Goal: Information Seeking & Learning: Learn about a topic

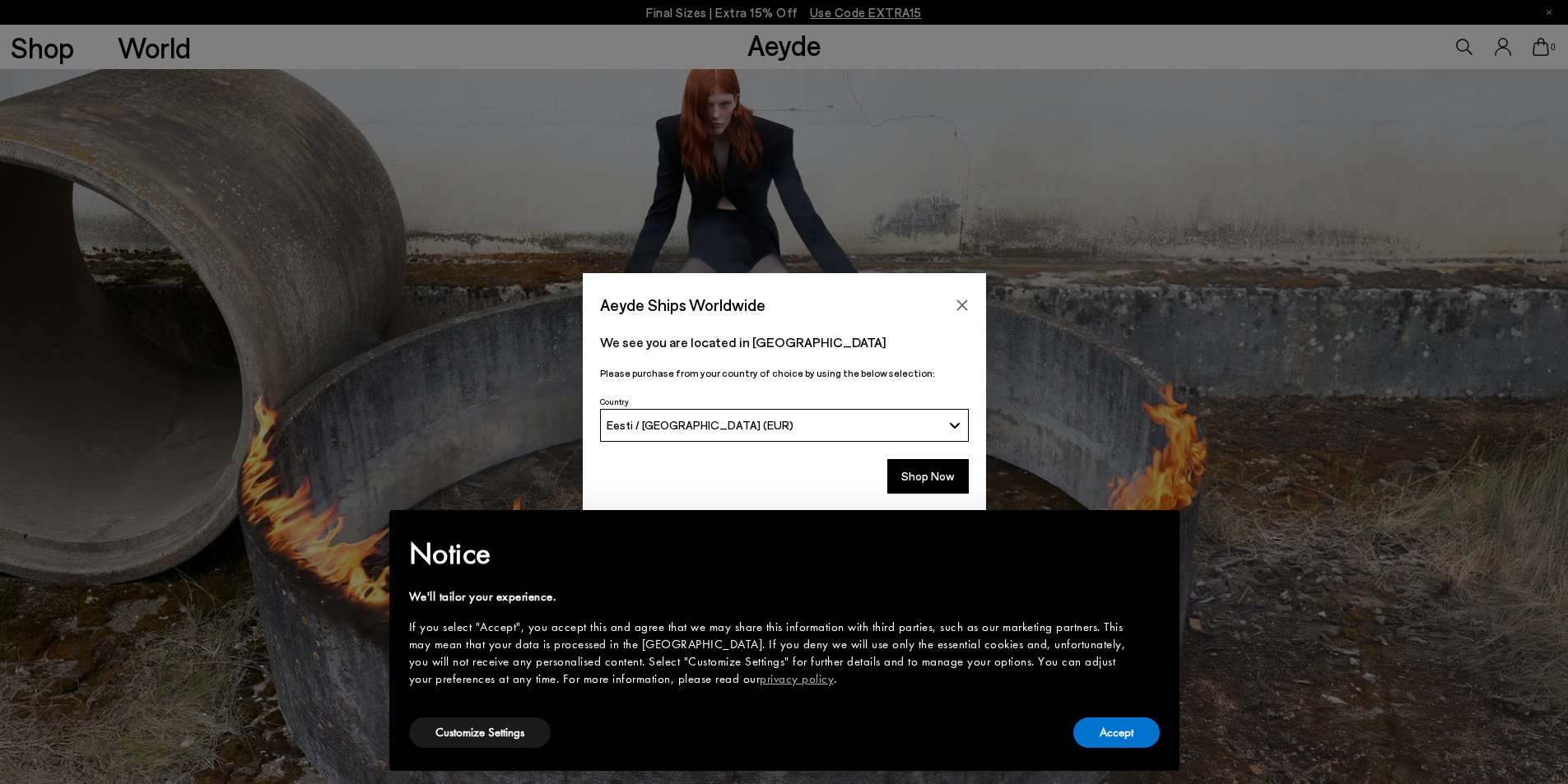
click at [928, 481] on button "Shop Now" at bounding box center [927, 476] width 82 height 34
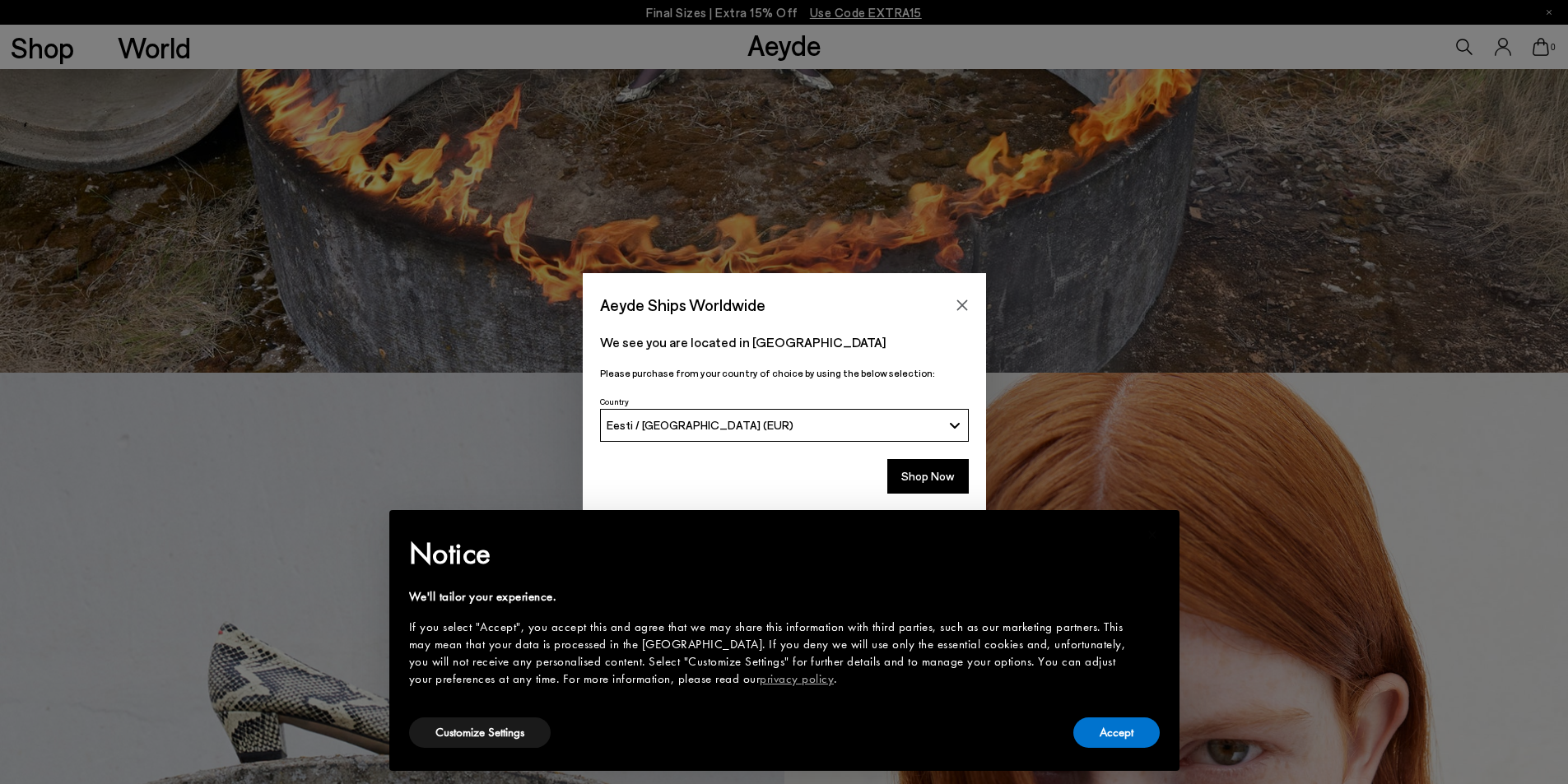
scroll to position [412, 0]
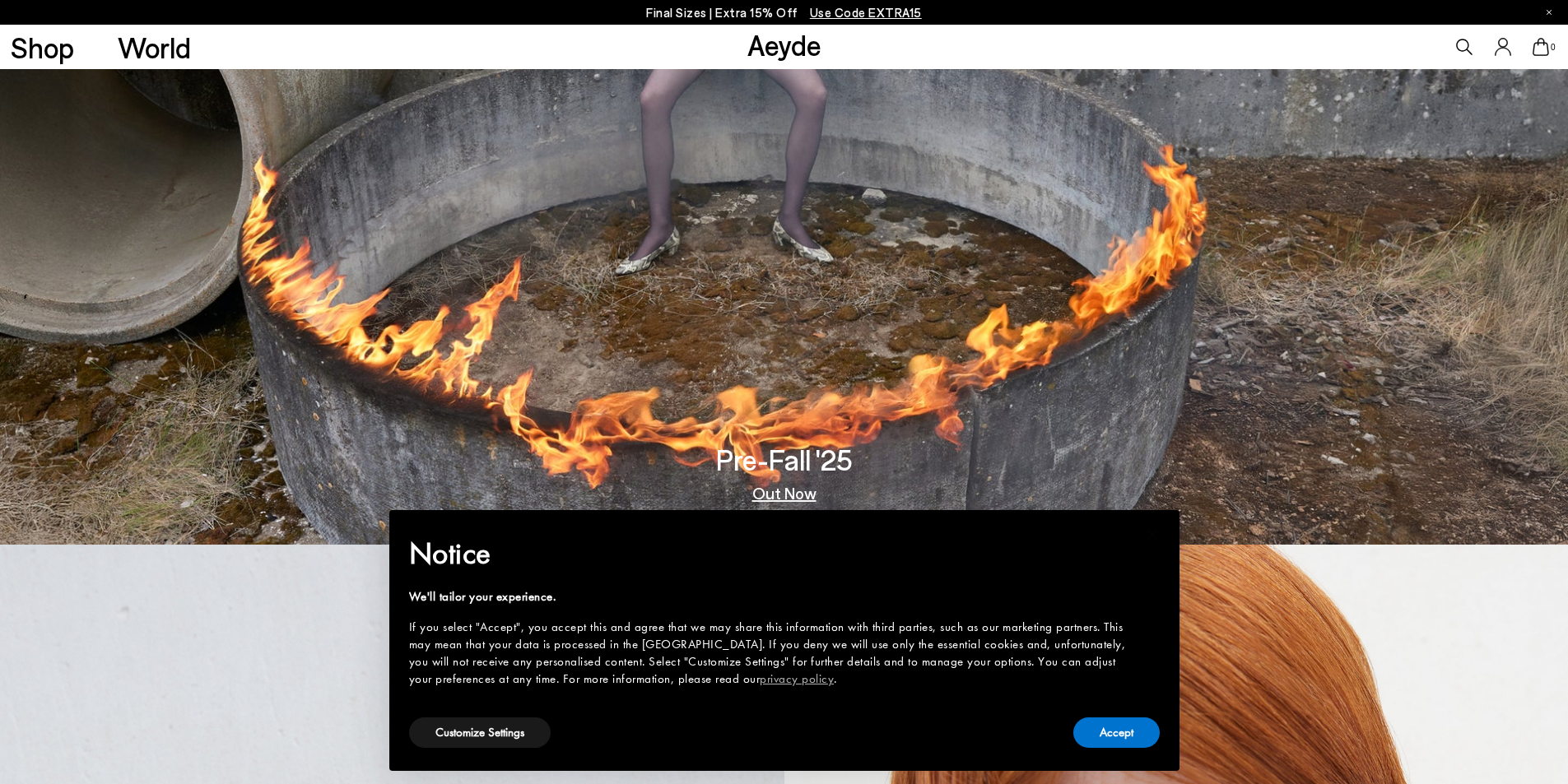
scroll to position [247, 0]
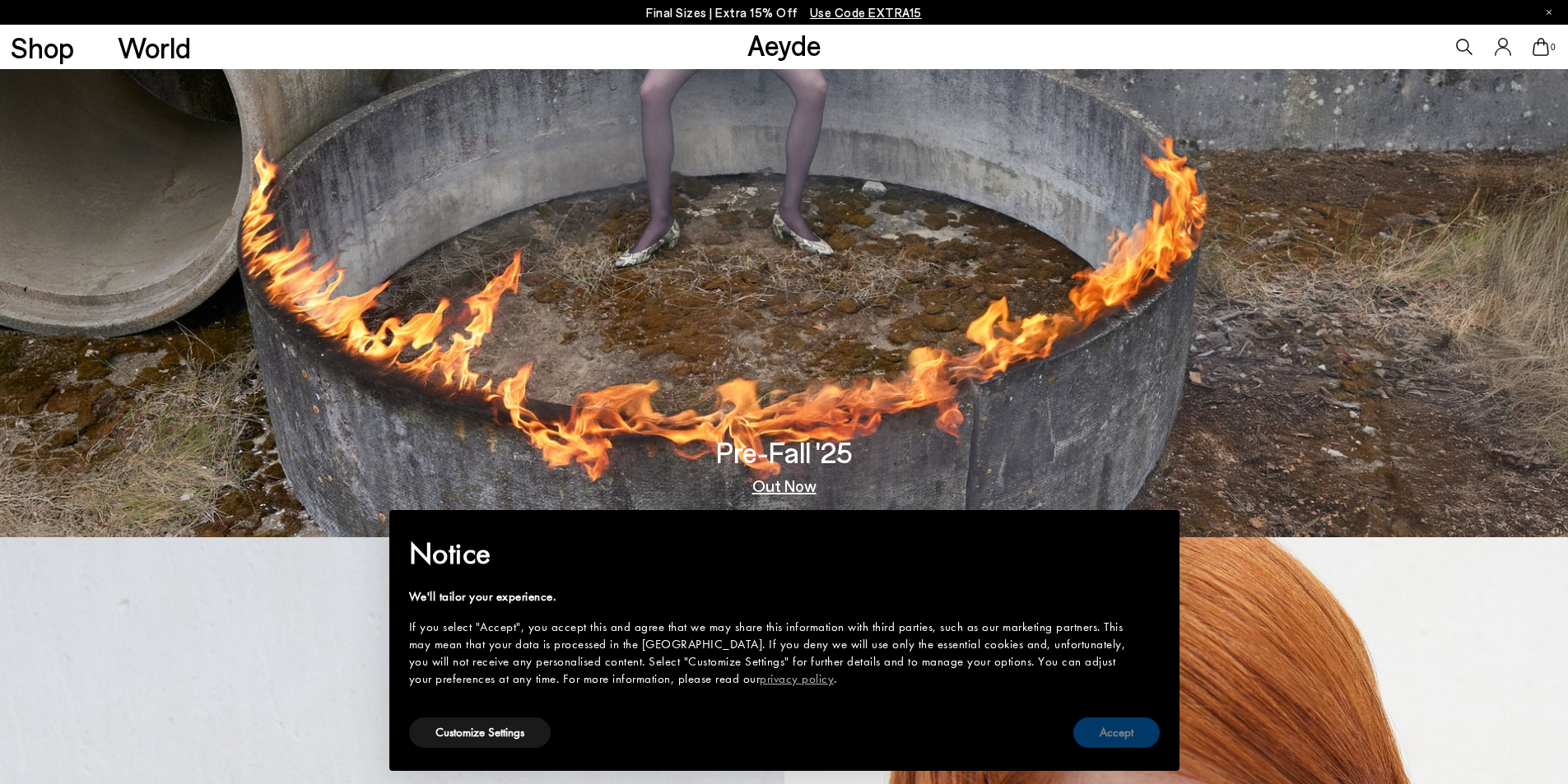
click at [1117, 730] on button "Accept" at bounding box center [1117, 732] width 86 height 31
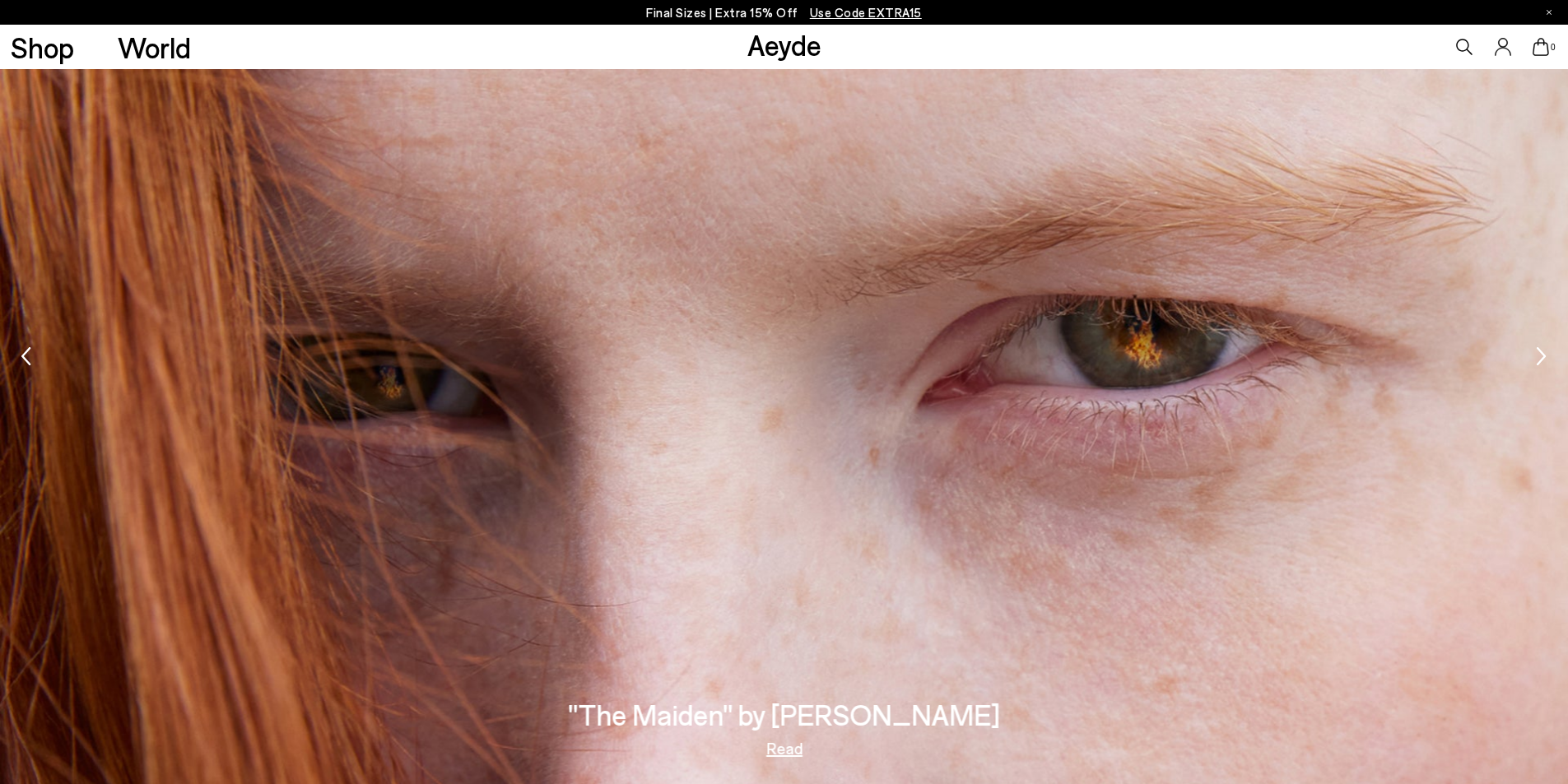
scroll to position [2963, 0]
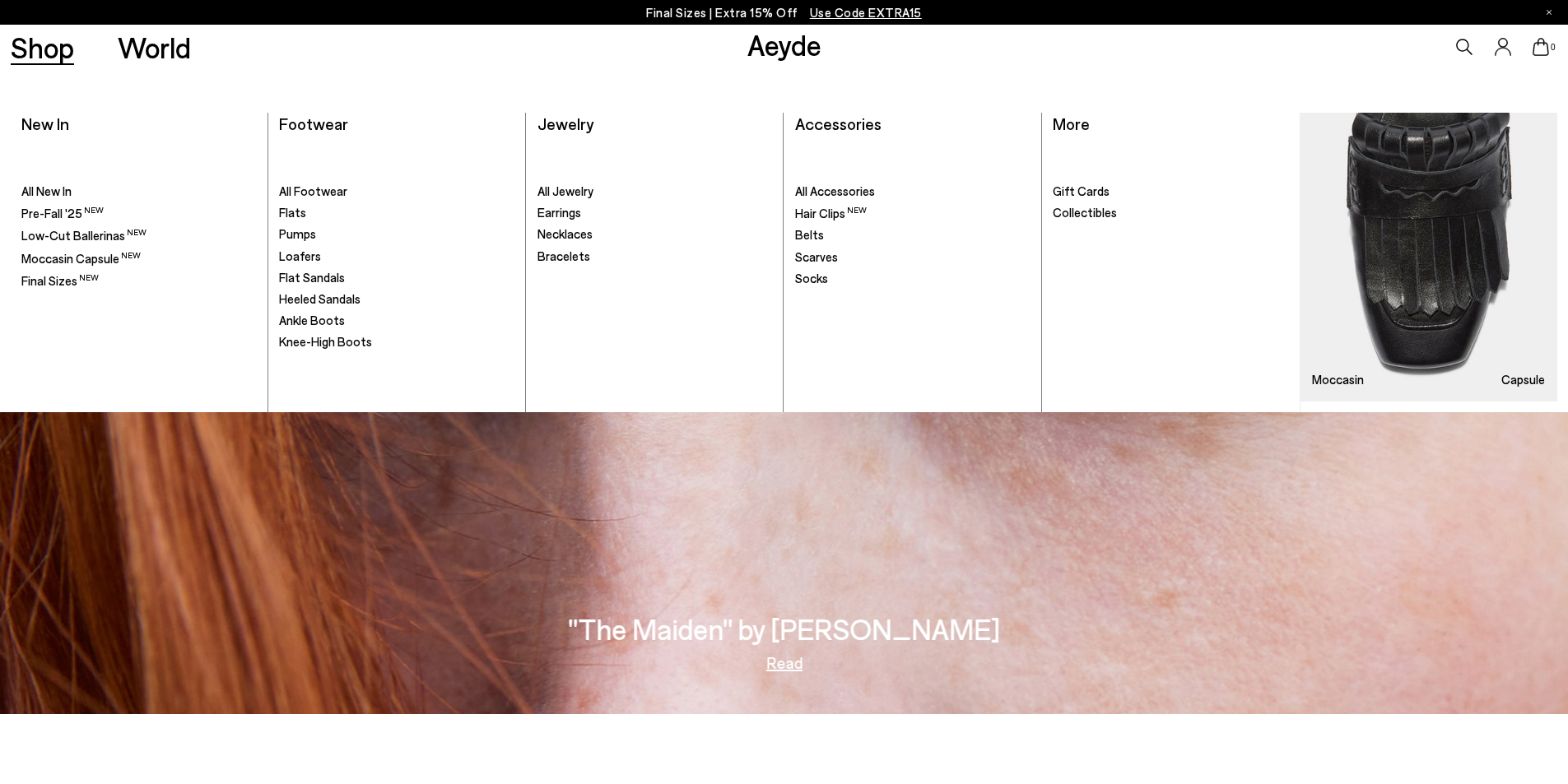
click at [32, 40] on link "Shop" at bounding box center [42, 47] width 63 height 29
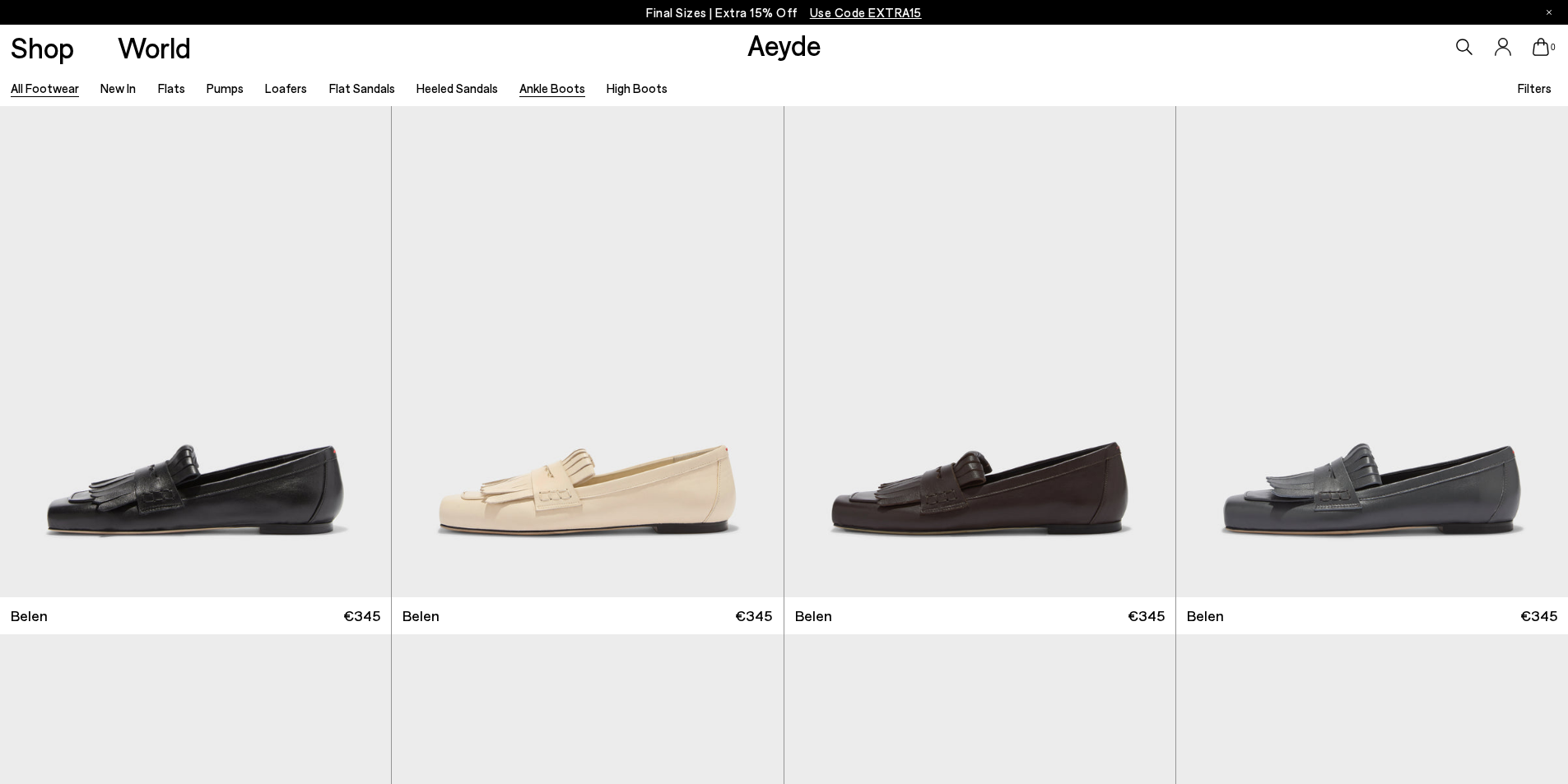
click at [539, 90] on link "Ankle Boots" at bounding box center [552, 88] width 66 height 15
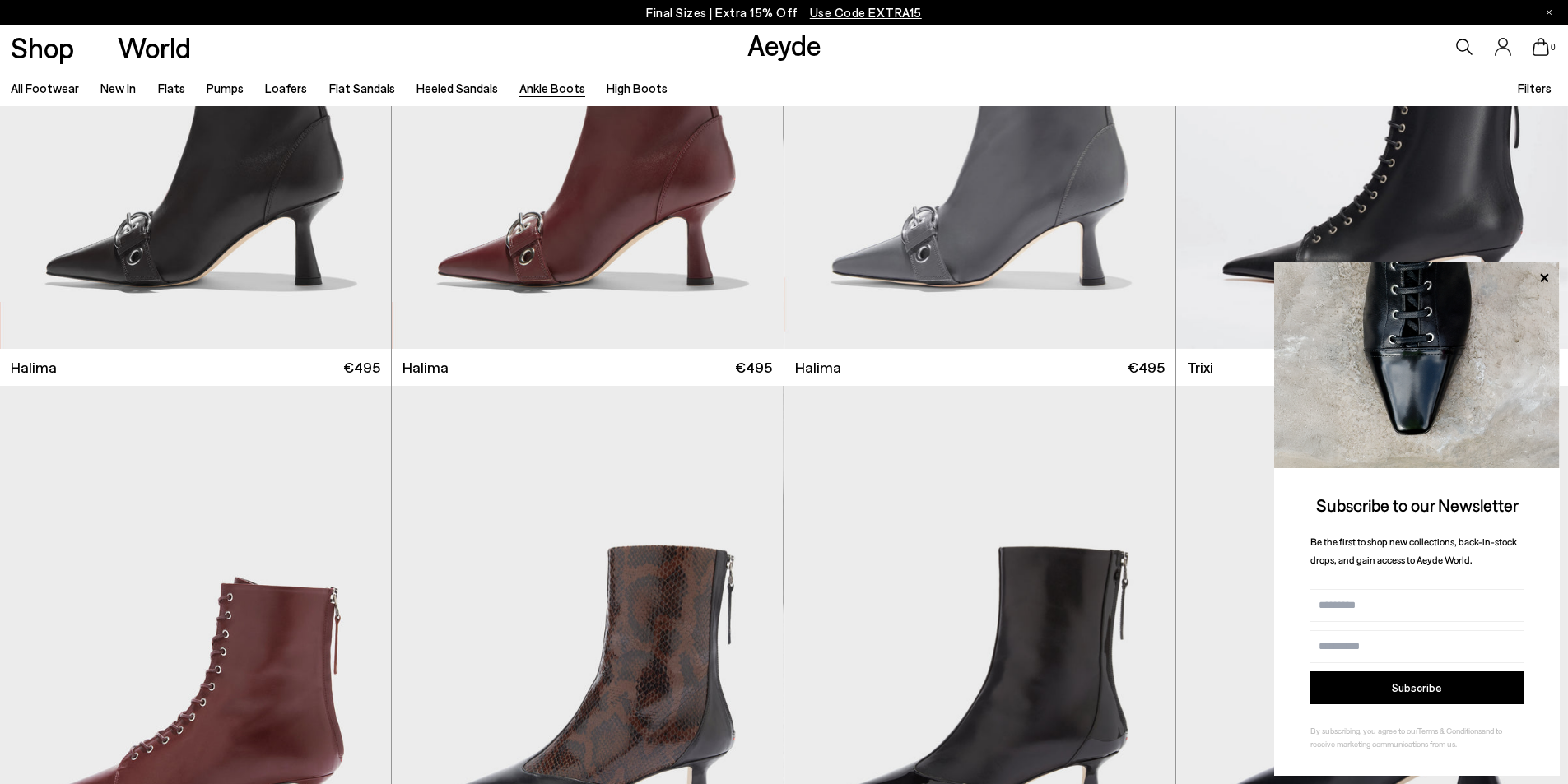
scroll to position [247, 0]
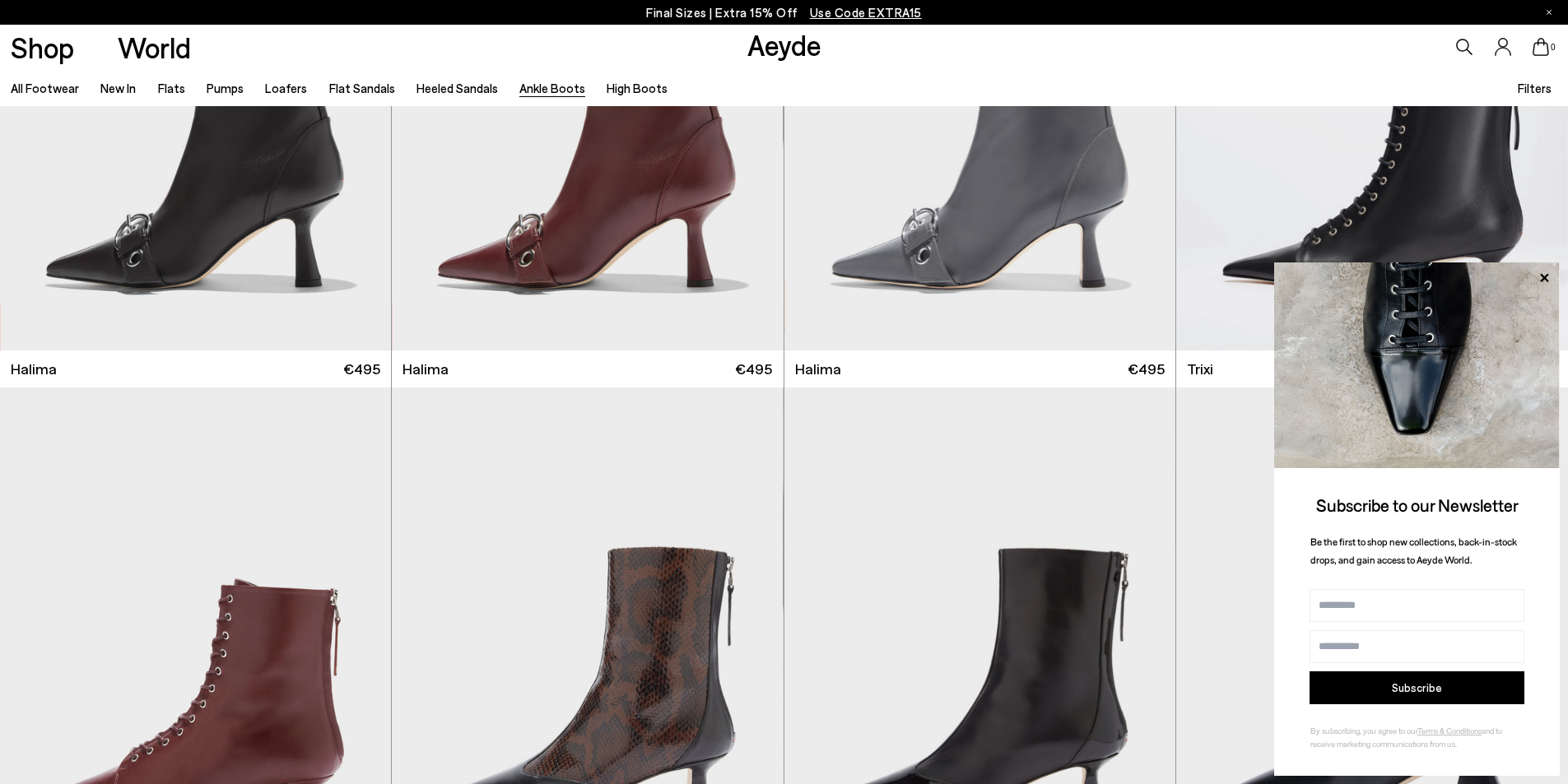
click at [1357, 593] on input "Name" at bounding box center [1417, 605] width 215 height 33
type input "*****"
type input "**********"
click at [1404, 685] on button "Subscribe" at bounding box center [1417, 687] width 215 height 33
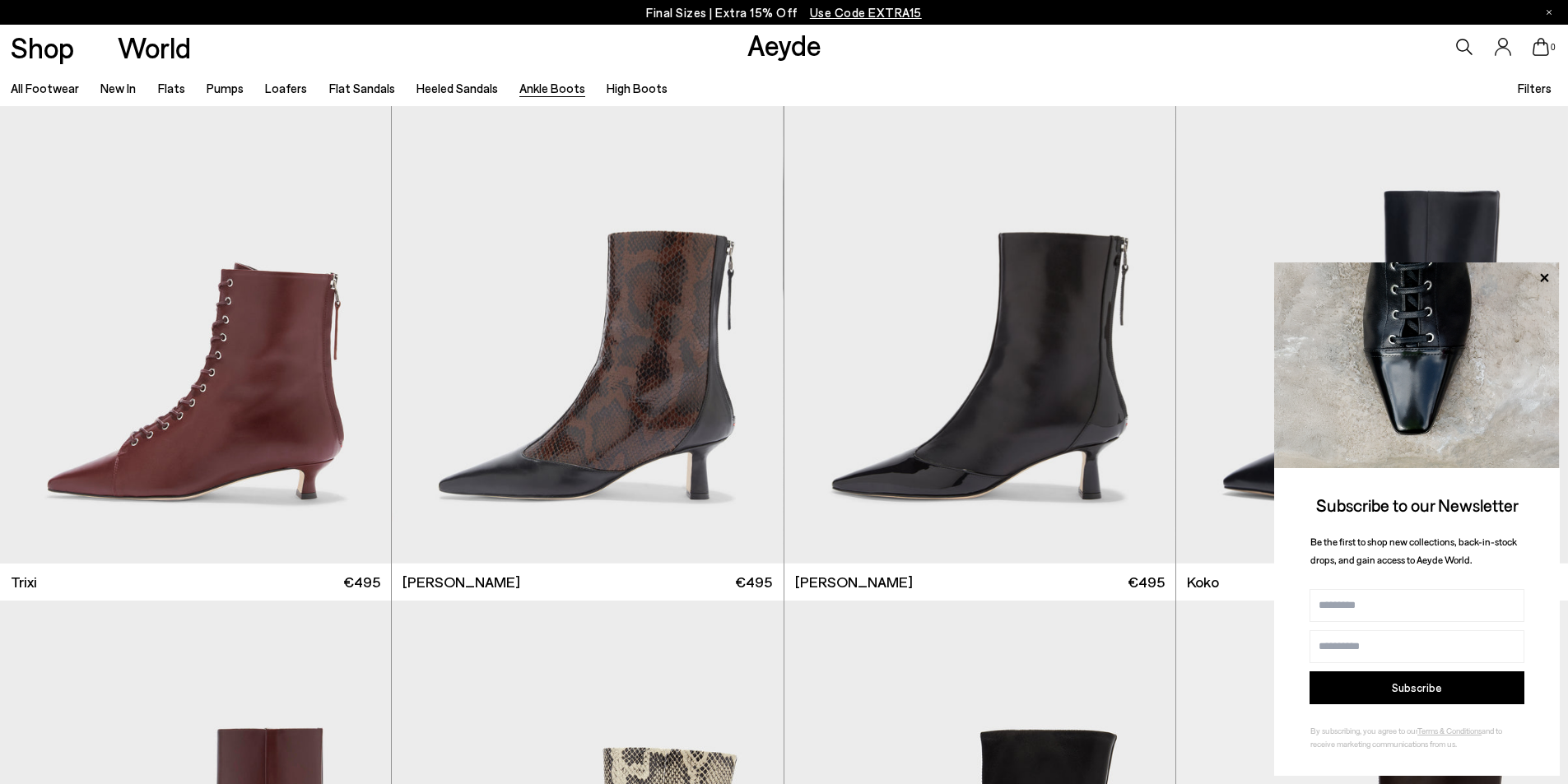
scroll to position [741, 0]
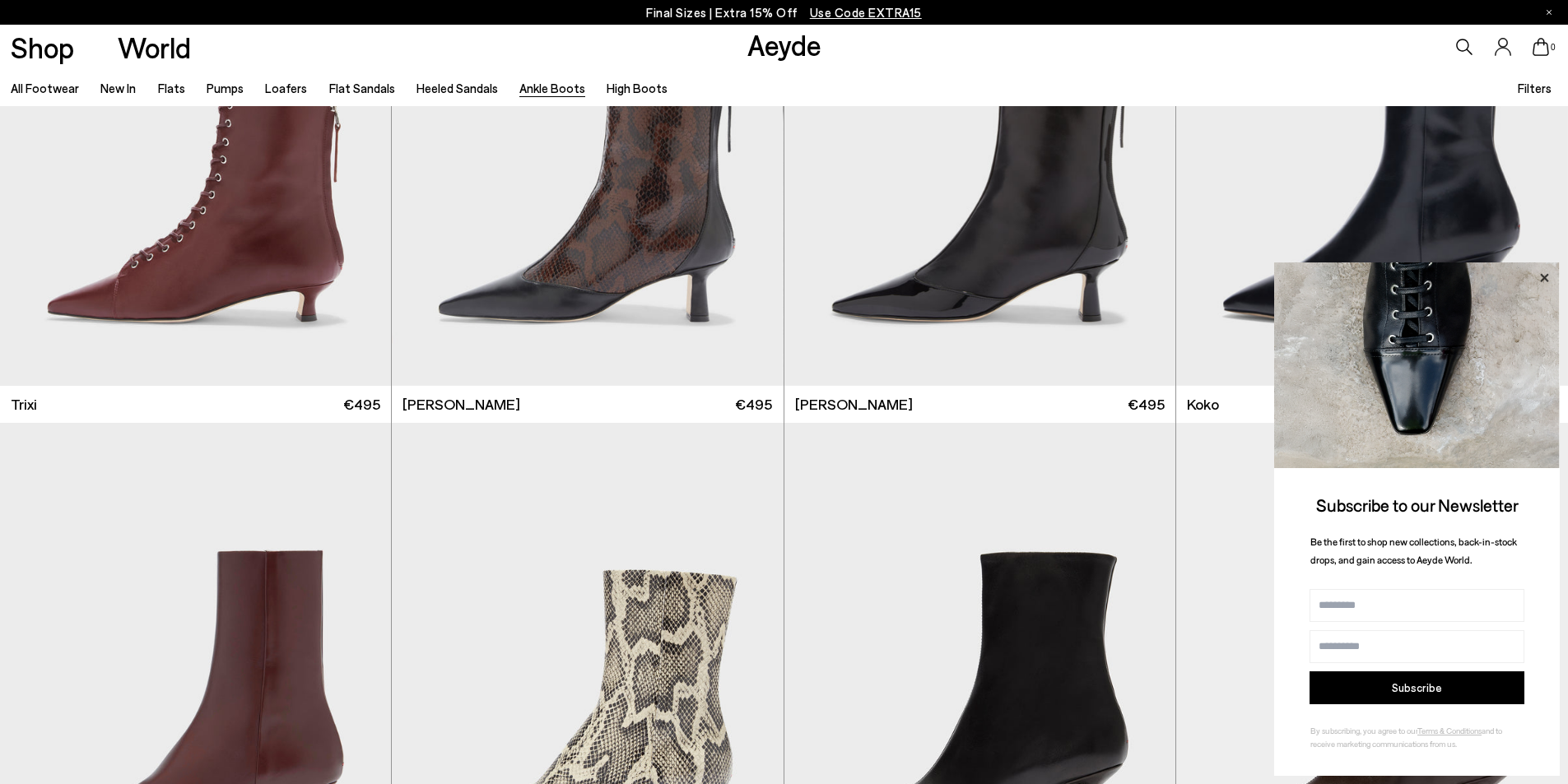
click at [1544, 275] on icon at bounding box center [1543, 278] width 21 height 21
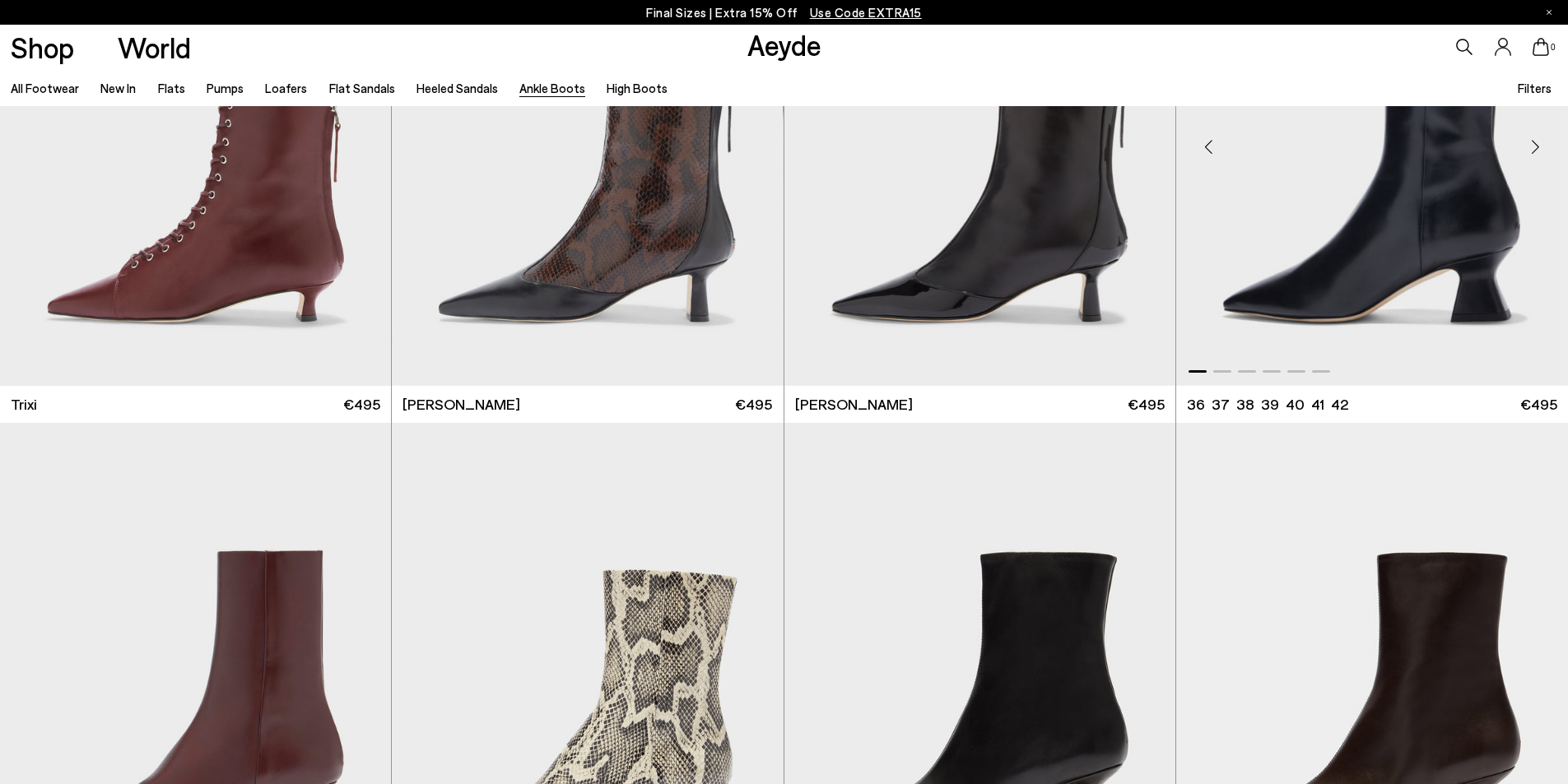
scroll to position [494, 0]
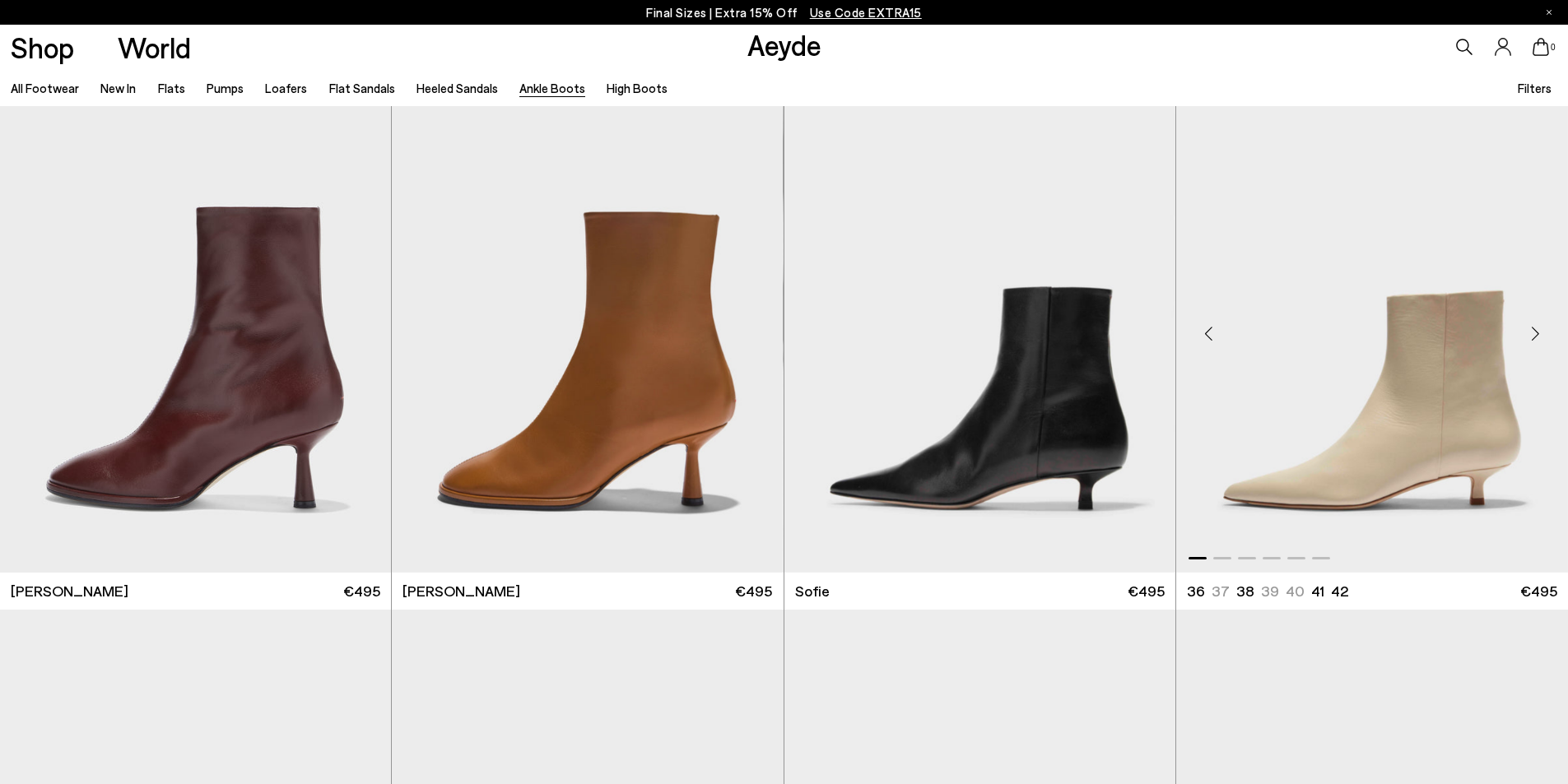
scroll to position [1645, 0]
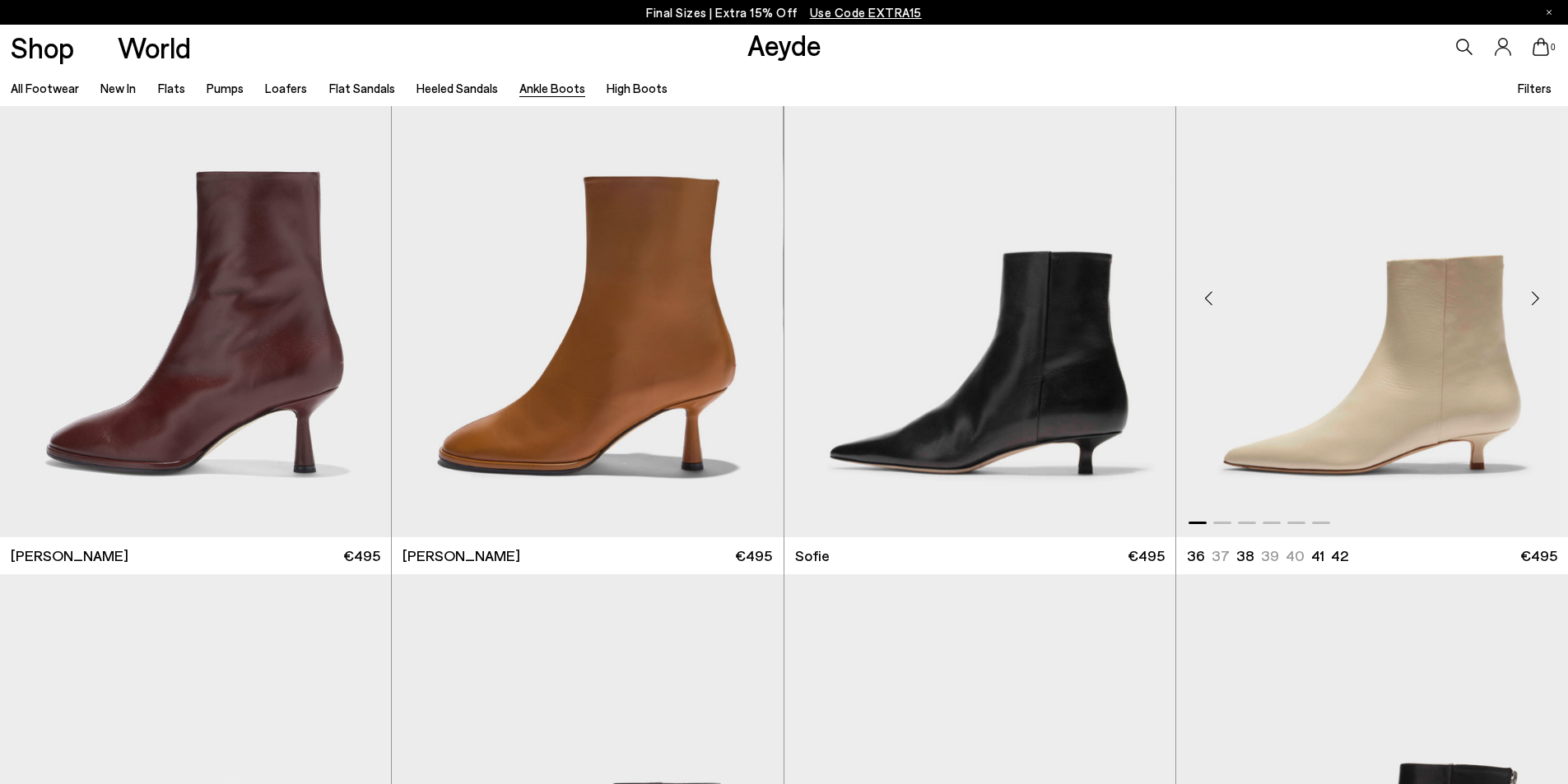
click at [1541, 298] on div "Next slide" at bounding box center [1535, 297] width 49 height 49
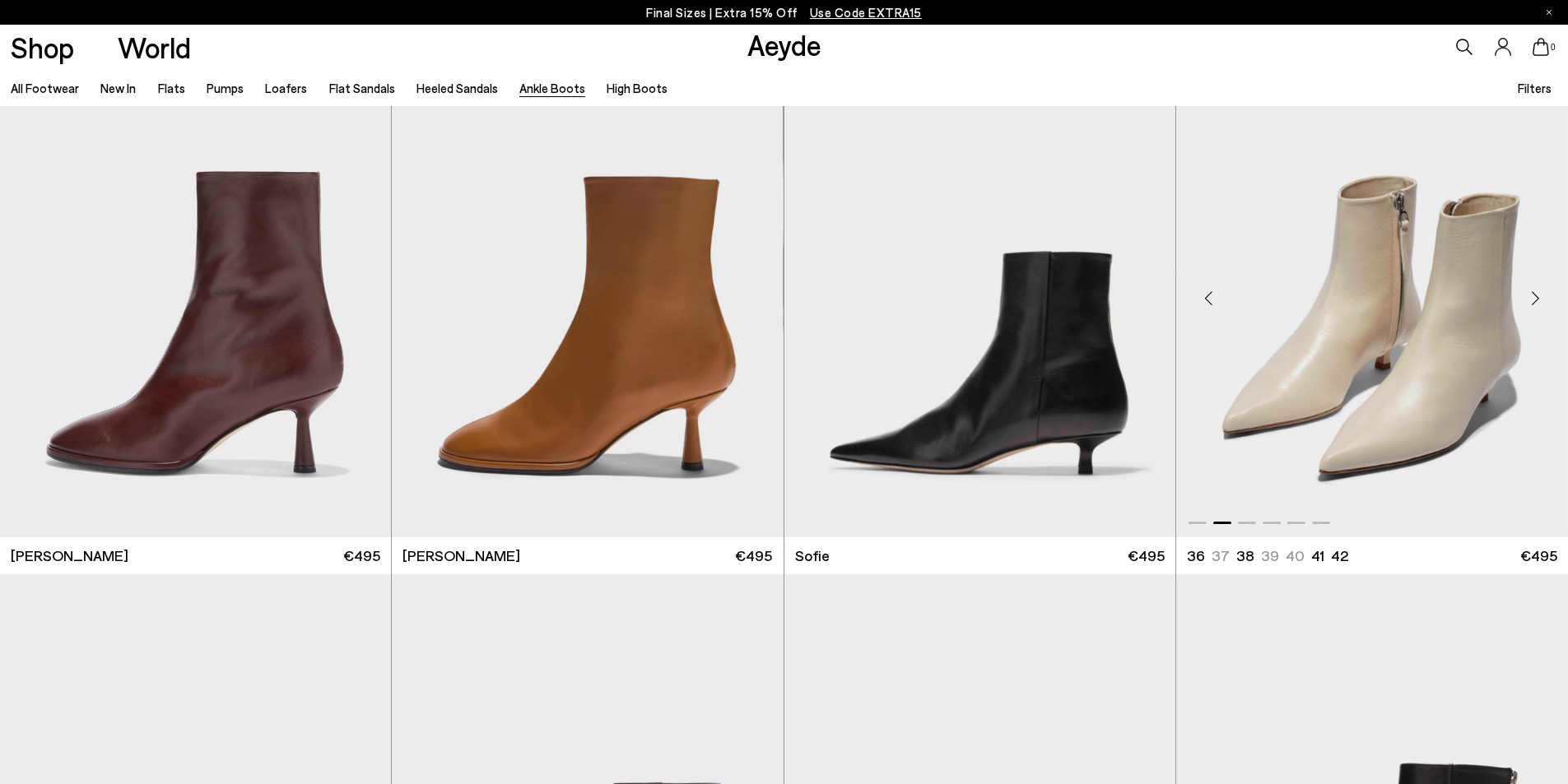
click at [1541, 298] on div "Next slide" at bounding box center [1535, 297] width 49 height 49
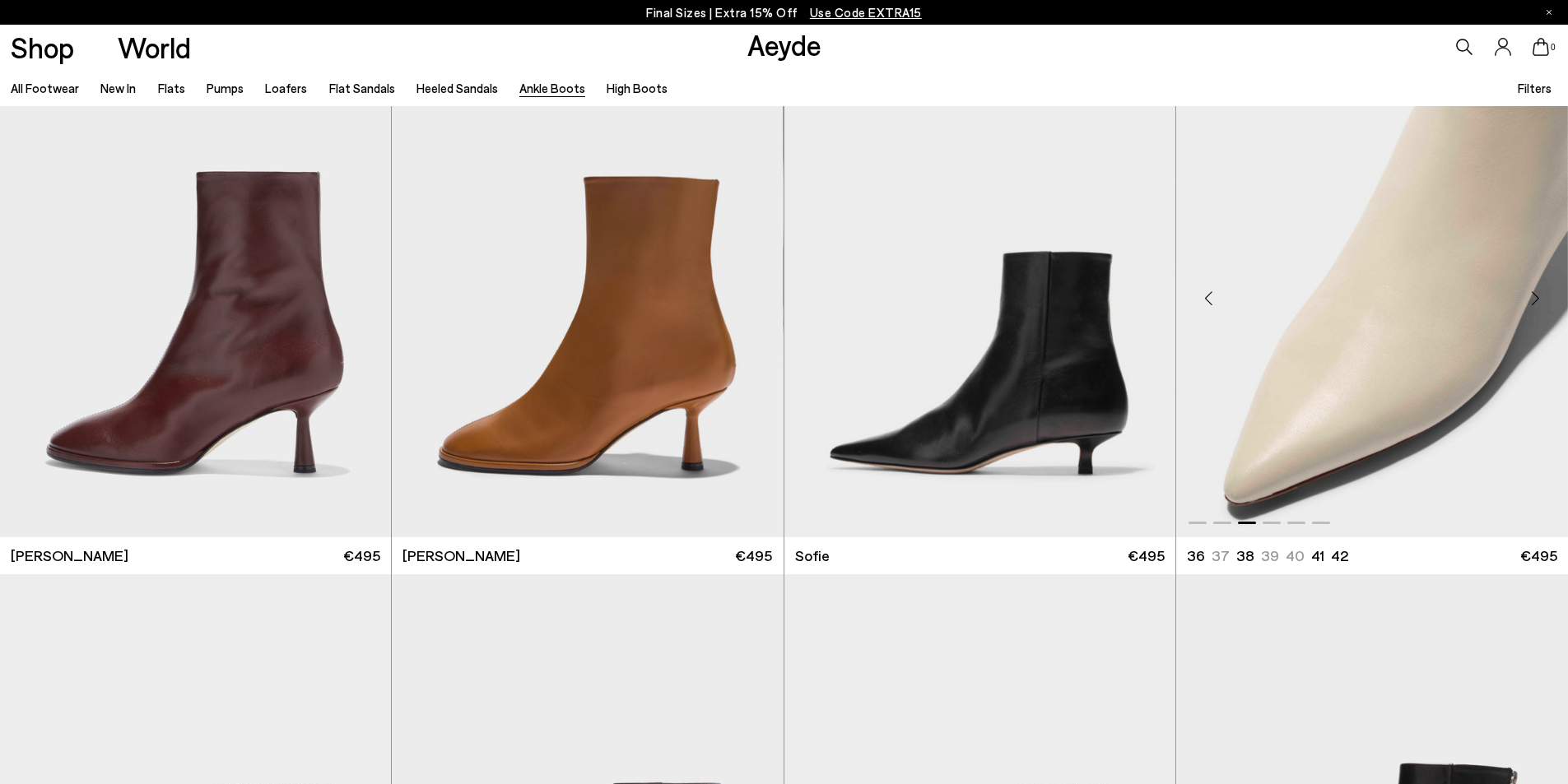
click at [1541, 298] on div "Next slide" at bounding box center [1535, 297] width 49 height 49
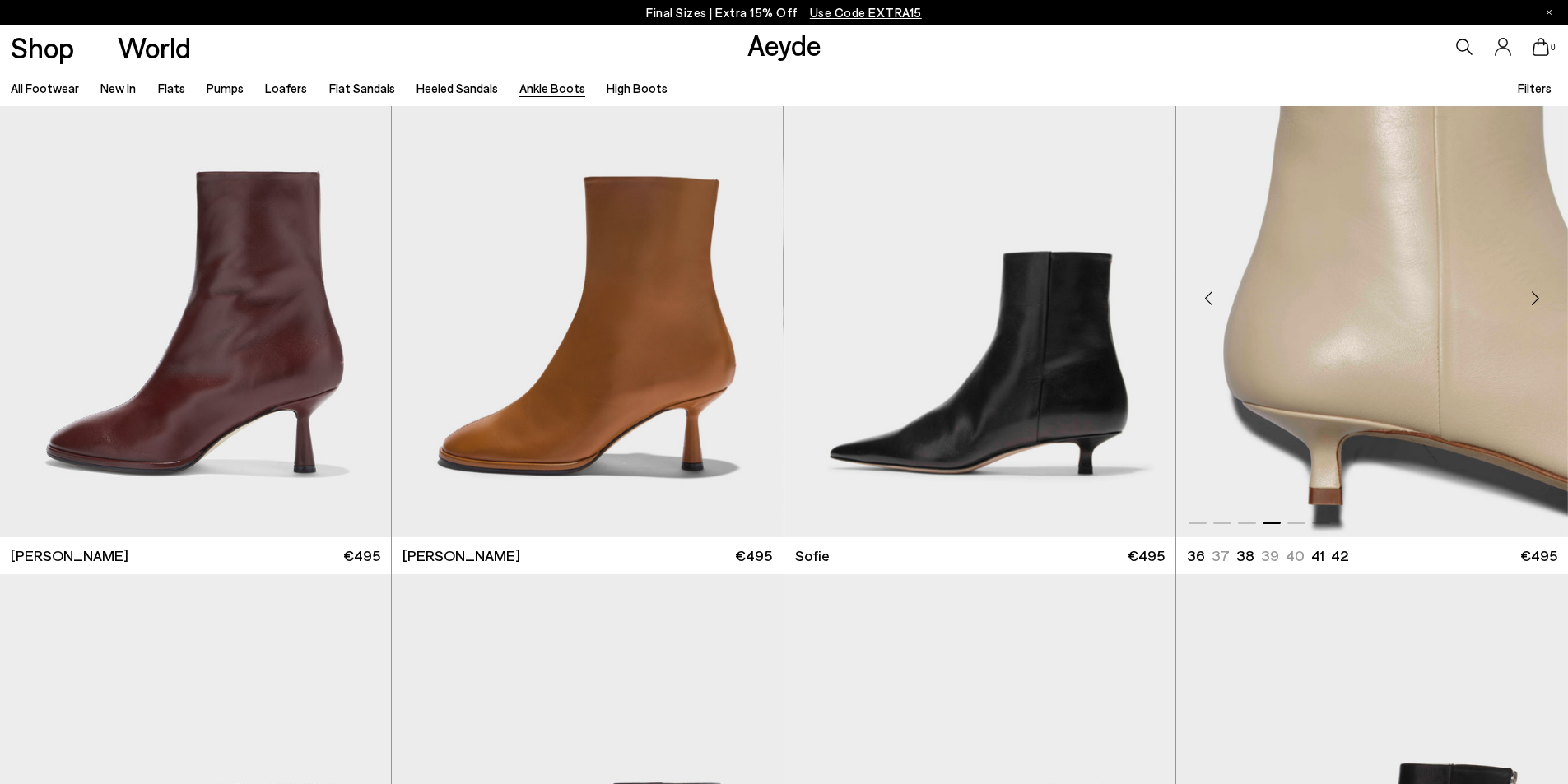
click at [1541, 298] on div "Next slide" at bounding box center [1535, 297] width 49 height 49
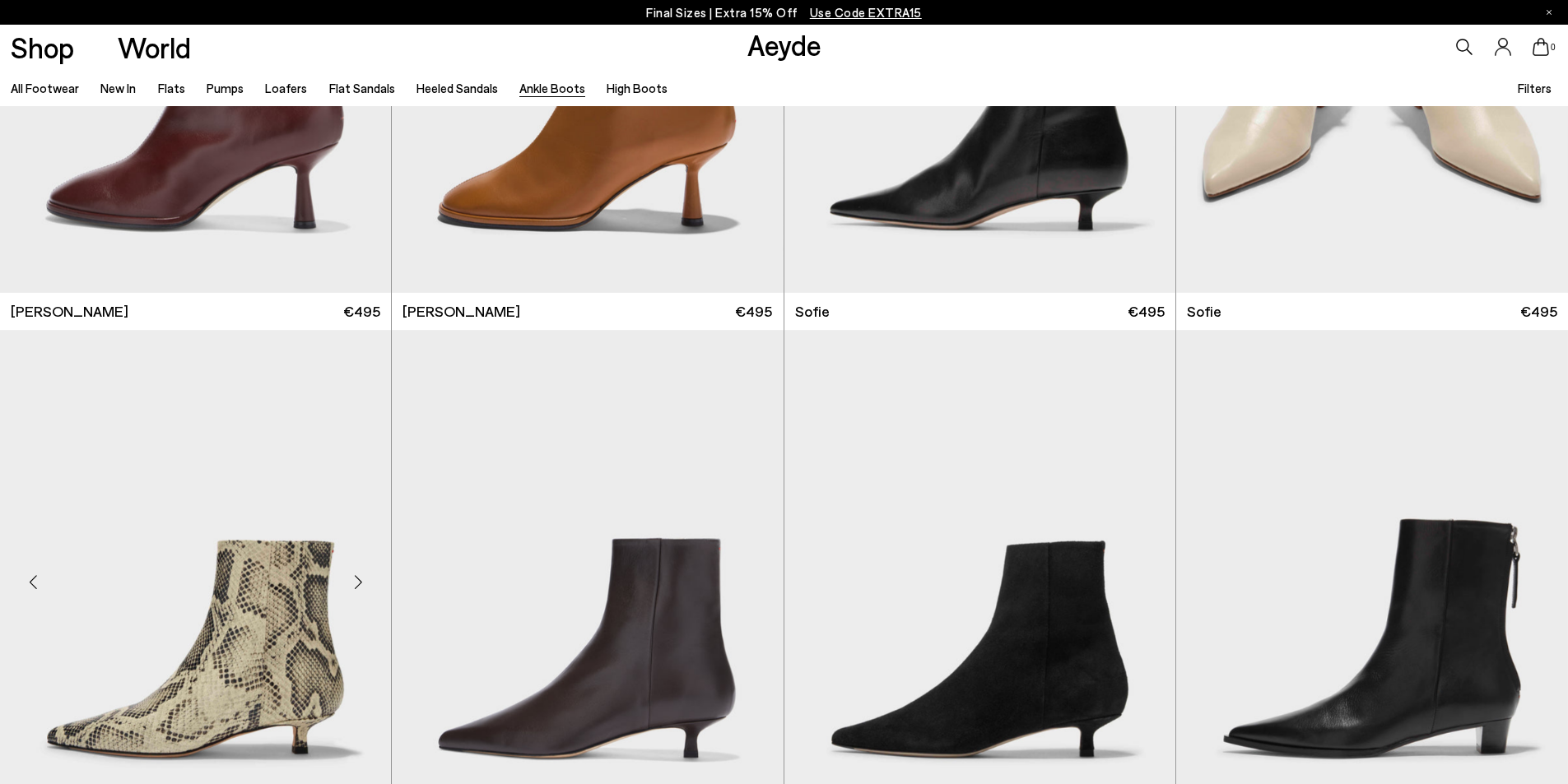
scroll to position [2065, 0]
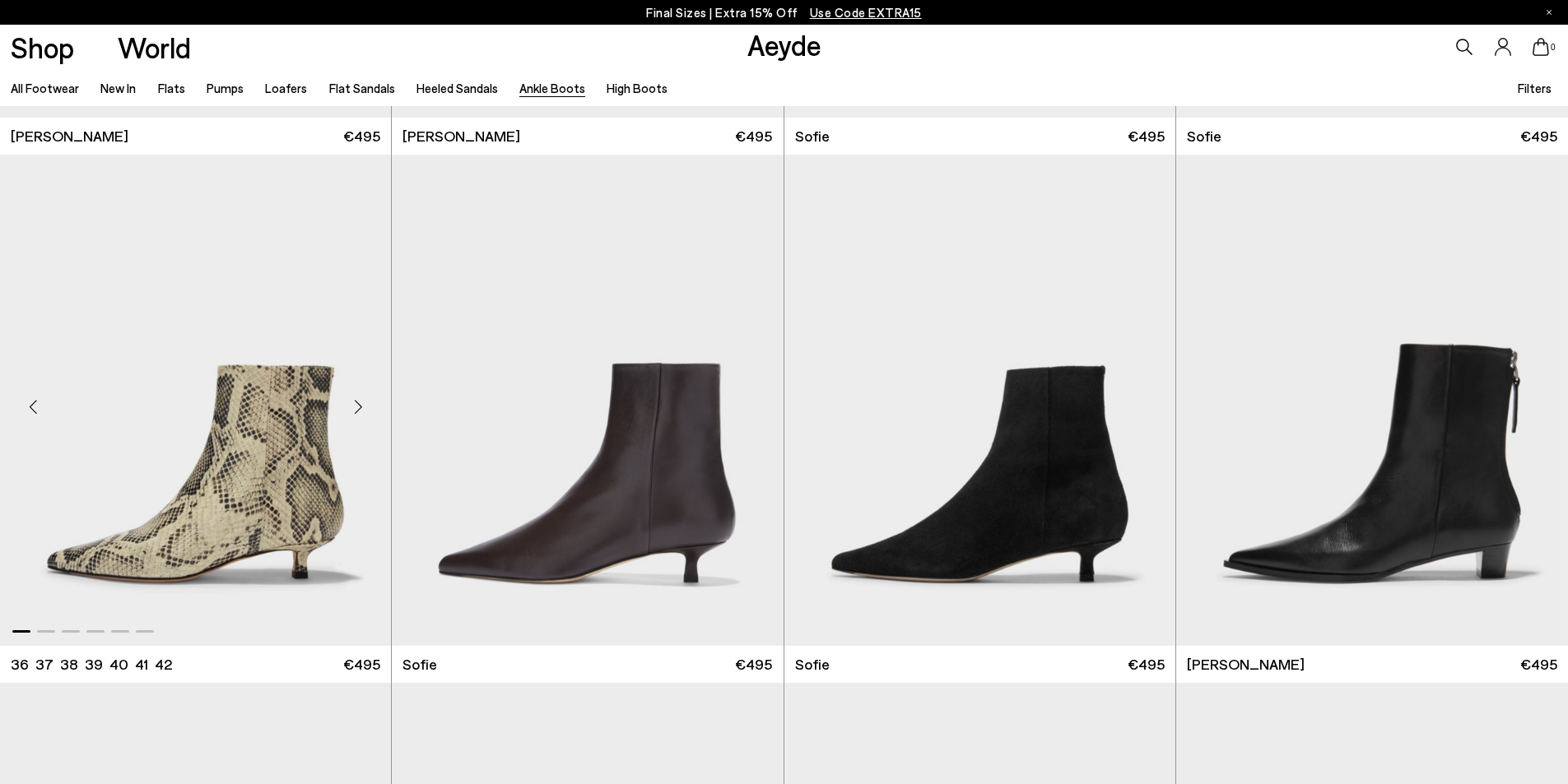
click at [349, 405] on div "Next slide" at bounding box center [358, 407] width 49 height 49
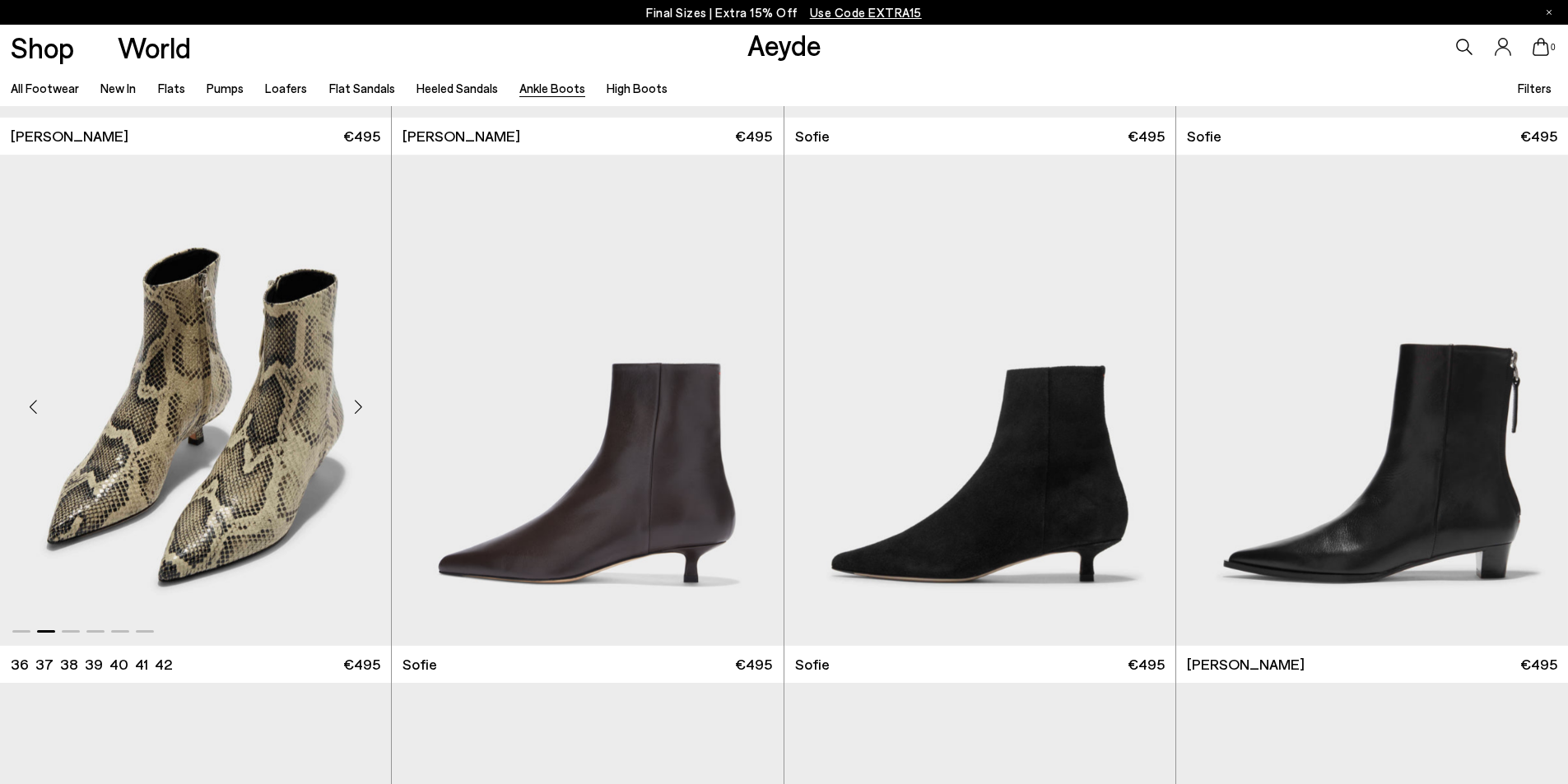
click at [356, 404] on div "Next slide" at bounding box center [358, 407] width 49 height 49
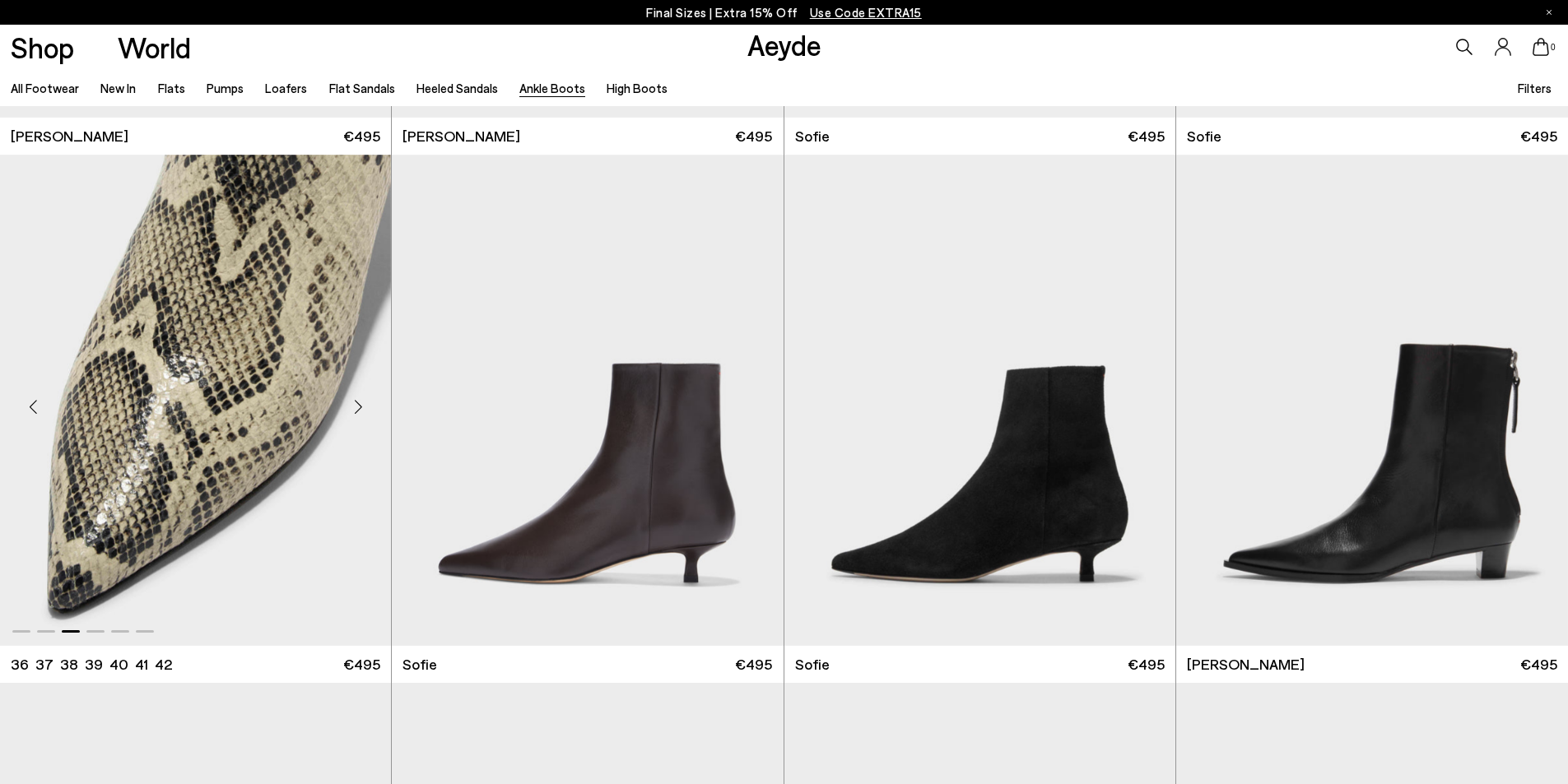
click at [356, 404] on div "Next slide" at bounding box center [358, 407] width 49 height 49
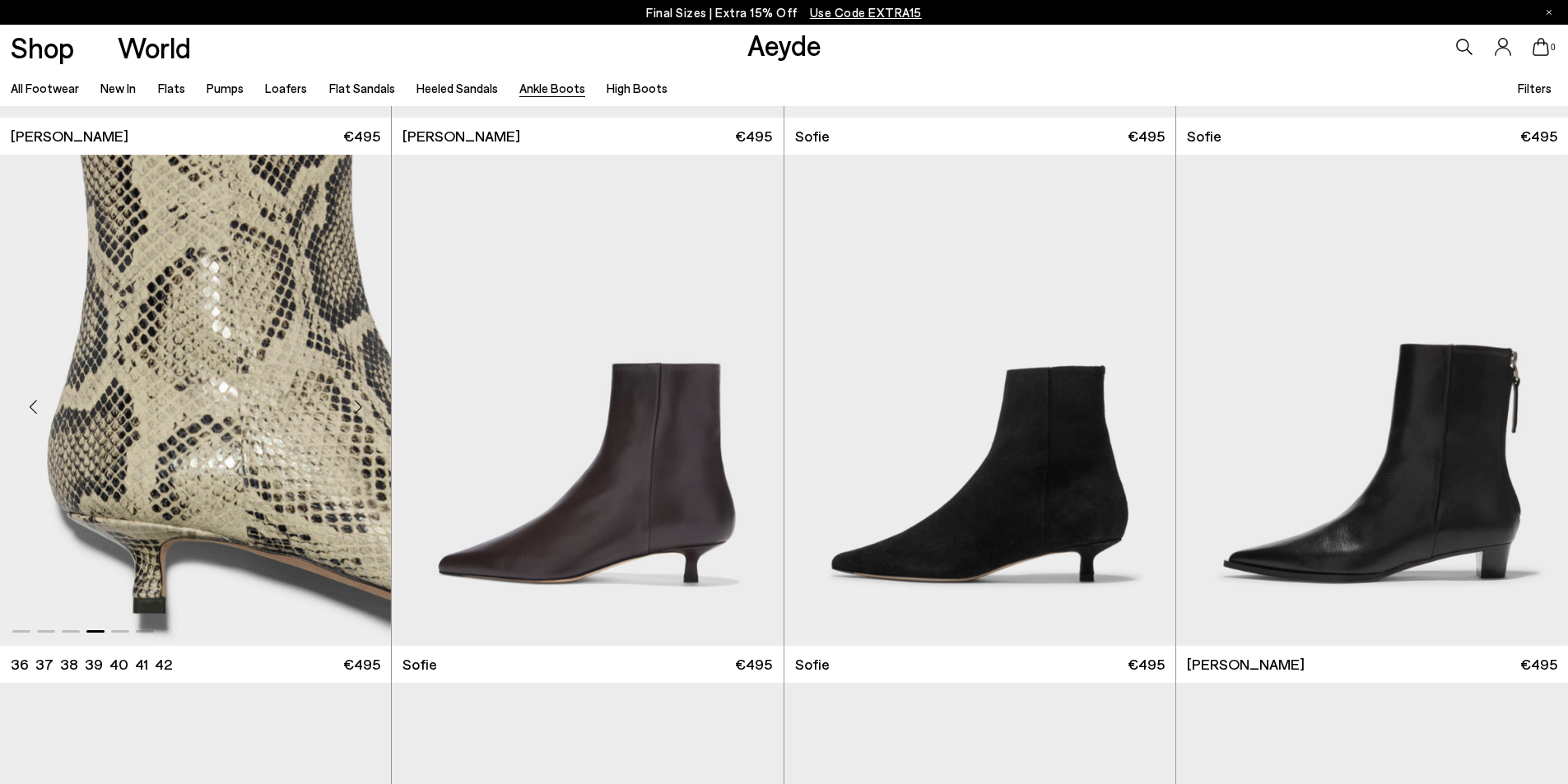
click at [356, 404] on div "Next slide" at bounding box center [358, 407] width 49 height 49
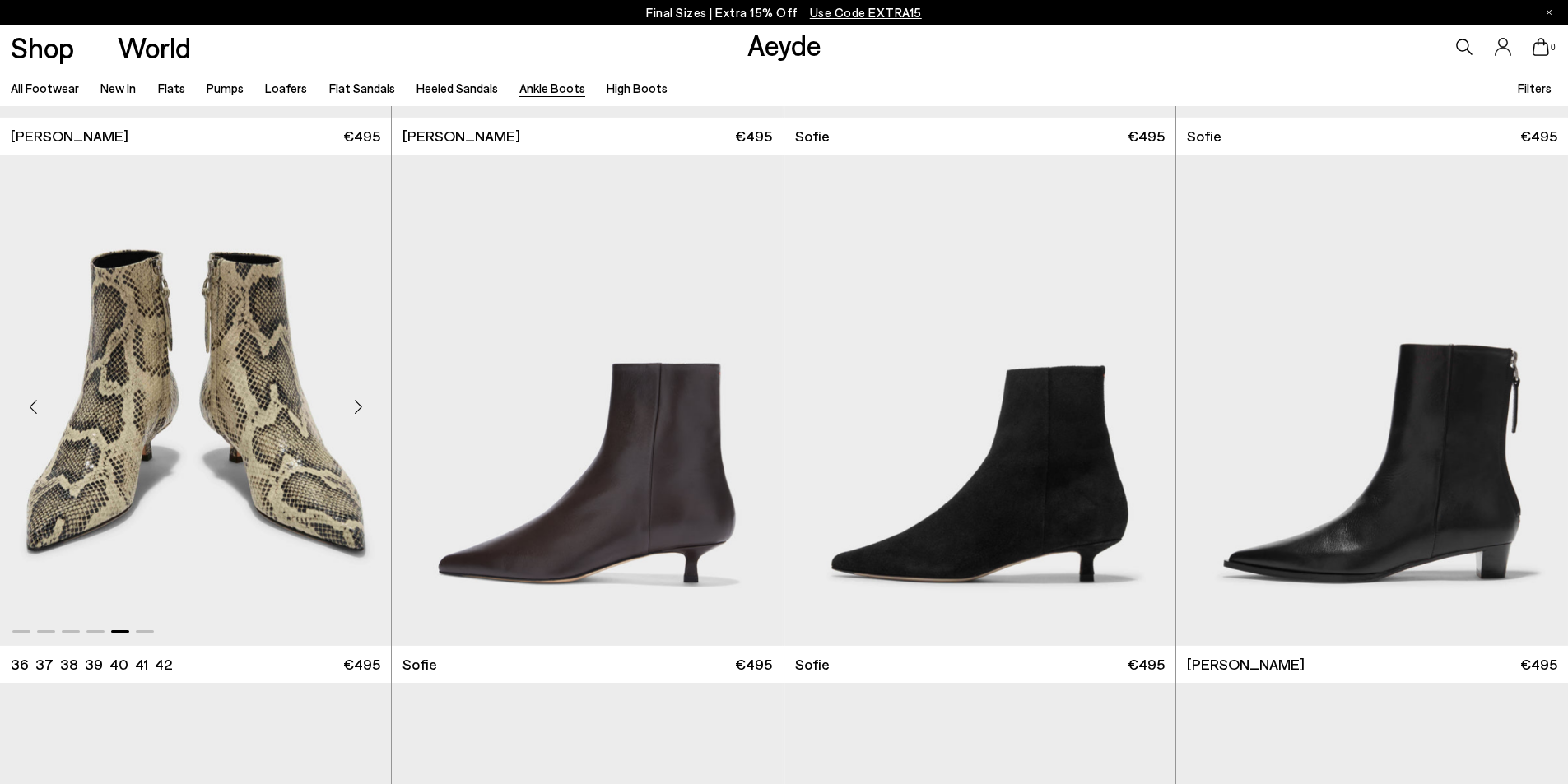
click at [356, 404] on div "Next slide" at bounding box center [358, 407] width 49 height 49
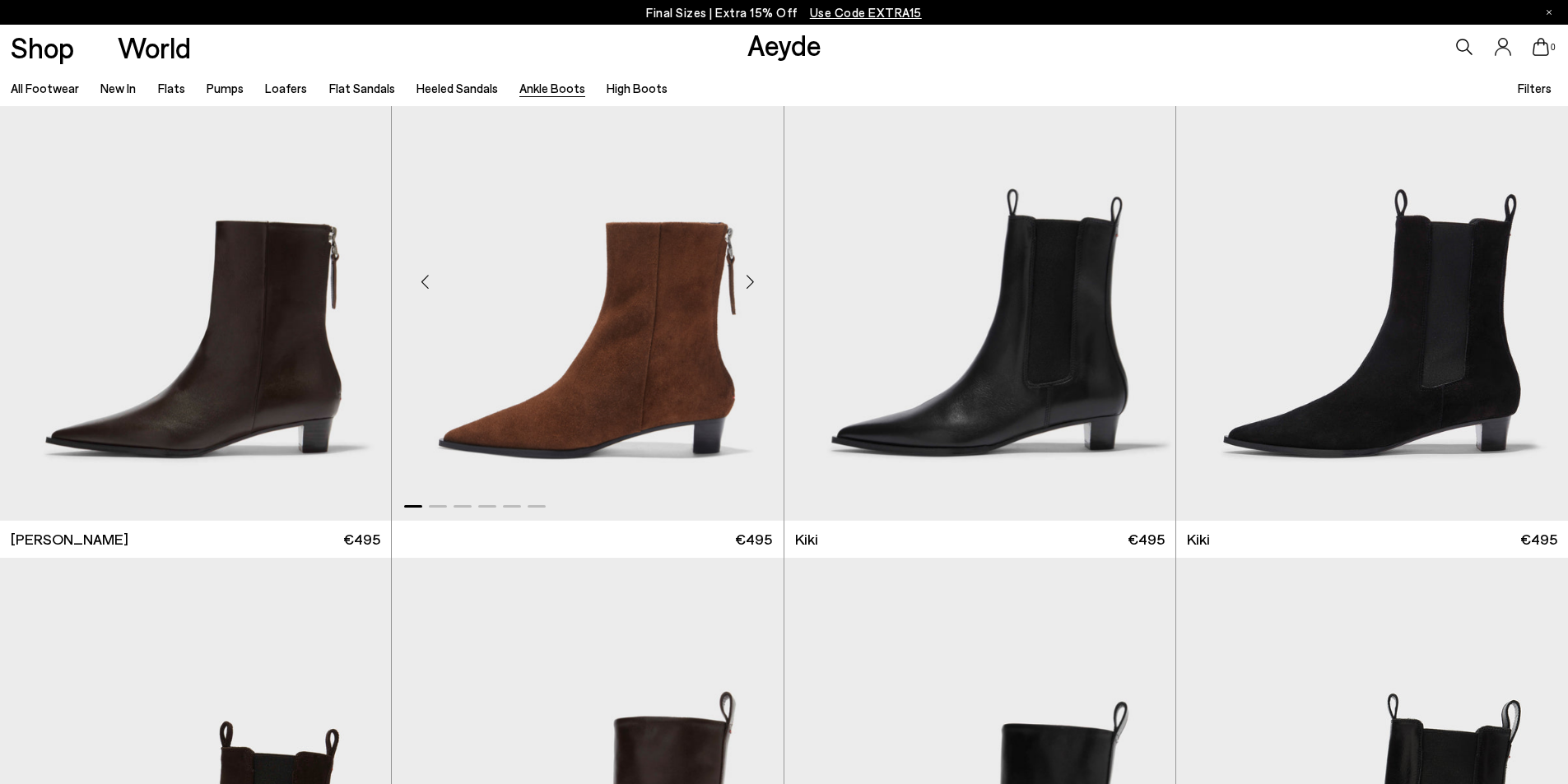
scroll to position [2641, 0]
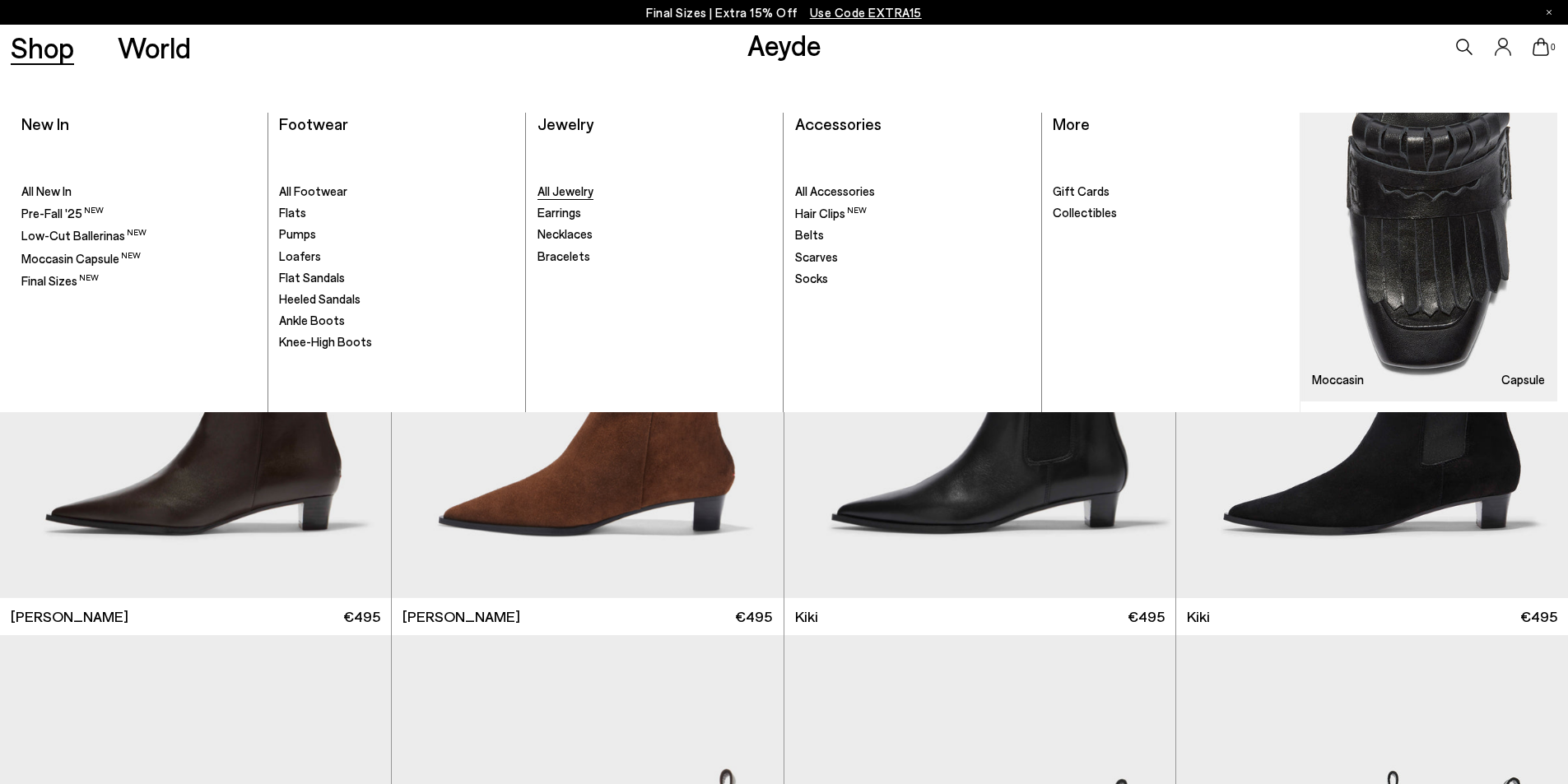
click at [564, 191] on span "All Jewelry" at bounding box center [566, 191] width 56 height 15
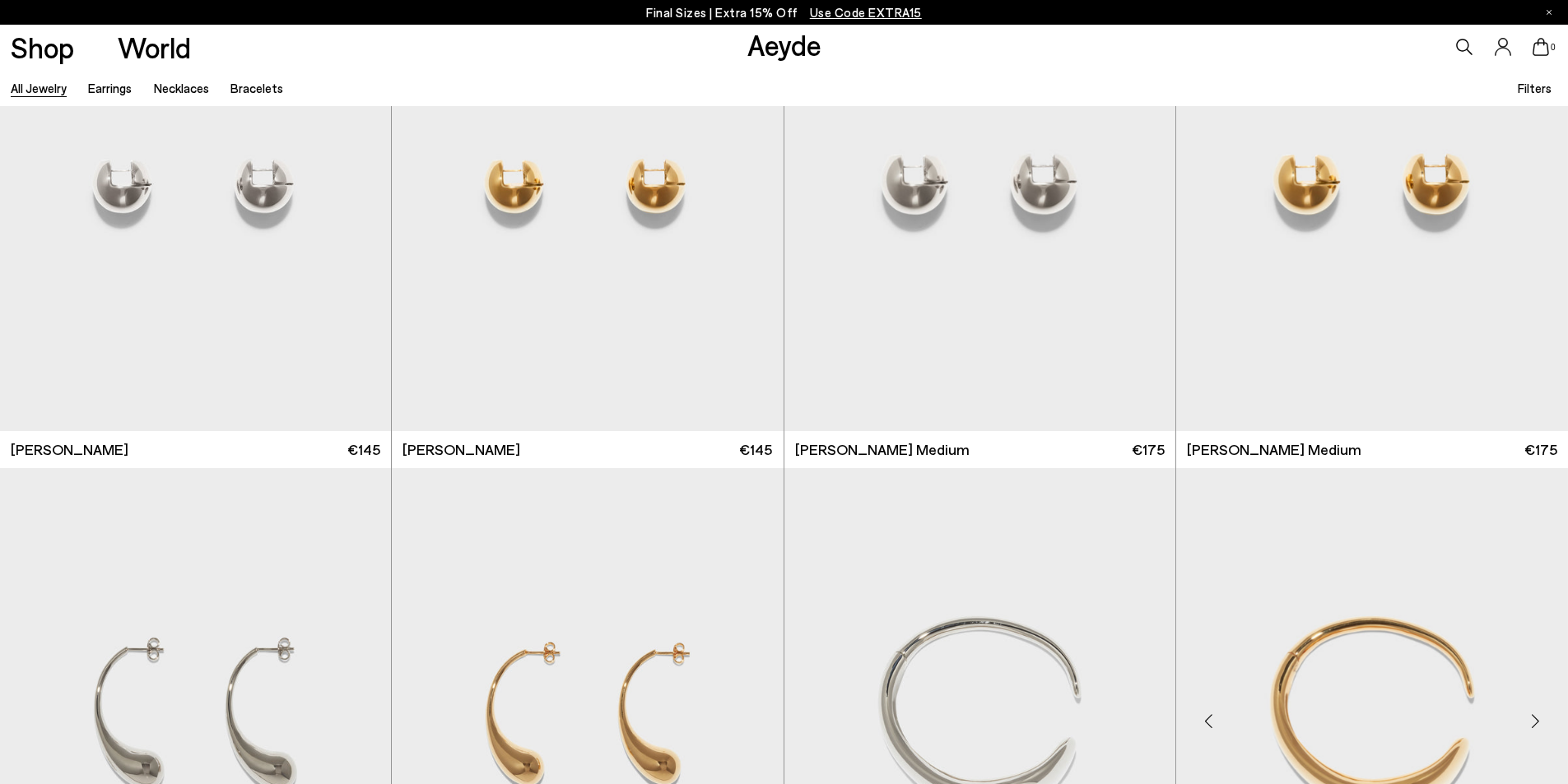
scroll to position [494, 0]
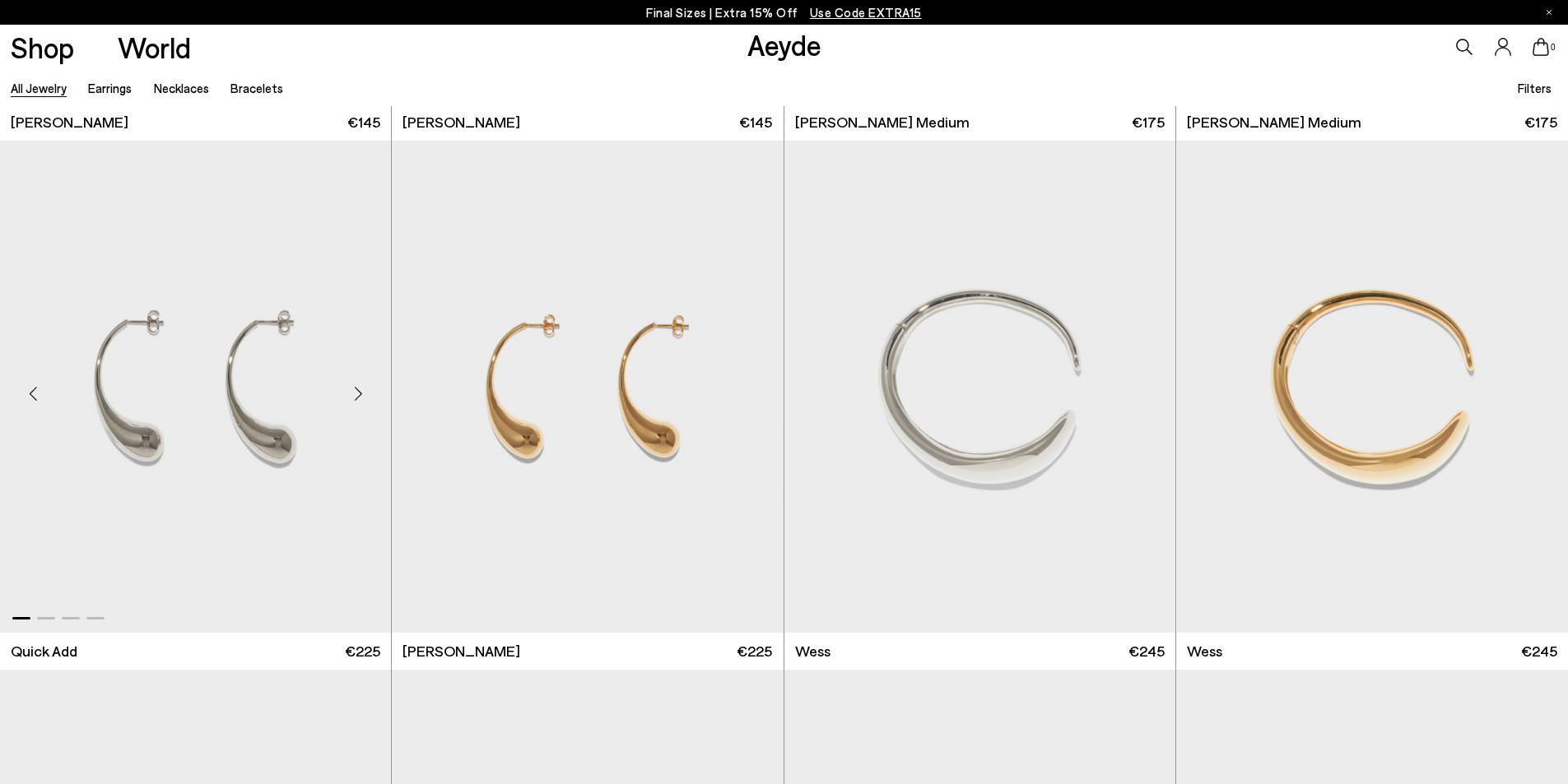
click at [359, 382] on div "Next slide" at bounding box center [358, 393] width 49 height 49
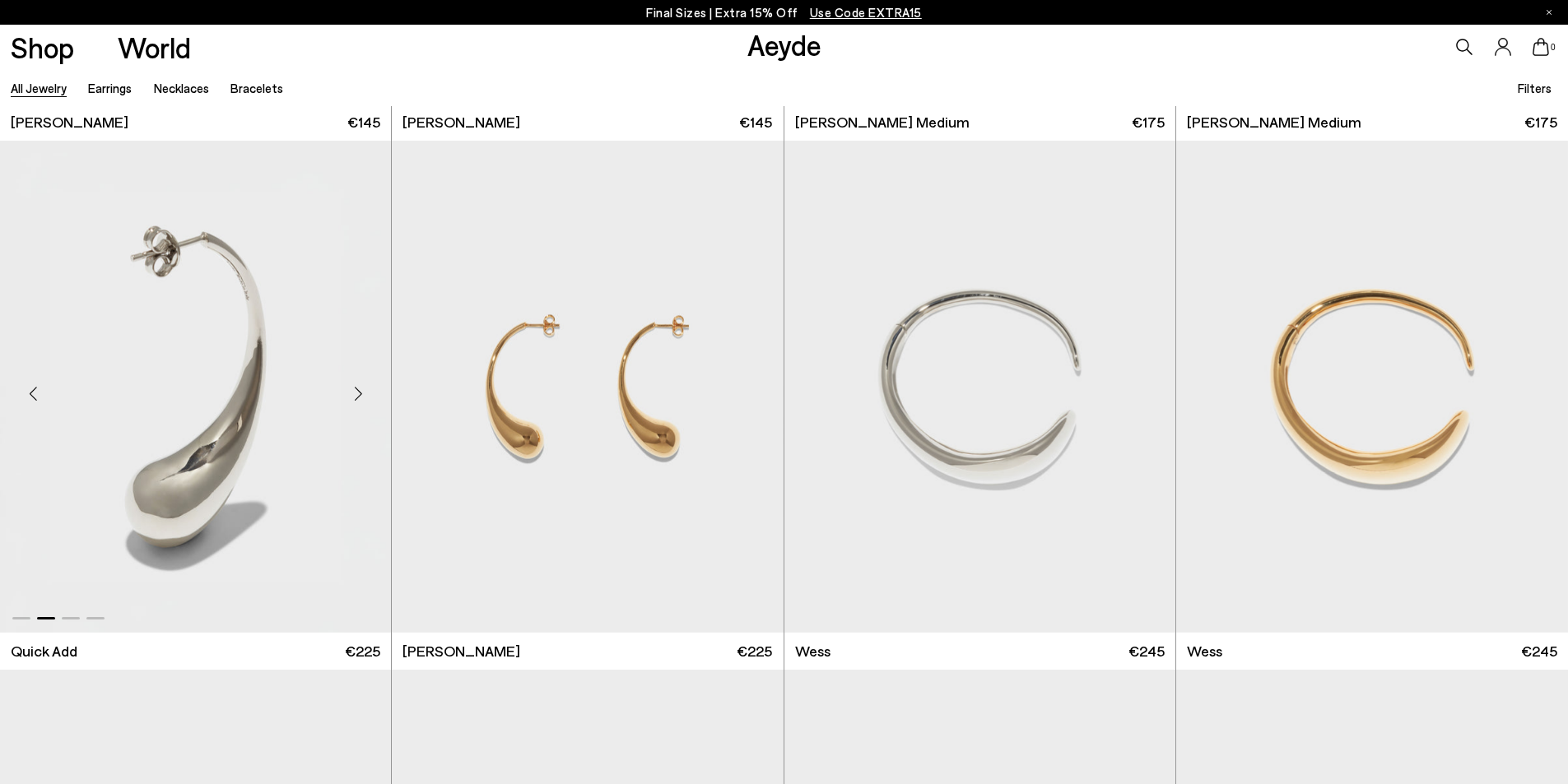
click at [359, 382] on div "Next slide" at bounding box center [358, 393] width 49 height 49
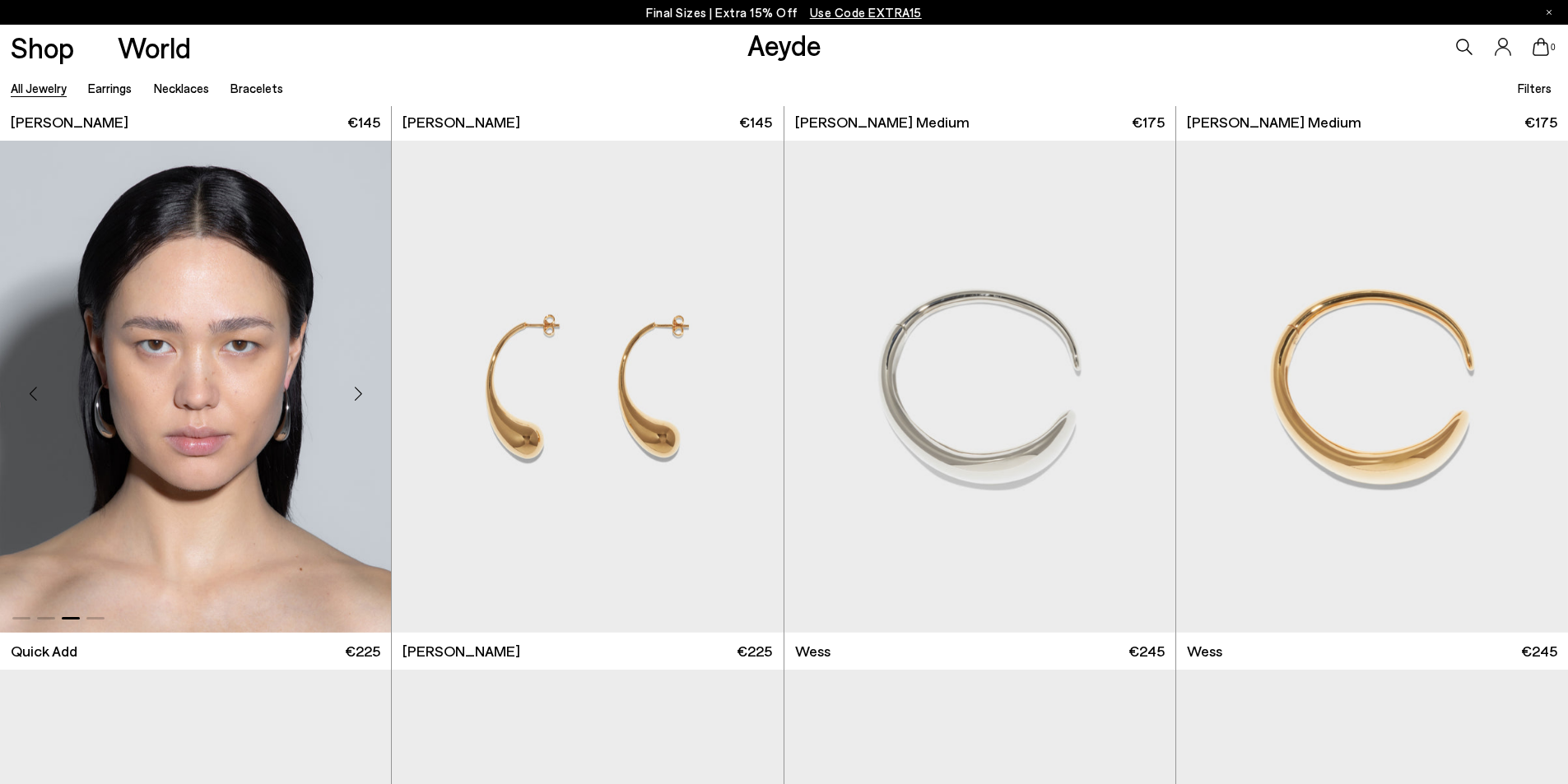
click at [359, 386] on div "Next slide" at bounding box center [358, 393] width 49 height 49
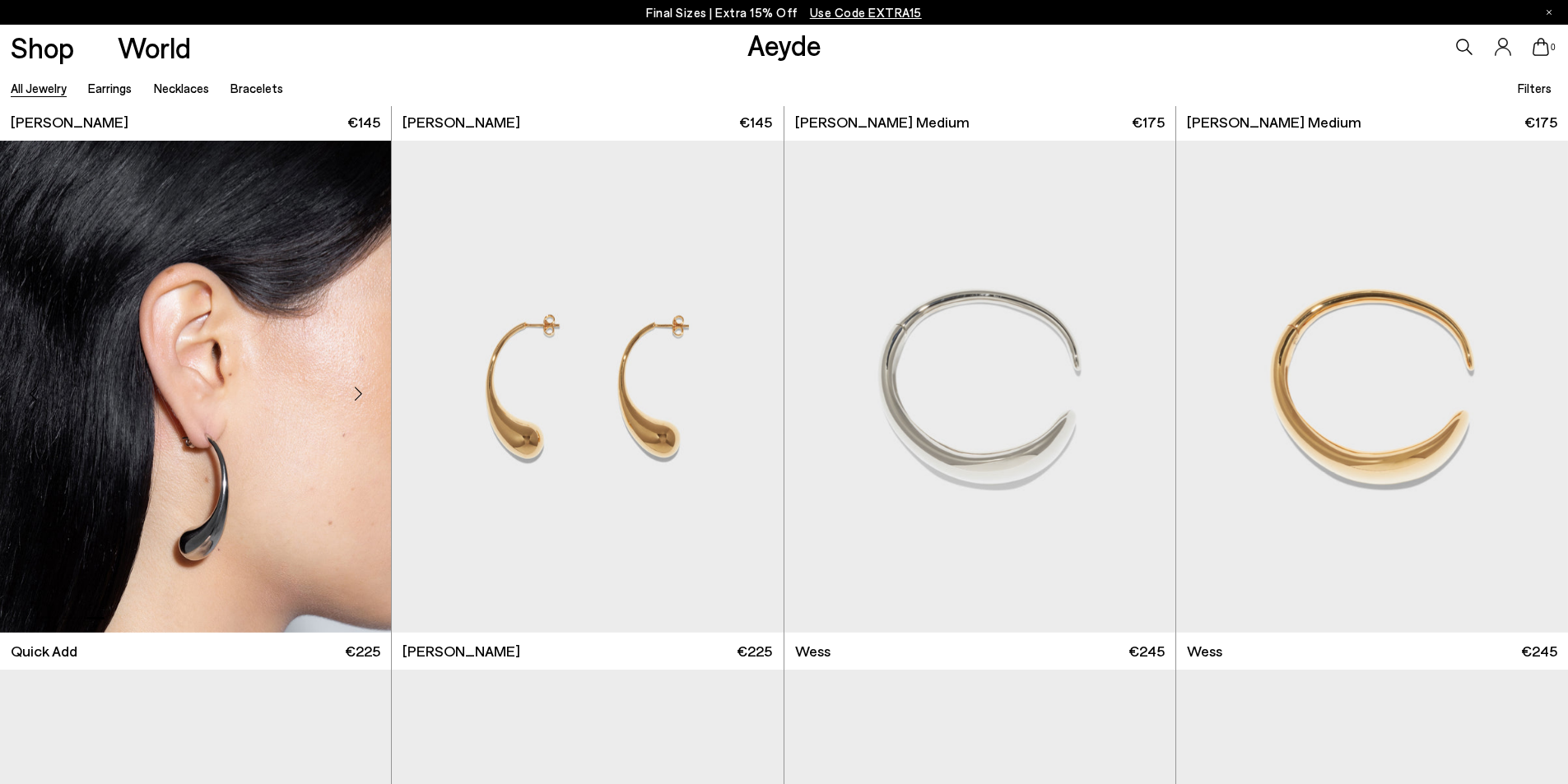
click at [359, 386] on div "Next slide" at bounding box center [358, 393] width 49 height 49
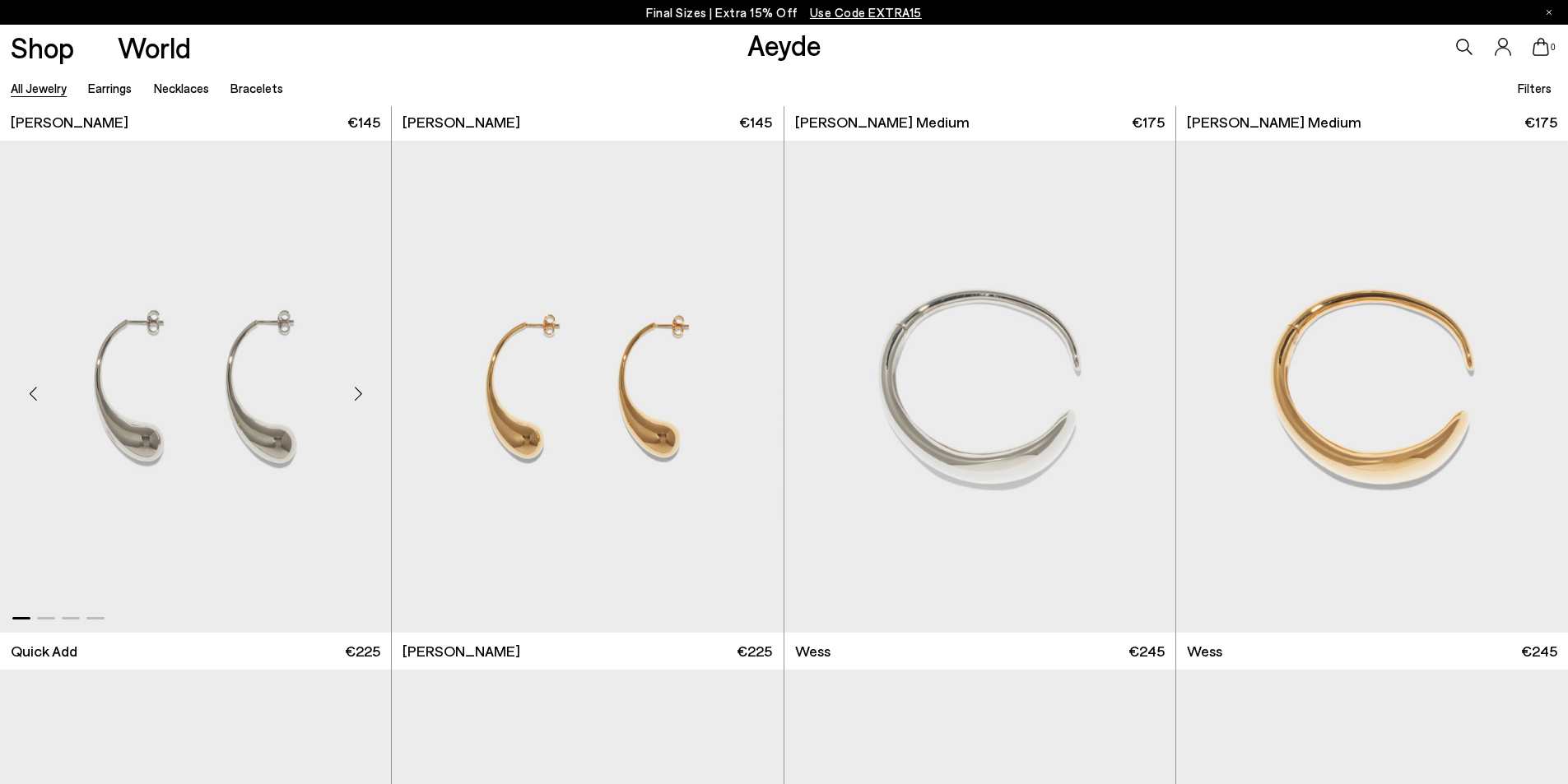
click at [359, 386] on div "Next slide" at bounding box center [358, 393] width 49 height 49
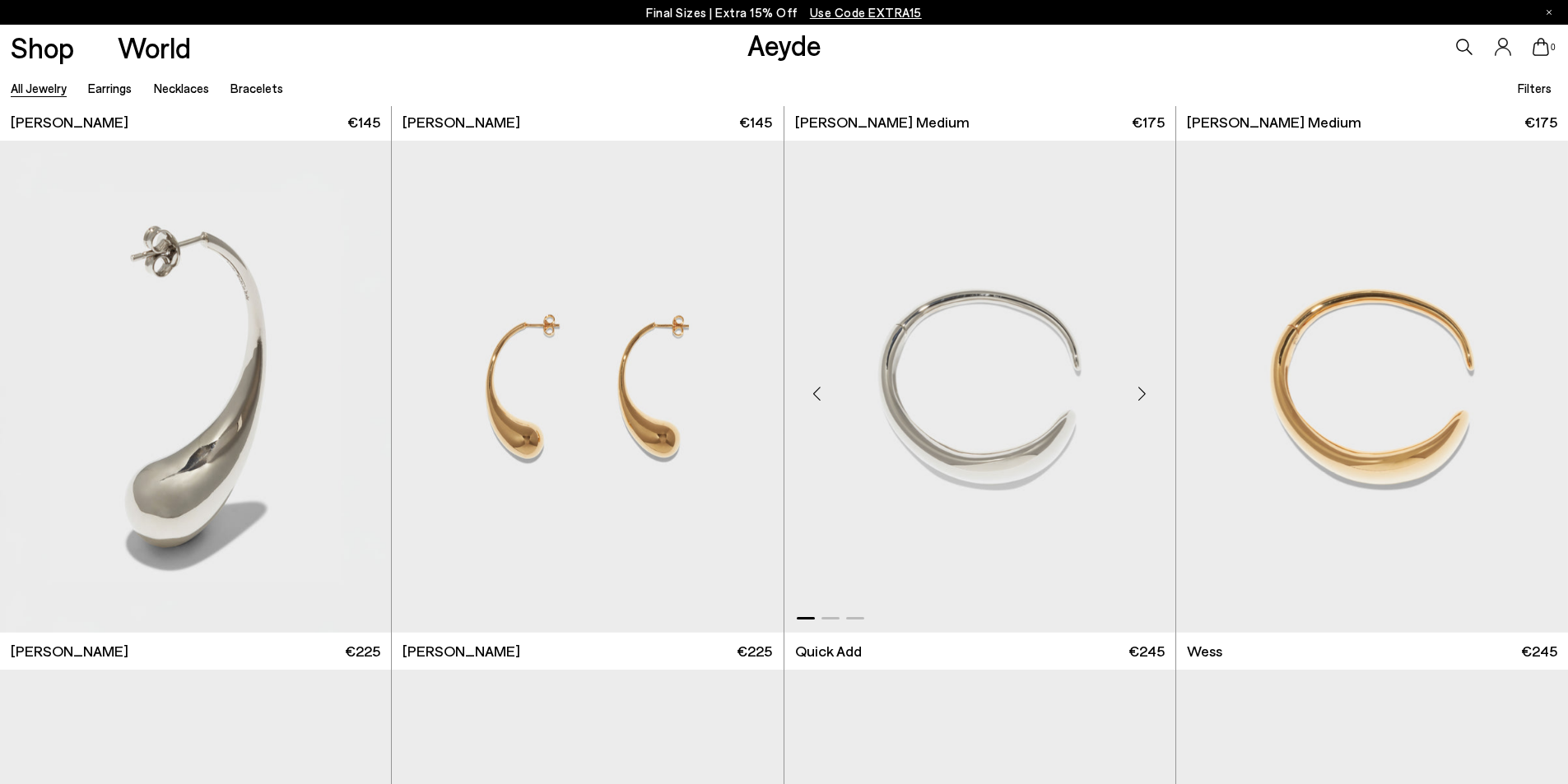
click at [1136, 387] on div "Next slide" at bounding box center [1142, 393] width 49 height 49
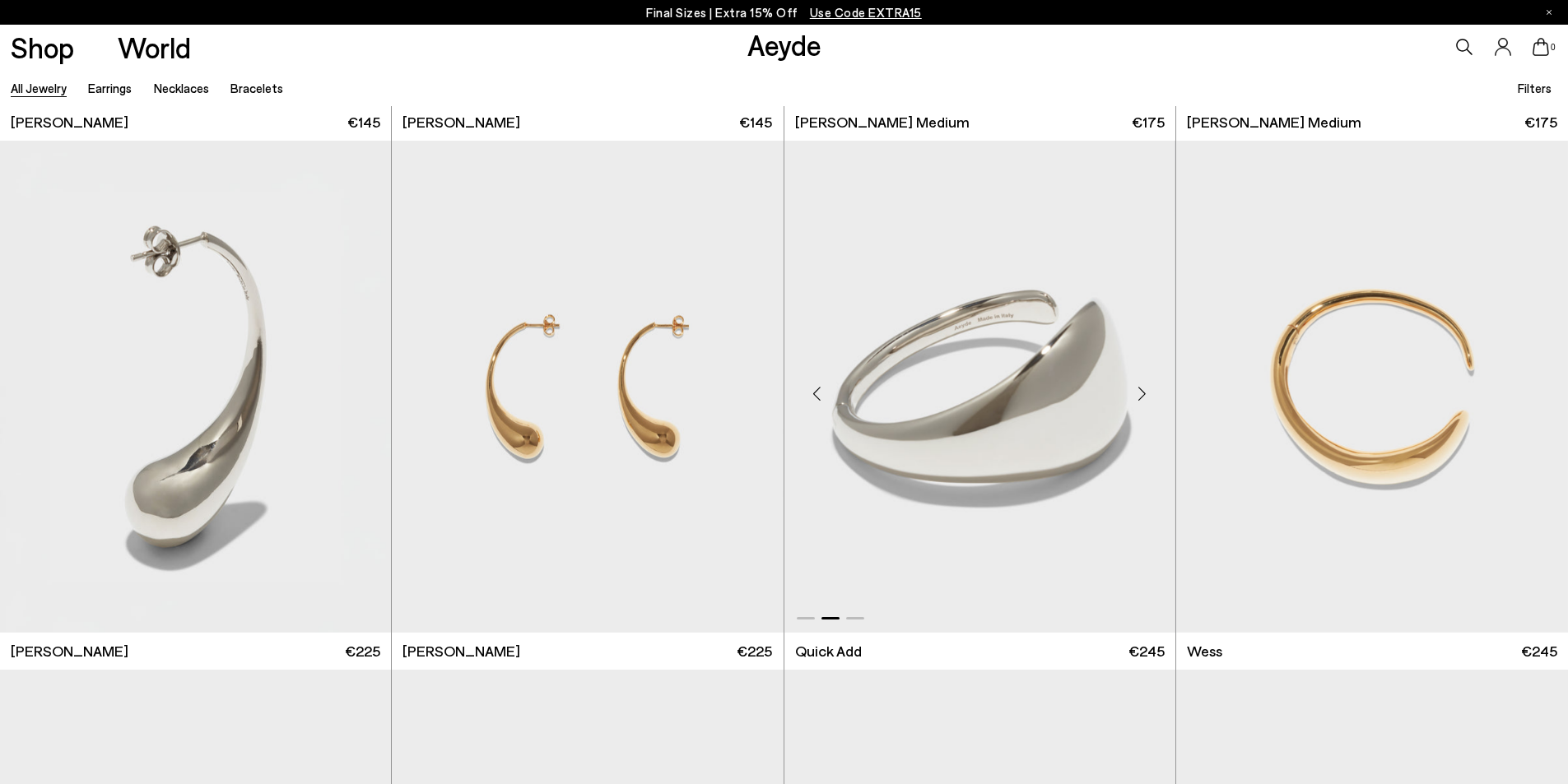
click at [1136, 387] on div "Next slide" at bounding box center [1142, 393] width 49 height 49
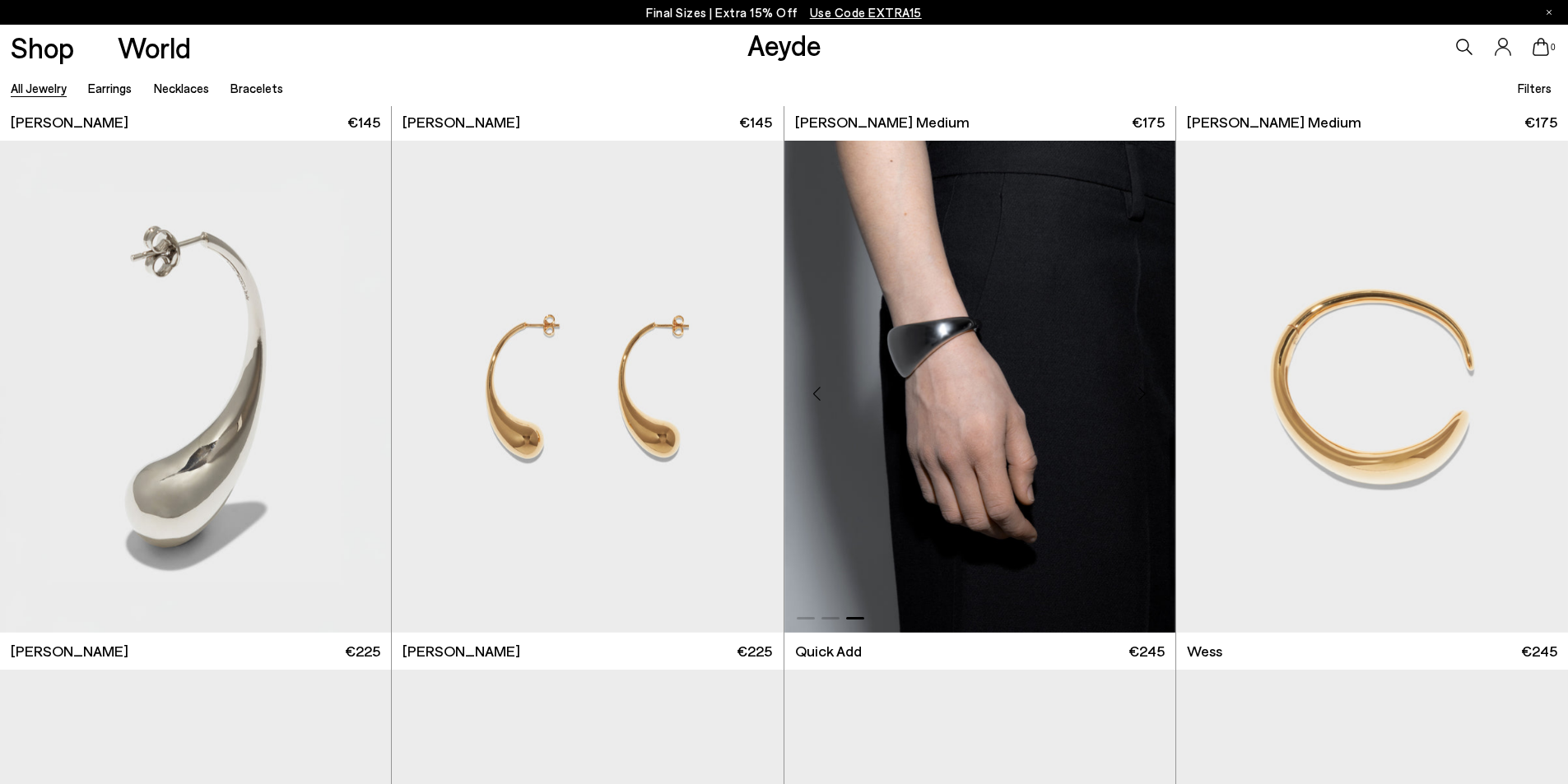
click at [1136, 387] on div "Next slide" at bounding box center [1142, 393] width 49 height 49
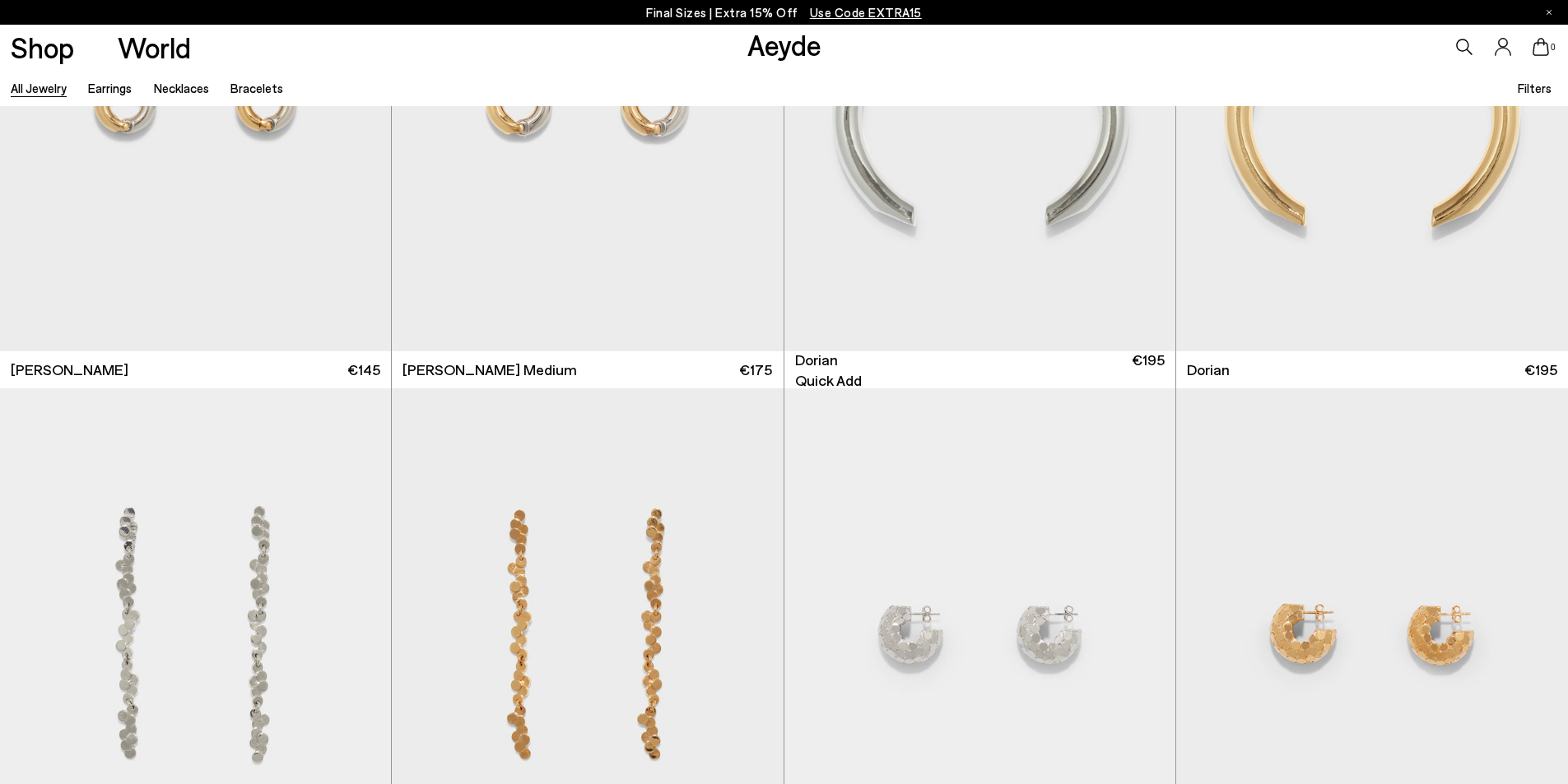
scroll to position [3703, 0]
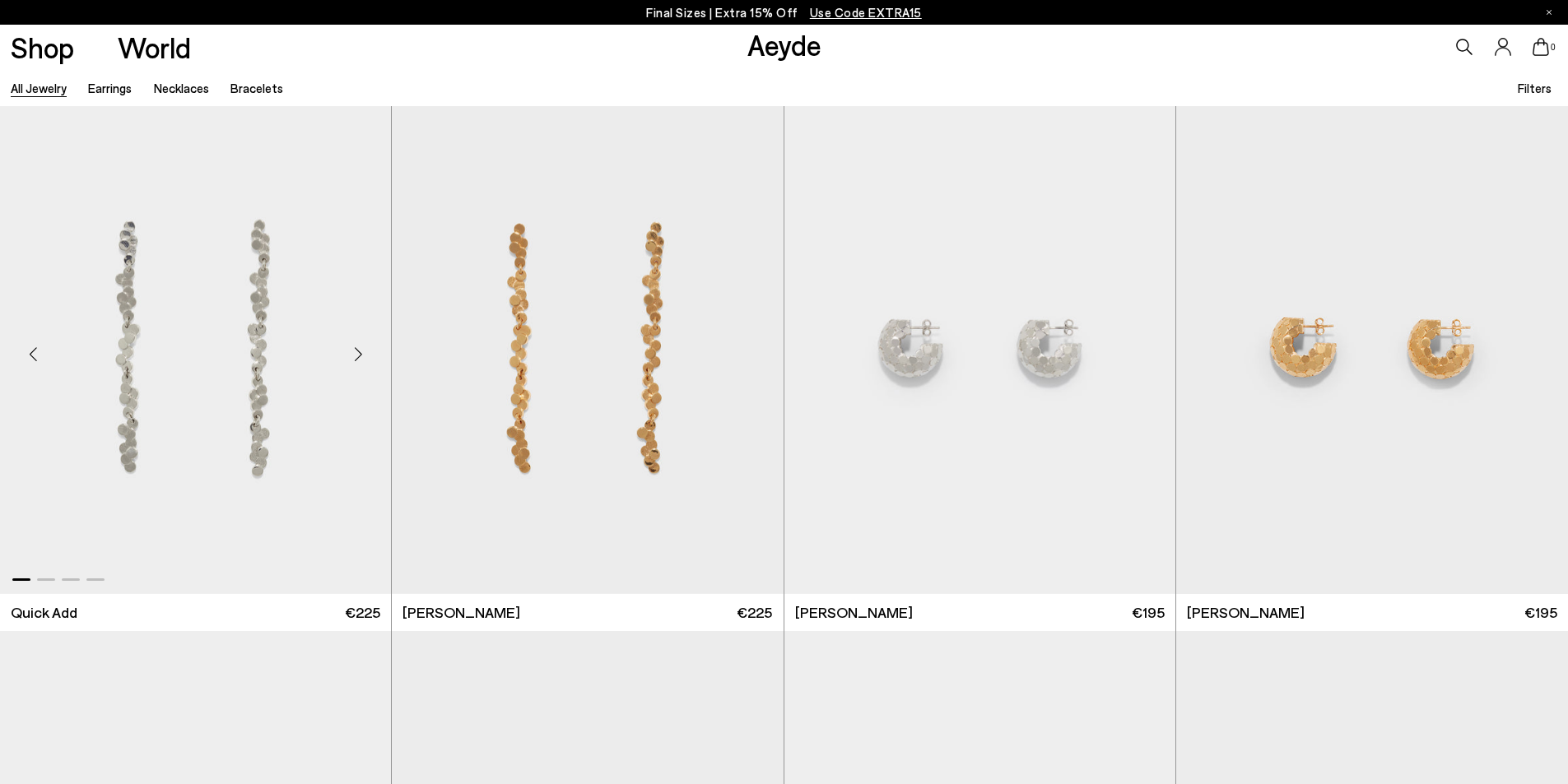
click at [355, 349] on div "Next slide" at bounding box center [358, 355] width 49 height 49
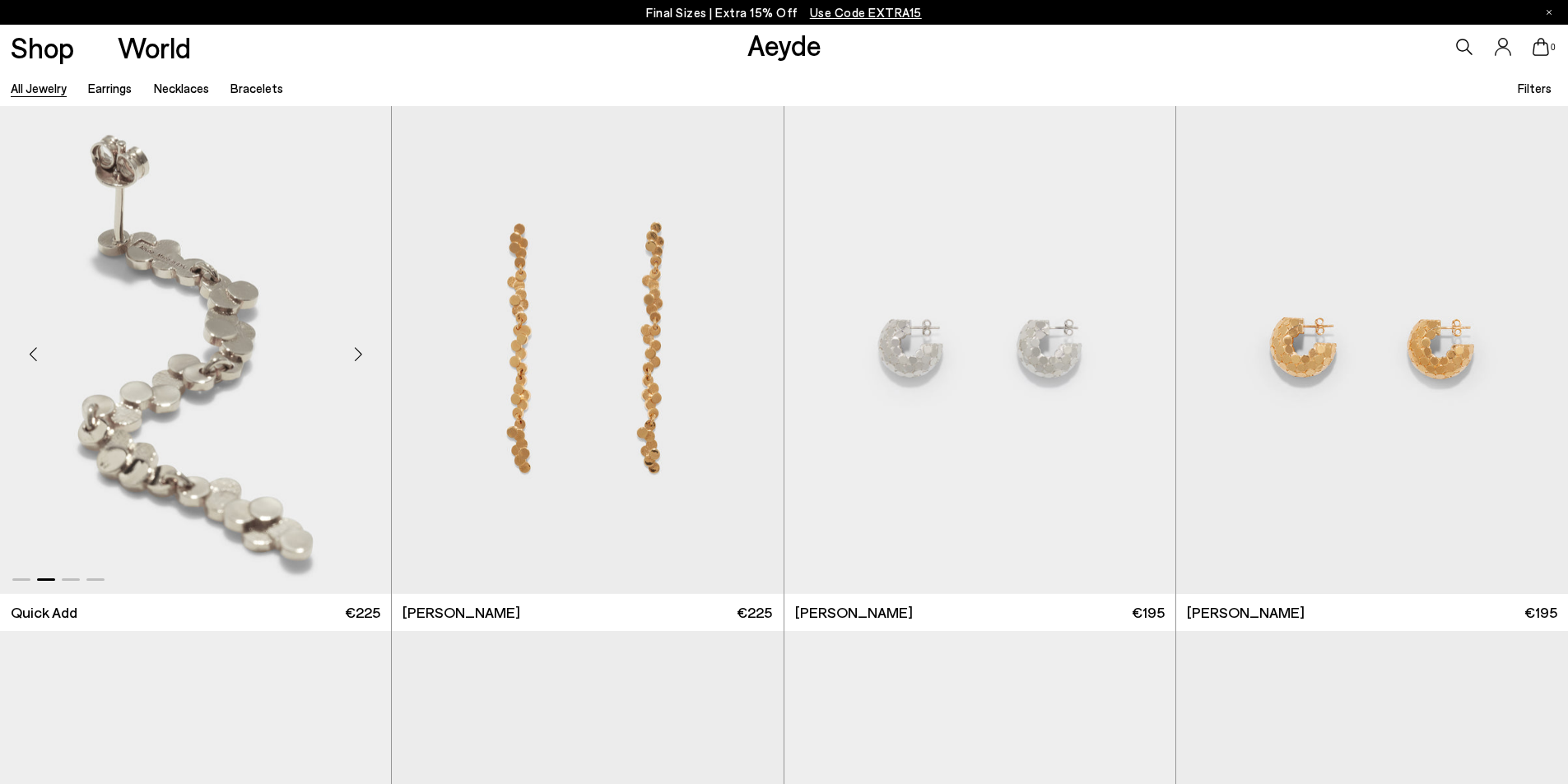
click at [355, 349] on div "Next slide" at bounding box center [358, 355] width 49 height 49
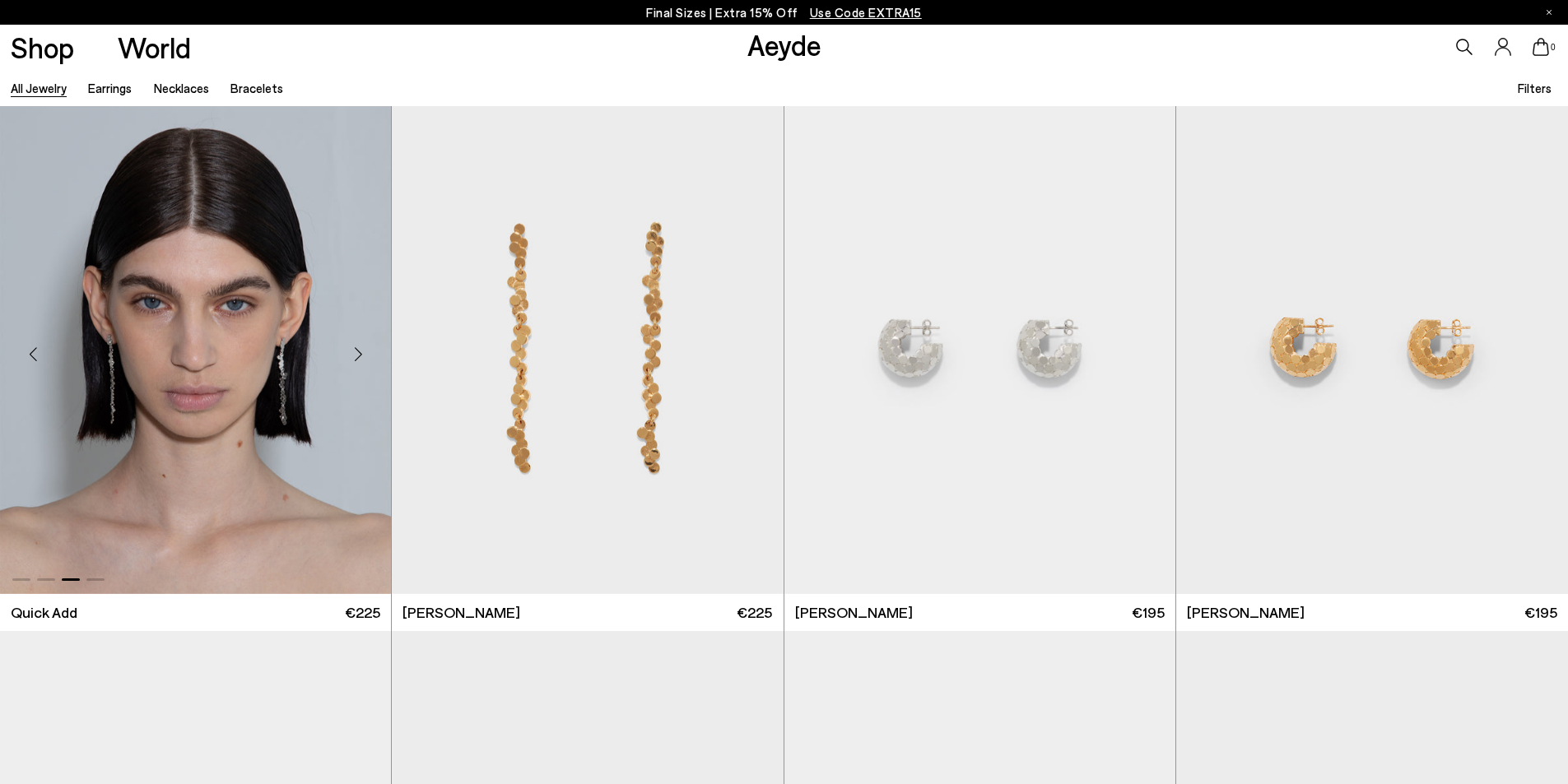
click at [355, 349] on div "Next slide" at bounding box center [358, 355] width 49 height 49
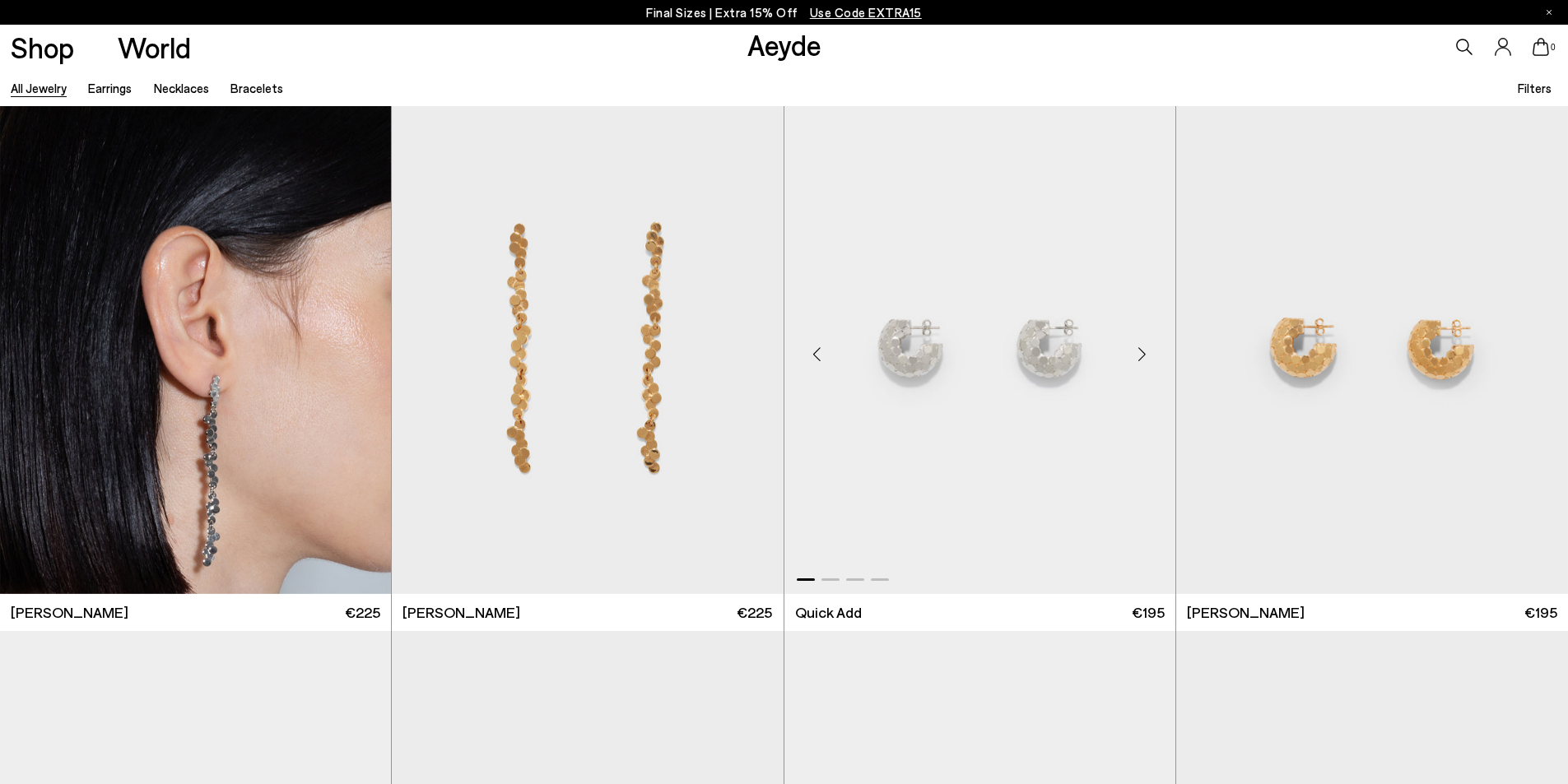
click at [1147, 355] on div "Next slide" at bounding box center [1142, 355] width 49 height 49
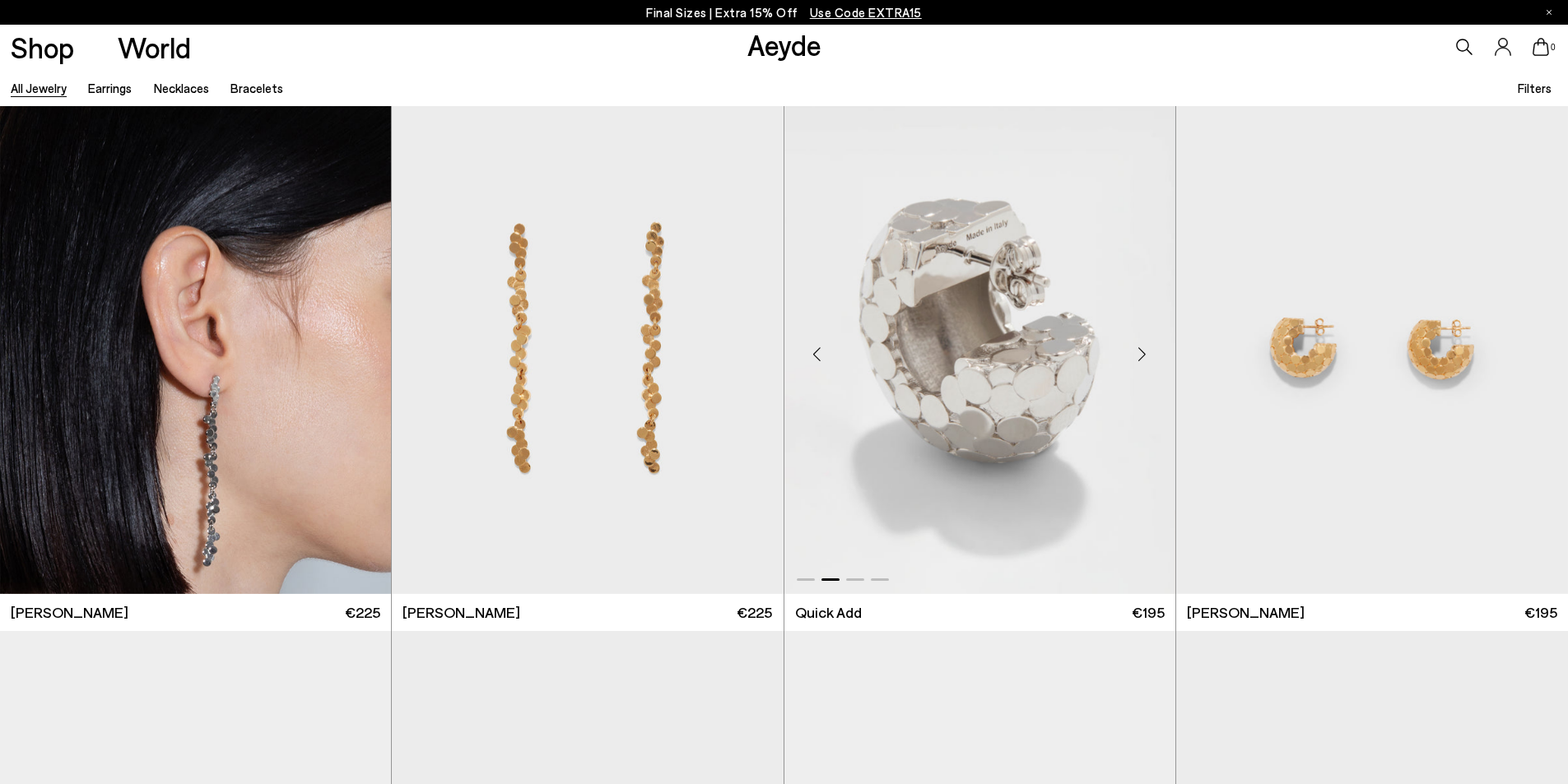
click at [1147, 355] on div "Next slide" at bounding box center [1142, 355] width 49 height 49
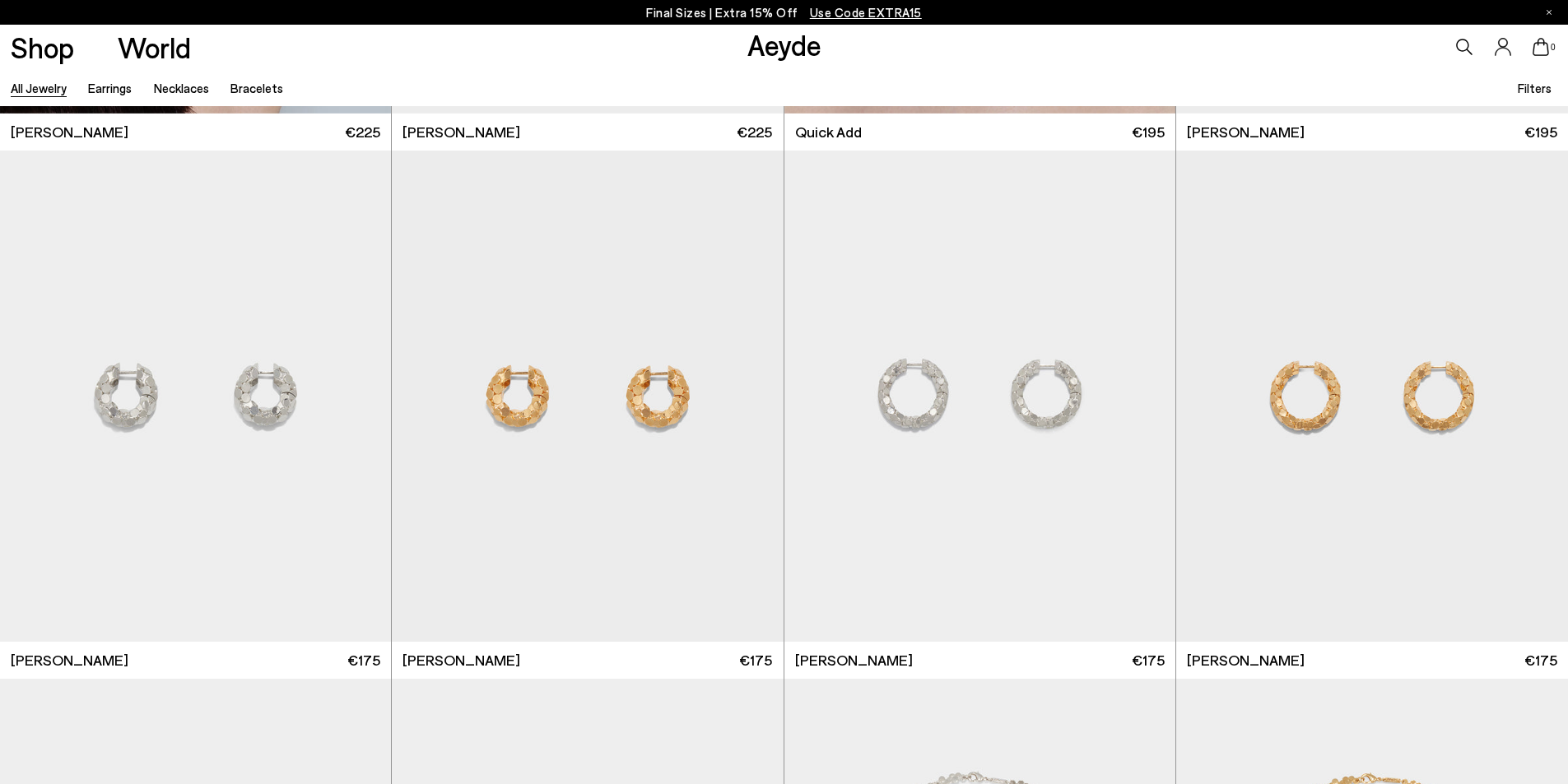
scroll to position [4197, 0]
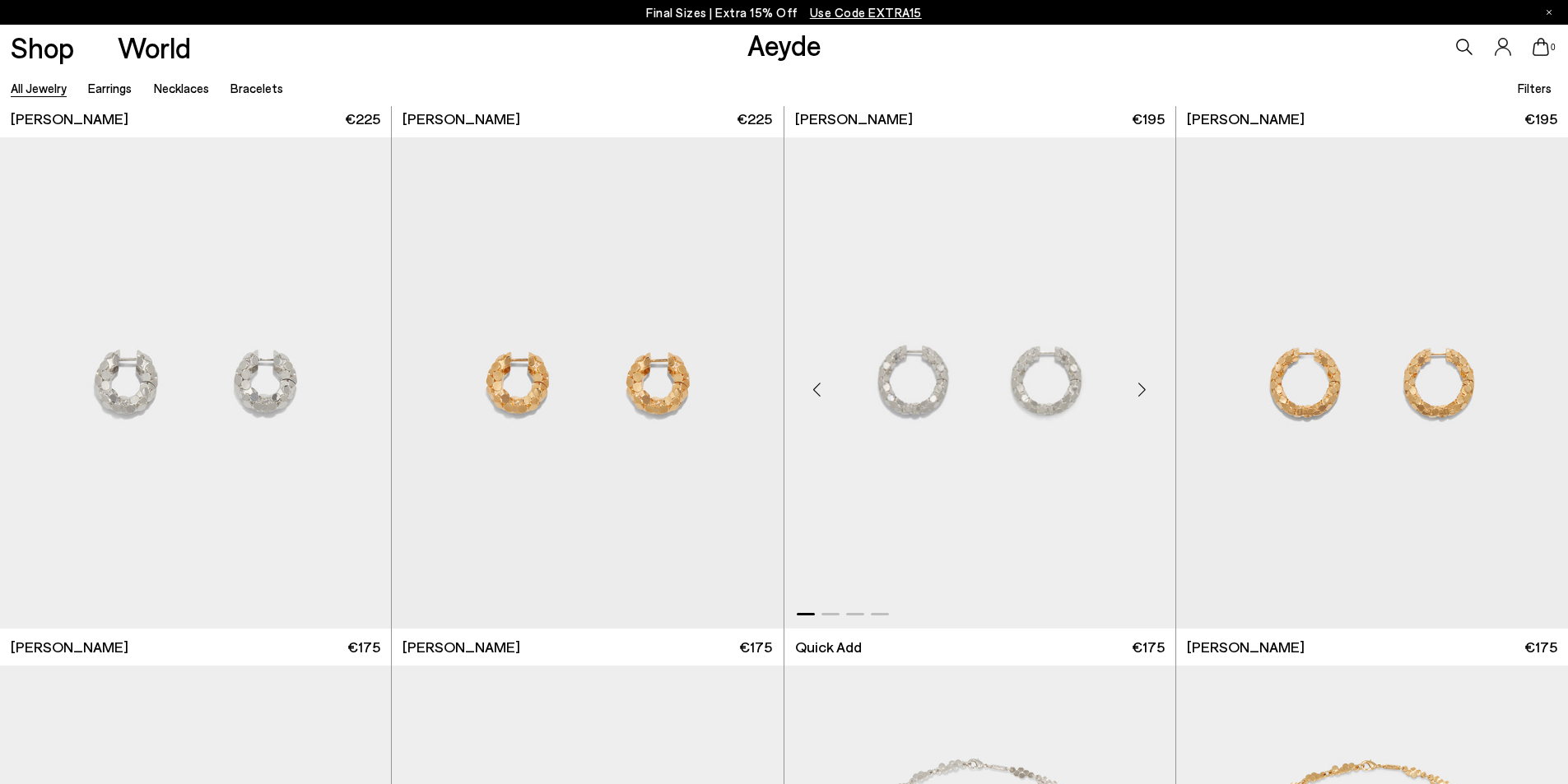
click at [1139, 391] on div "Next slide" at bounding box center [1142, 389] width 49 height 49
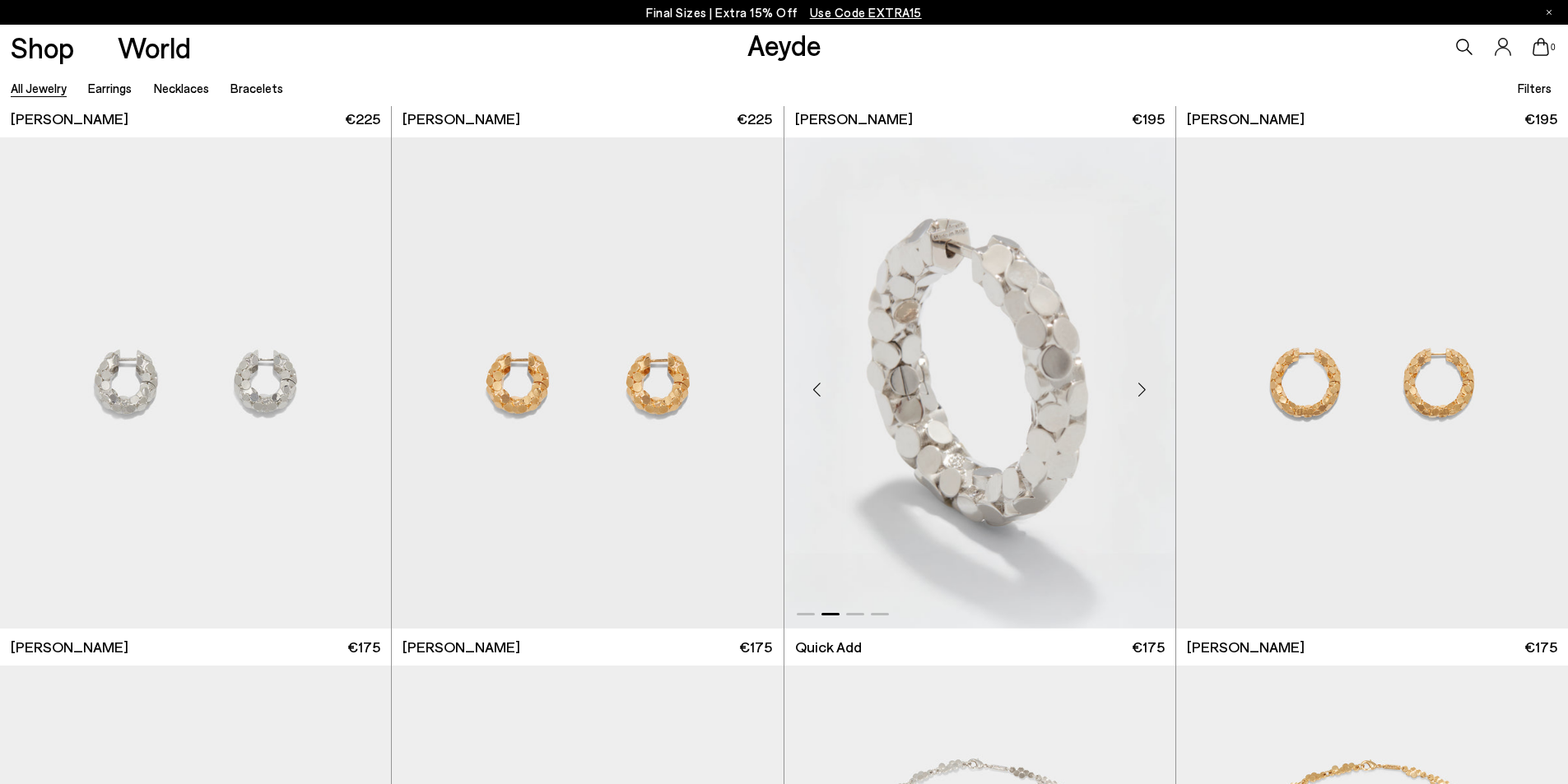
click at [1139, 391] on div "Next slide" at bounding box center [1142, 389] width 49 height 49
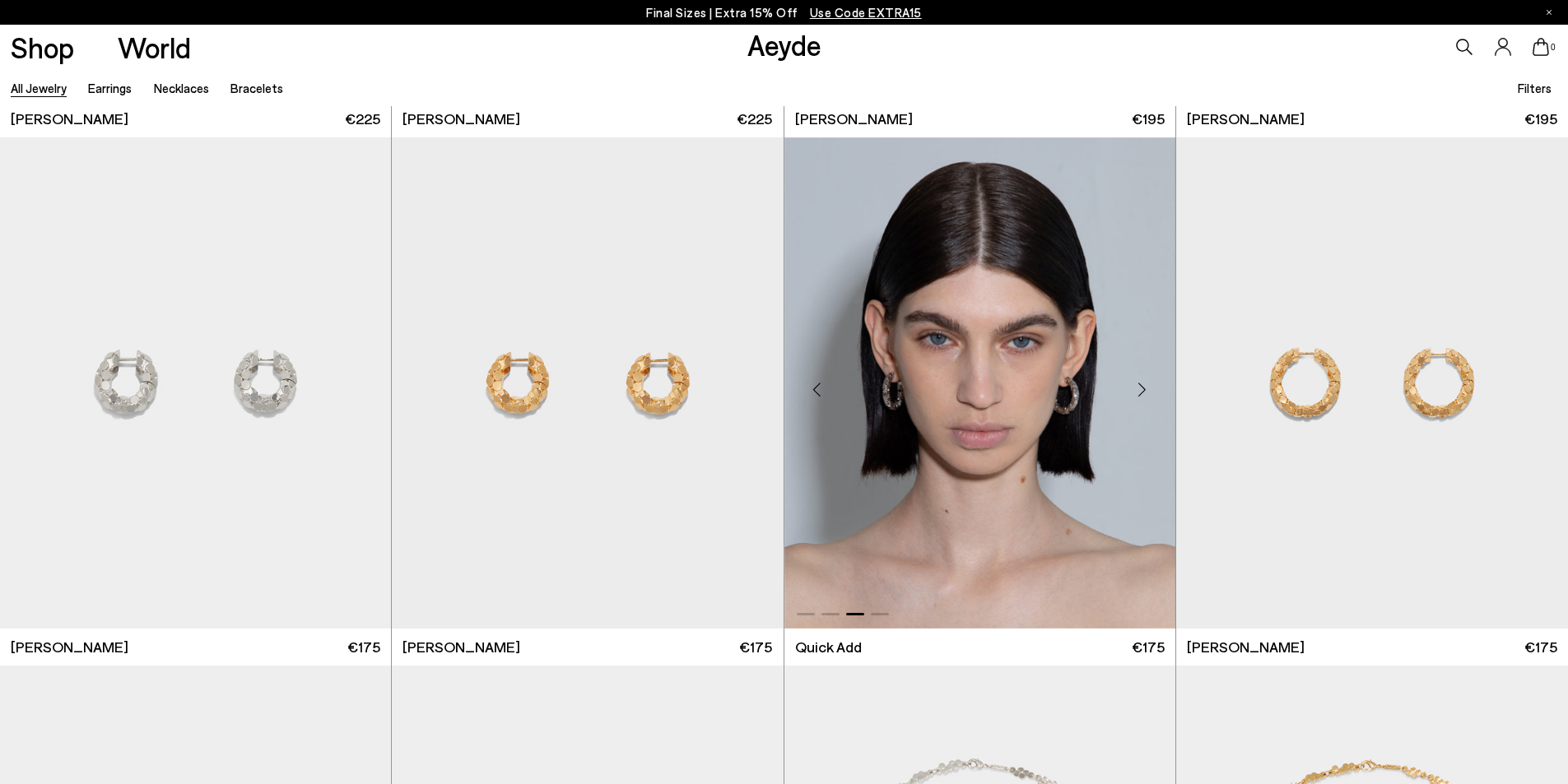
click at [1139, 391] on div "Next slide" at bounding box center [1142, 389] width 49 height 49
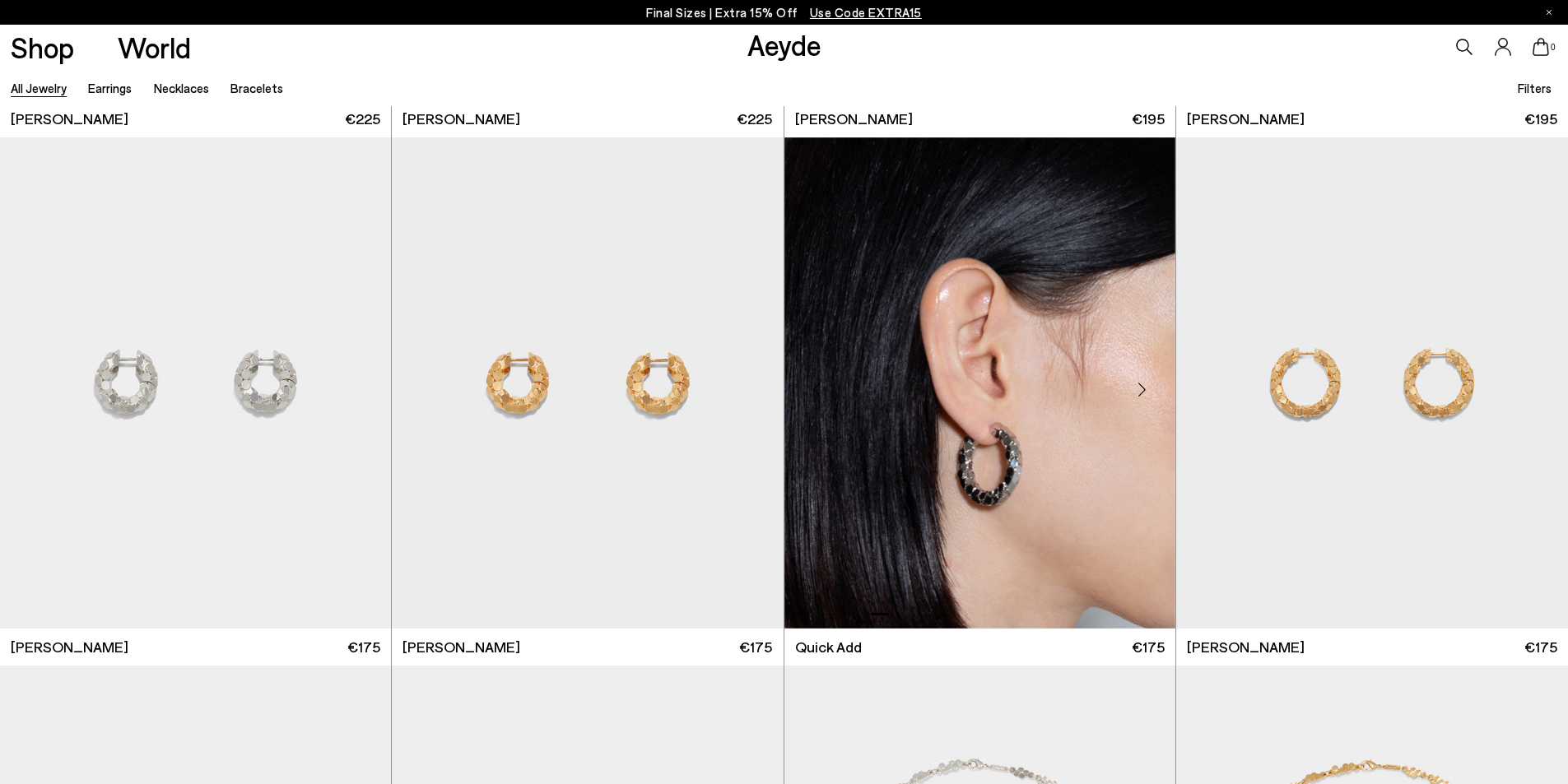
click at [1139, 391] on div "Next slide" at bounding box center [1142, 389] width 49 height 49
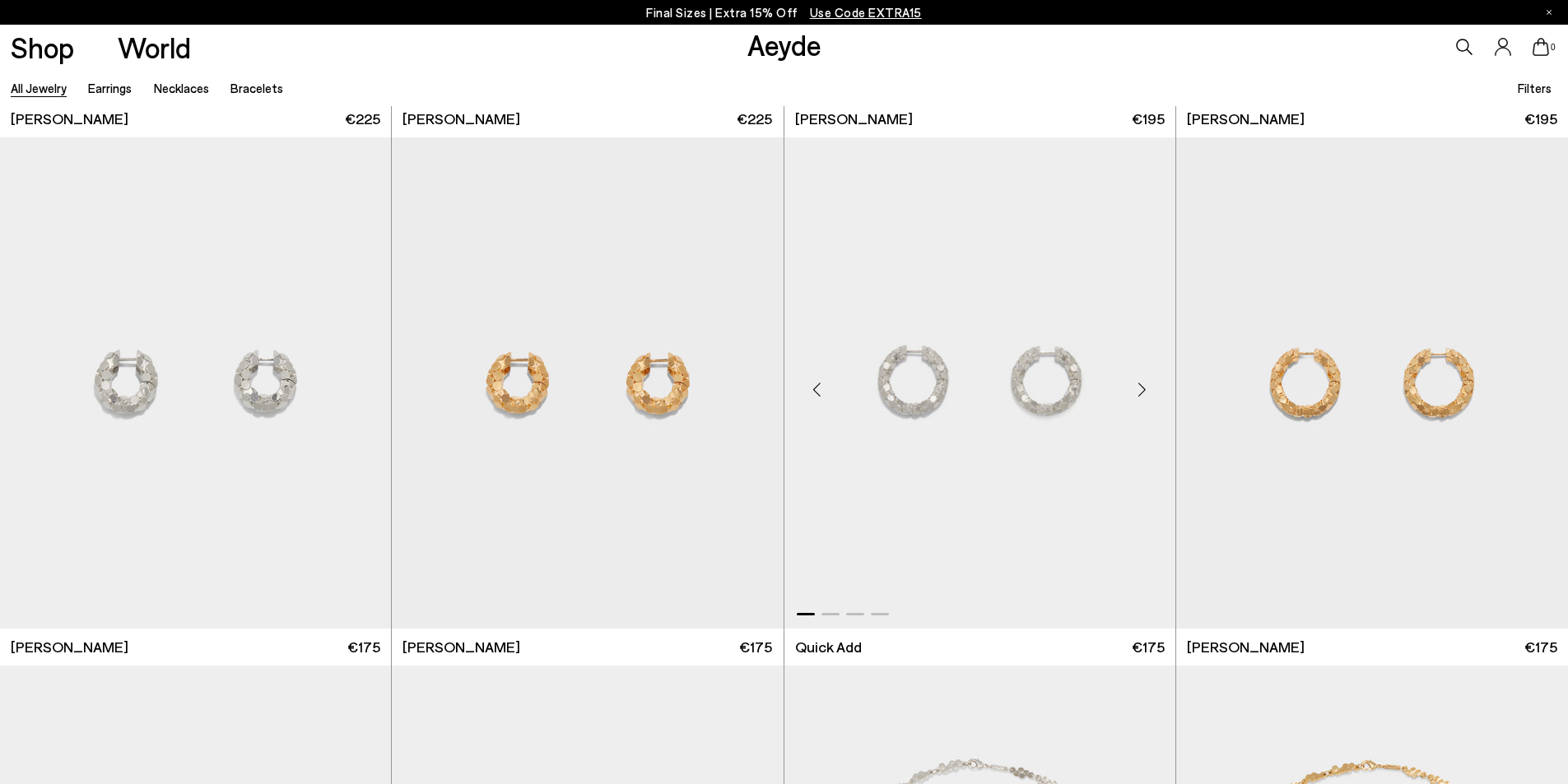
click at [1139, 391] on div "Next slide" at bounding box center [1142, 389] width 49 height 49
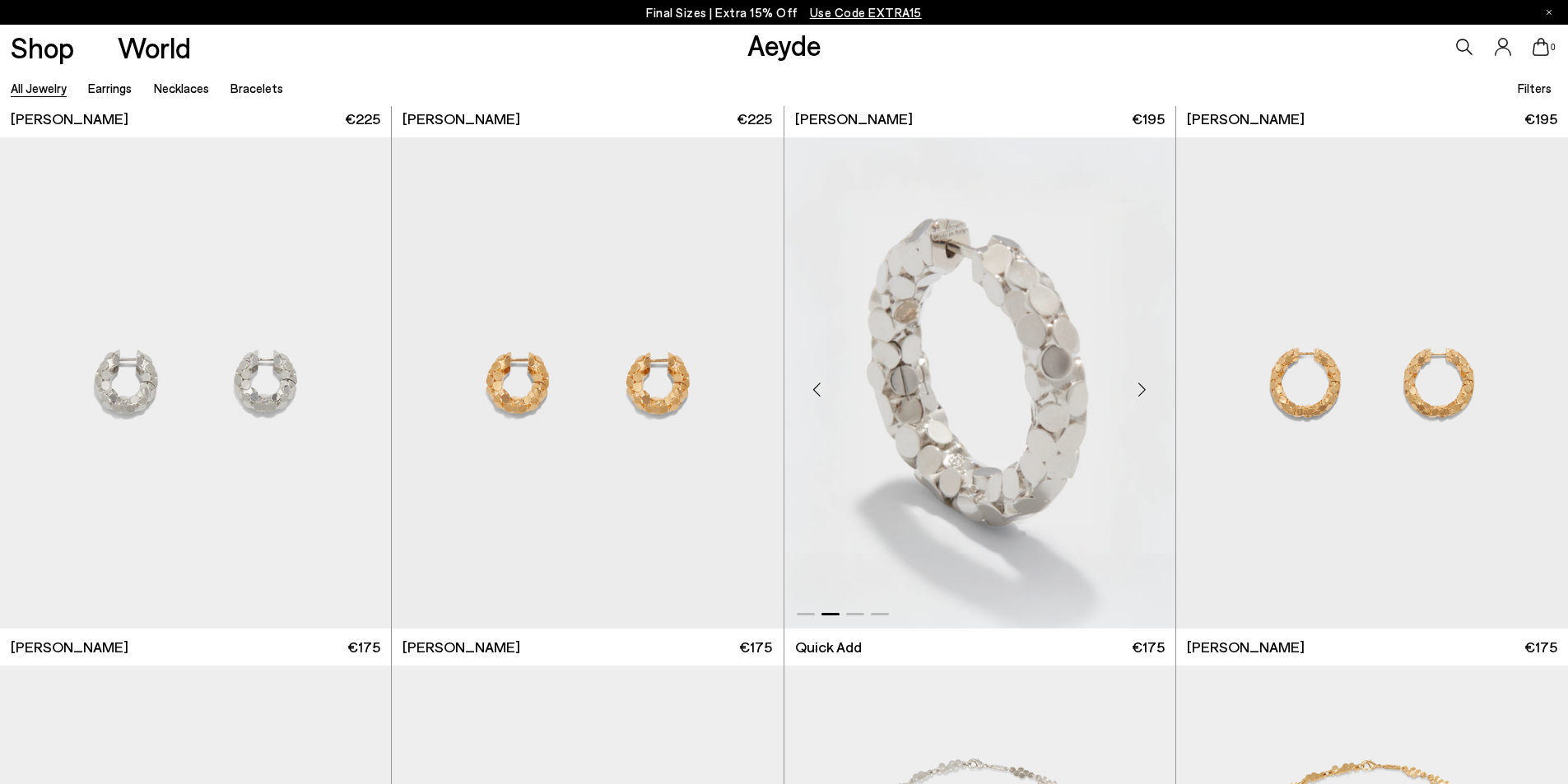
click at [1139, 391] on div "Next slide" at bounding box center [1142, 389] width 49 height 49
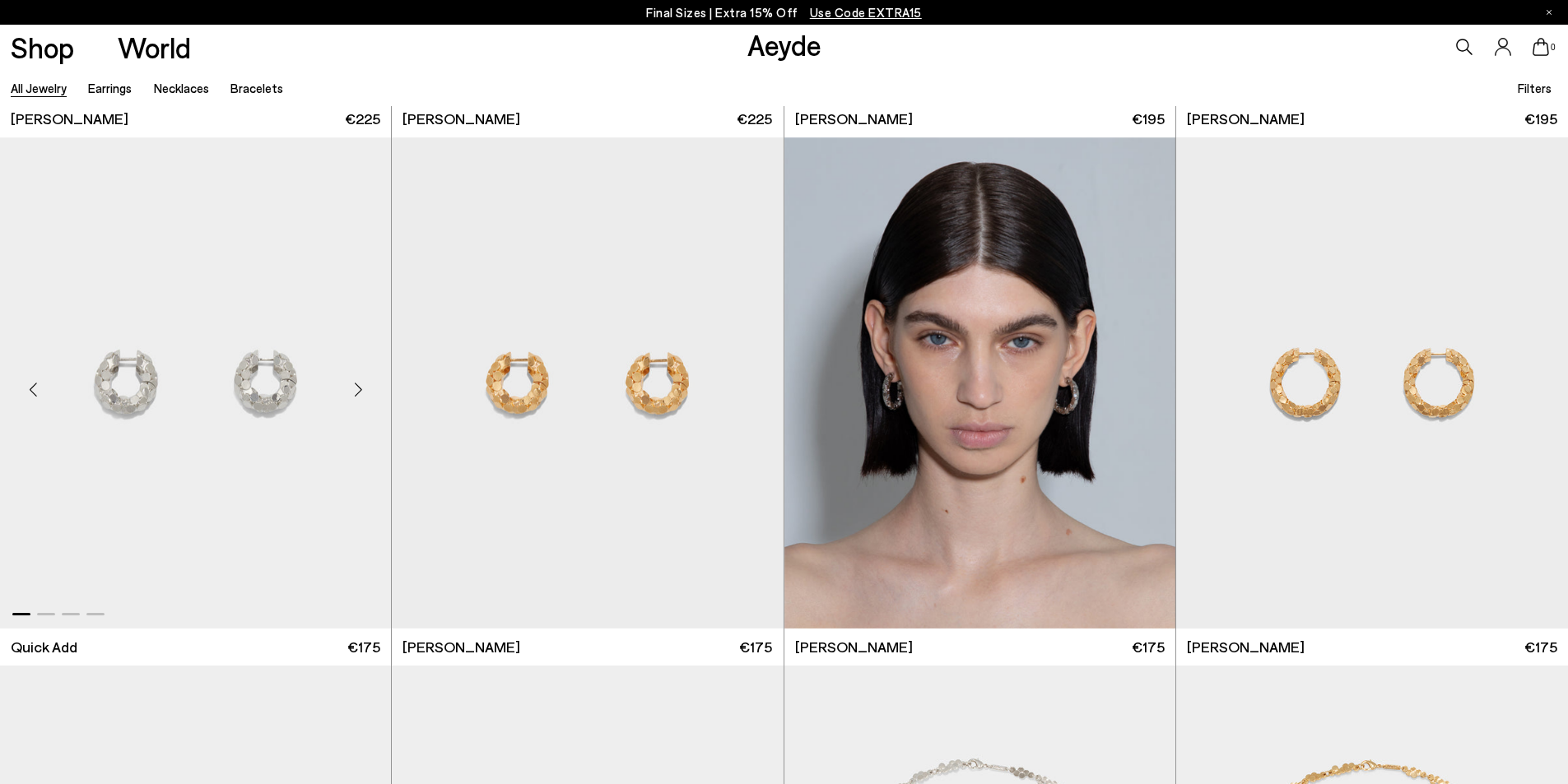
click at [353, 385] on div "Next slide" at bounding box center [358, 389] width 49 height 49
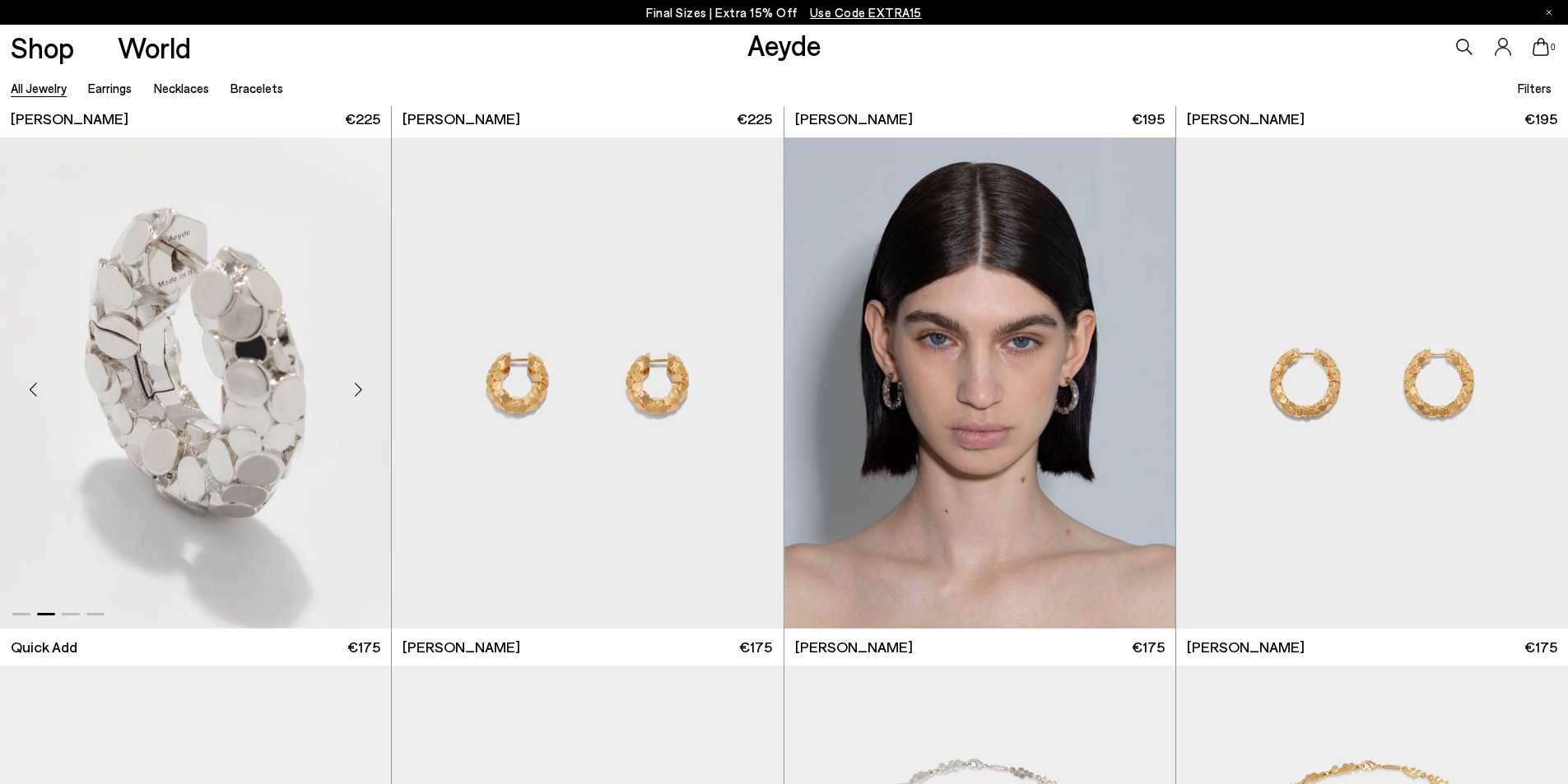
click at [353, 385] on div "Next slide" at bounding box center [358, 389] width 49 height 49
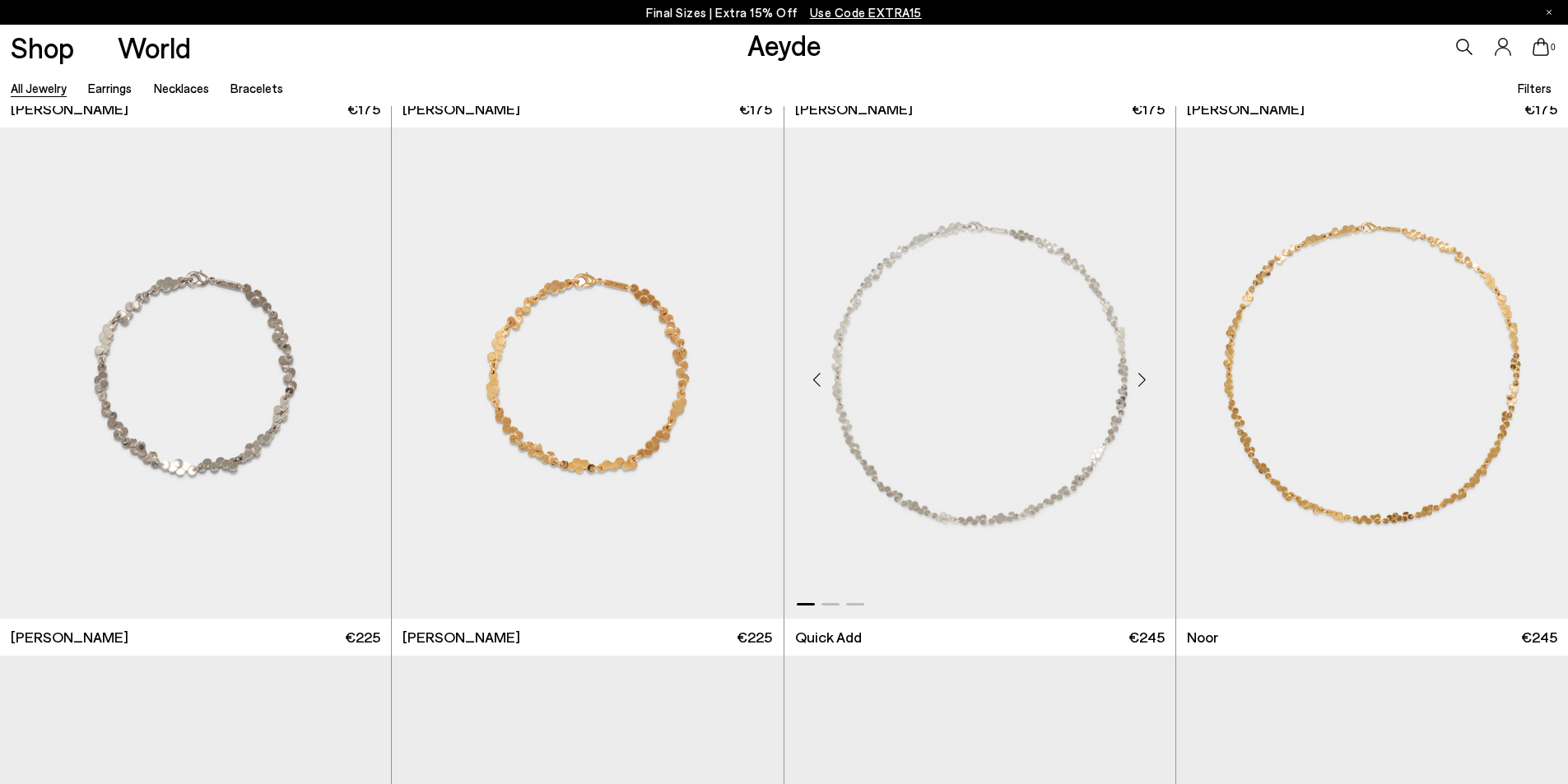
scroll to position [4773, 0]
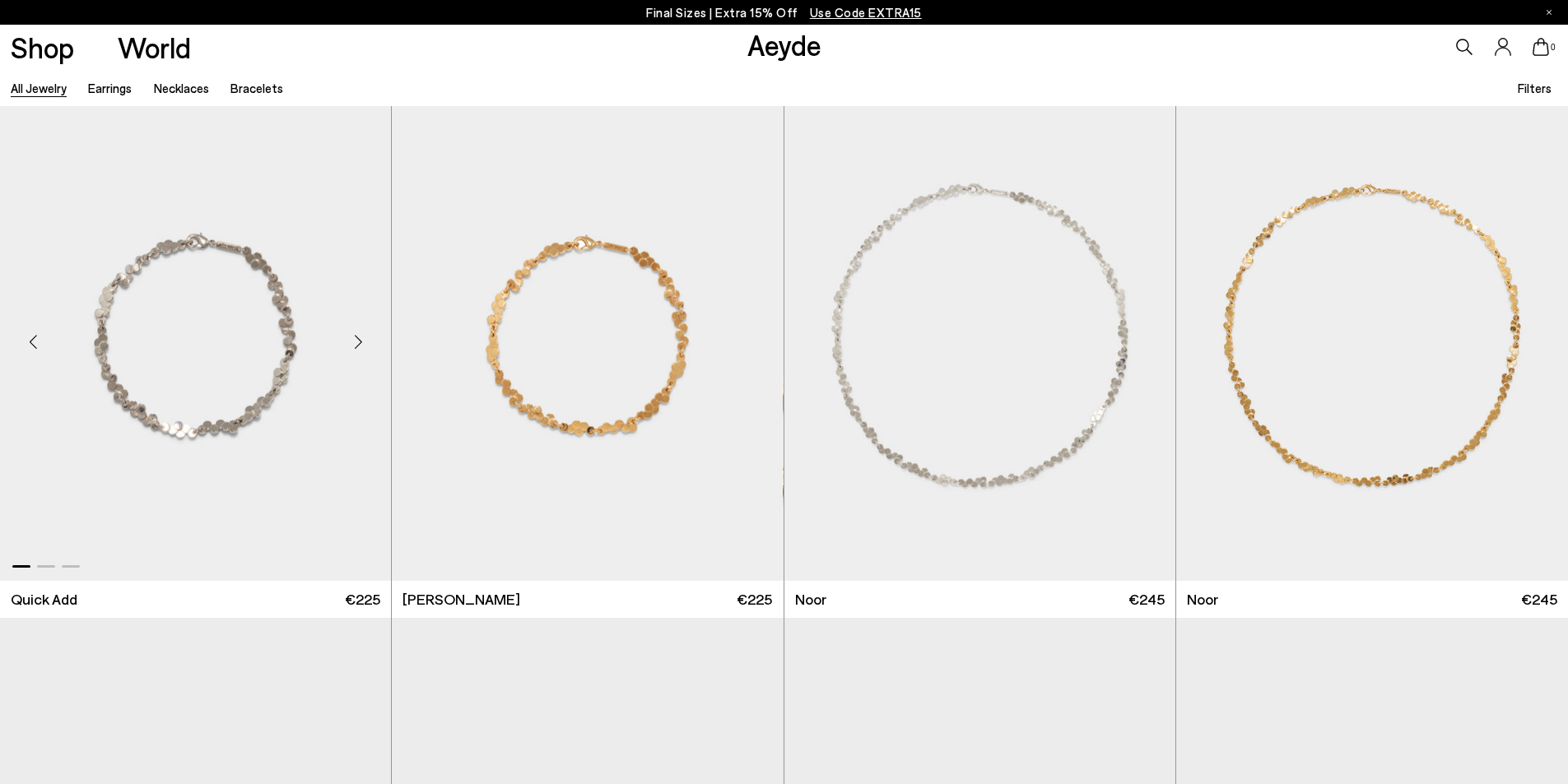
click at [359, 341] on div "Next slide" at bounding box center [358, 341] width 49 height 49
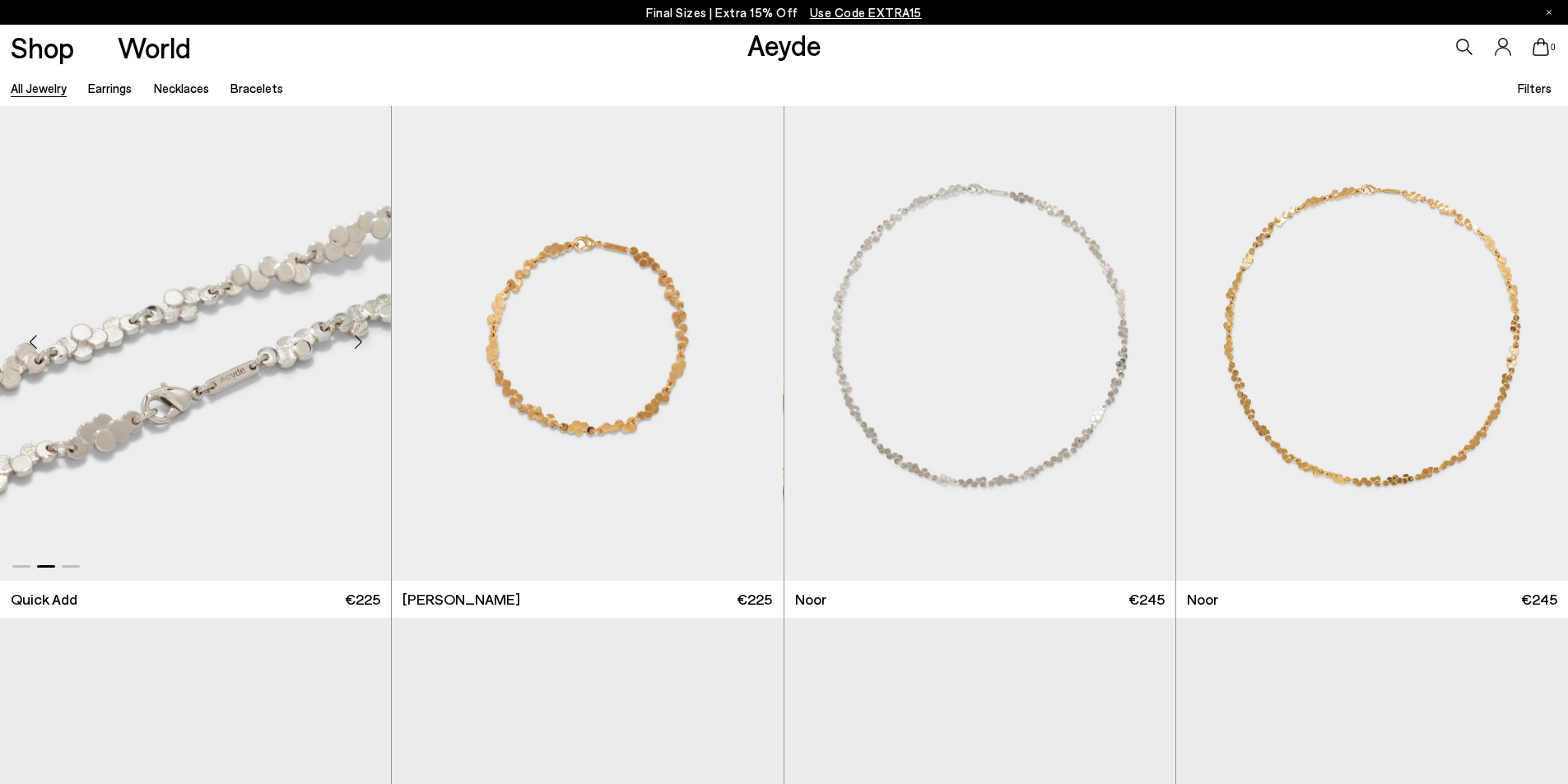
click at [358, 341] on div "Next slide" at bounding box center [358, 341] width 49 height 49
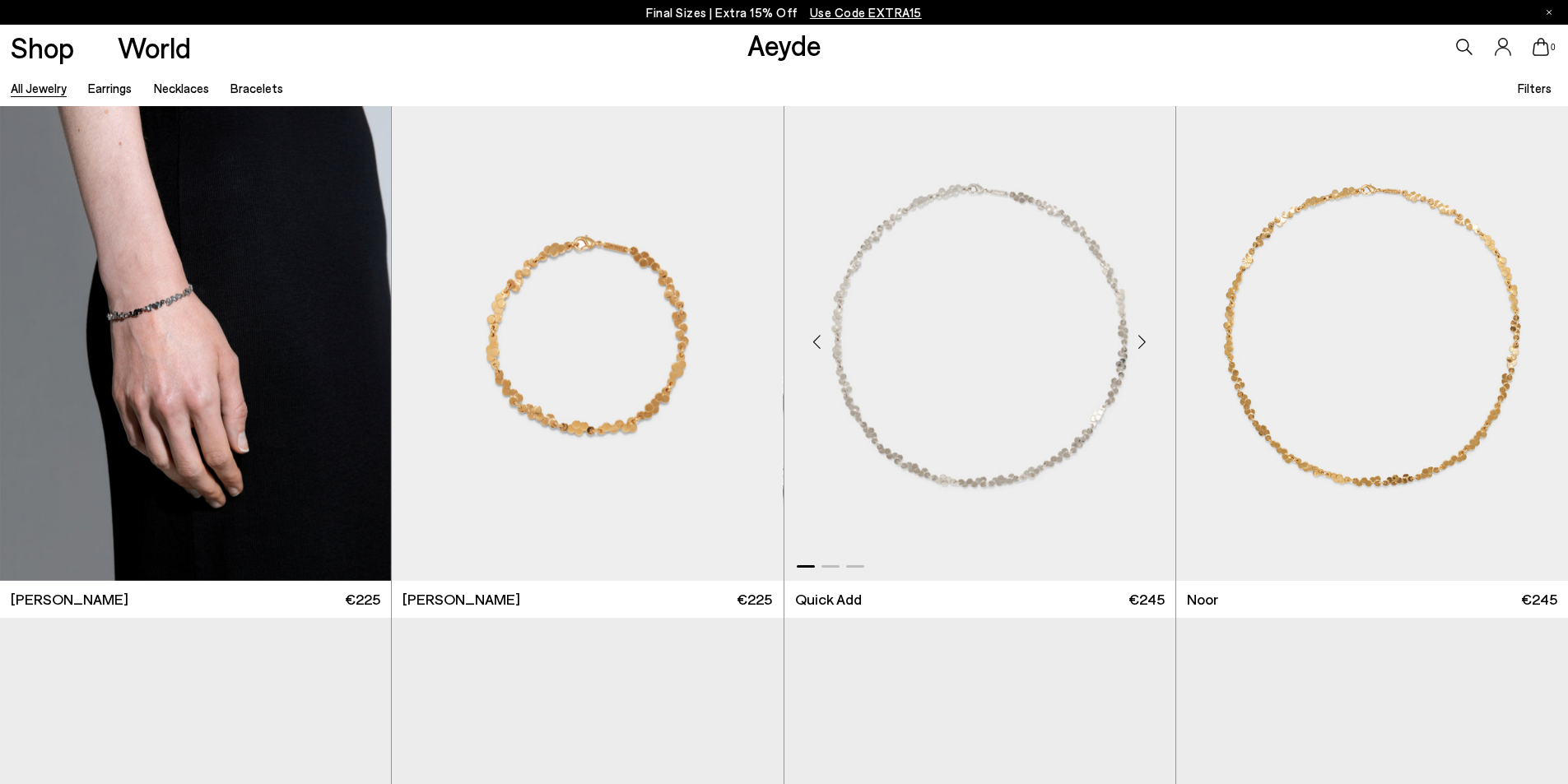
click at [1143, 346] on div "Next slide" at bounding box center [1142, 341] width 49 height 49
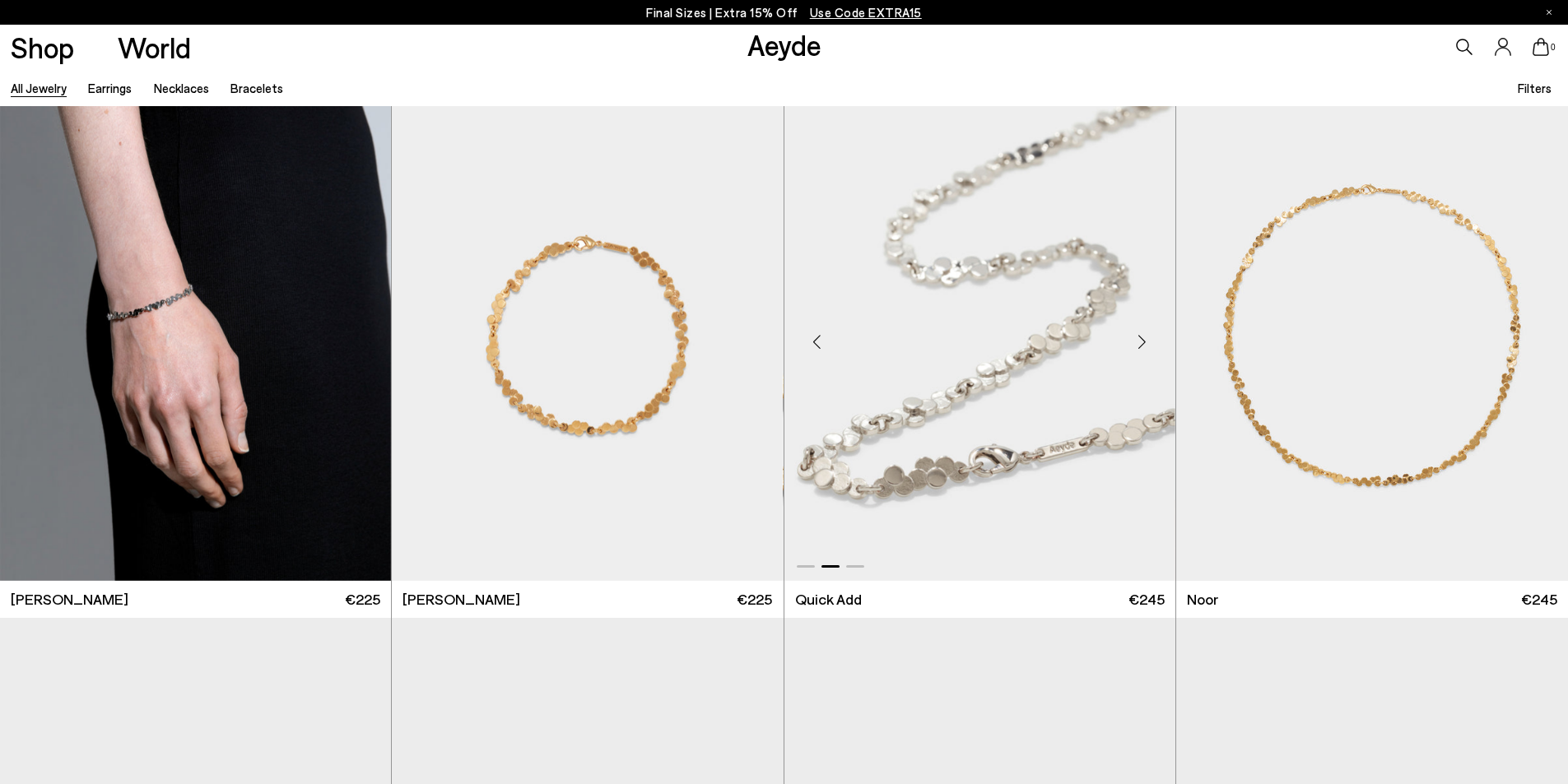
click at [1143, 346] on div "Next slide" at bounding box center [1142, 341] width 49 height 49
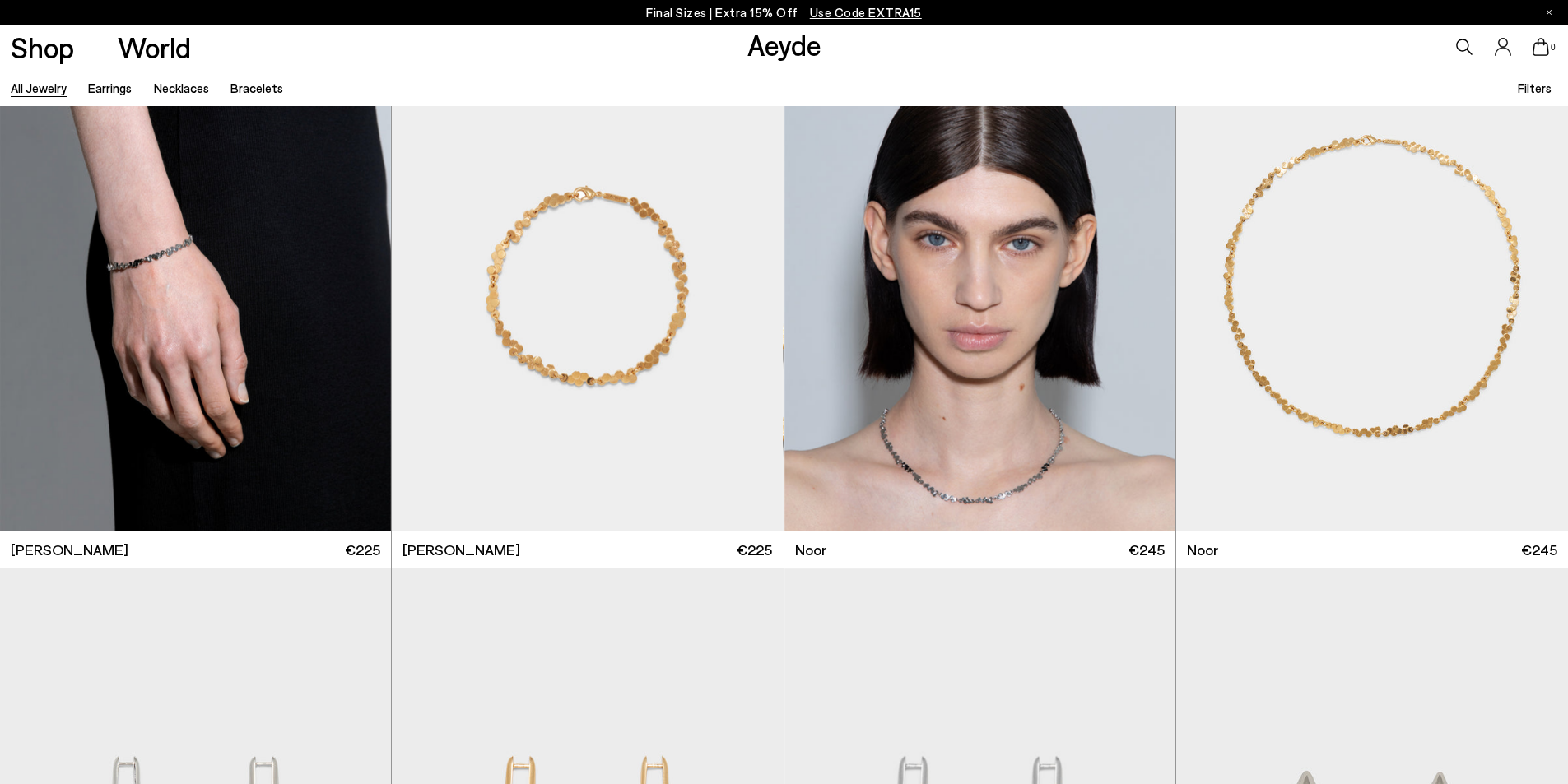
scroll to position [5266, 0]
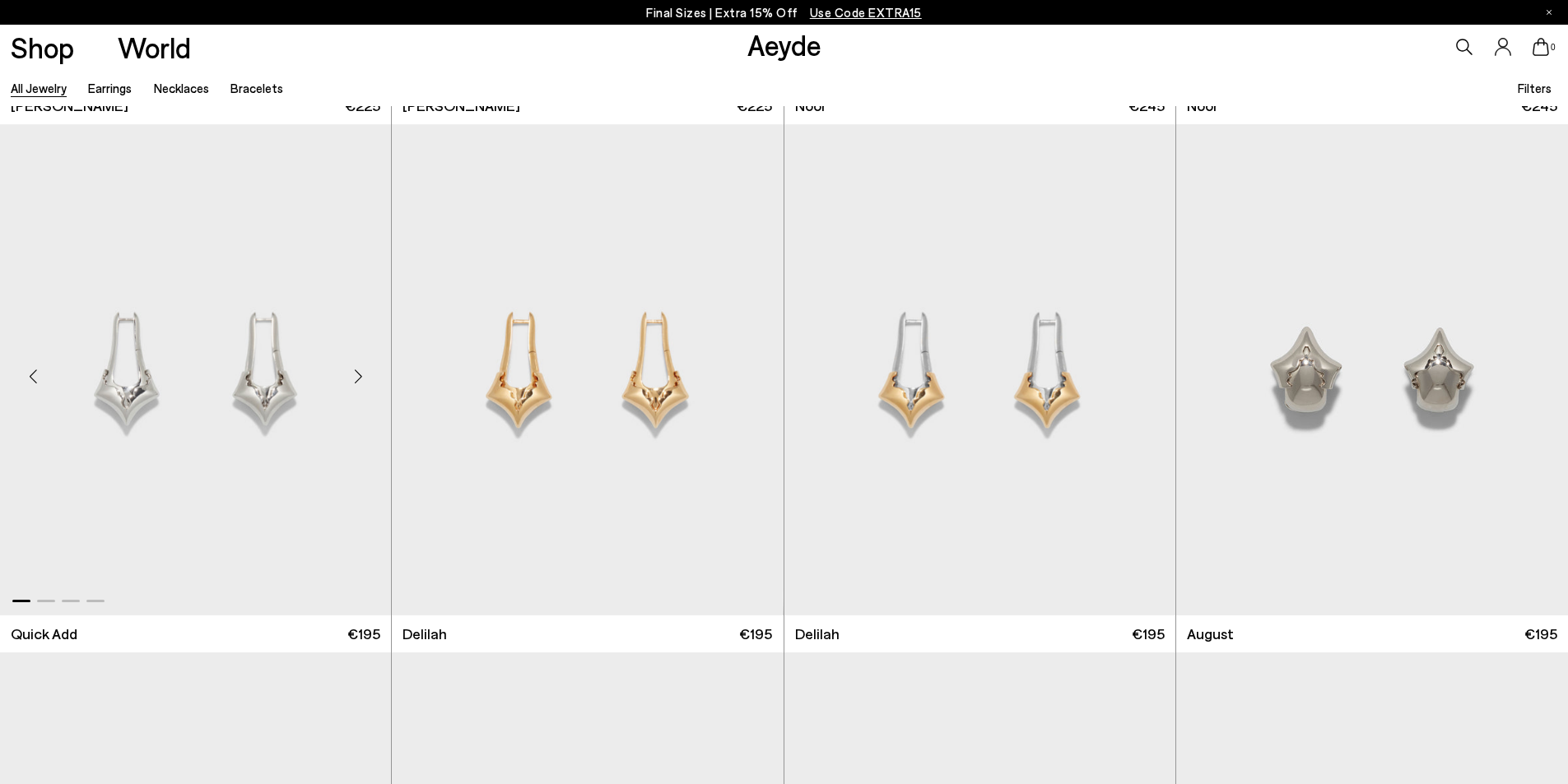
click at [355, 377] on div "Next slide" at bounding box center [358, 376] width 49 height 49
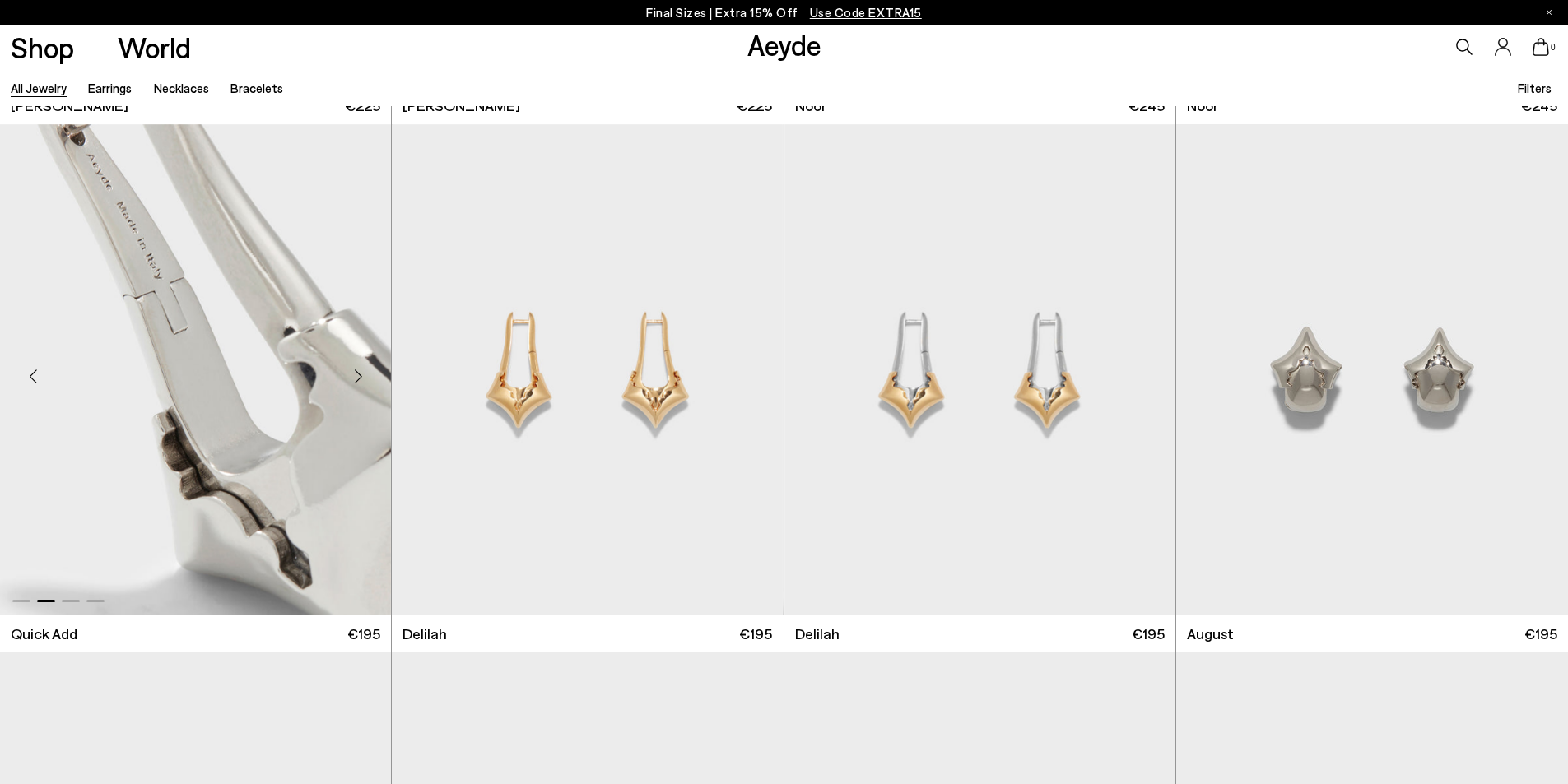
click at [355, 375] on div "Next slide" at bounding box center [358, 376] width 49 height 49
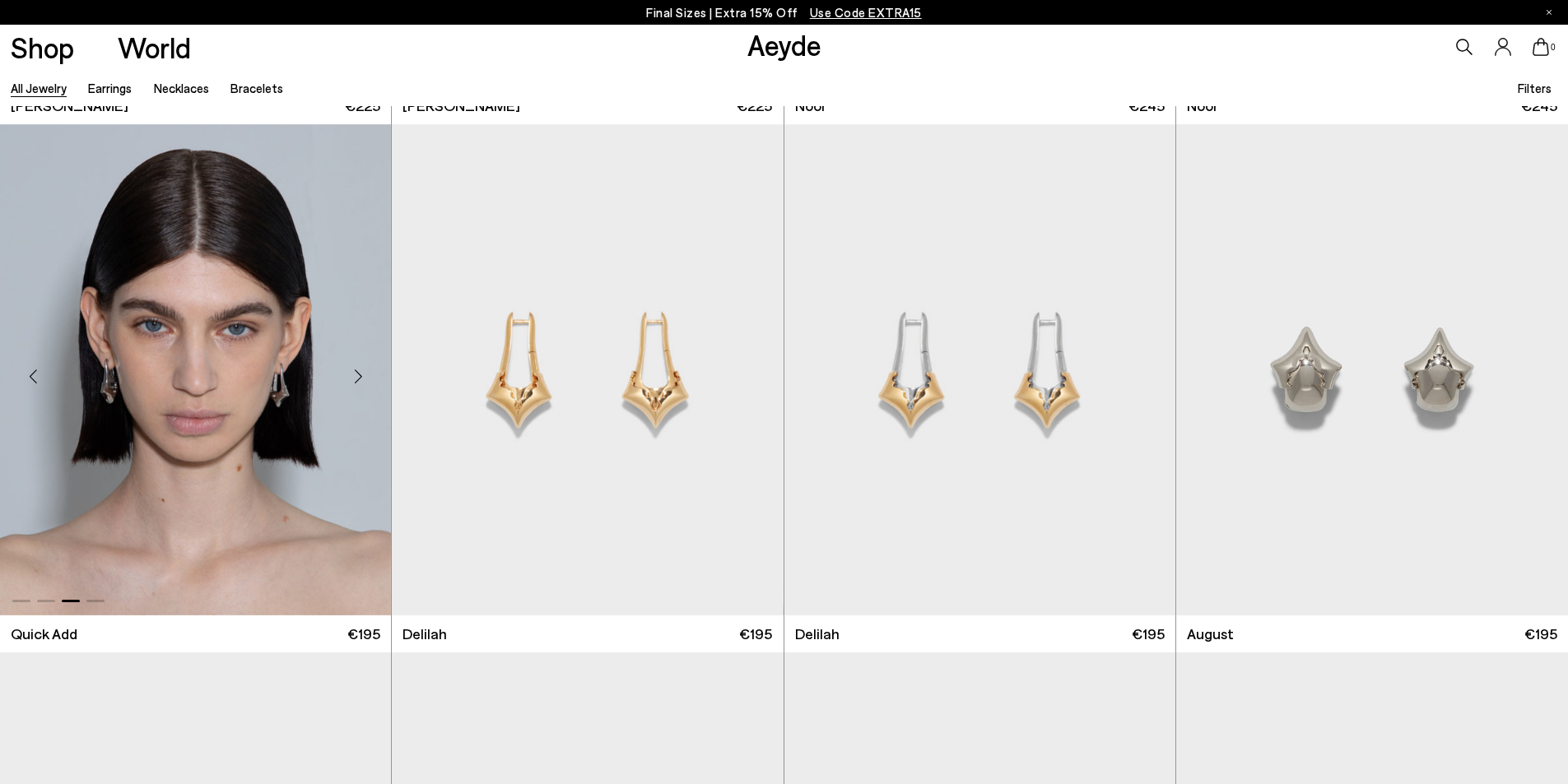
click at [356, 375] on div "Next slide" at bounding box center [358, 376] width 49 height 49
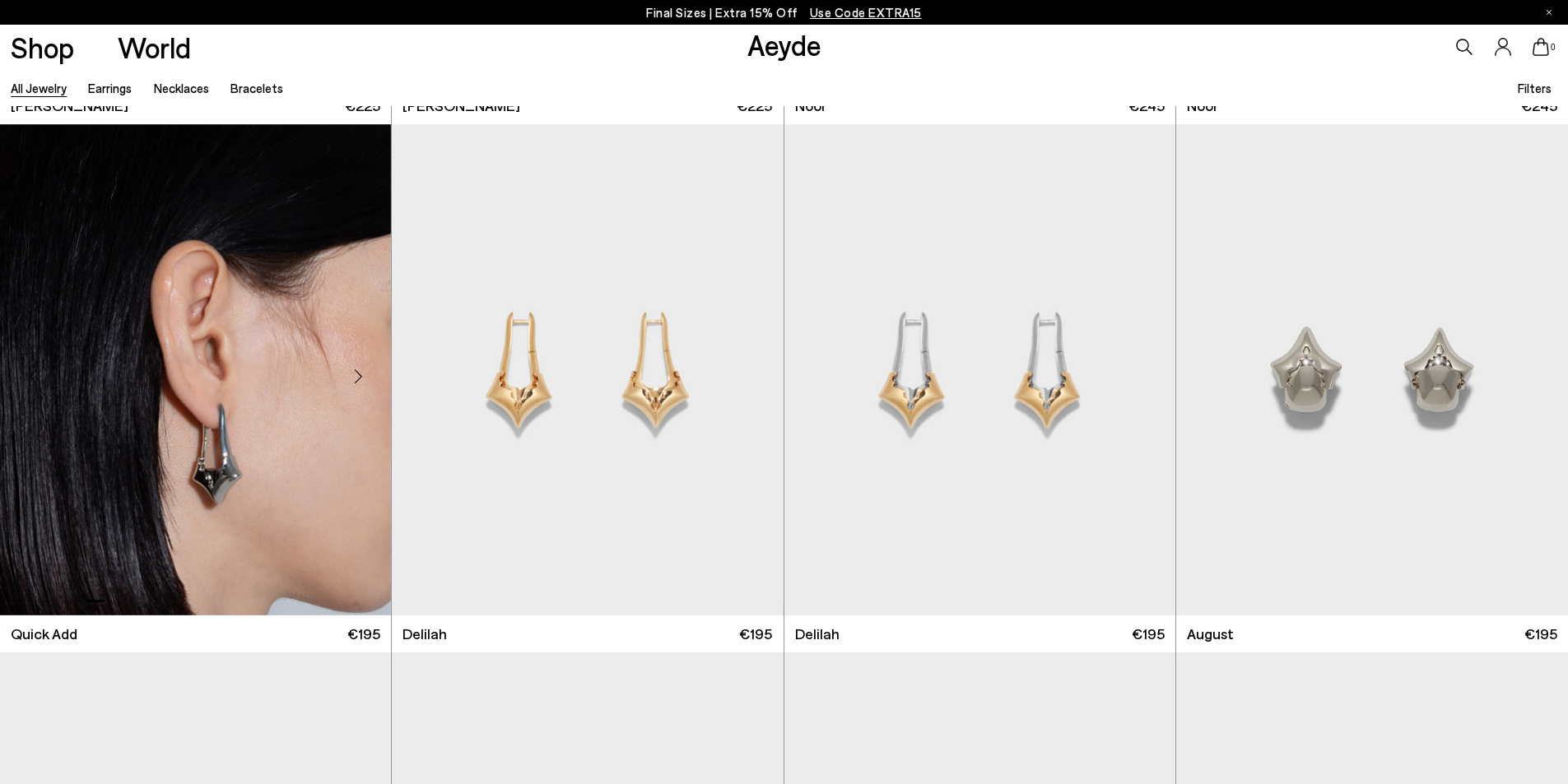
click at [356, 375] on div "Next slide" at bounding box center [358, 376] width 49 height 49
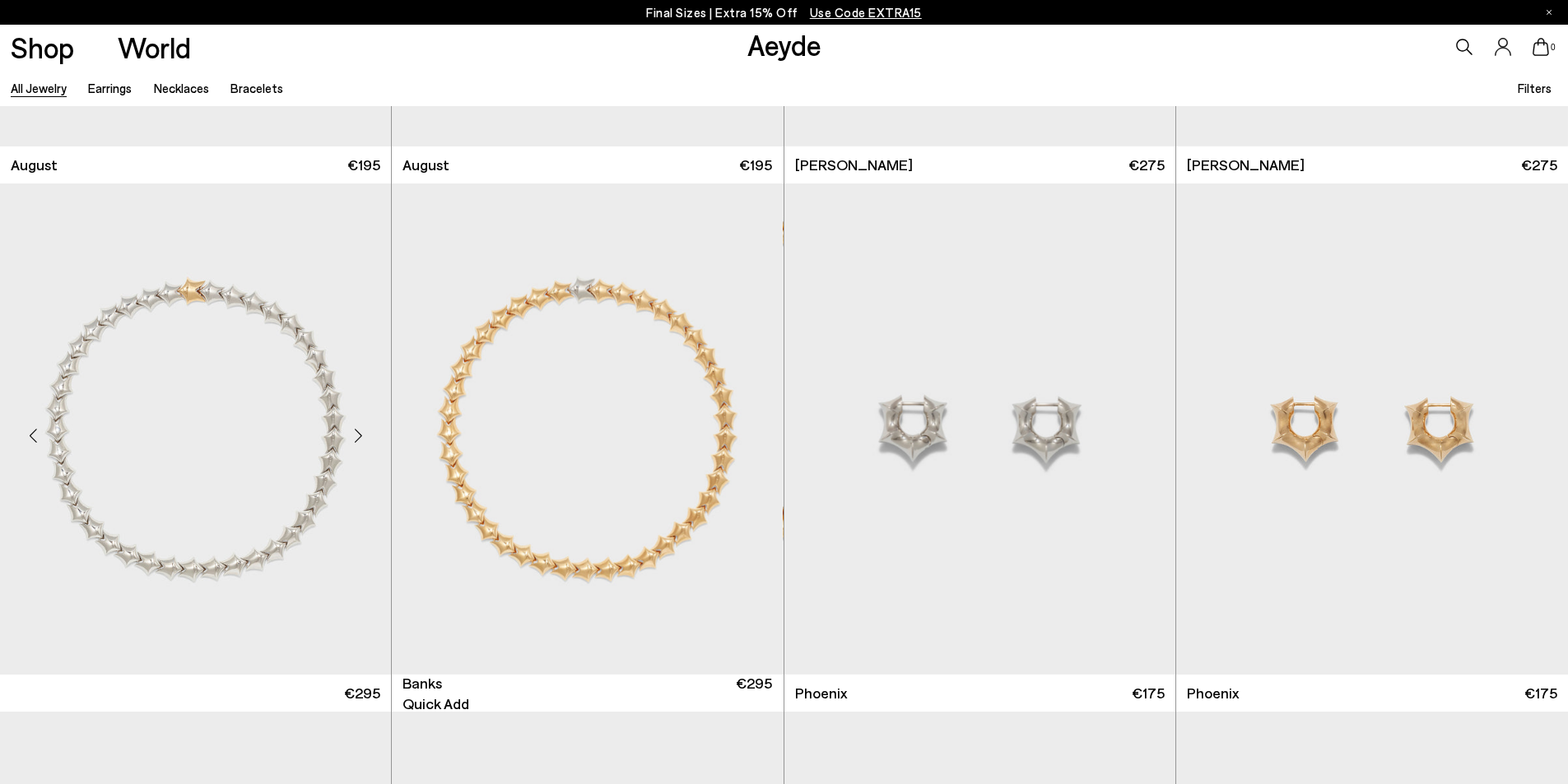
scroll to position [6254, 0]
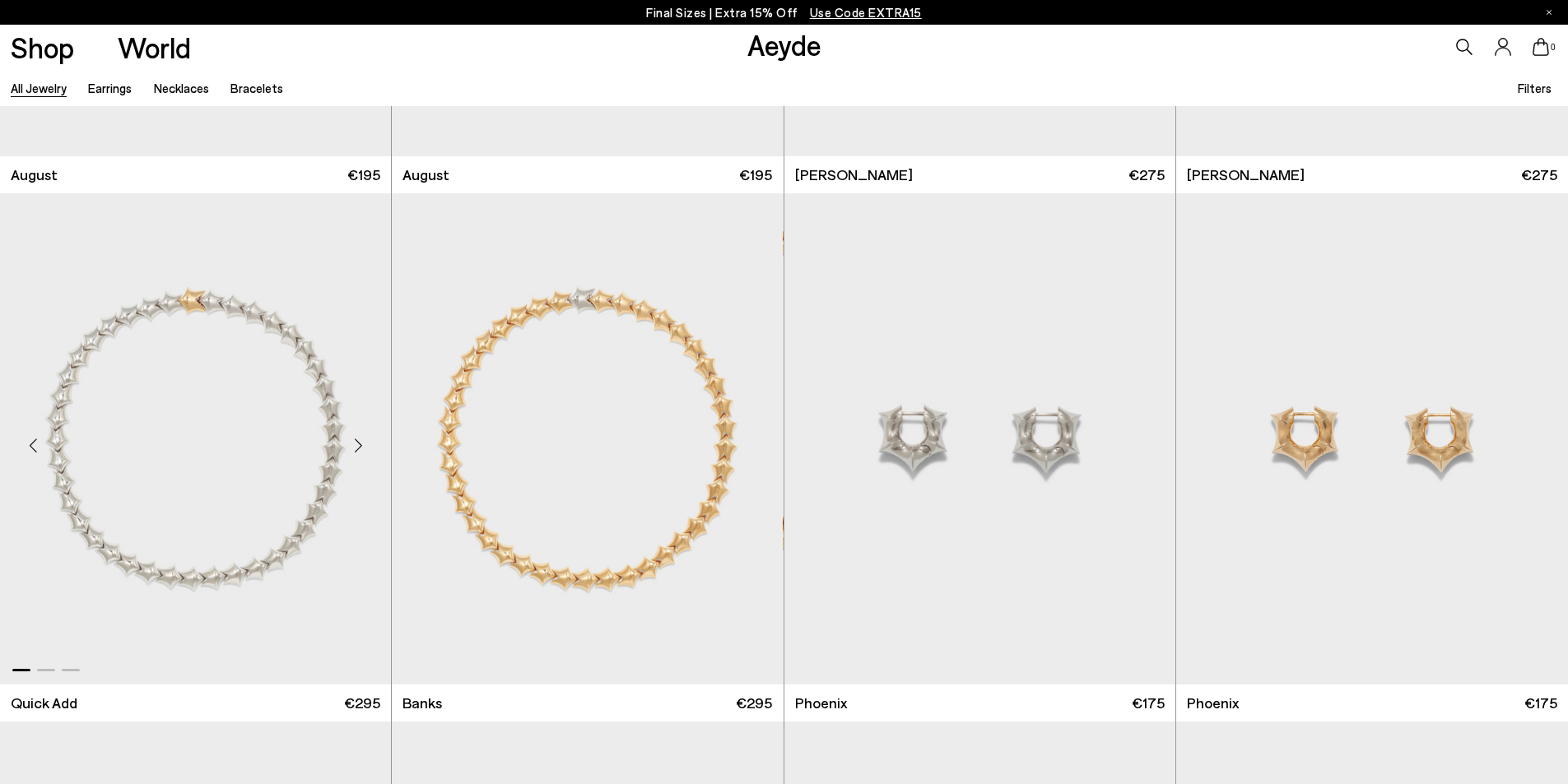
click at [347, 443] on div "Next slide" at bounding box center [358, 446] width 49 height 49
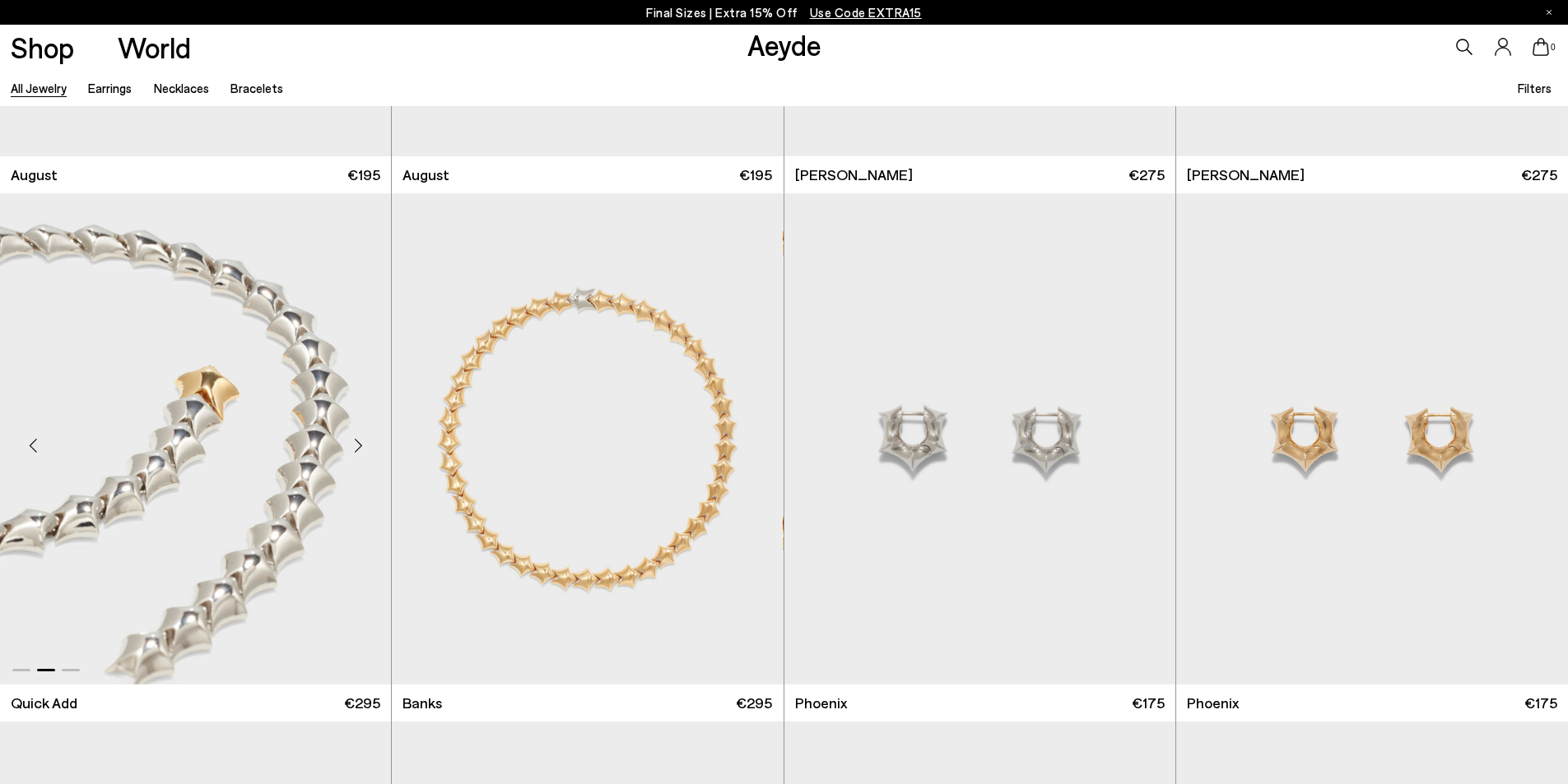
click at [347, 443] on div "Next slide" at bounding box center [358, 446] width 49 height 49
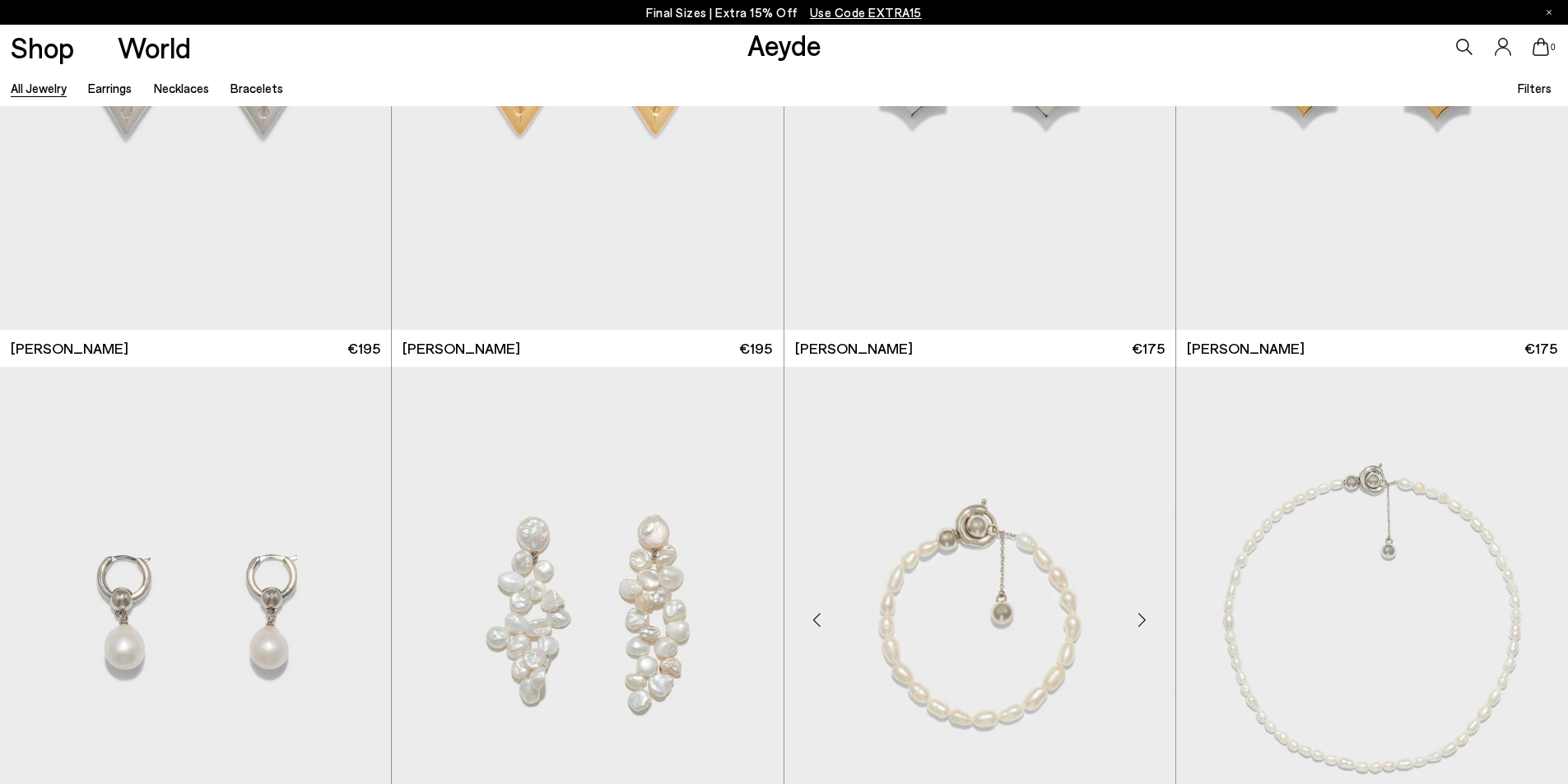
scroll to position [7323, 0]
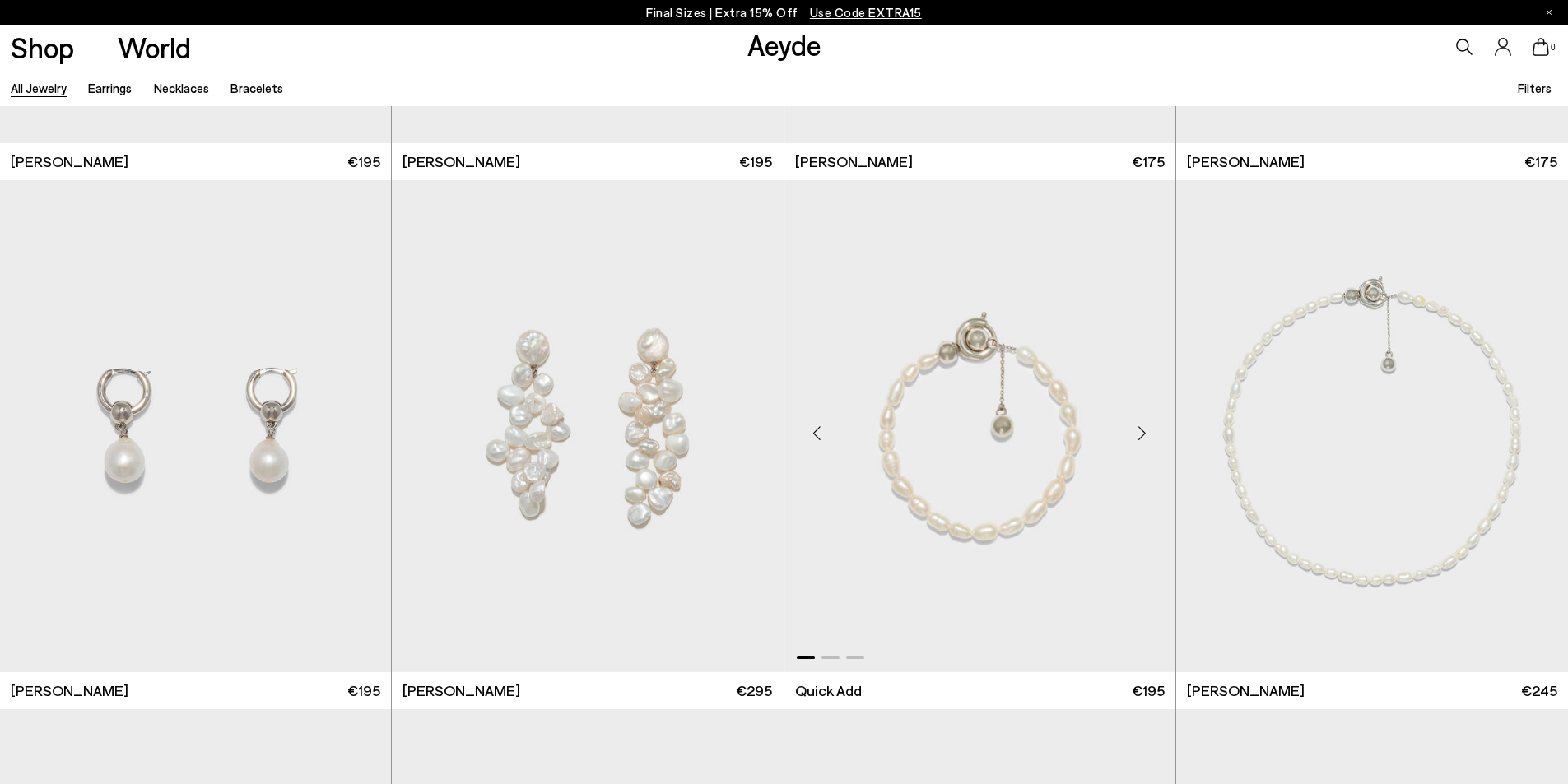
click at [1137, 432] on div "Next slide" at bounding box center [1142, 433] width 49 height 49
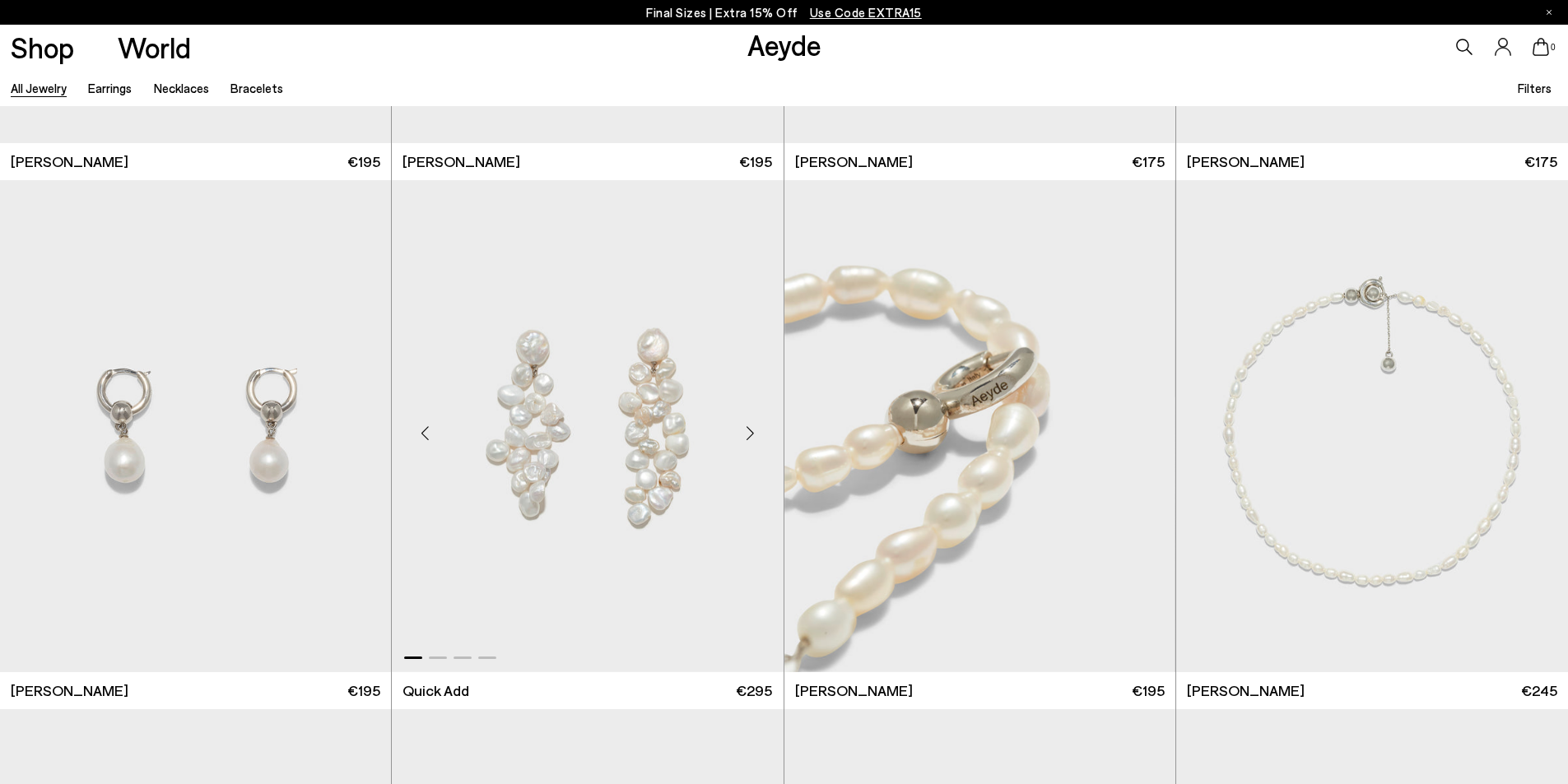
click at [751, 433] on div "Next slide" at bounding box center [751, 433] width 49 height 49
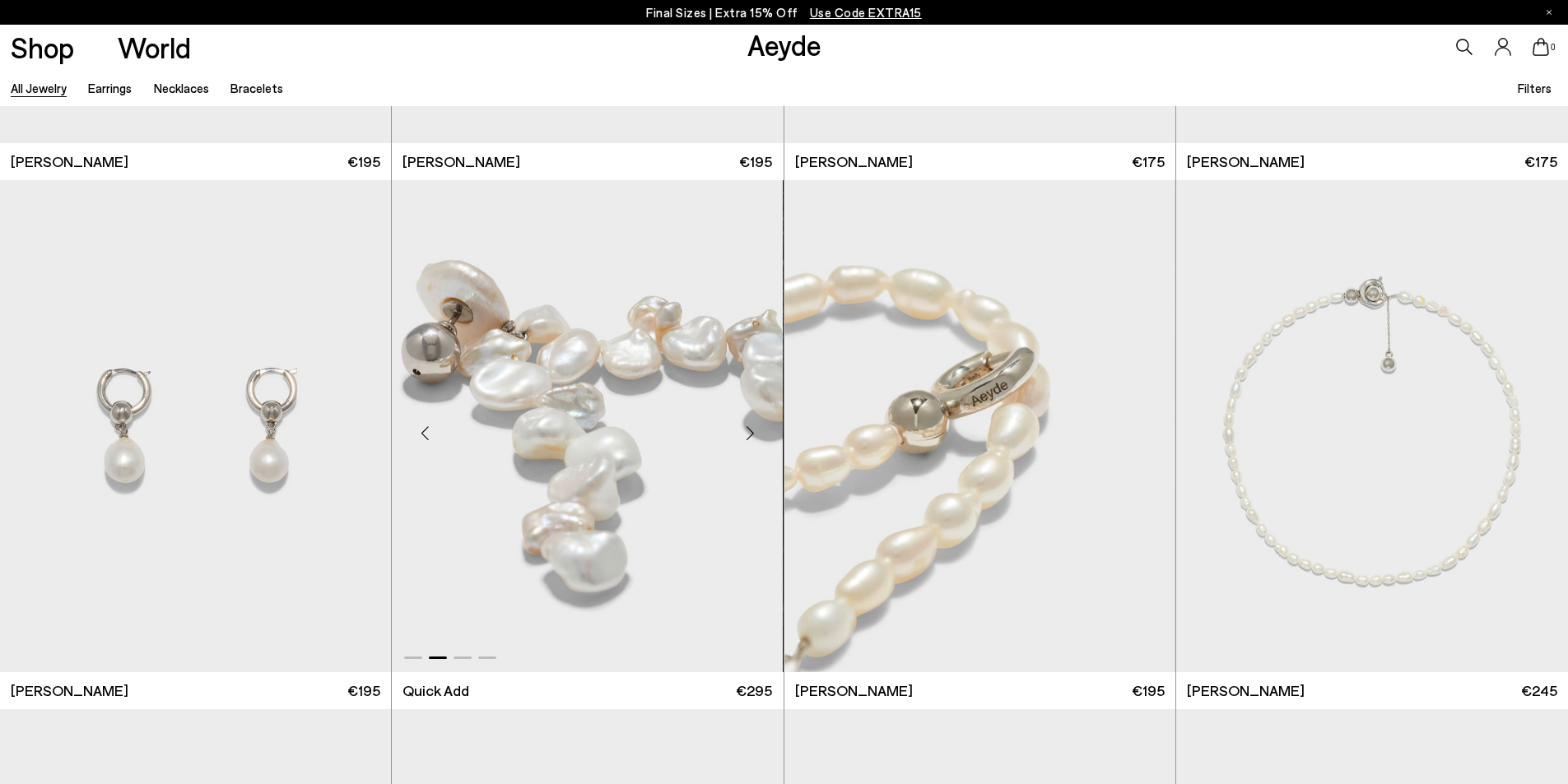
click at [751, 433] on div "Next slide" at bounding box center [751, 433] width 49 height 49
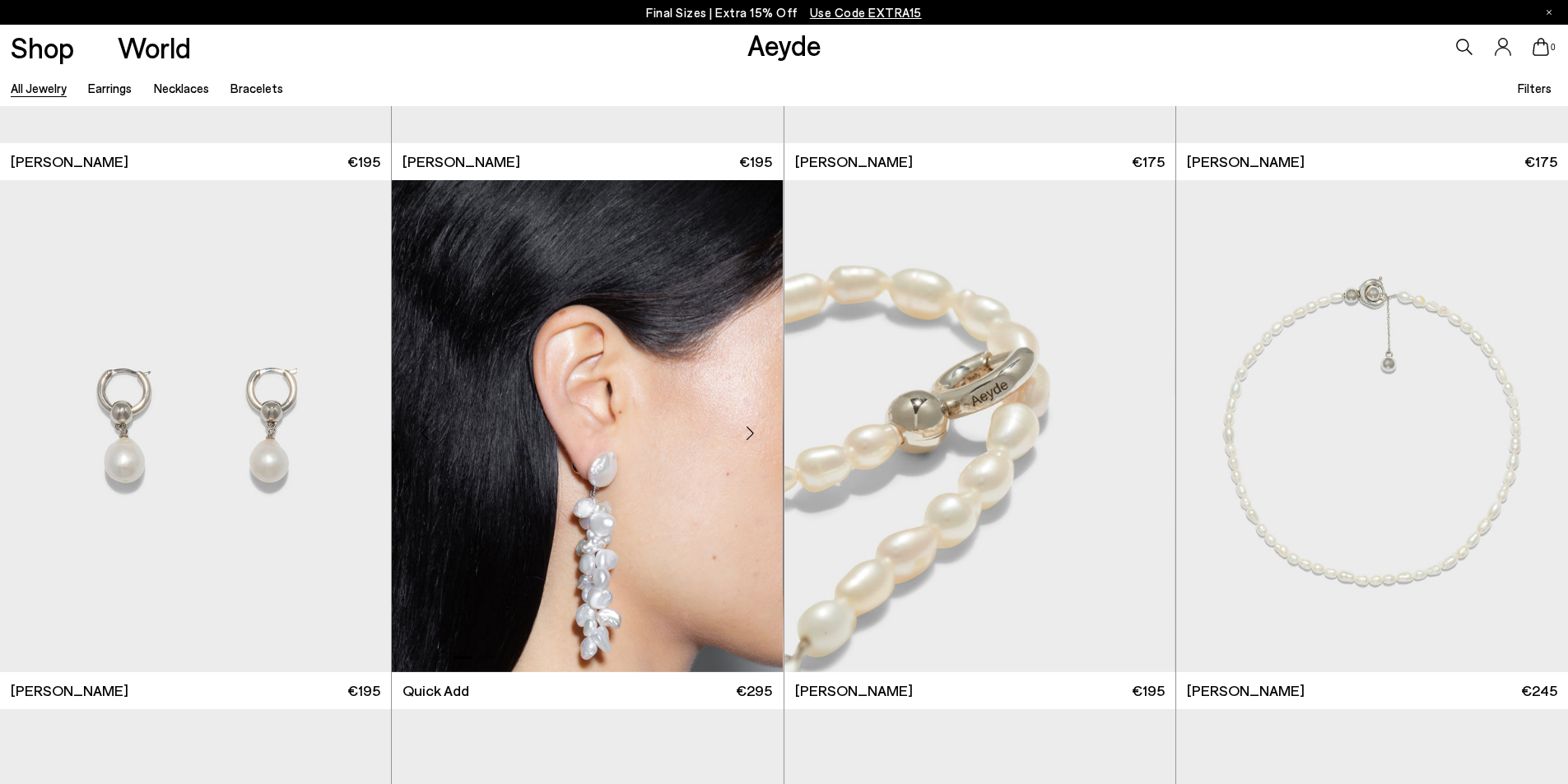
click at [751, 433] on div "Next slide" at bounding box center [751, 433] width 49 height 49
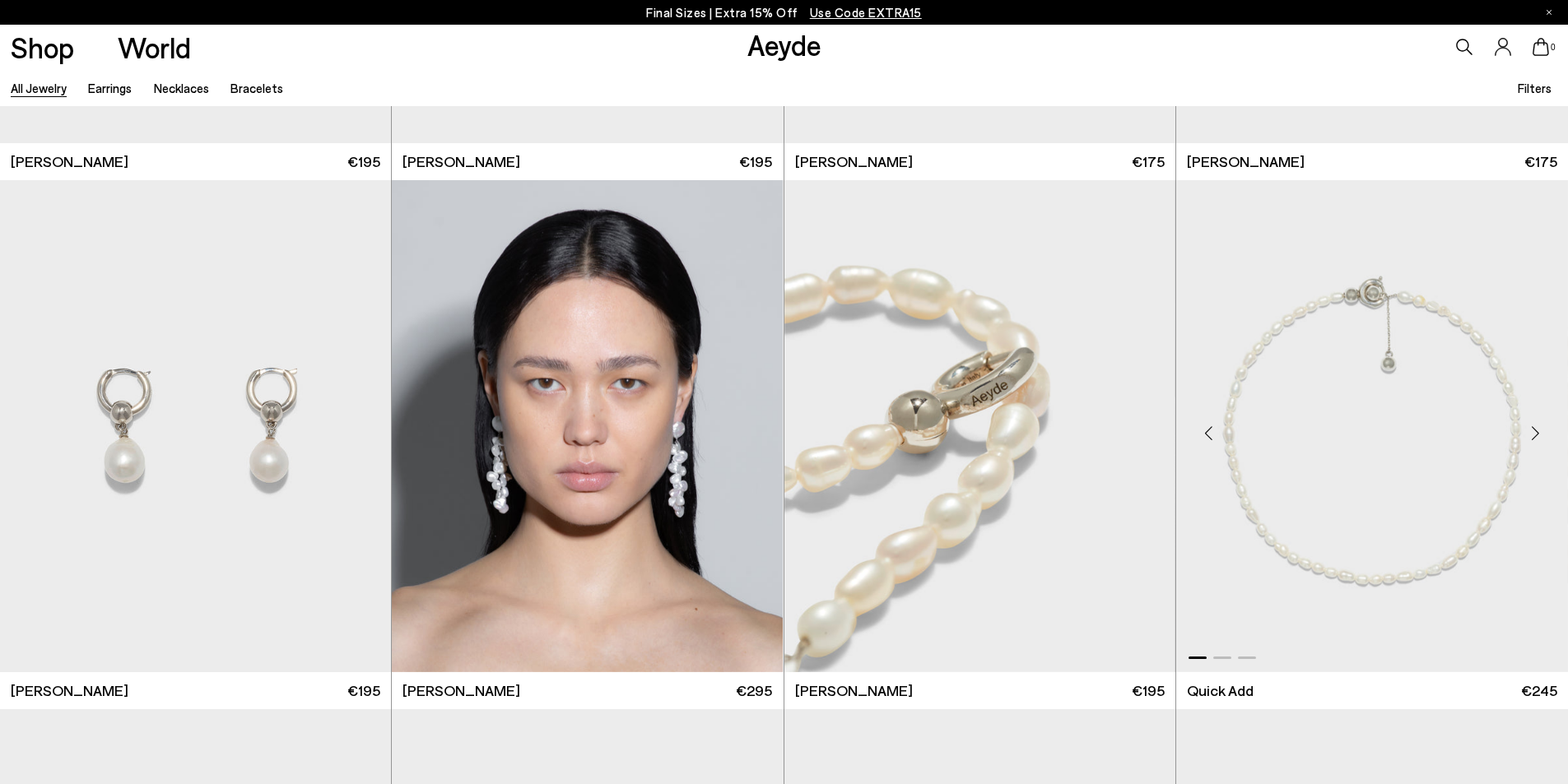
click at [1535, 434] on div "Next slide" at bounding box center [1535, 433] width 49 height 49
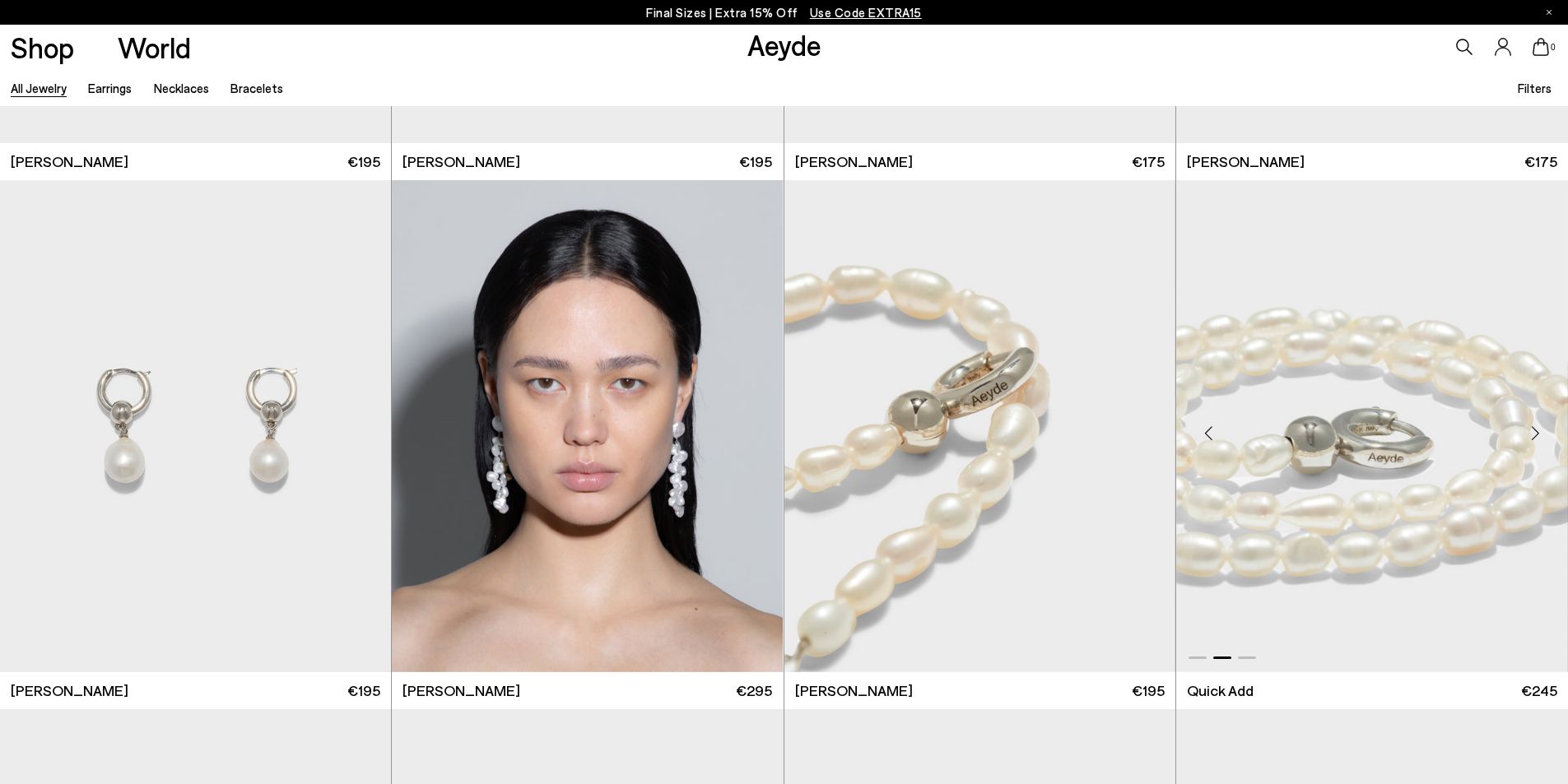
click at [1535, 434] on div "Next slide" at bounding box center [1535, 433] width 49 height 49
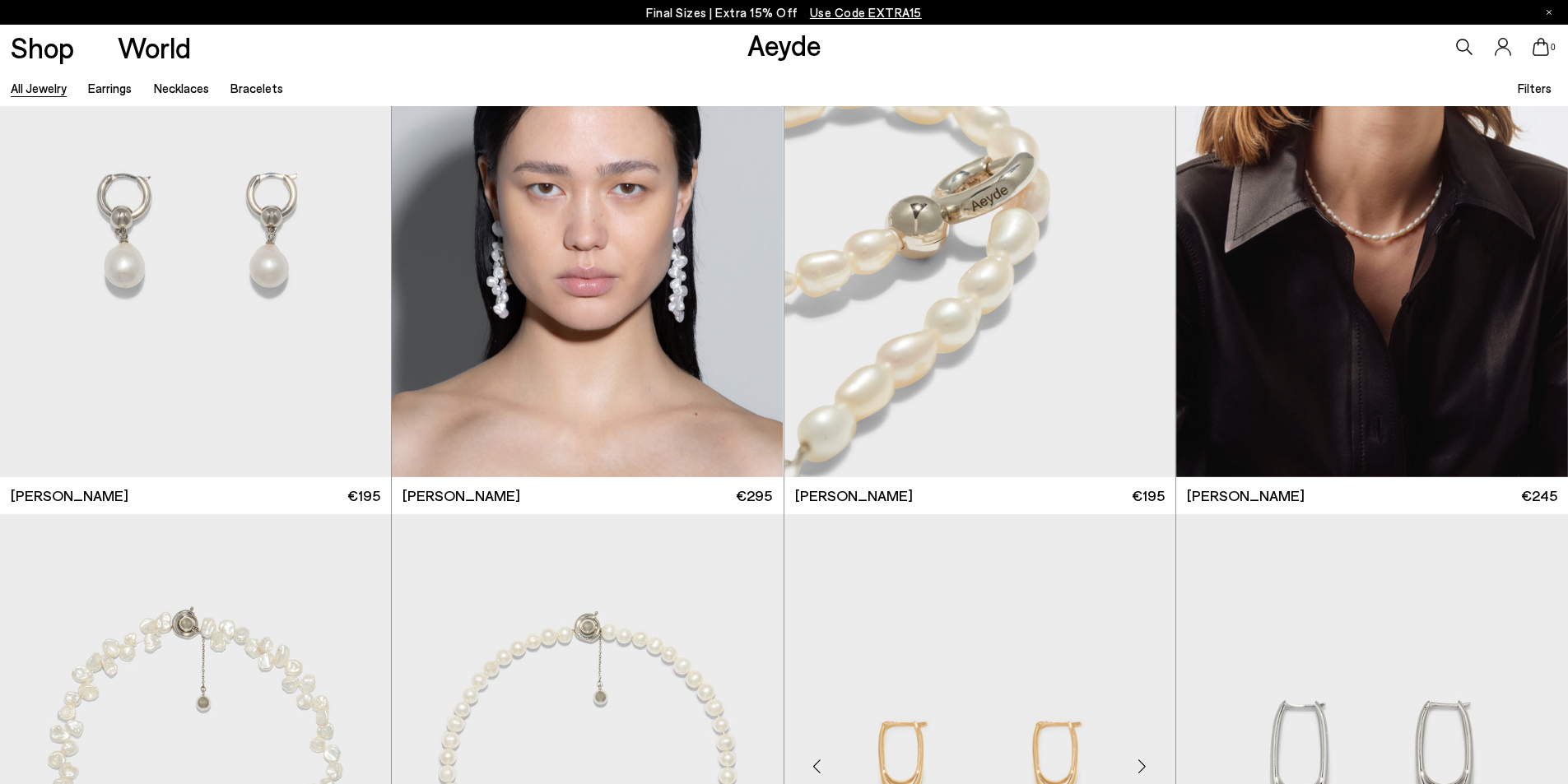
scroll to position [7817, 0]
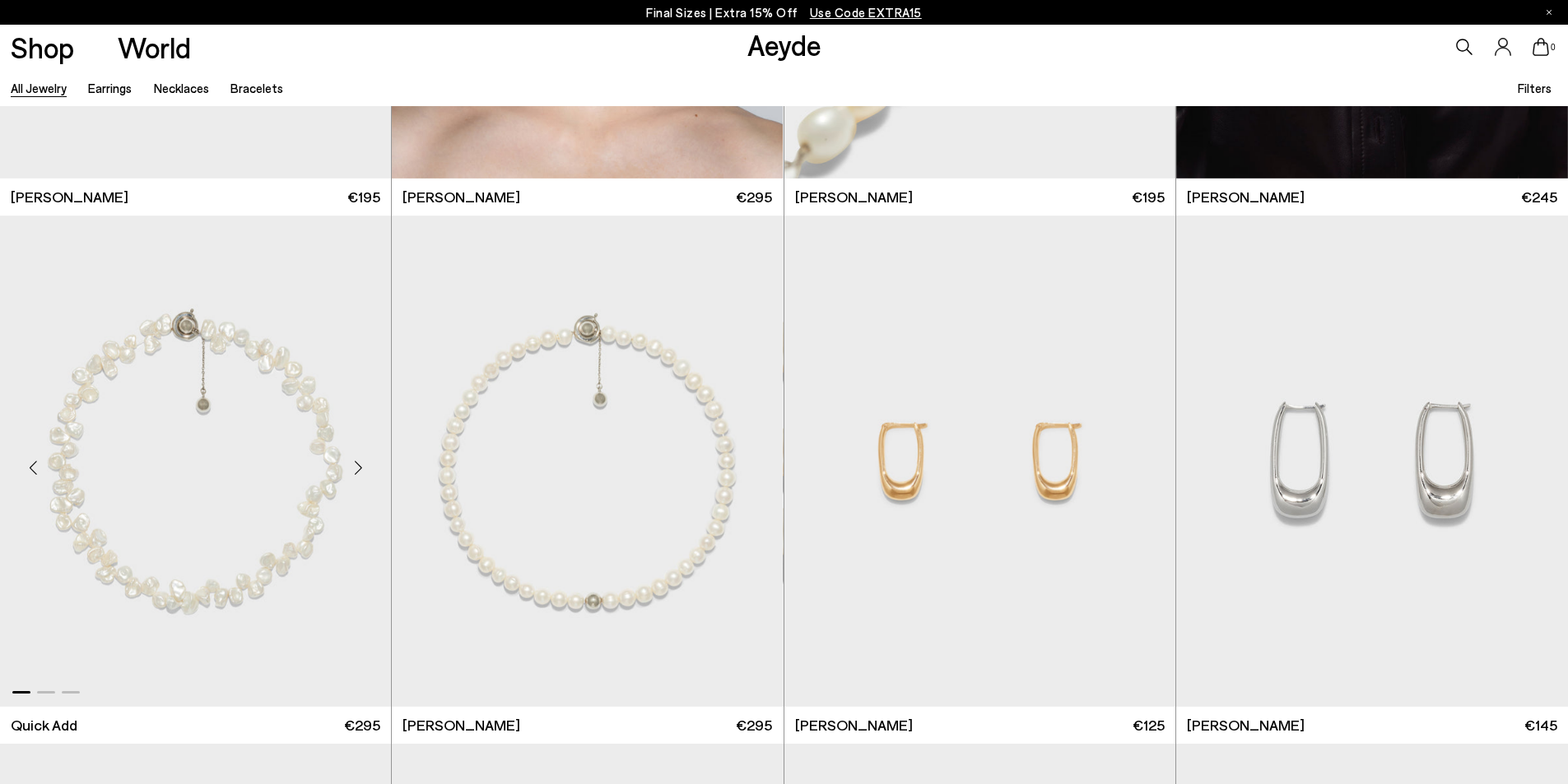
click at [360, 464] on div "Next slide" at bounding box center [358, 467] width 49 height 49
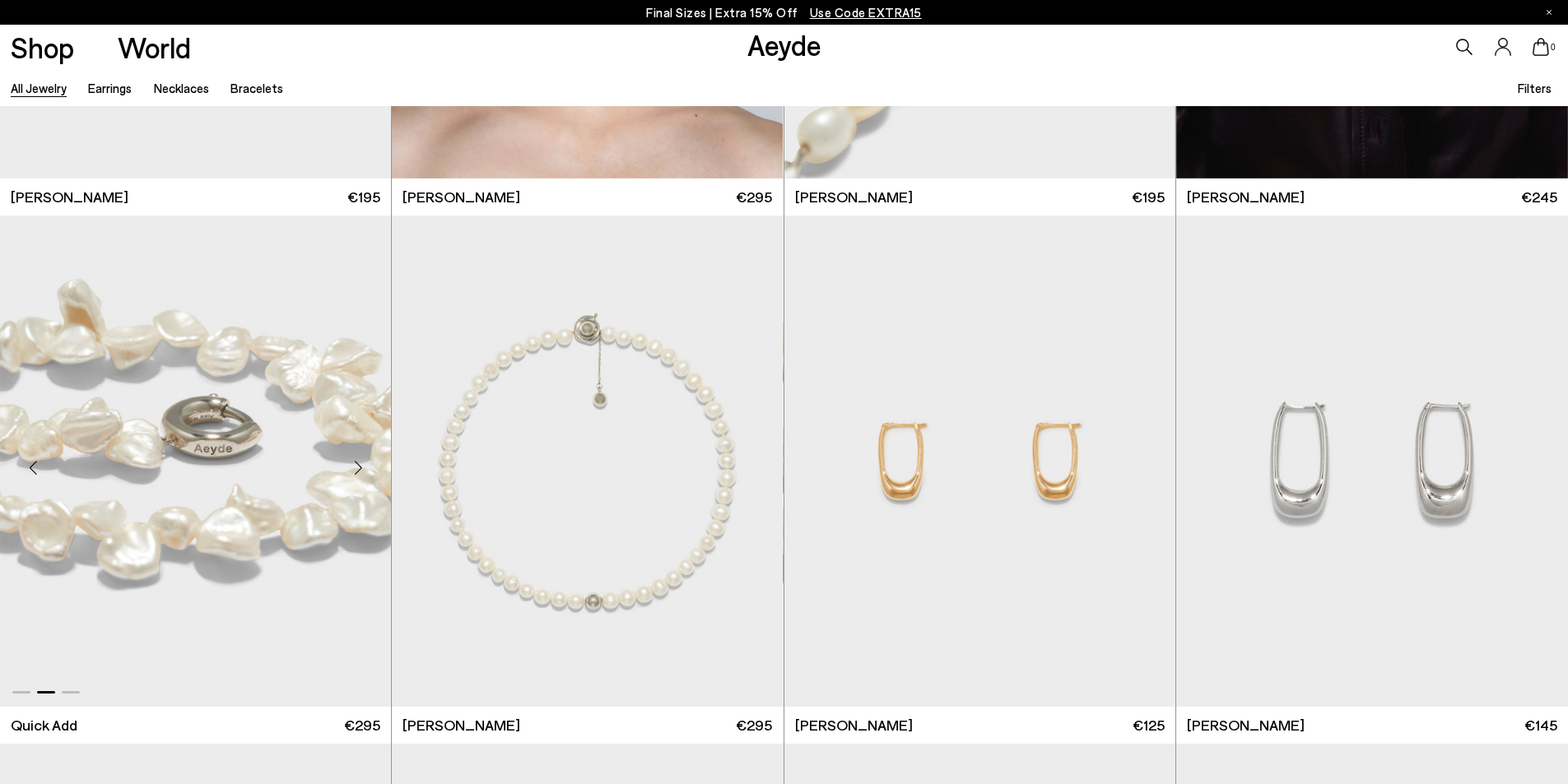
click at [360, 464] on div "Next slide" at bounding box center [358, 467] width 49 height 49
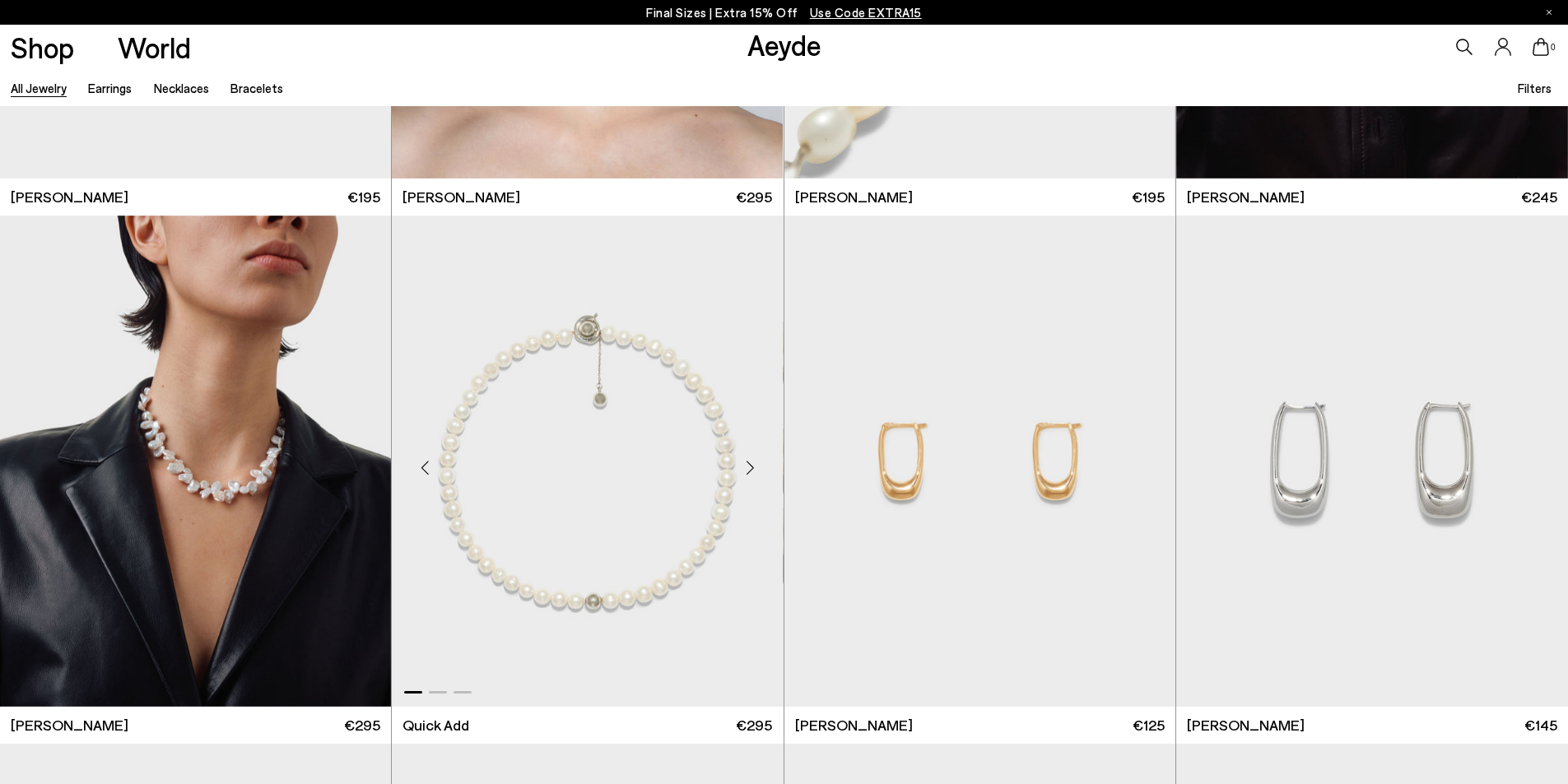
click at [738, 465] on div "Next slide" at bounding box center [751, 467] width 49 height 49
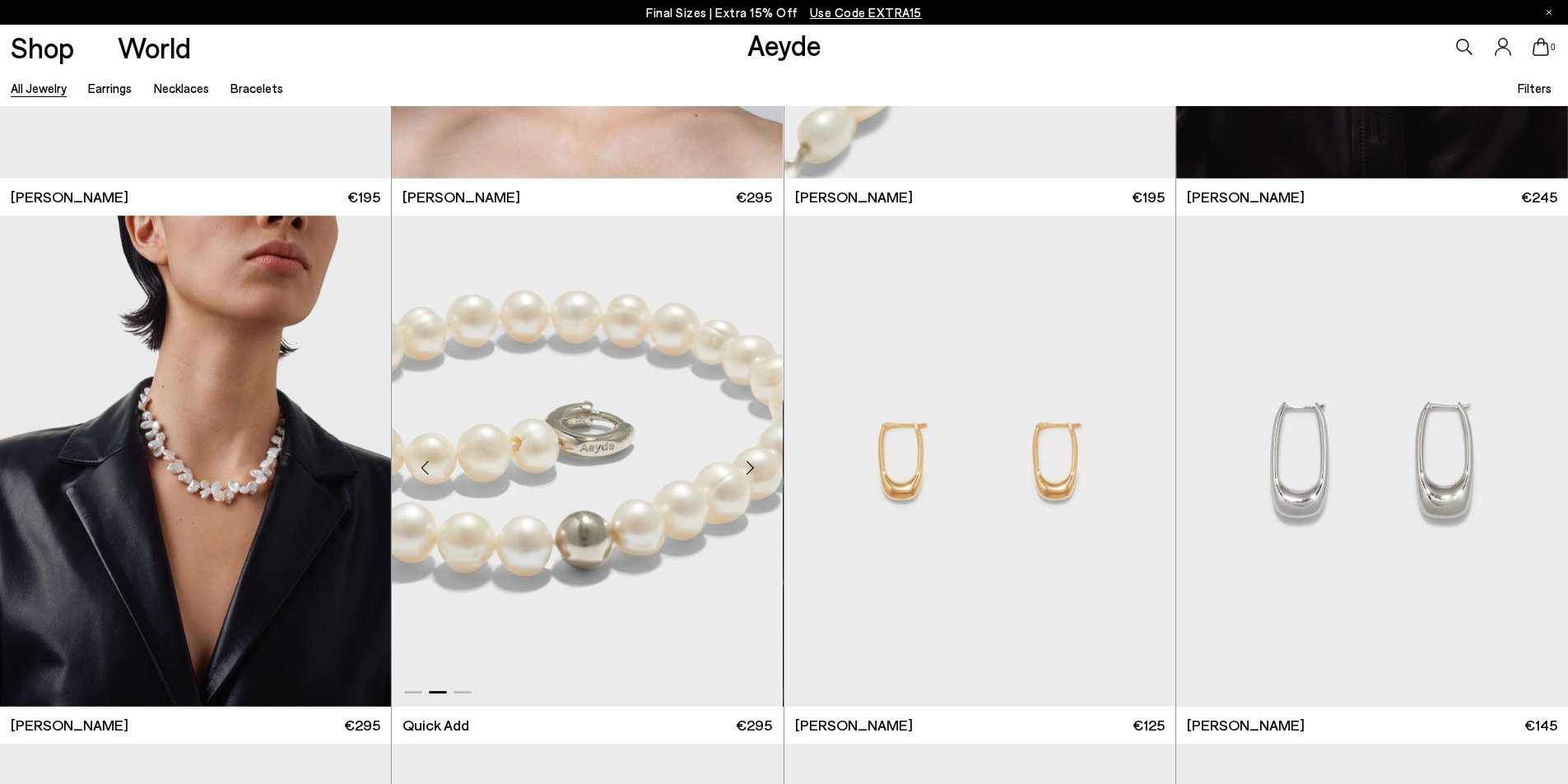
click at [738, 465] on div "Next slide" at bounding box center [751, 467] width 49 height 49
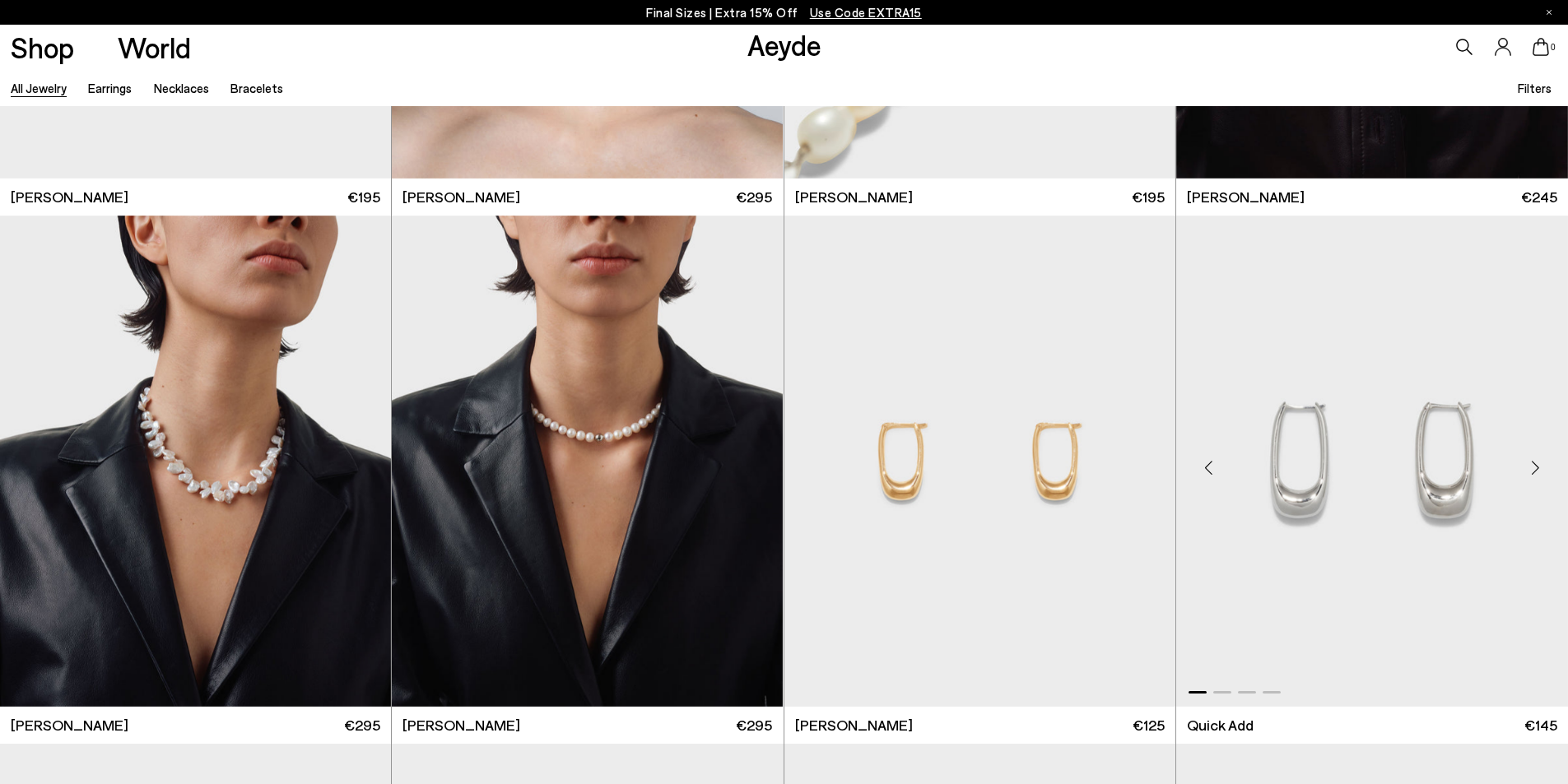
click at [1522, 476] on div "Next slide" at bounding box center [1535, 467] width 49 height 49
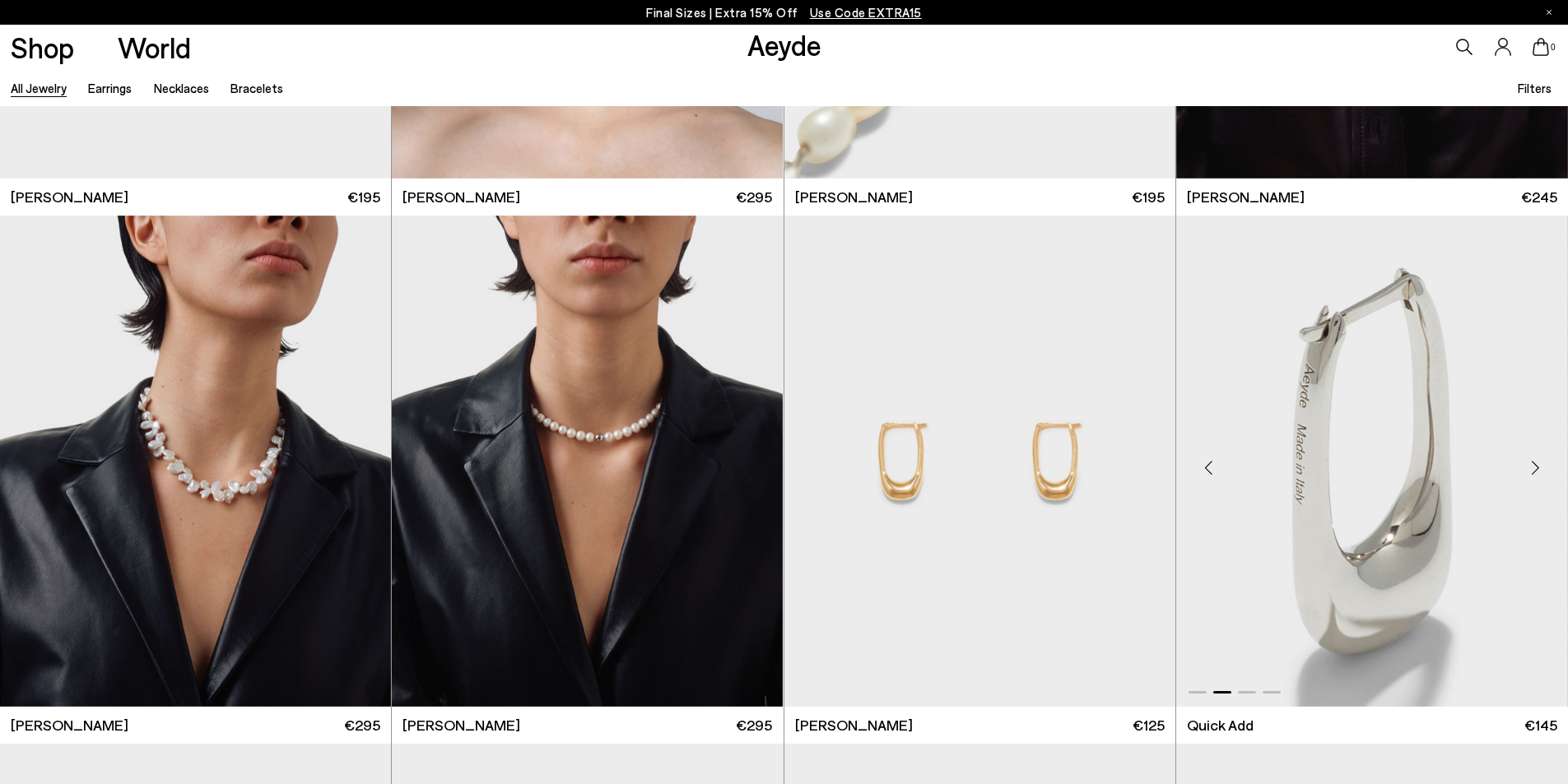
click at [1522, 476] on div "Next slide" at bounding box center [1535, 467] width 49 height 49
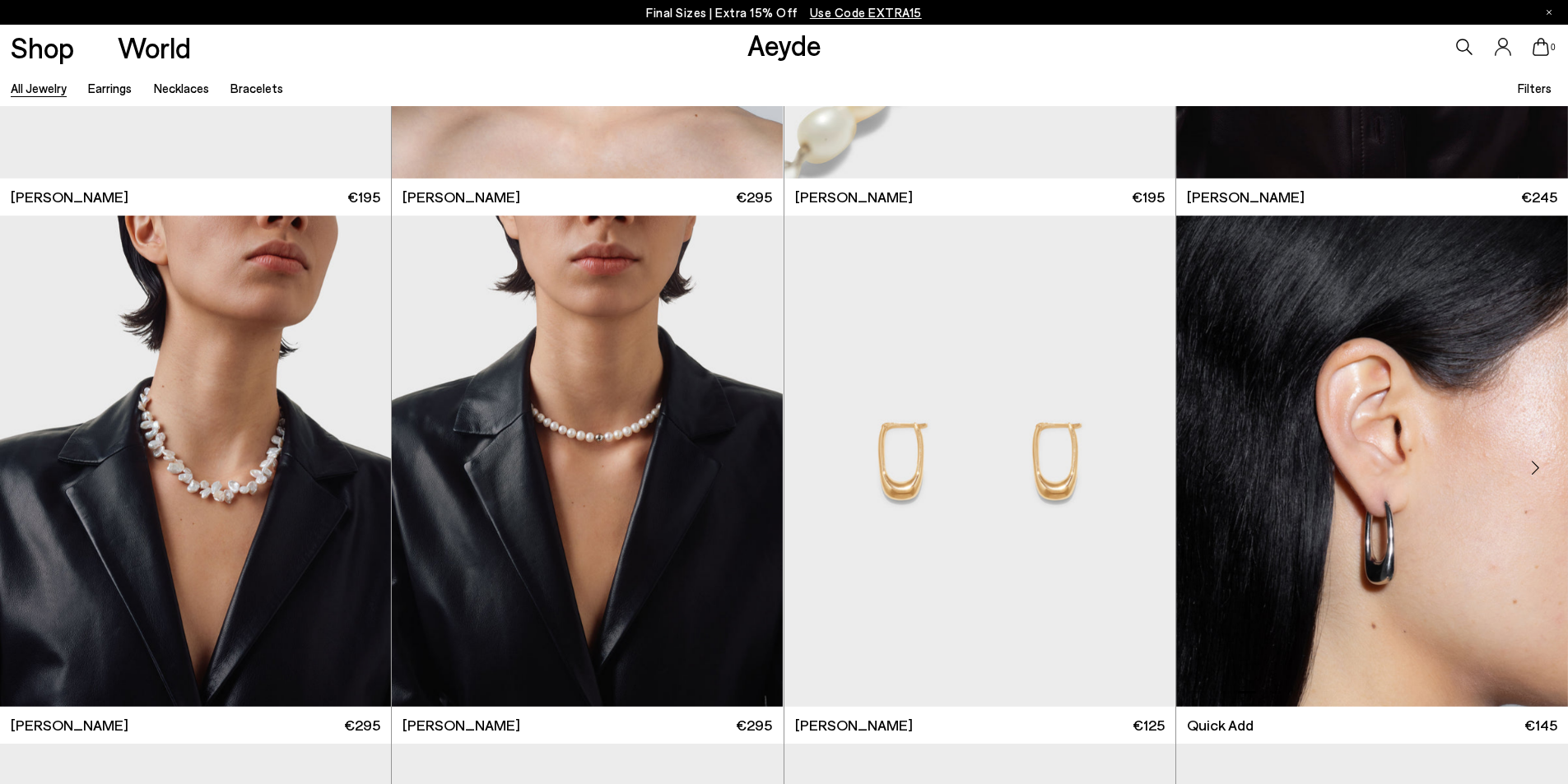
click at [1522, 473] on div "Next slide" at bounding box center [1535, 467] width 49 height 49
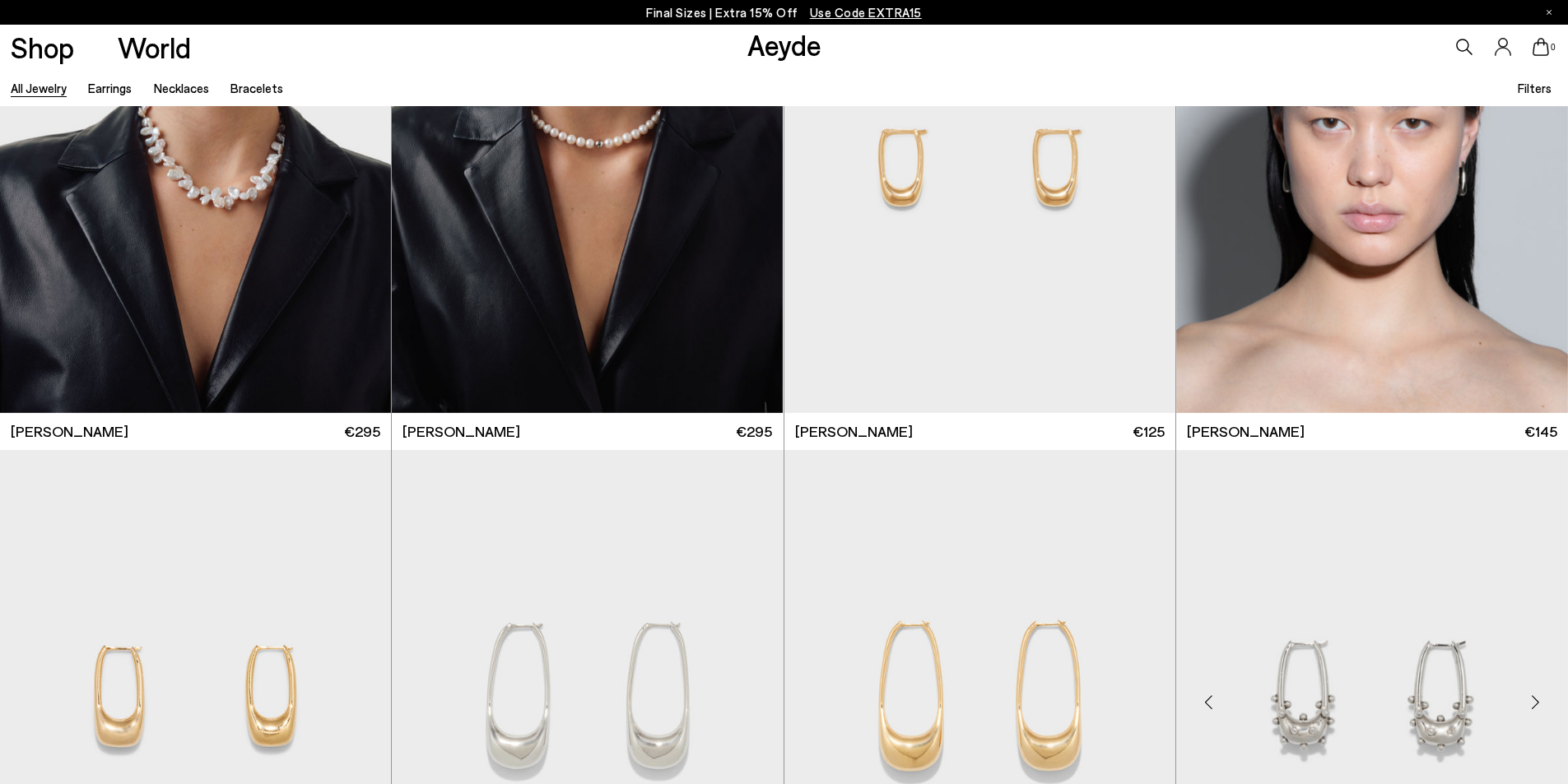
scroll to position [8312, 0]
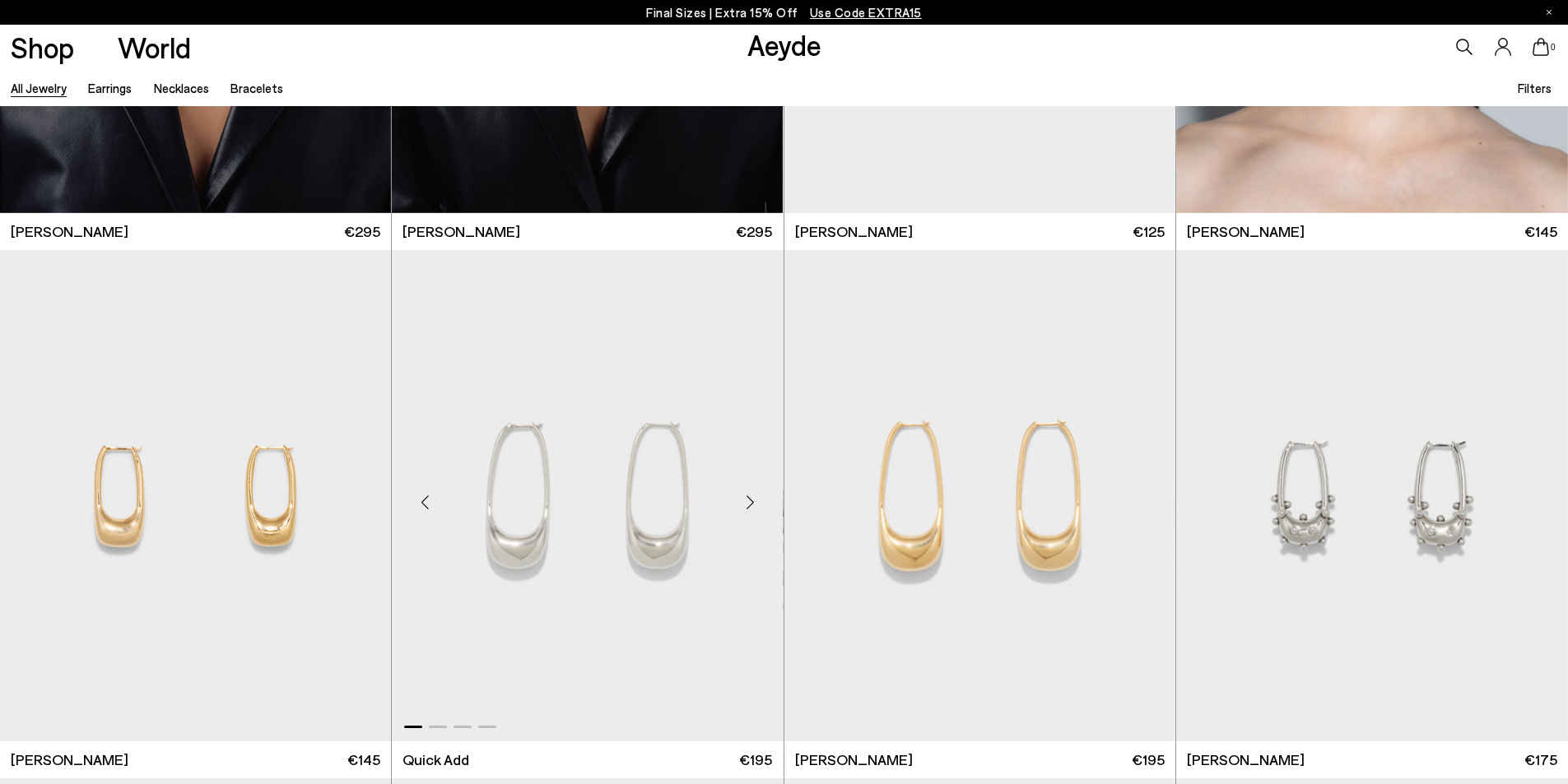
click at [740, 495] on div "Next slide" at bounding box center [751, 502] width 49 height 49
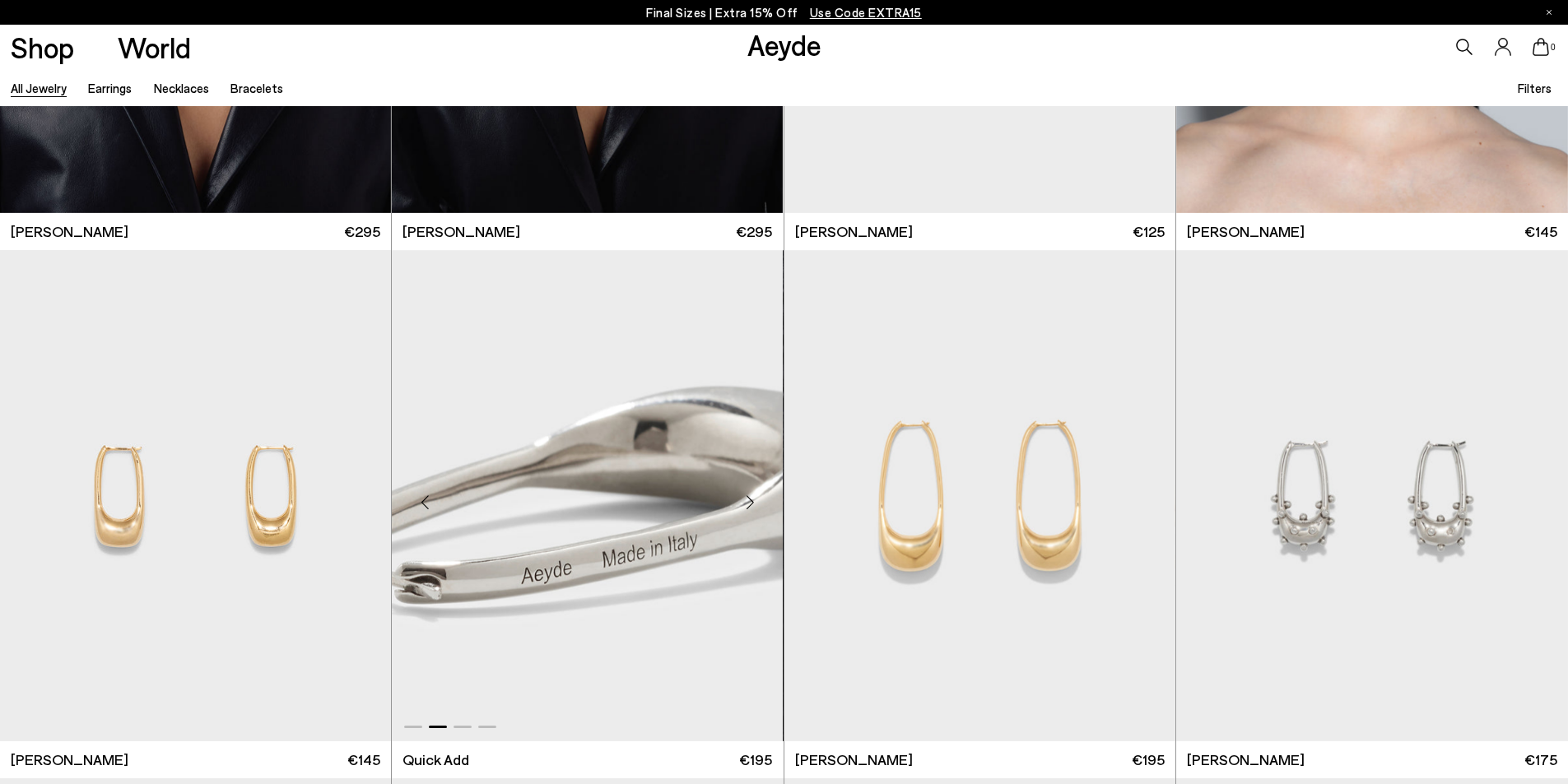
click at [740, 495] on div "Next slide" at bounding box center [751, 502] width 49 height 49
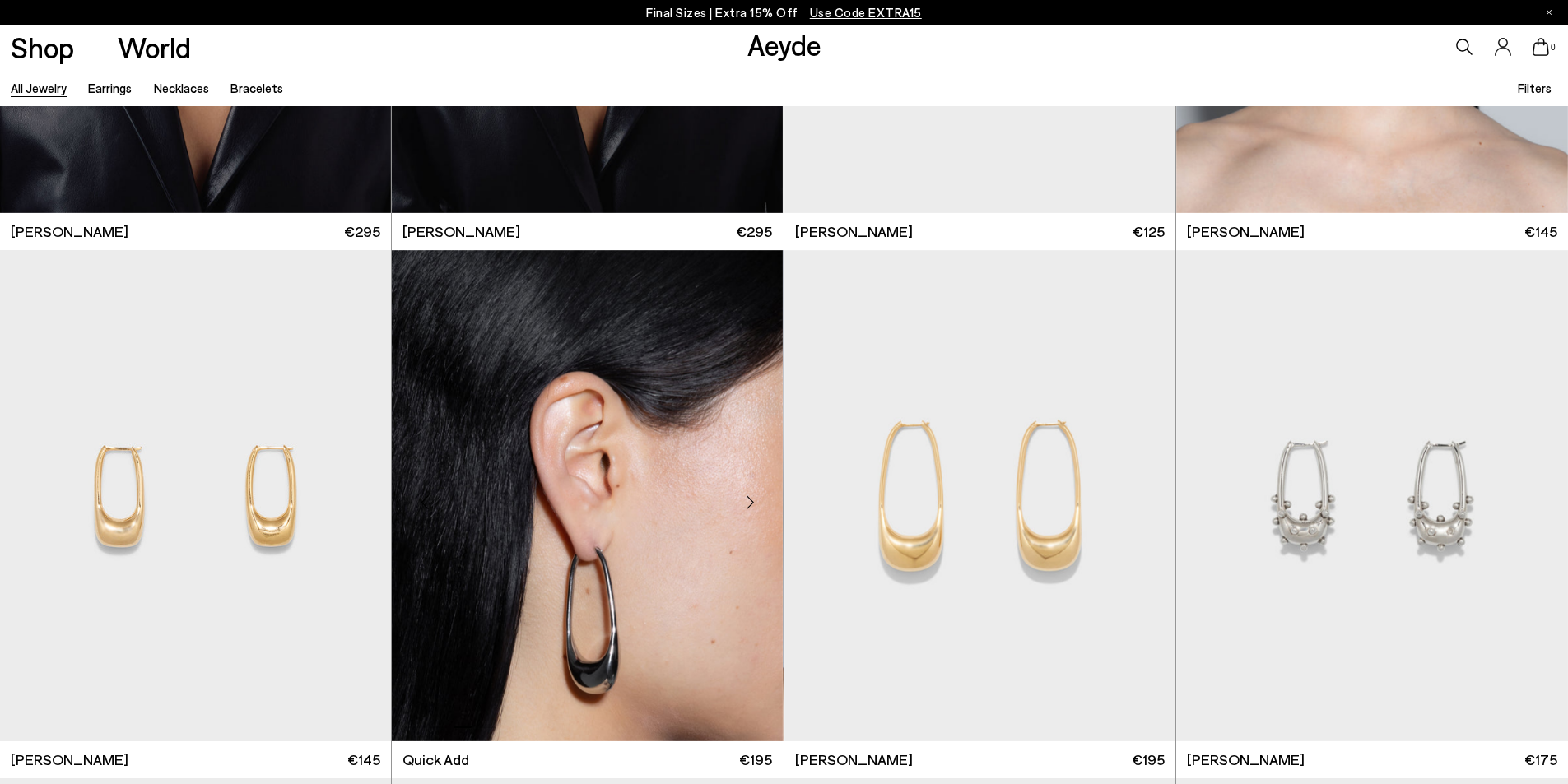
click at [740, 495] on div "Next slide" at bounding box center [751, 502] width 49 height 49
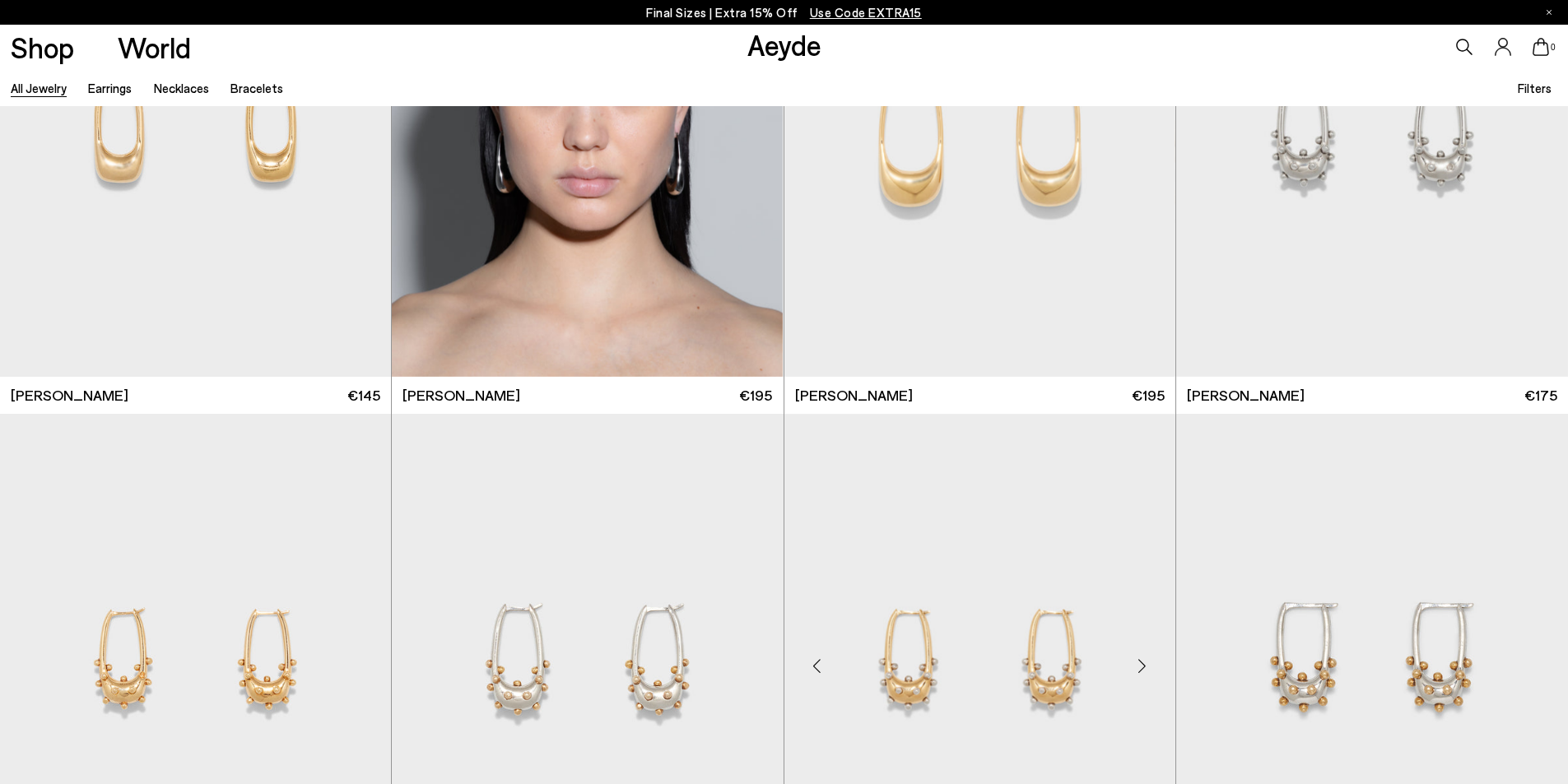
scroll to position [8970, 0]
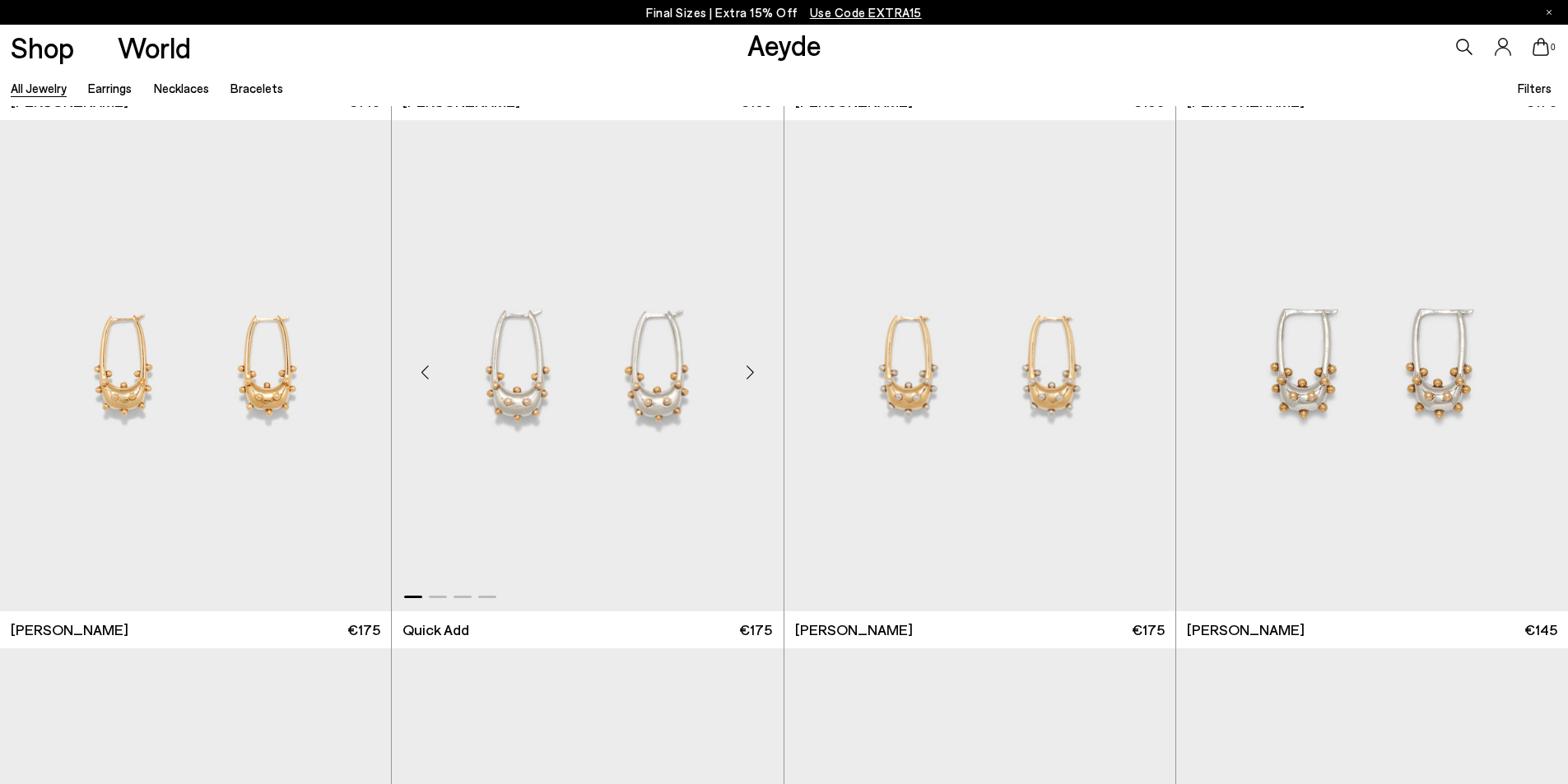
click at [758, 370] on div "Next slide" at bounding box center [751, 373] width 49 height 49
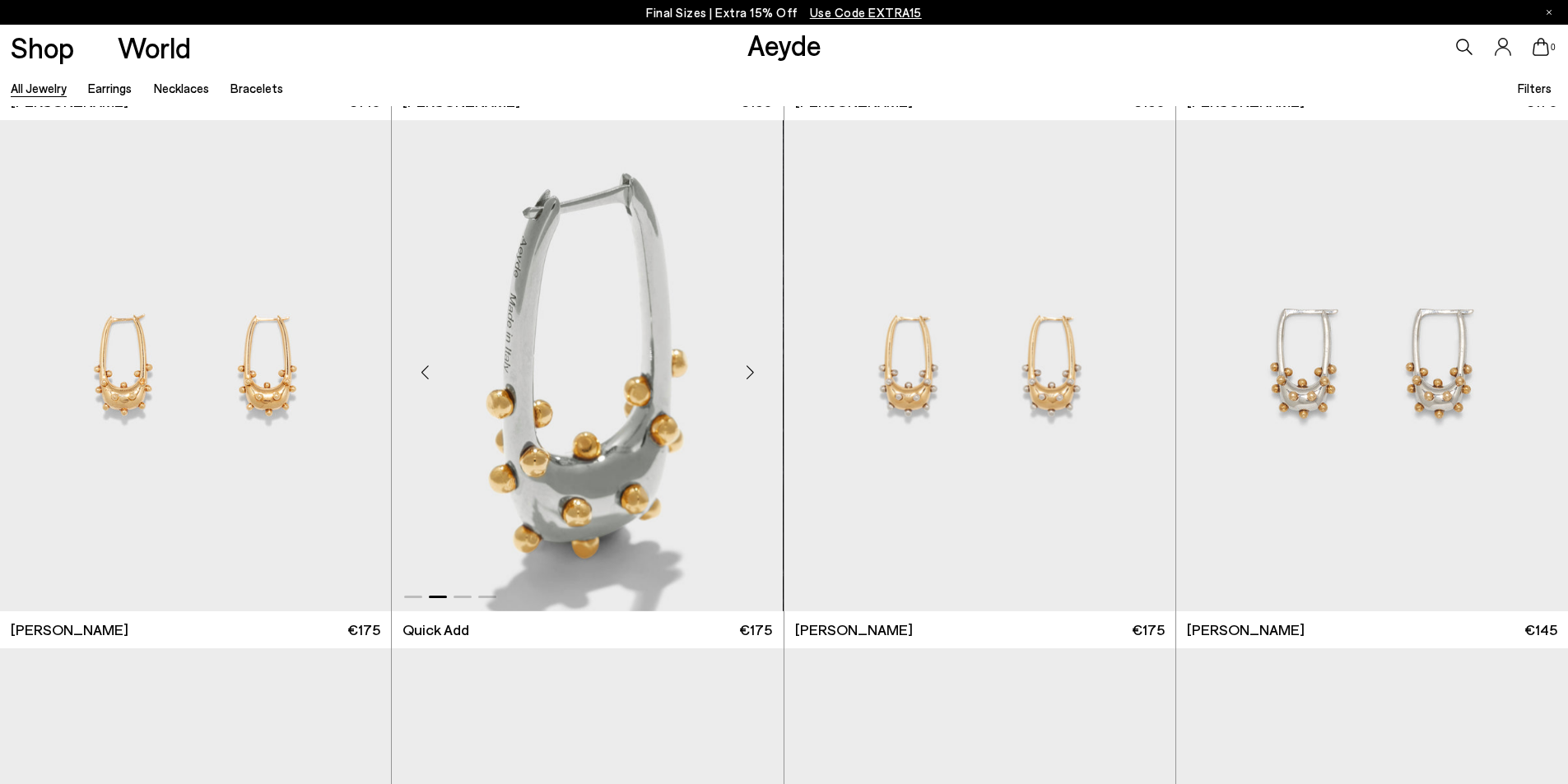
click at [758, 370] on div "Next slide" at bounding box center [751, 373] width 49 height 49
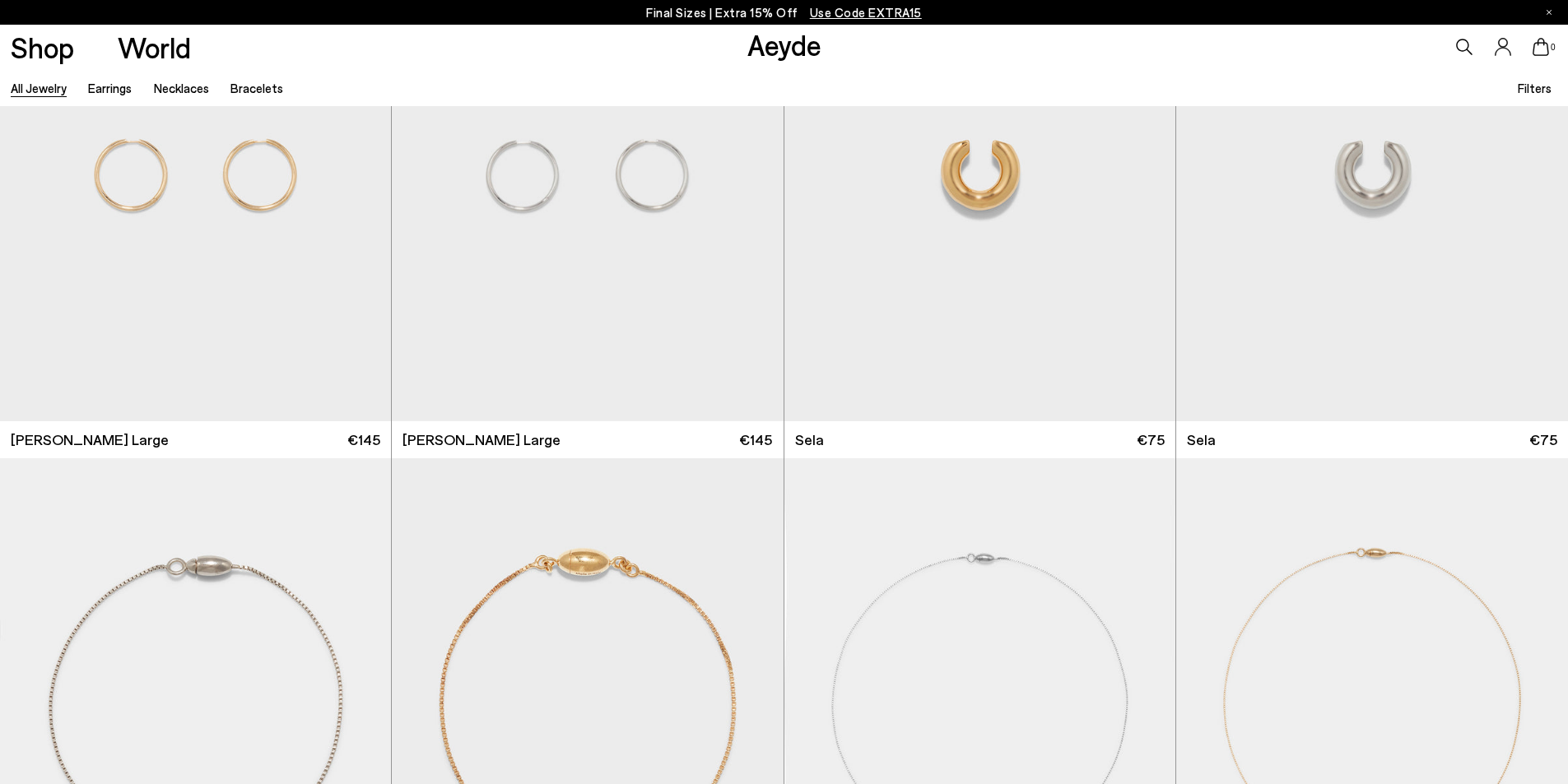
scroll to position [10615, 0]
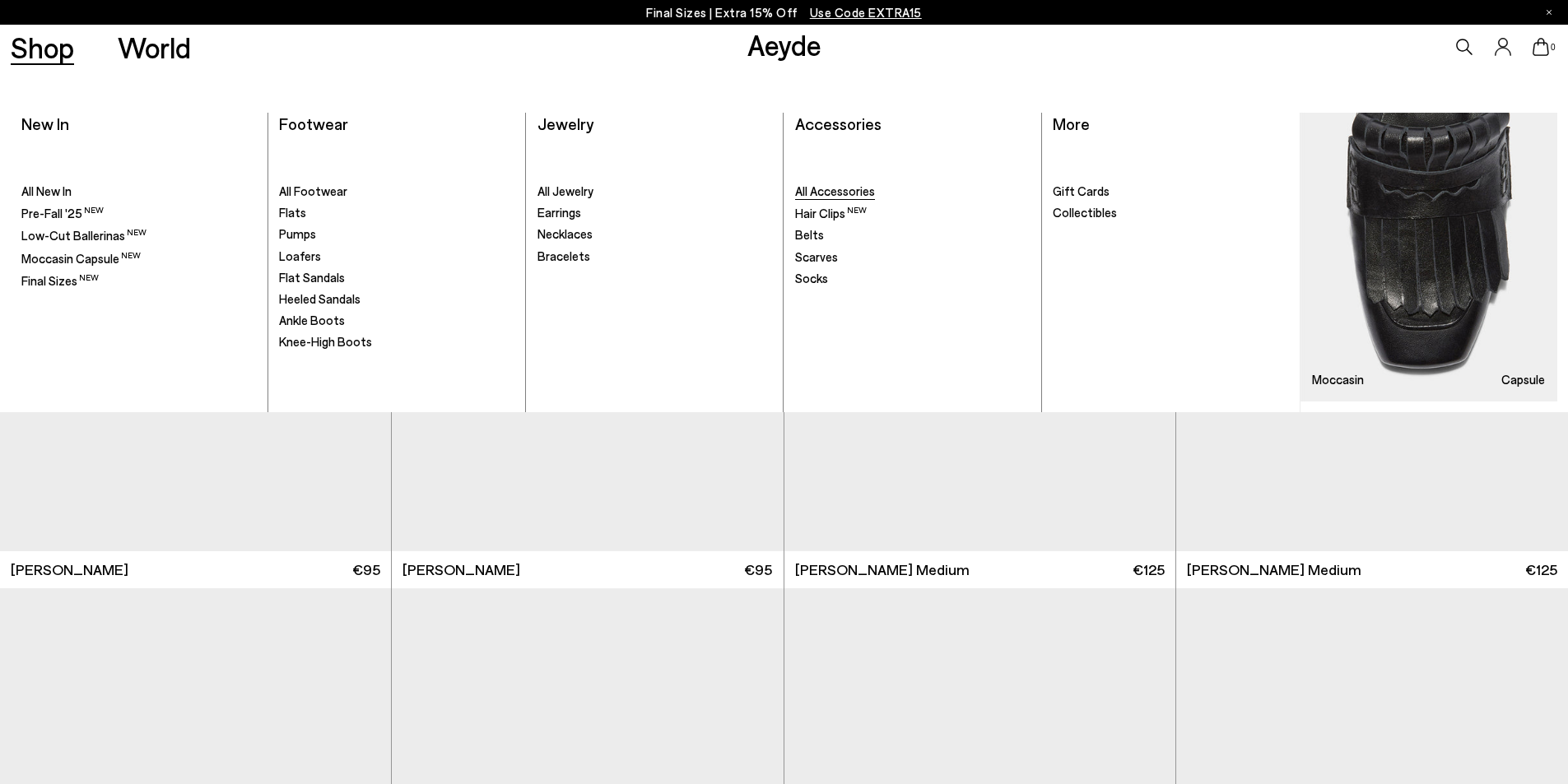
click at [863, 193] on span "All Accessories" at bounding box center [834, 191] width 80 height 15
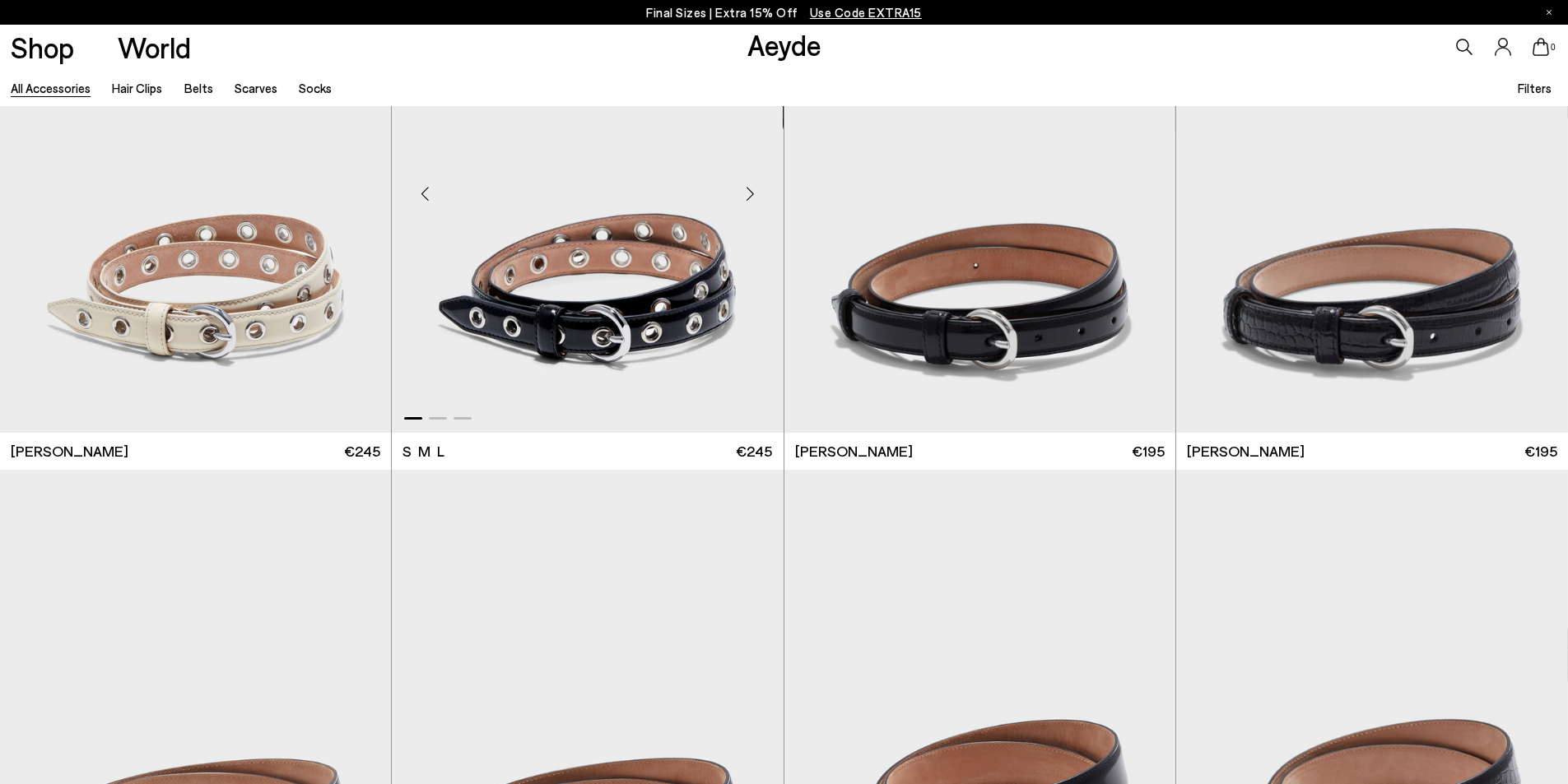
scroll to position [83, 0]
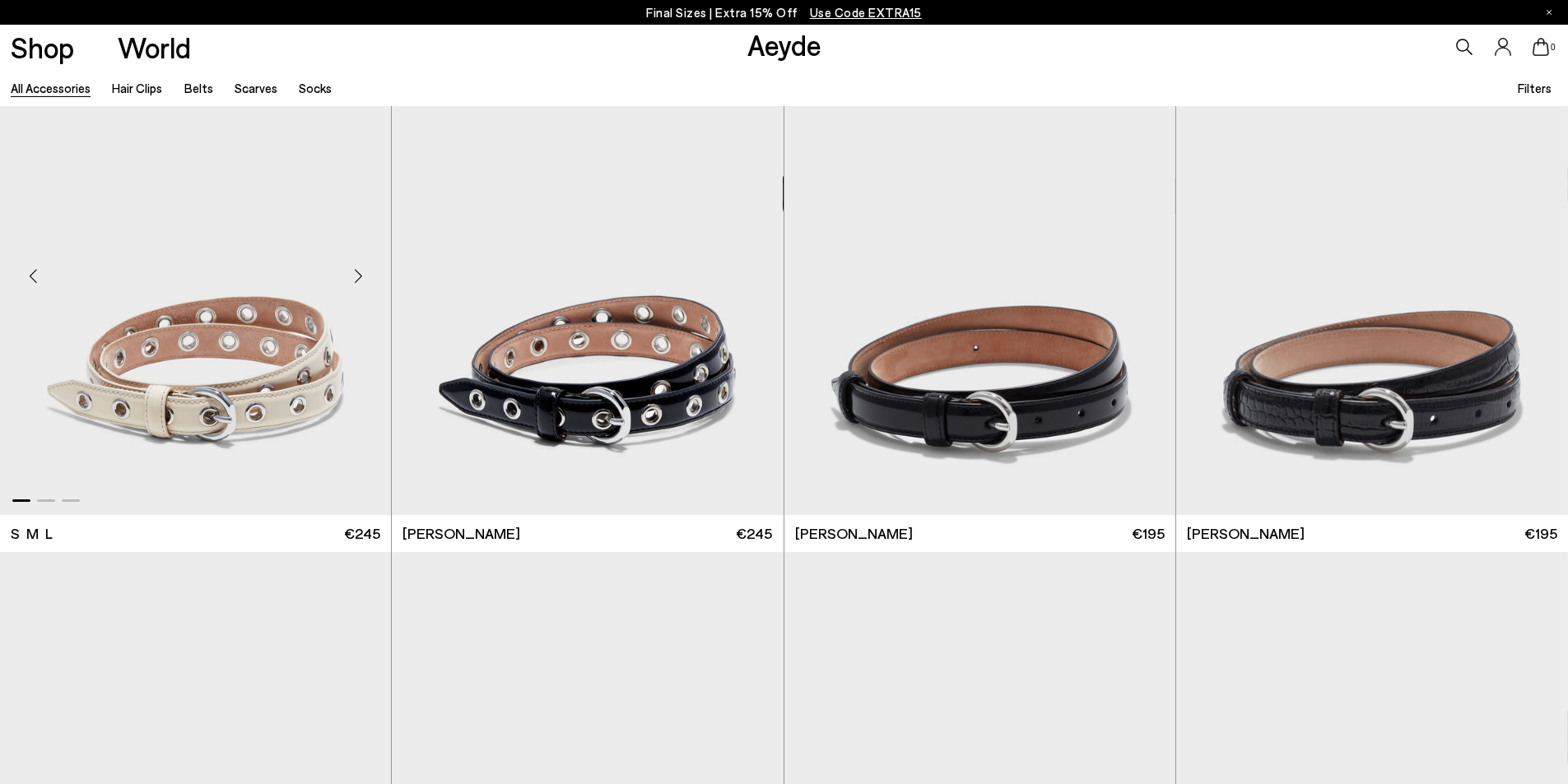
click at [362, 273] on div "Next slide" at bounding box center [358, 276] width 49 height 49
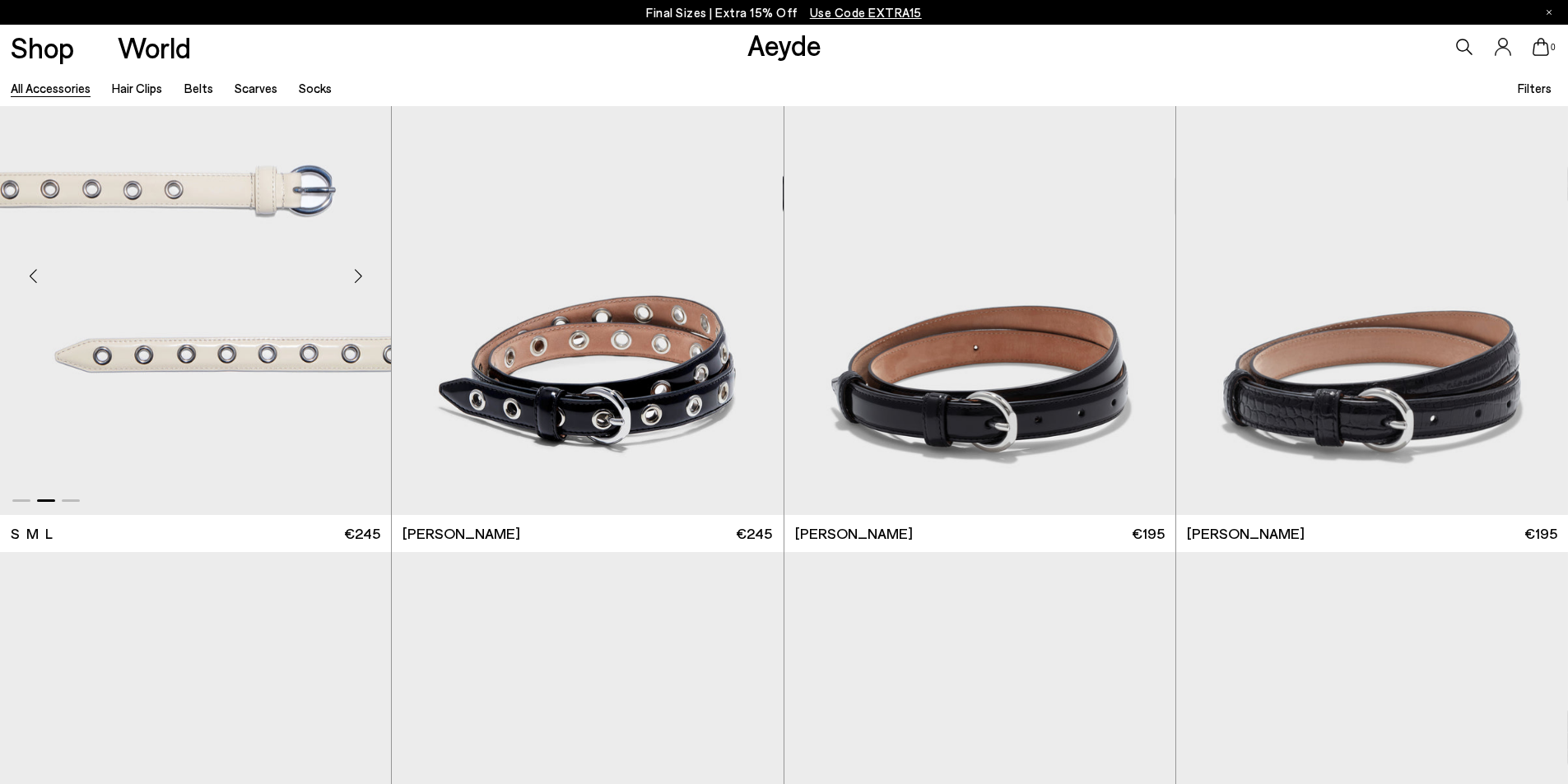
click at [362, 273] on div "Next slide" at bounding box center [358, 276] width 49 height 49
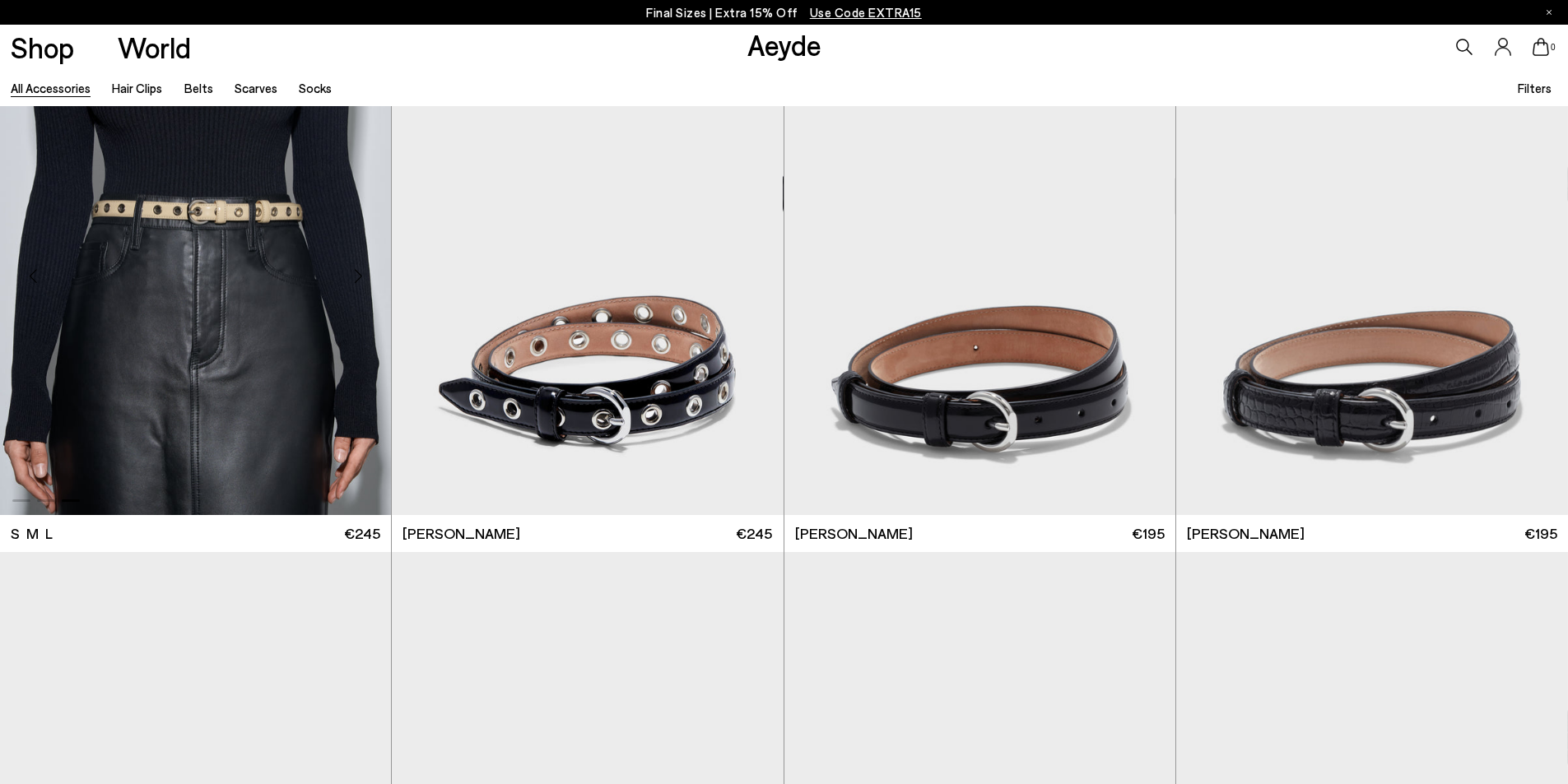
click at [362, 273] on div "Next slide" at bounding box center [358, 276] width 49 height 49
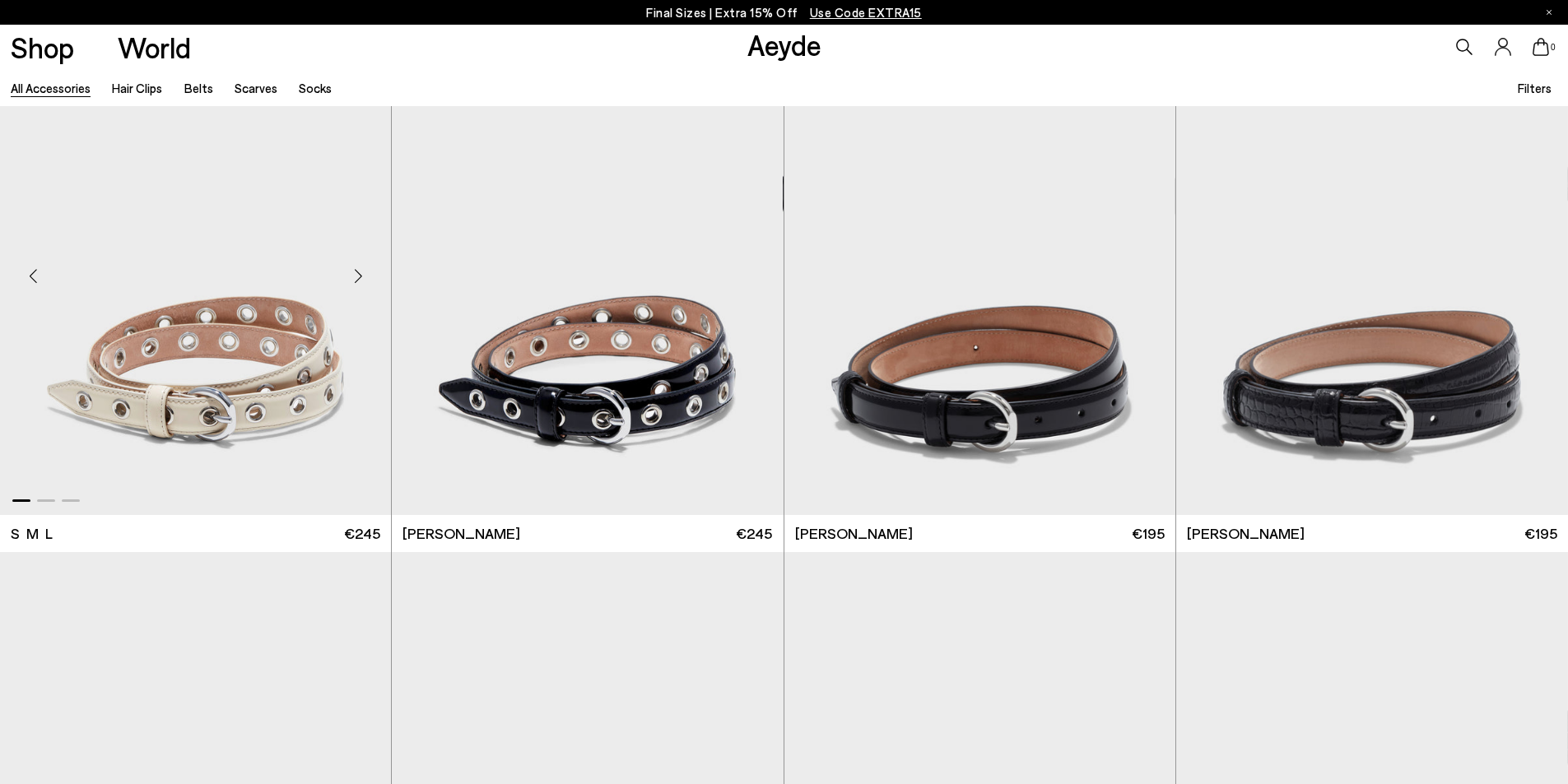
click at [362, 273] on div "Next slide" at bounding box center [358, 276] width 49 height 49
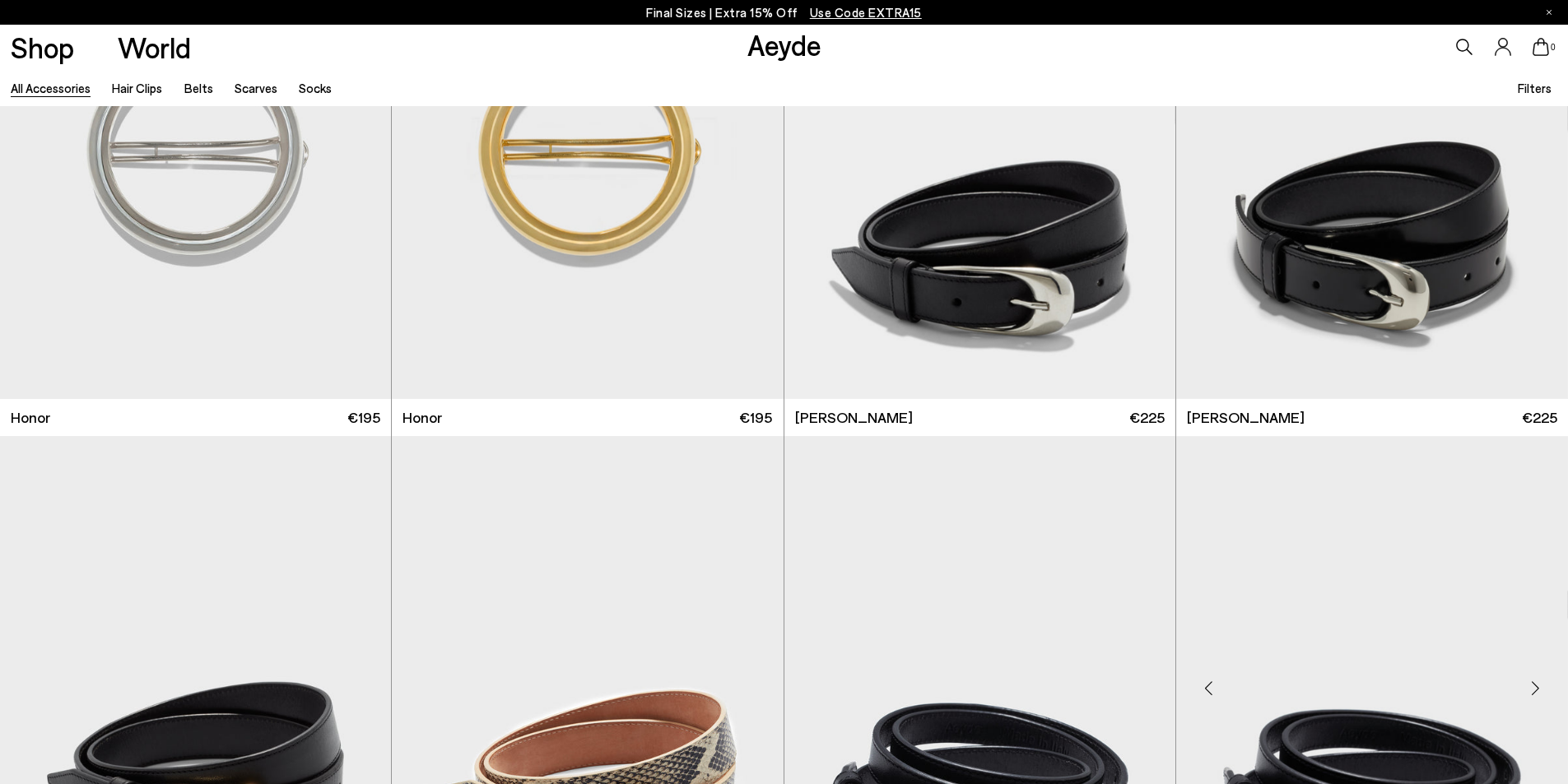
scroll to position [2222, 0]
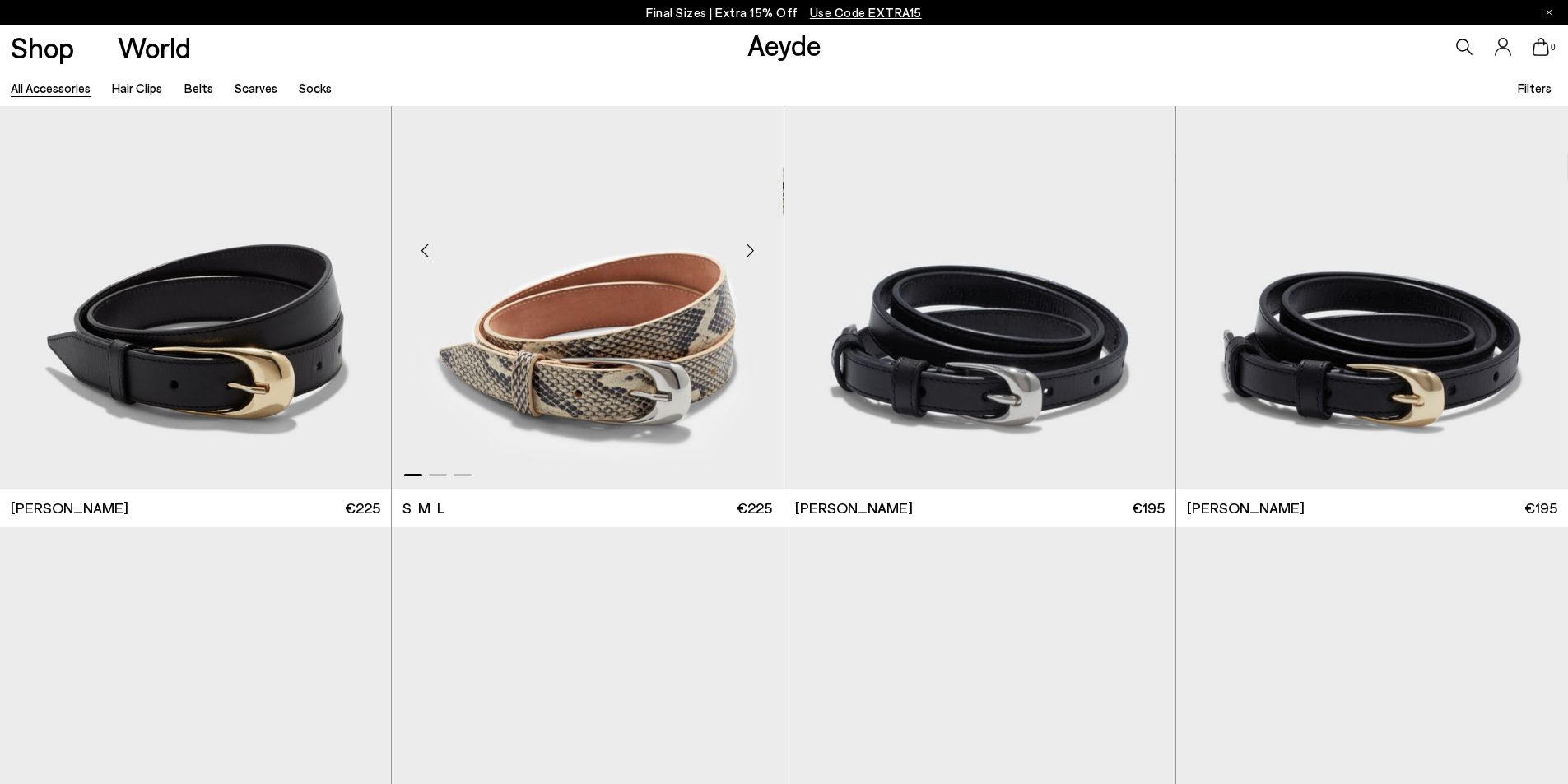
click at [751, 247] on div "Next slide" at bounding box center [751, 251] width 49 height 49
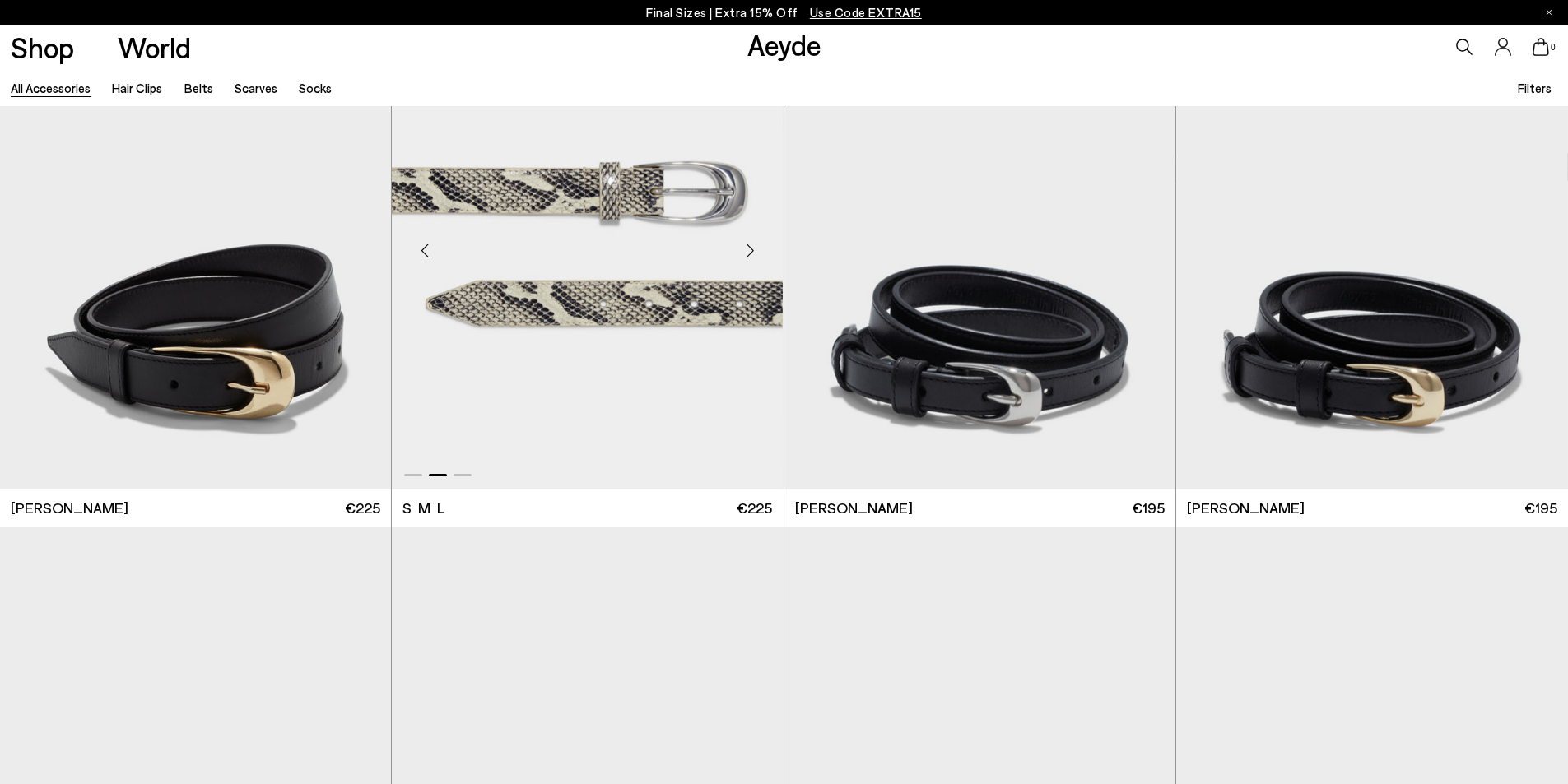
click at [751, 247] on div "Next slide" at bounding box center [751, 251] width 49 height 49
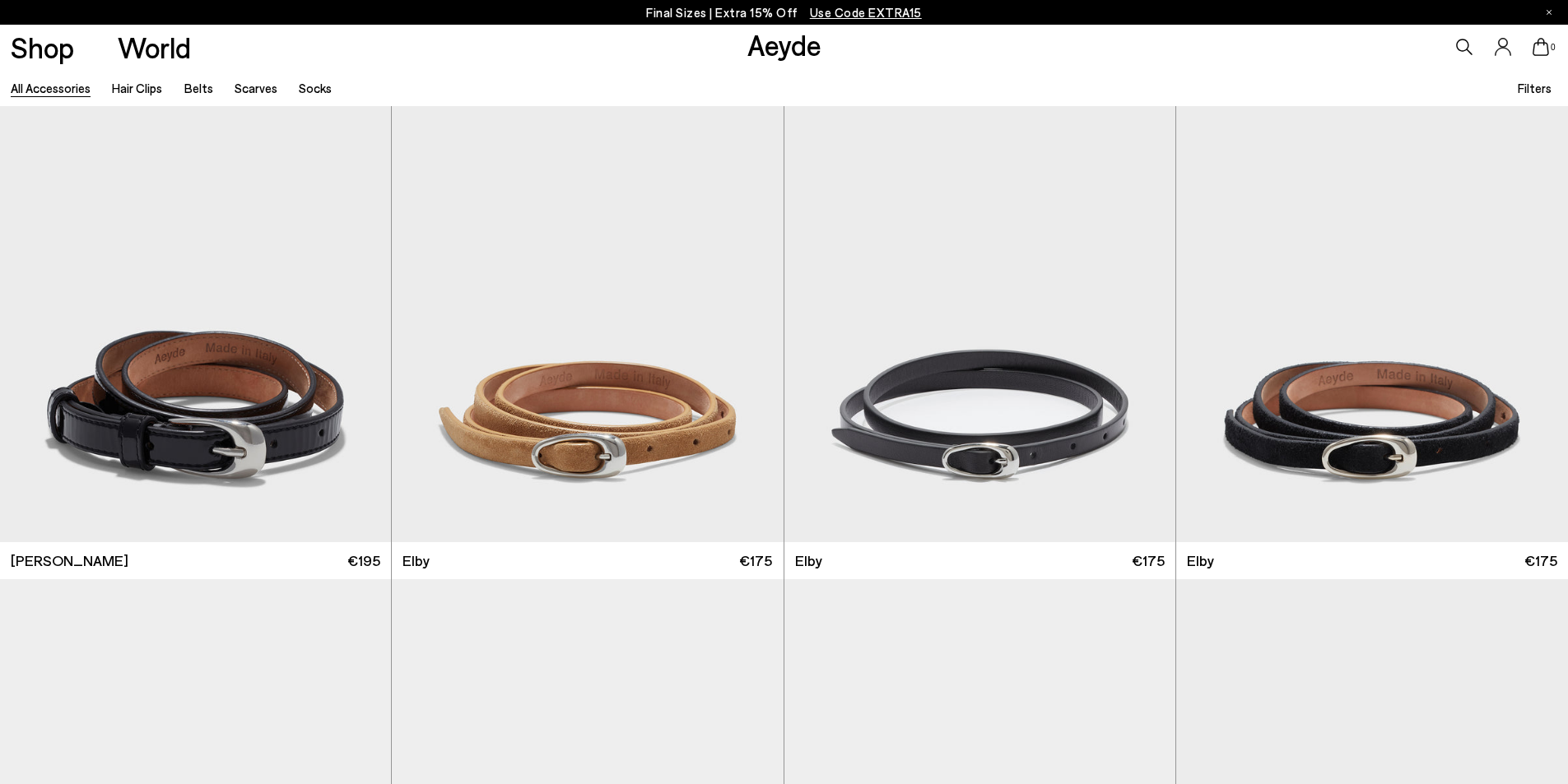
scroll to position [2798, 0]
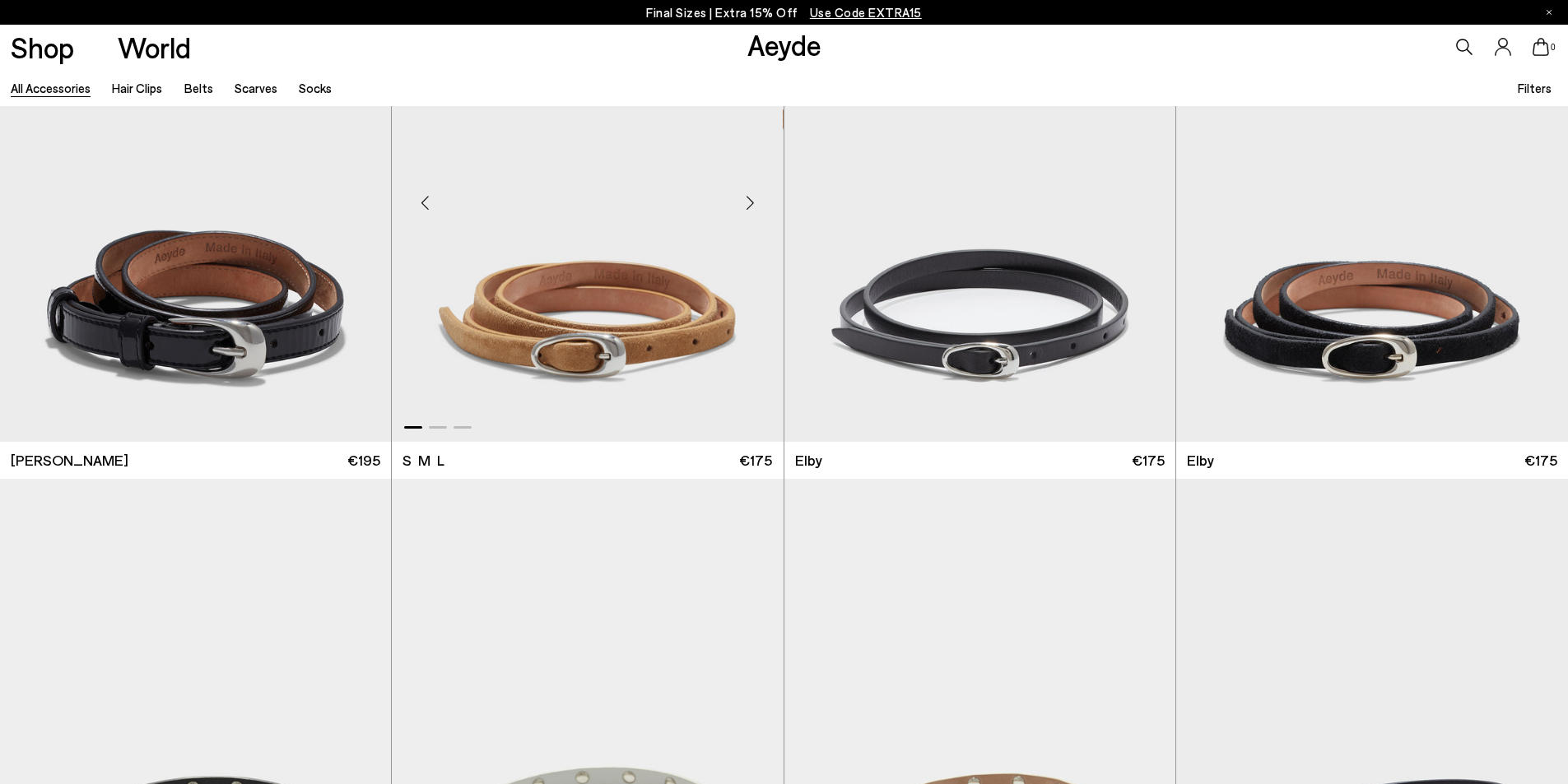
click at [748, 201] on div "Next slide" at bounding box center [751, 203] width 49 height 49
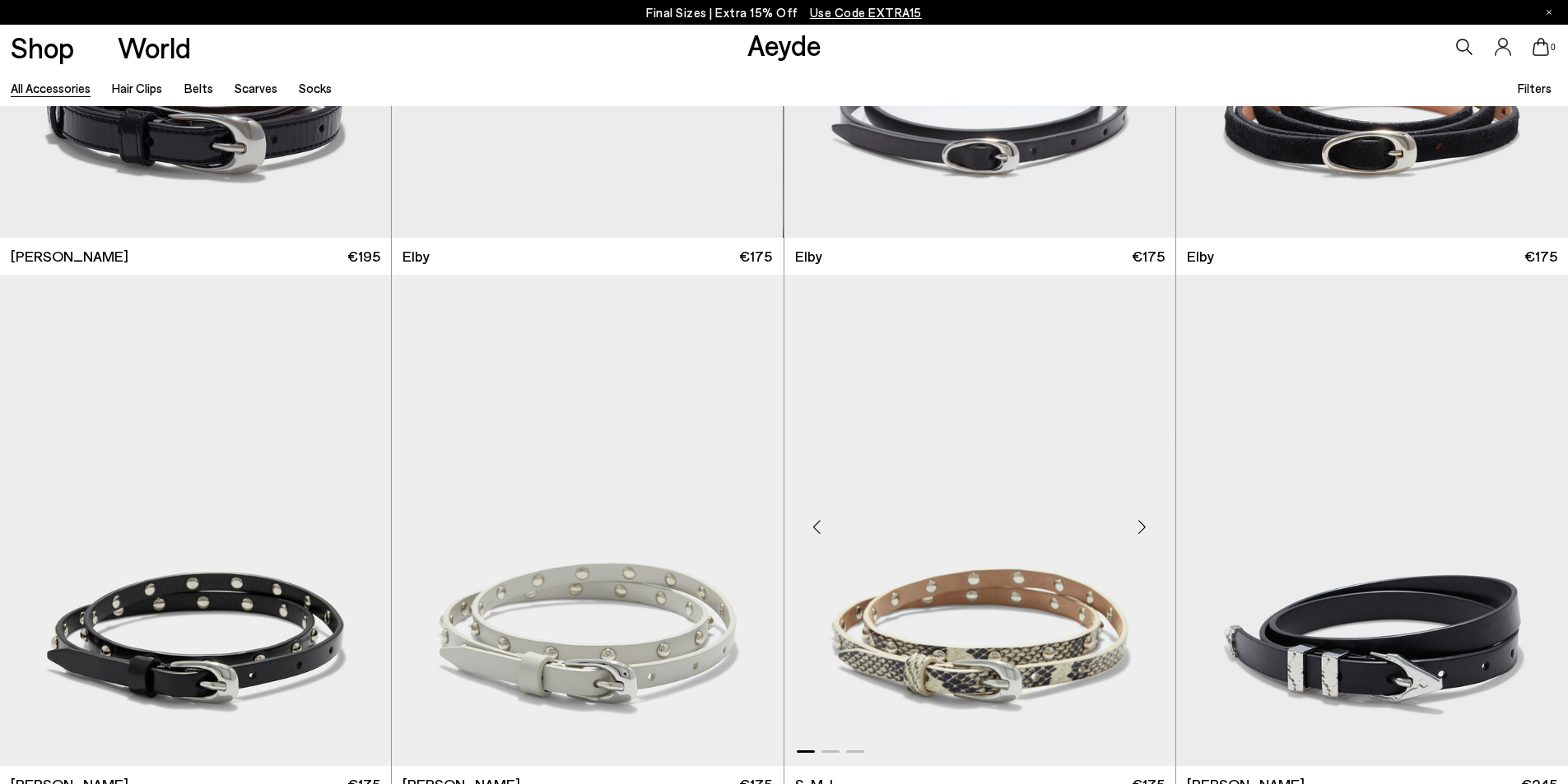
scroll to position [3292, 0]
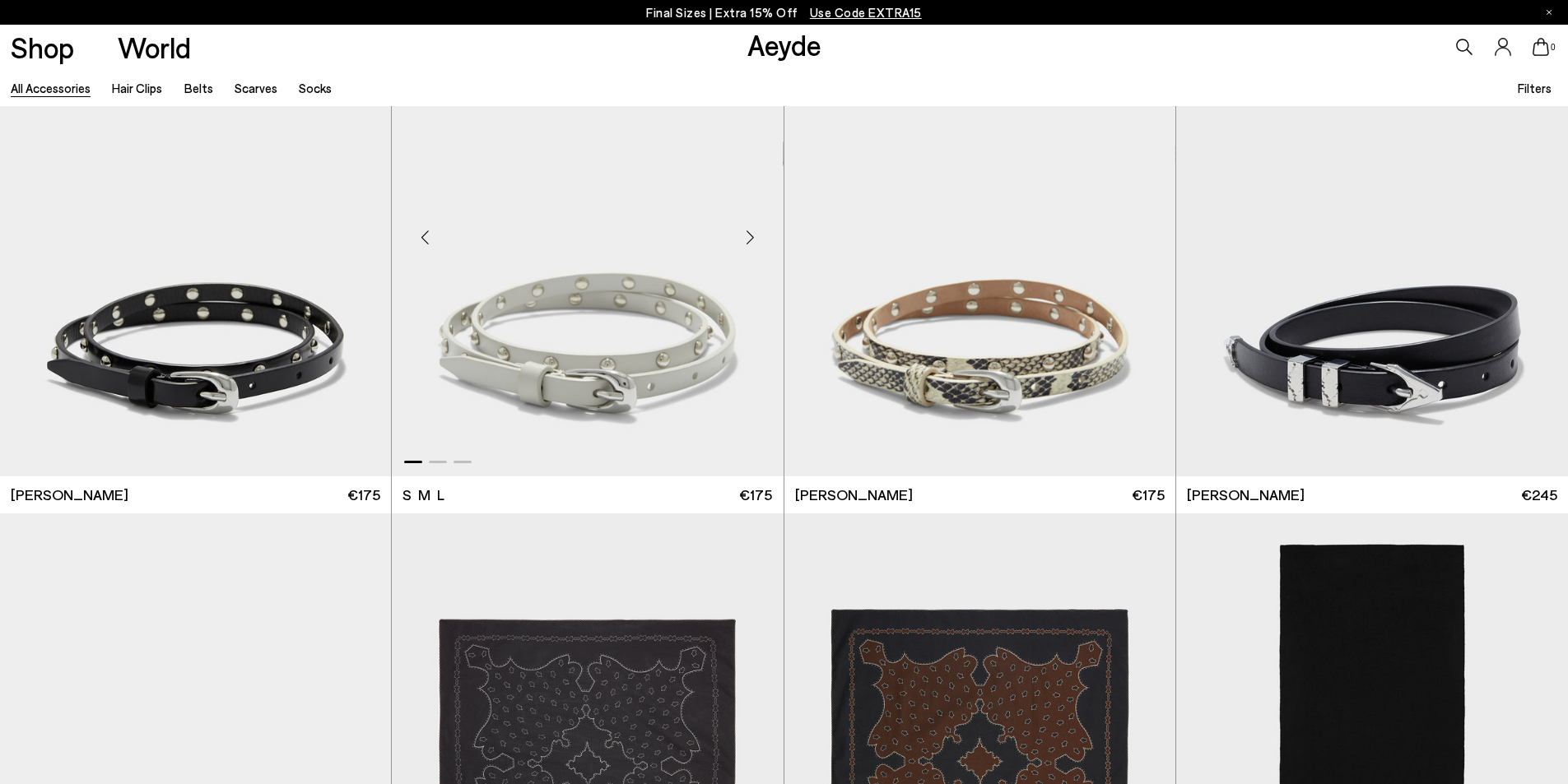
click at [744, 231] on div "Next slide" at bounding box center [751, 238] width 49 height 49
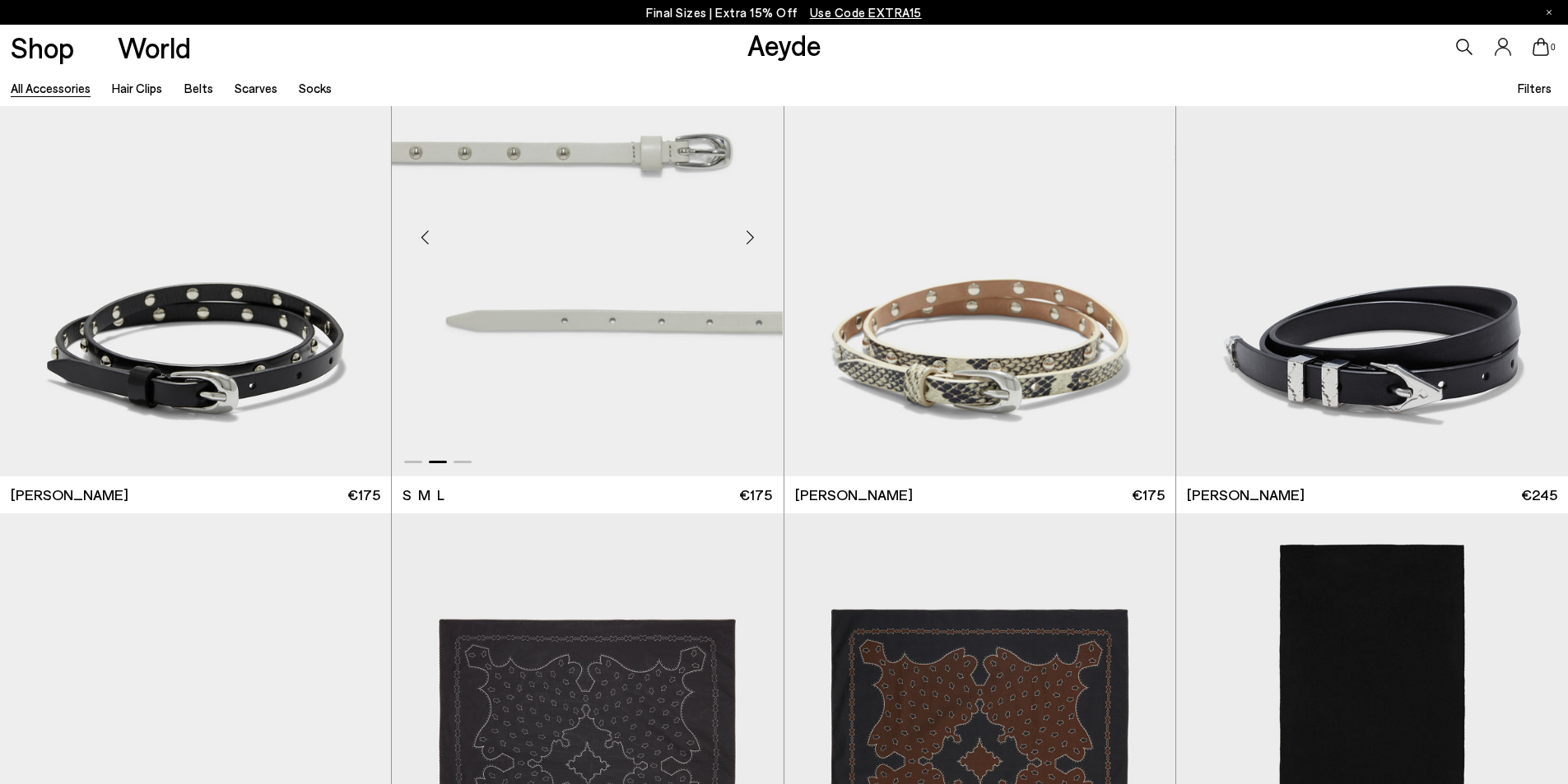
click at [744, 231] on div "Next slide" at bounding box center [751, 238] width 49 height 49
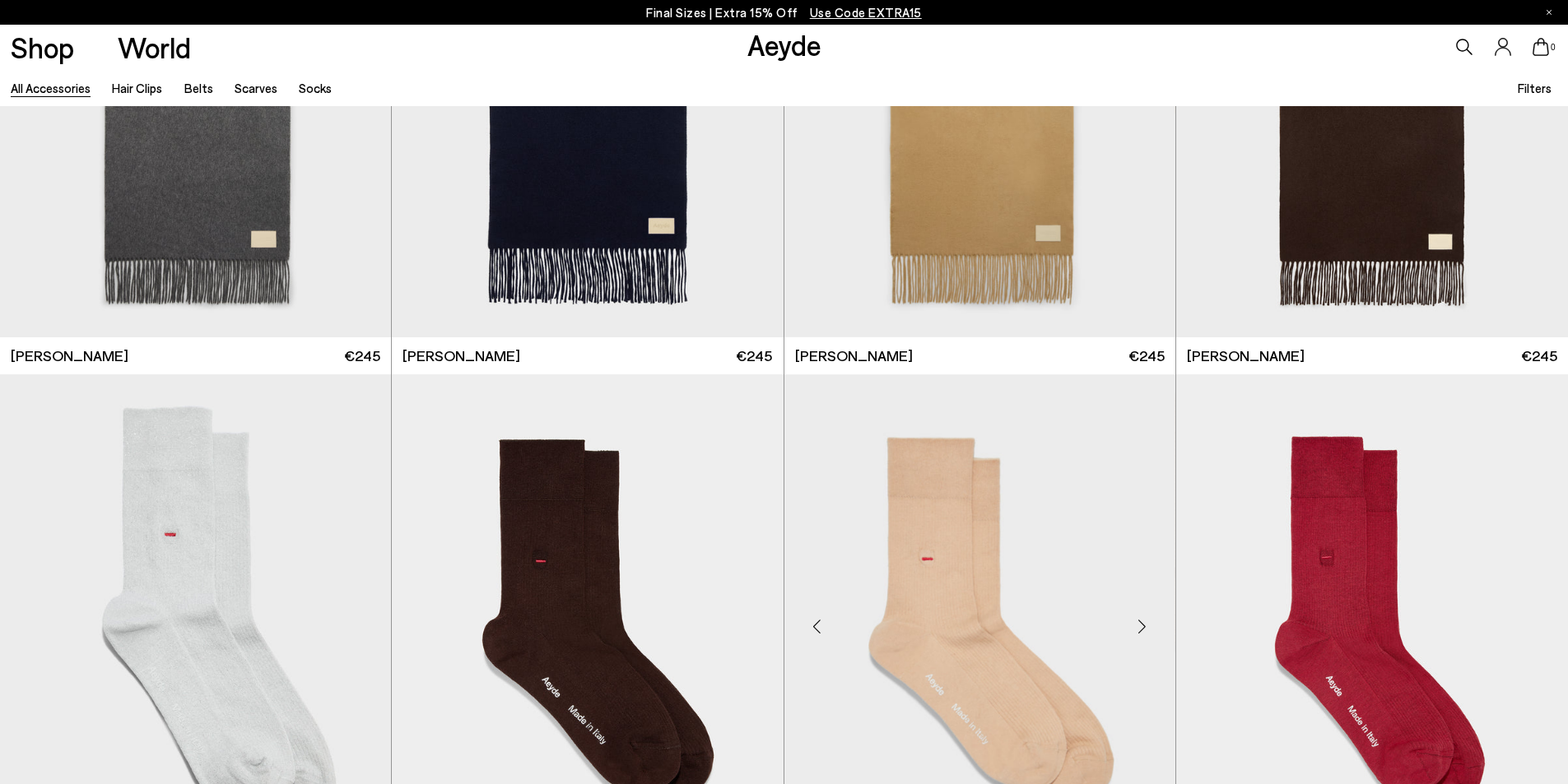
scroll to position [4773, 0]
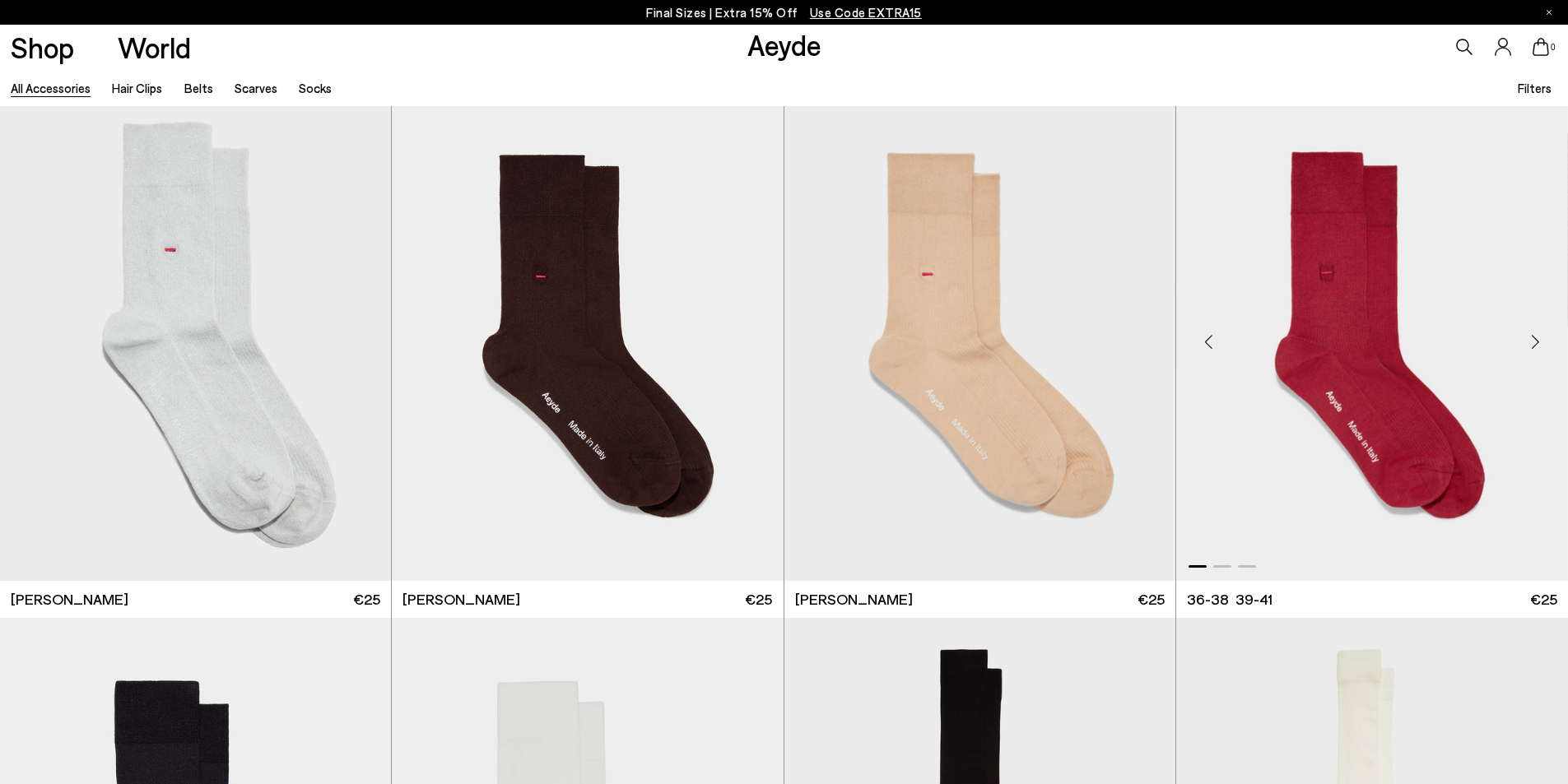
click at [1536, 342] on div "Next slide" at bounding box center [1535, 341] width 49 height 49
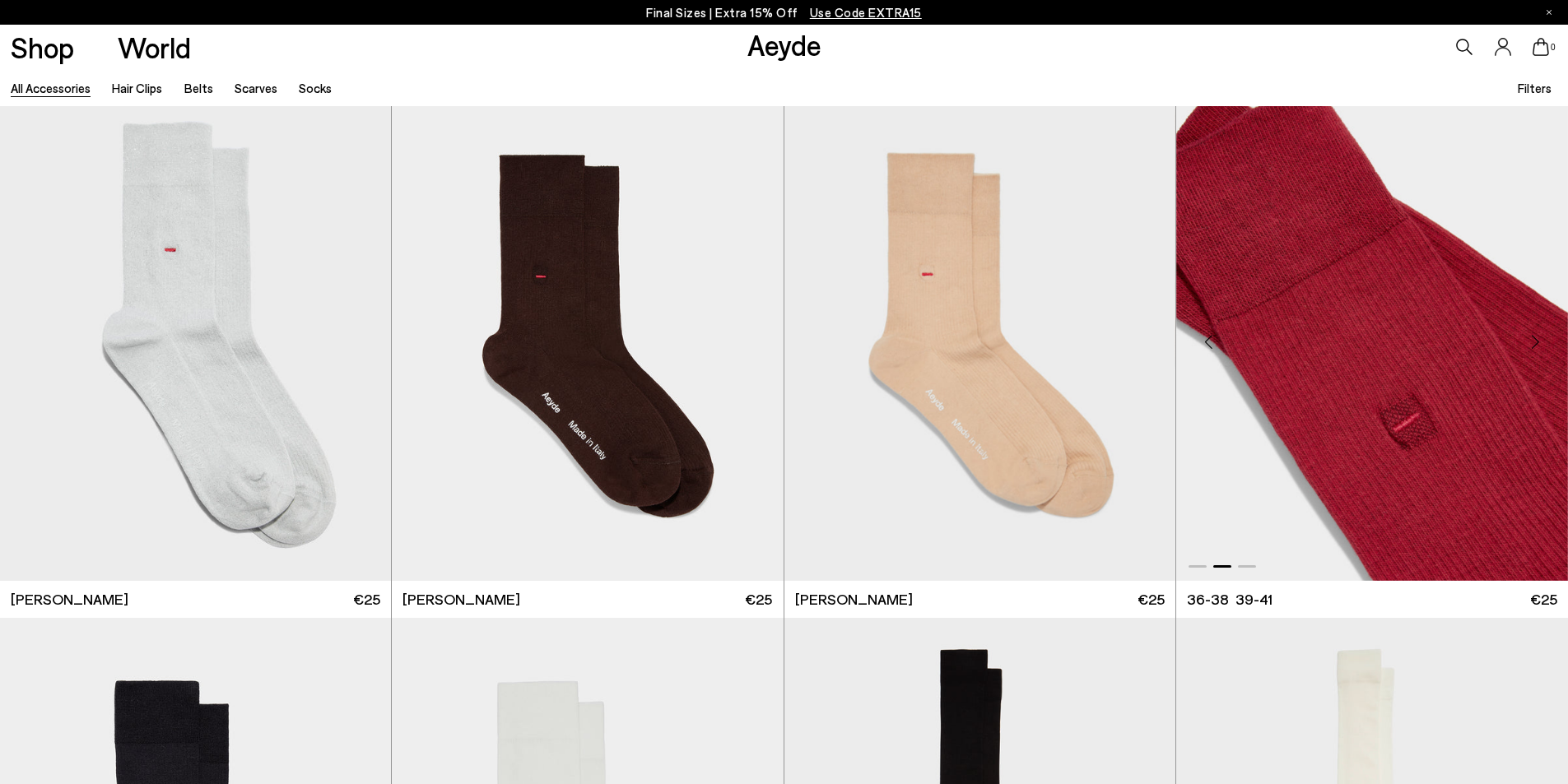
click at [1536, 342] on div "Next slide" at bounding box center [1535, 341] width 49 height 49
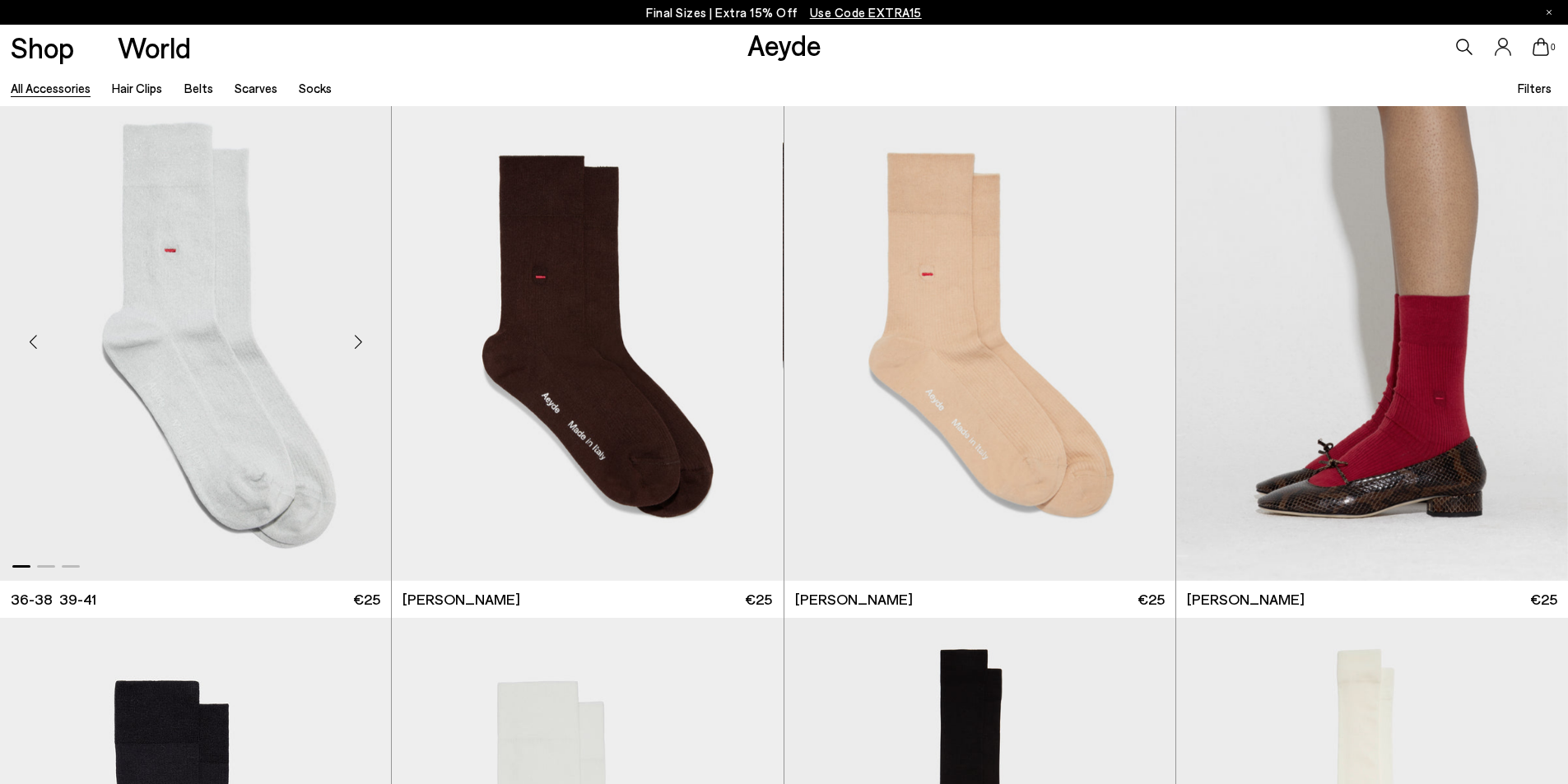
click at [358, 345] on div "Next slide" at bounding box center [358, 341] width 49 height 49
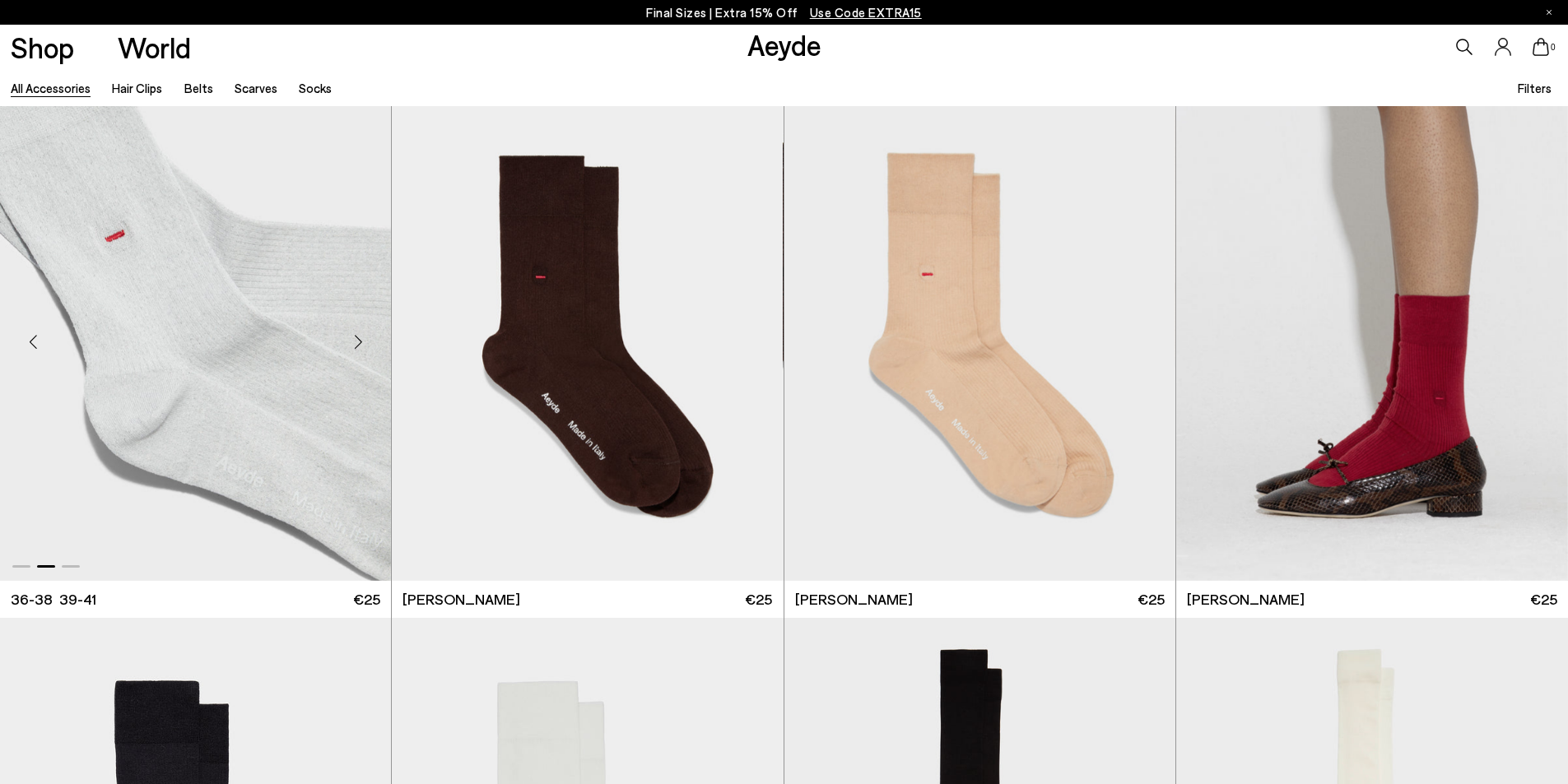
click at [358, 345] on div "Next slide" at bounding box center [358, 341] width 49 height 49
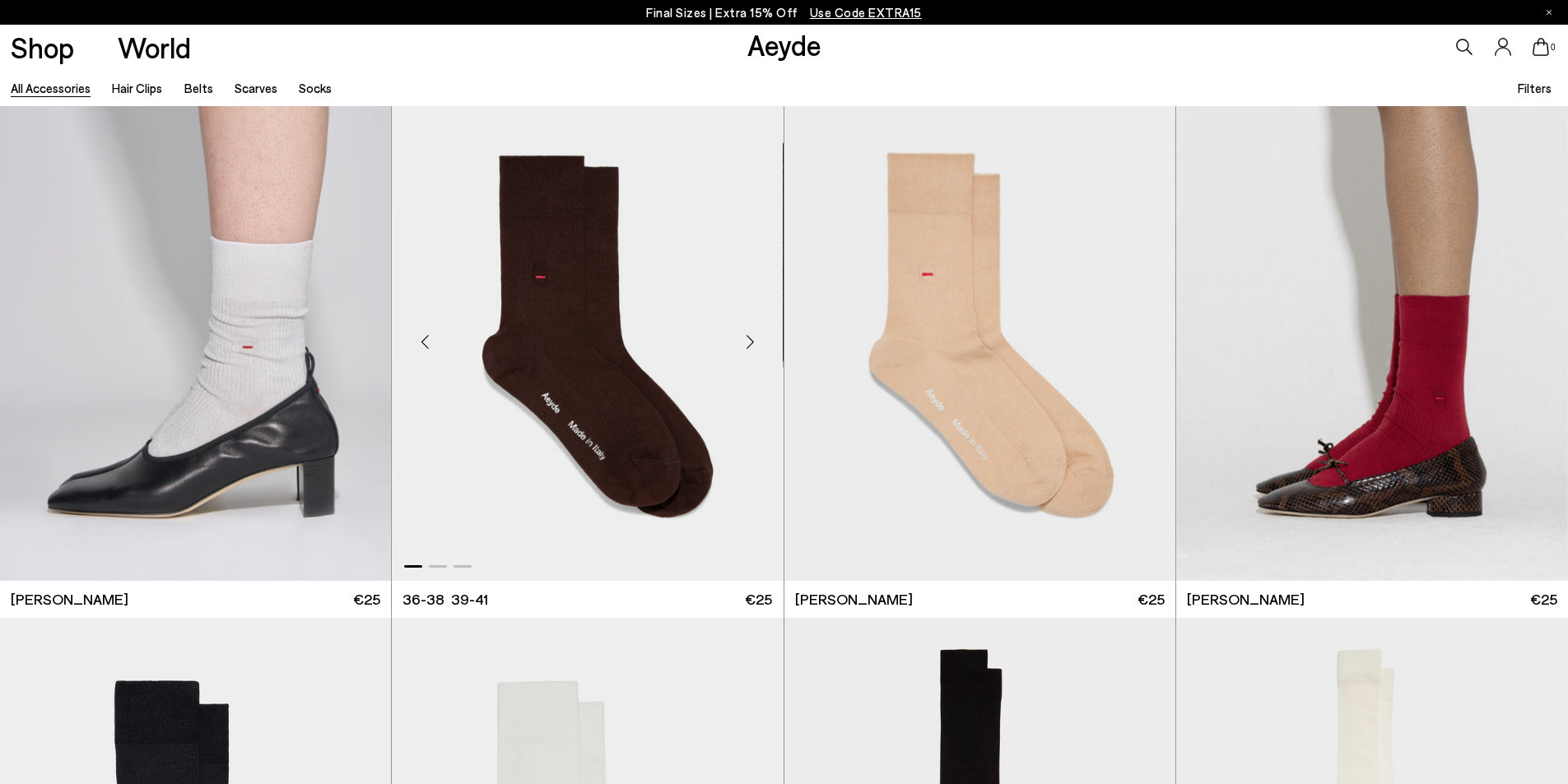
click at [755, 336] on div "Next slide" at bounding box center [751, 341] width 49 height 49
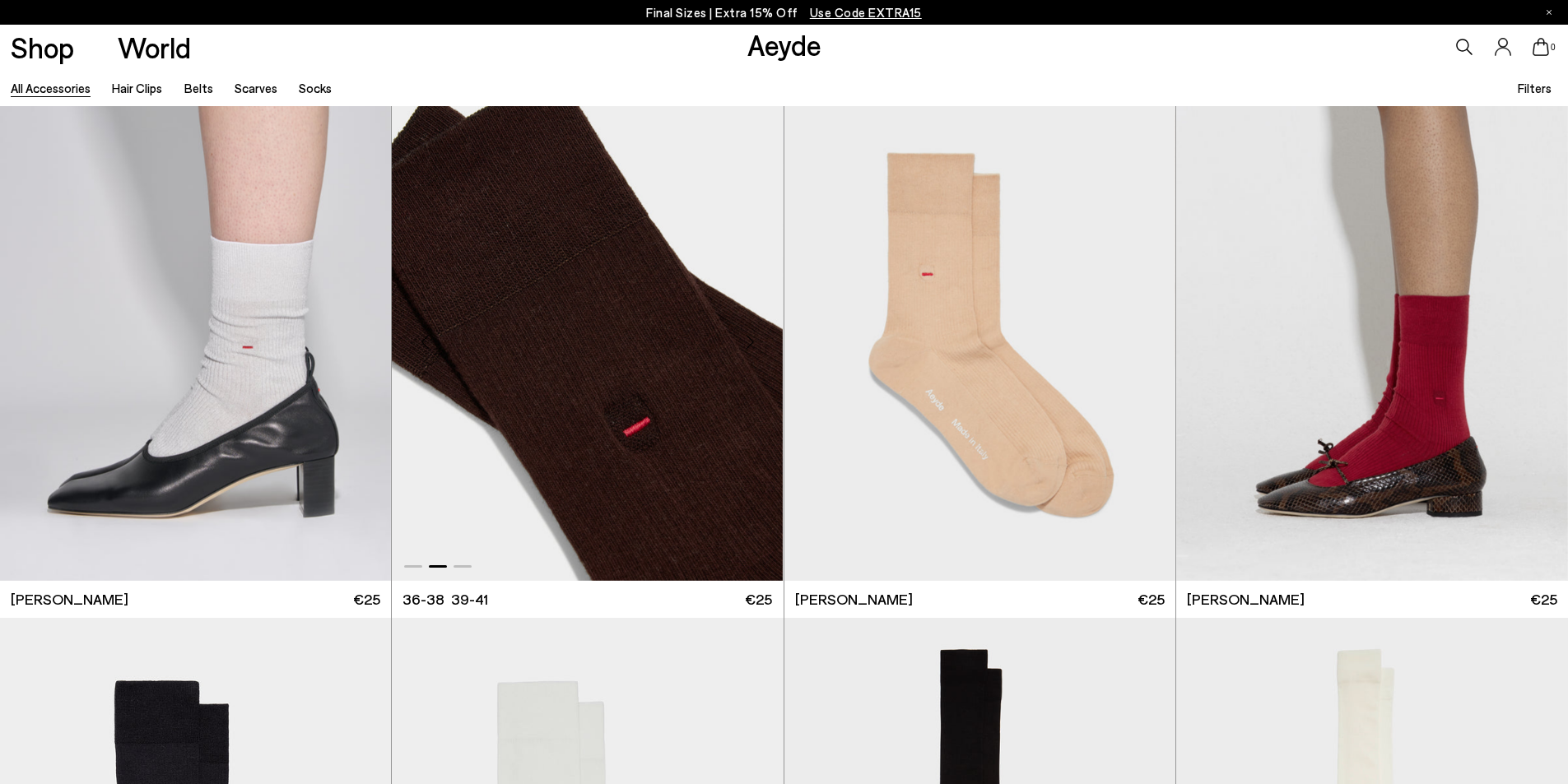
click at [755, 336] on div "Next slide" at bounding box center [751, 341] width 49 height 49
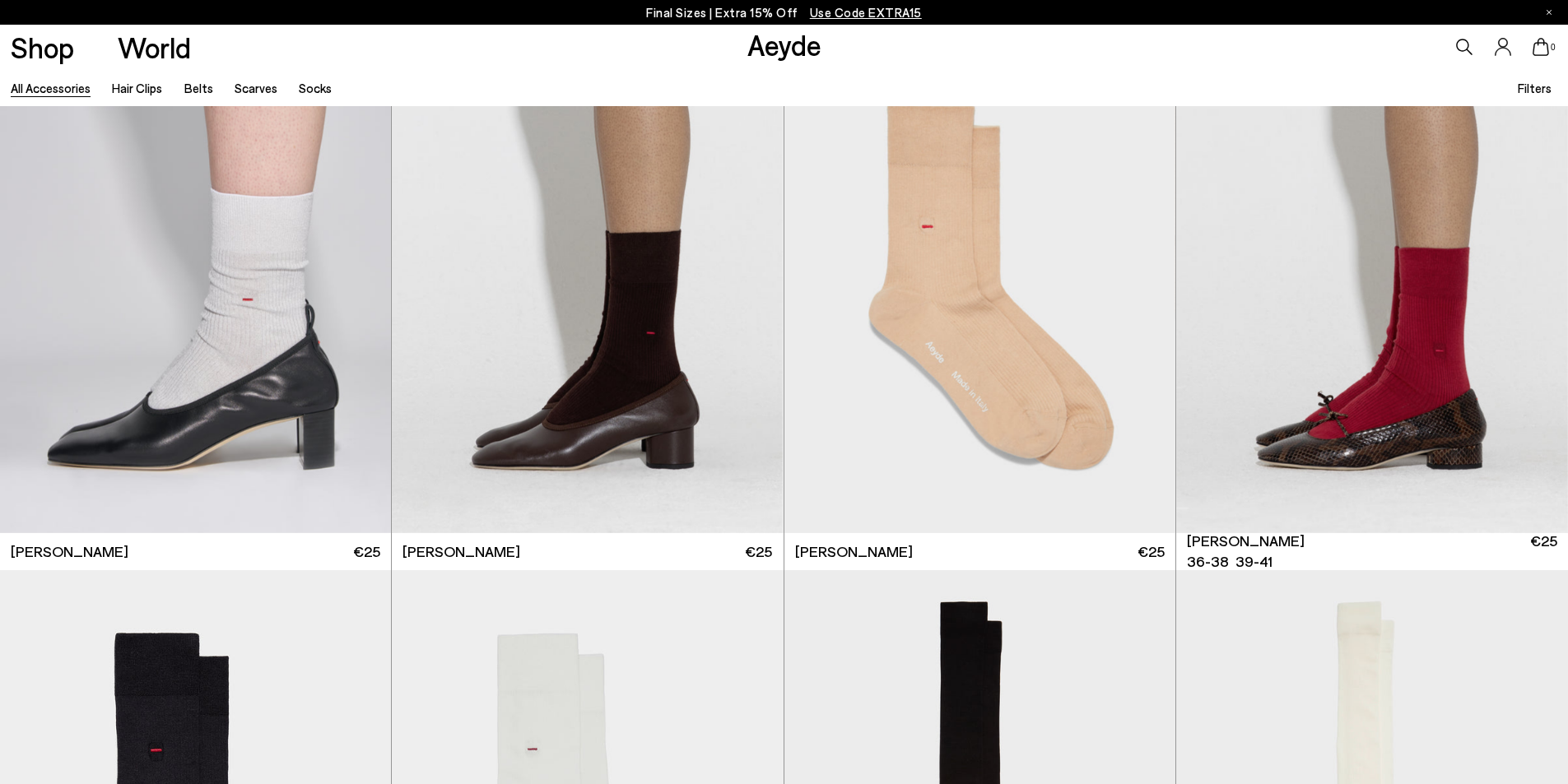
scroll to position [5266, 0]
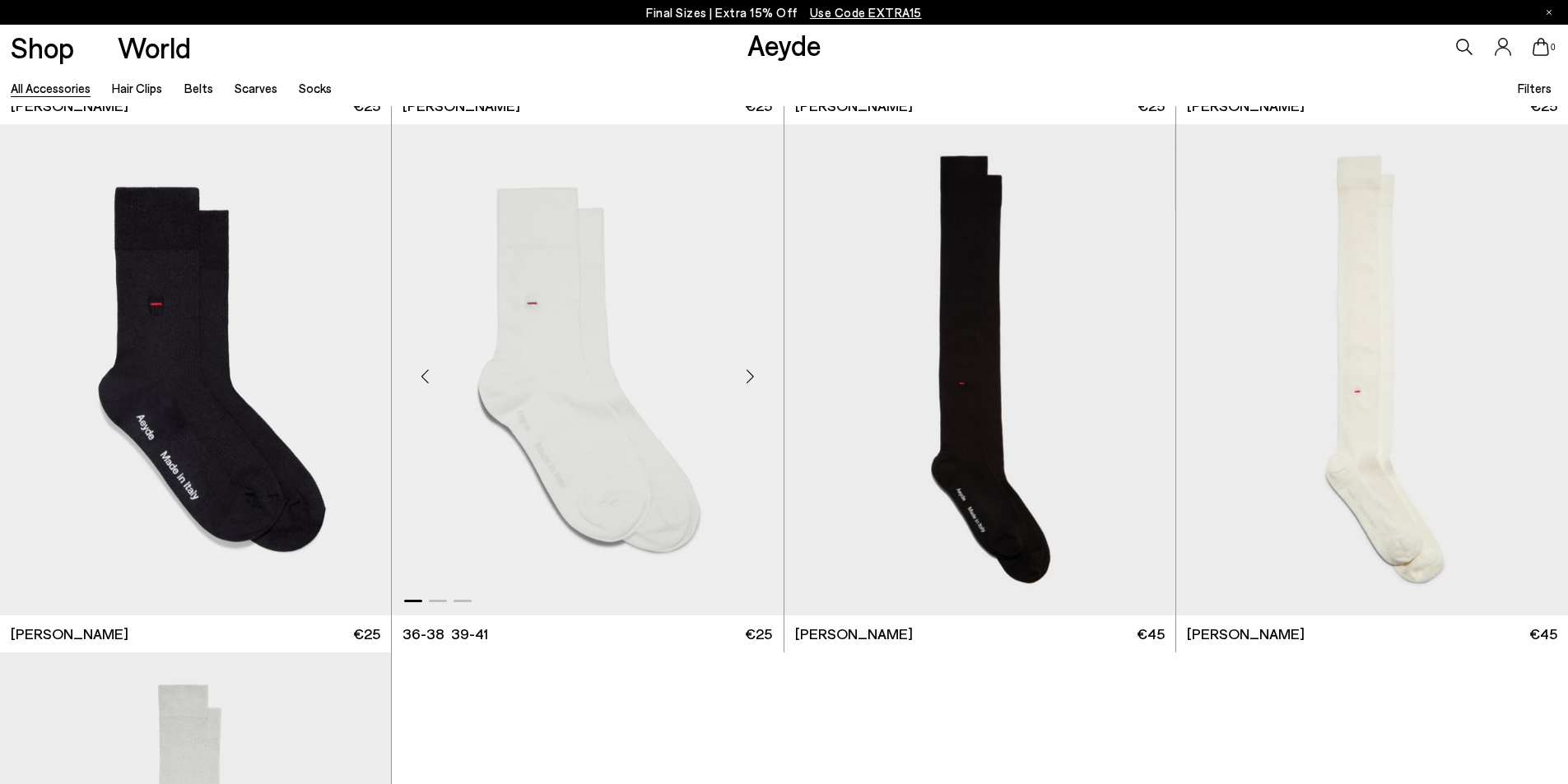
click at [750, 369] on div "Next slide" at bounding box center [751, 376] width 49 height 49
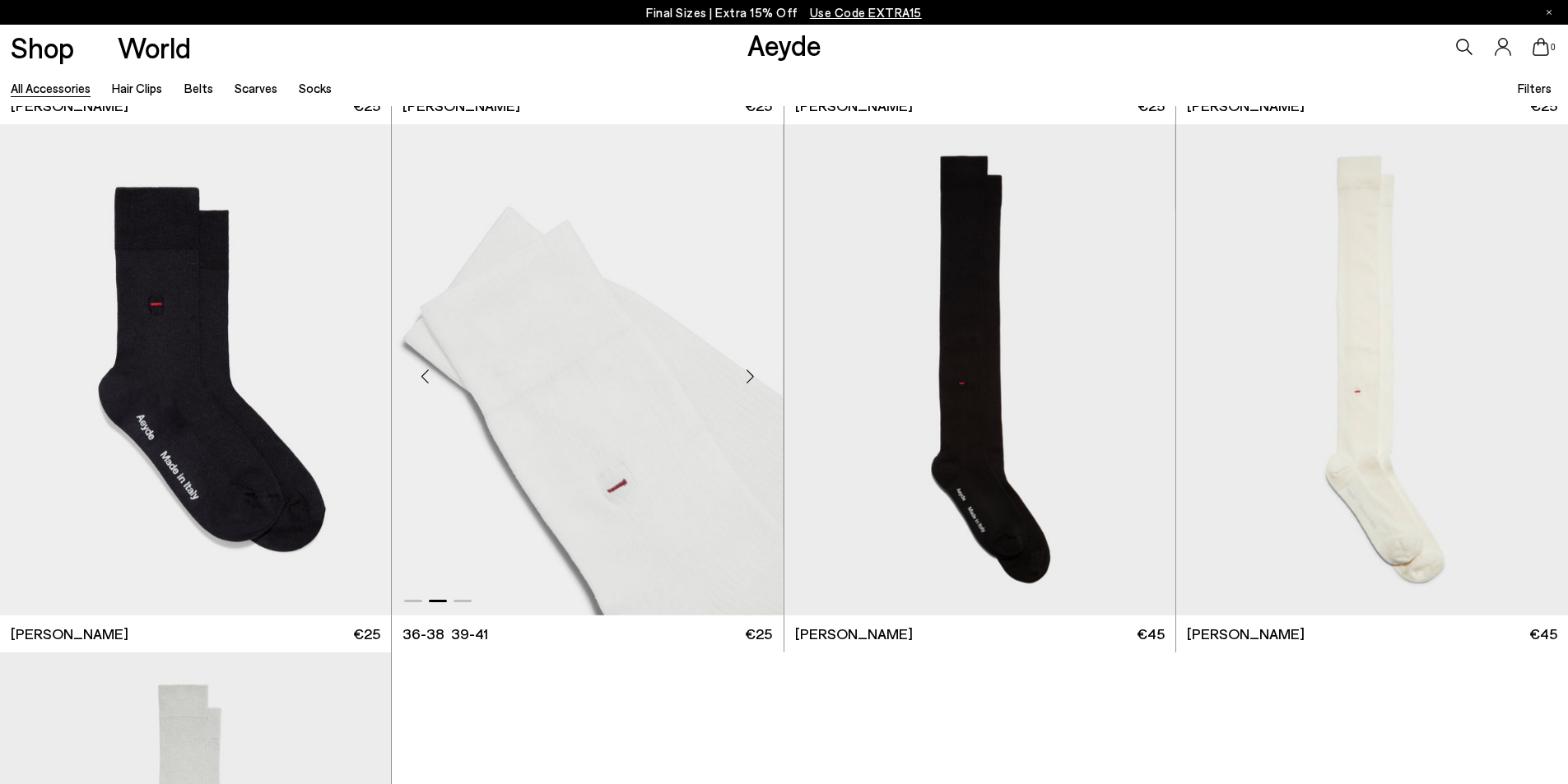
click at [749, 369] on div "Next slide" at bounding box center [751, 376] width 49 height 49
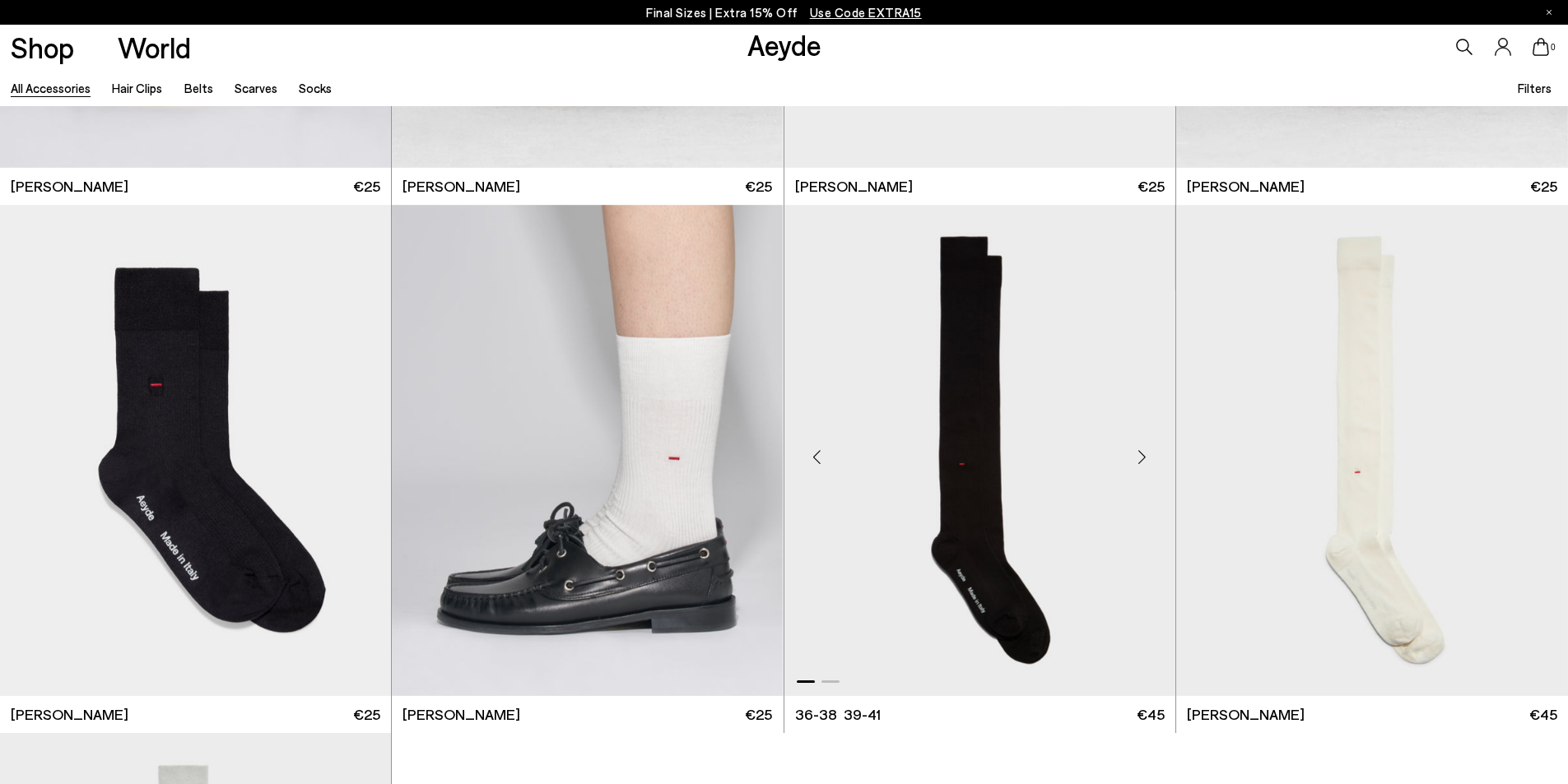
scroll to position [5184, 0]
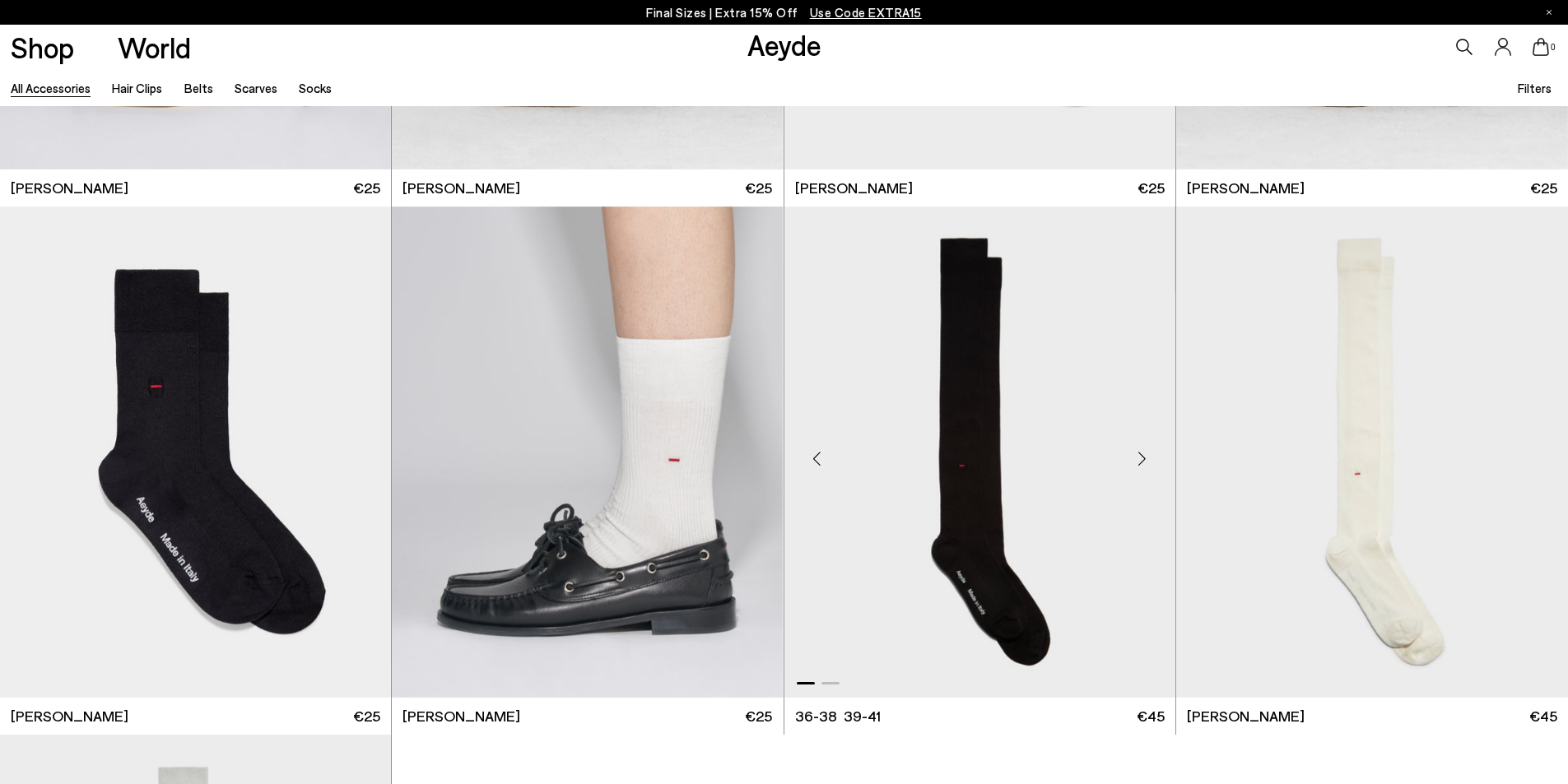
click at [1136, 456] on div "Next slide" at bounding box center [1142, 458] width 49 height 49
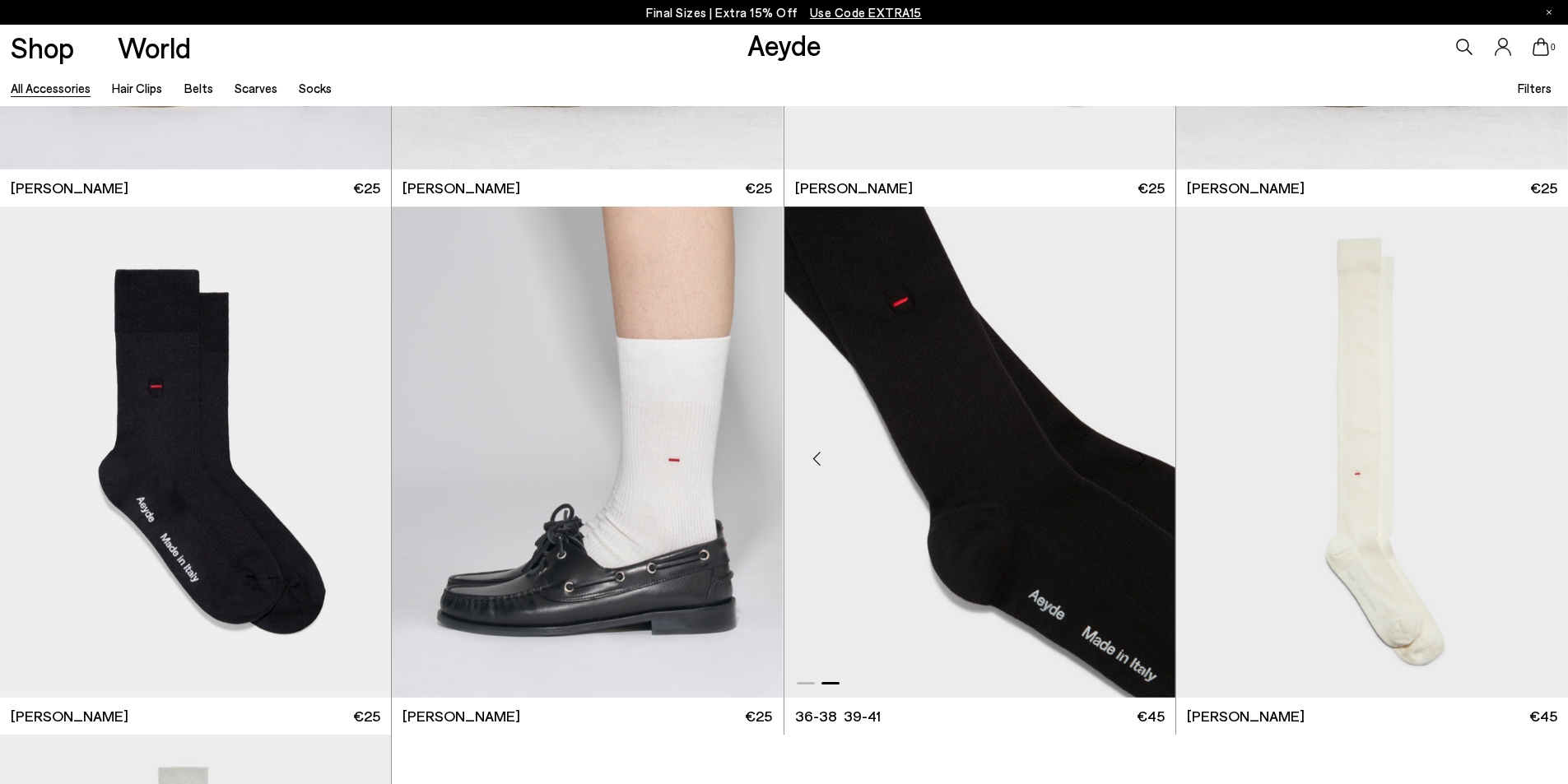
click at [1136, 456] on div "Next slide" at bounding box center [1142, 458] width 49 height 49
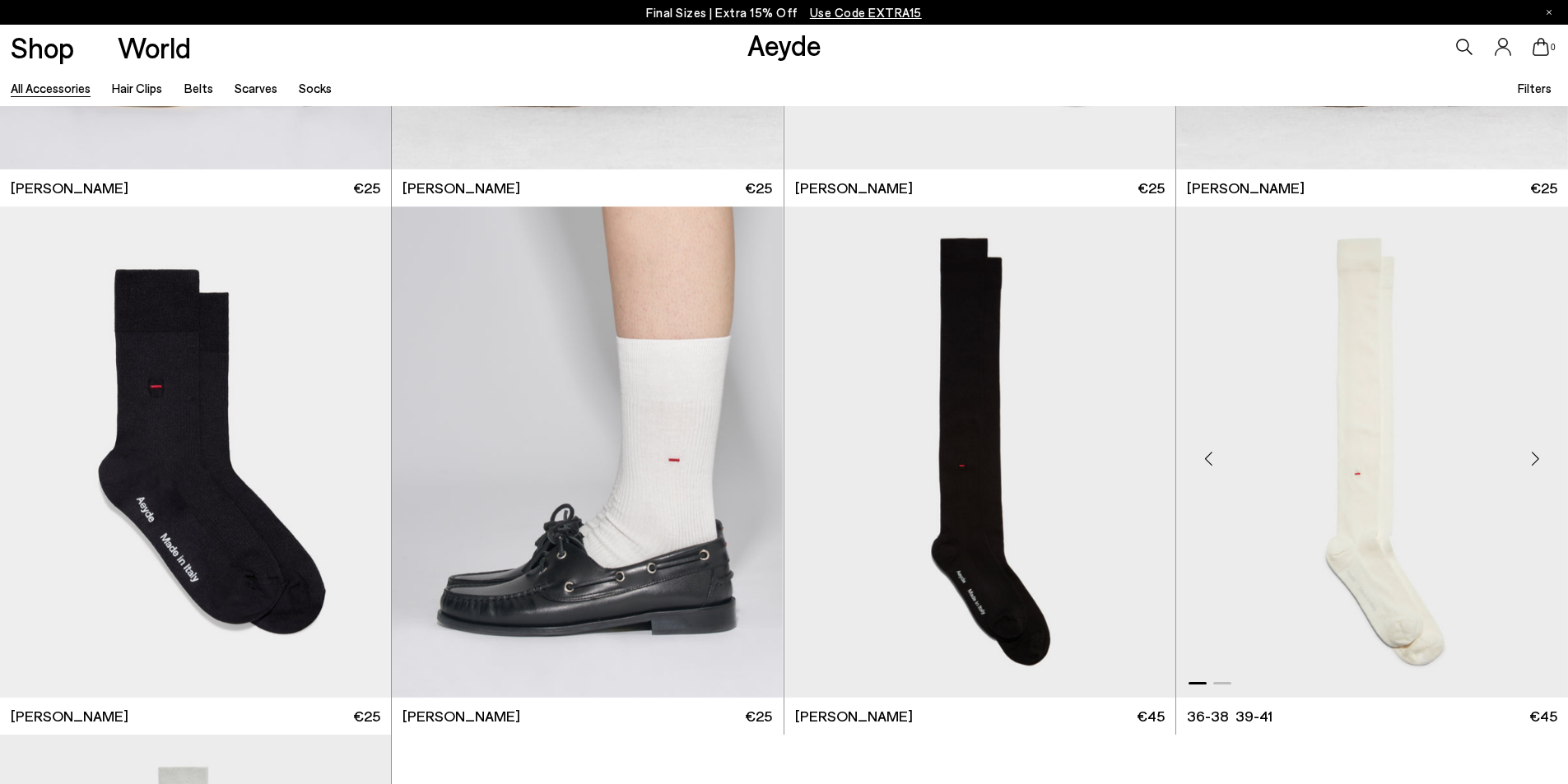
click at [1514, 458] on div "Next slide" at bounding box center [1535, 458] width 49 height 49
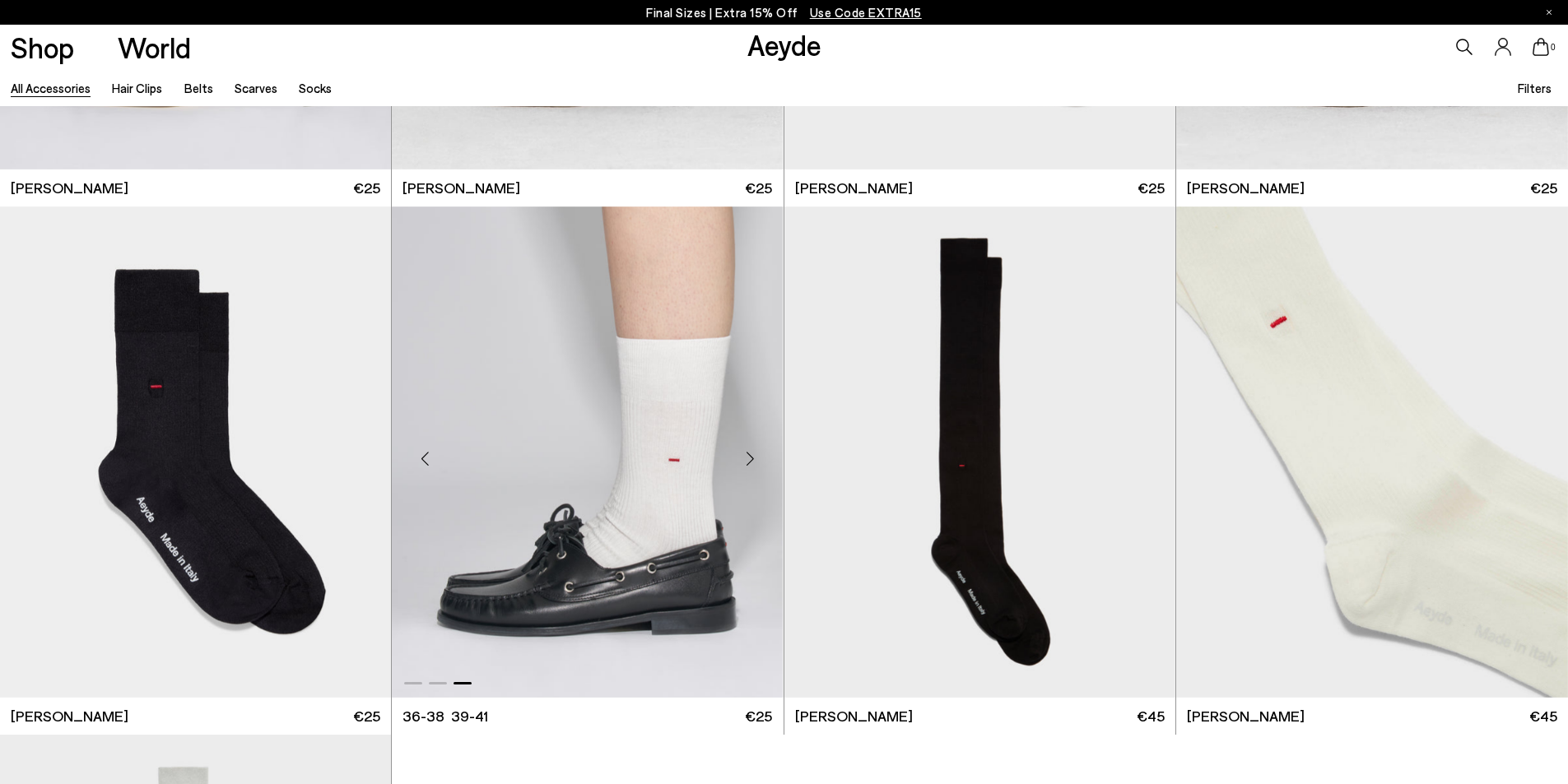
click at [730, 452] on div "Next slide" at bounding box center [751, 458] width 49 height 49
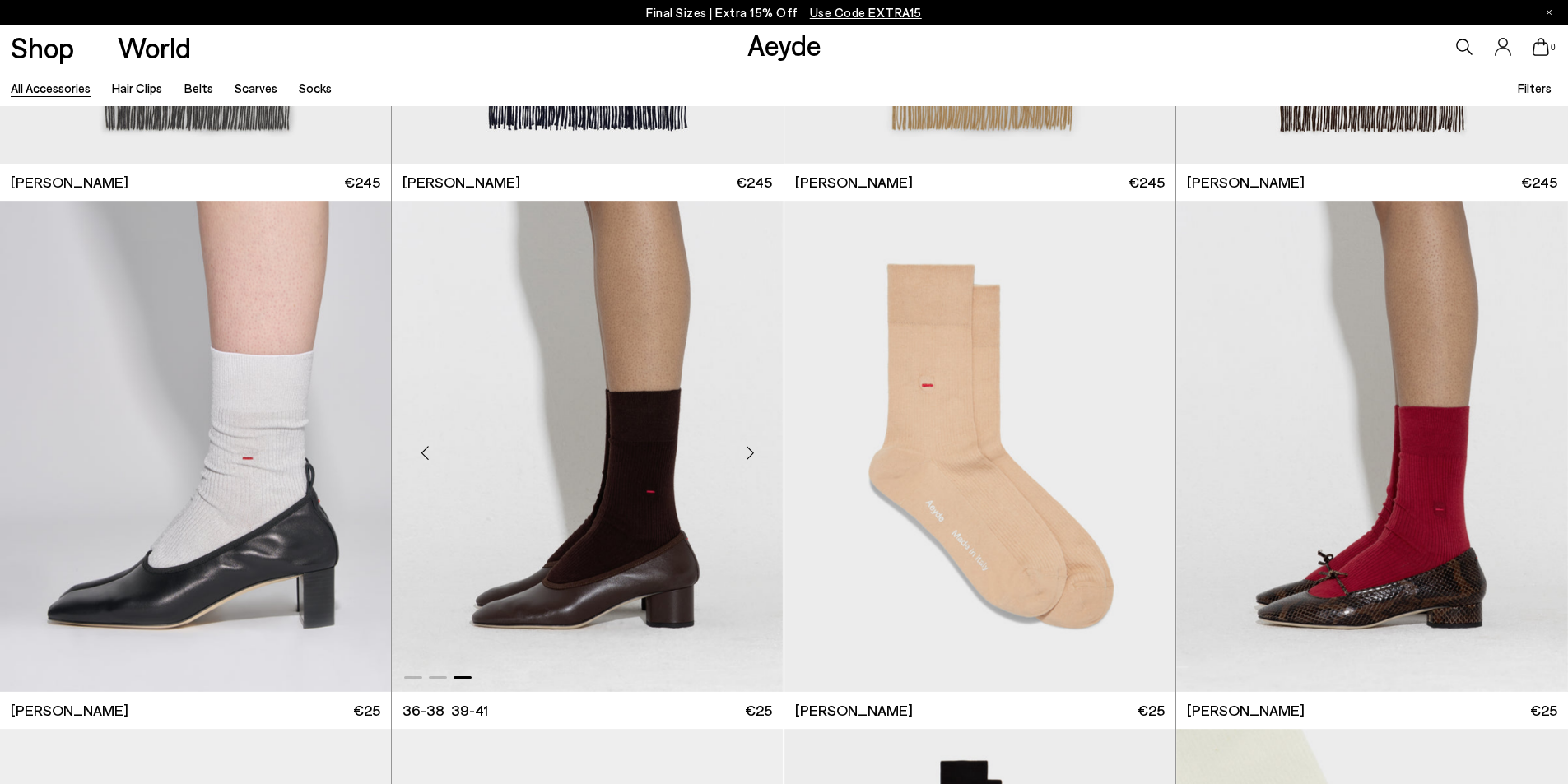
scroll to position [4691, 0]
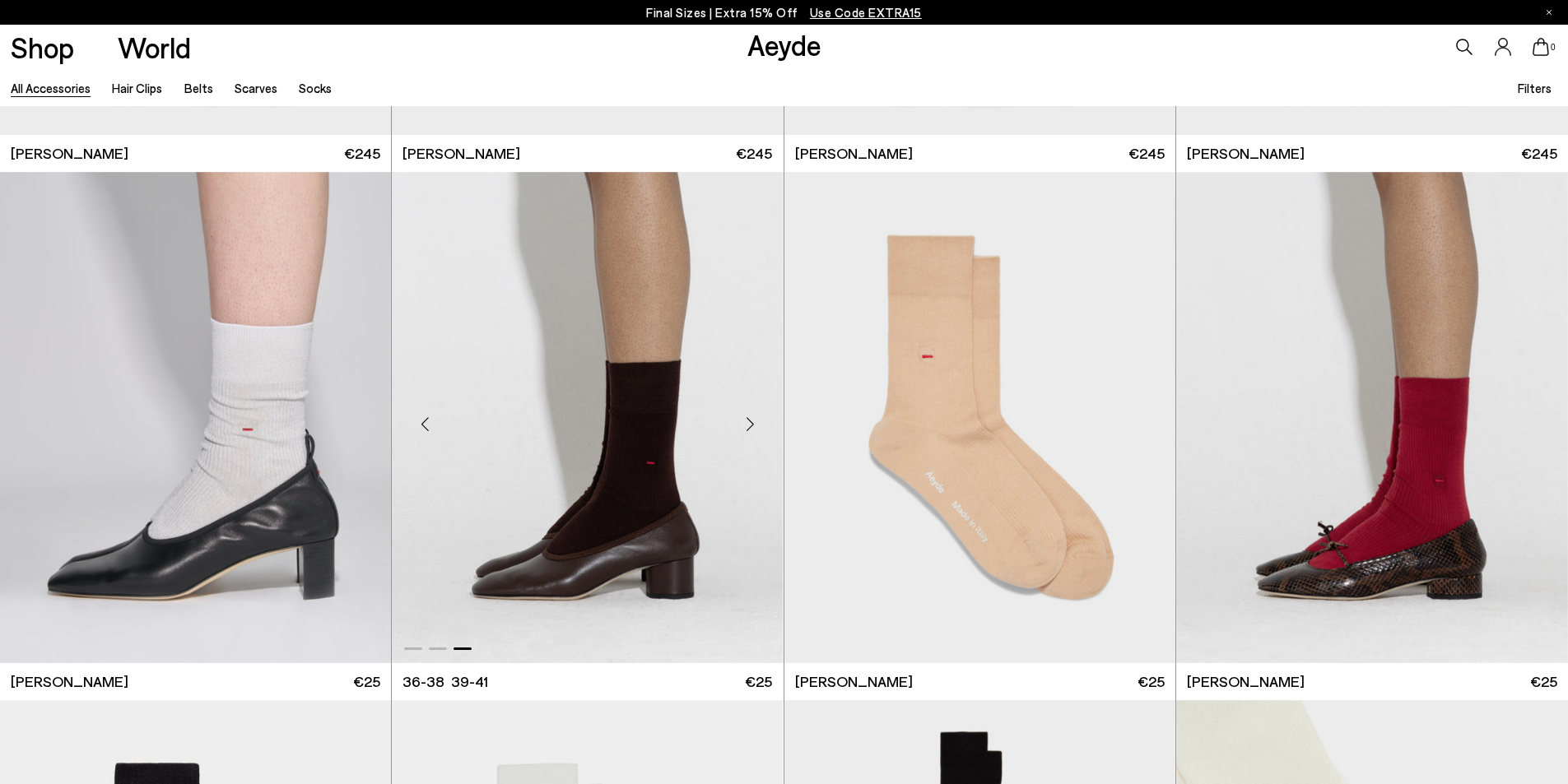
click at [753, 421] on div "Next slide" at bounding box center [751, 424] width 49 height 49
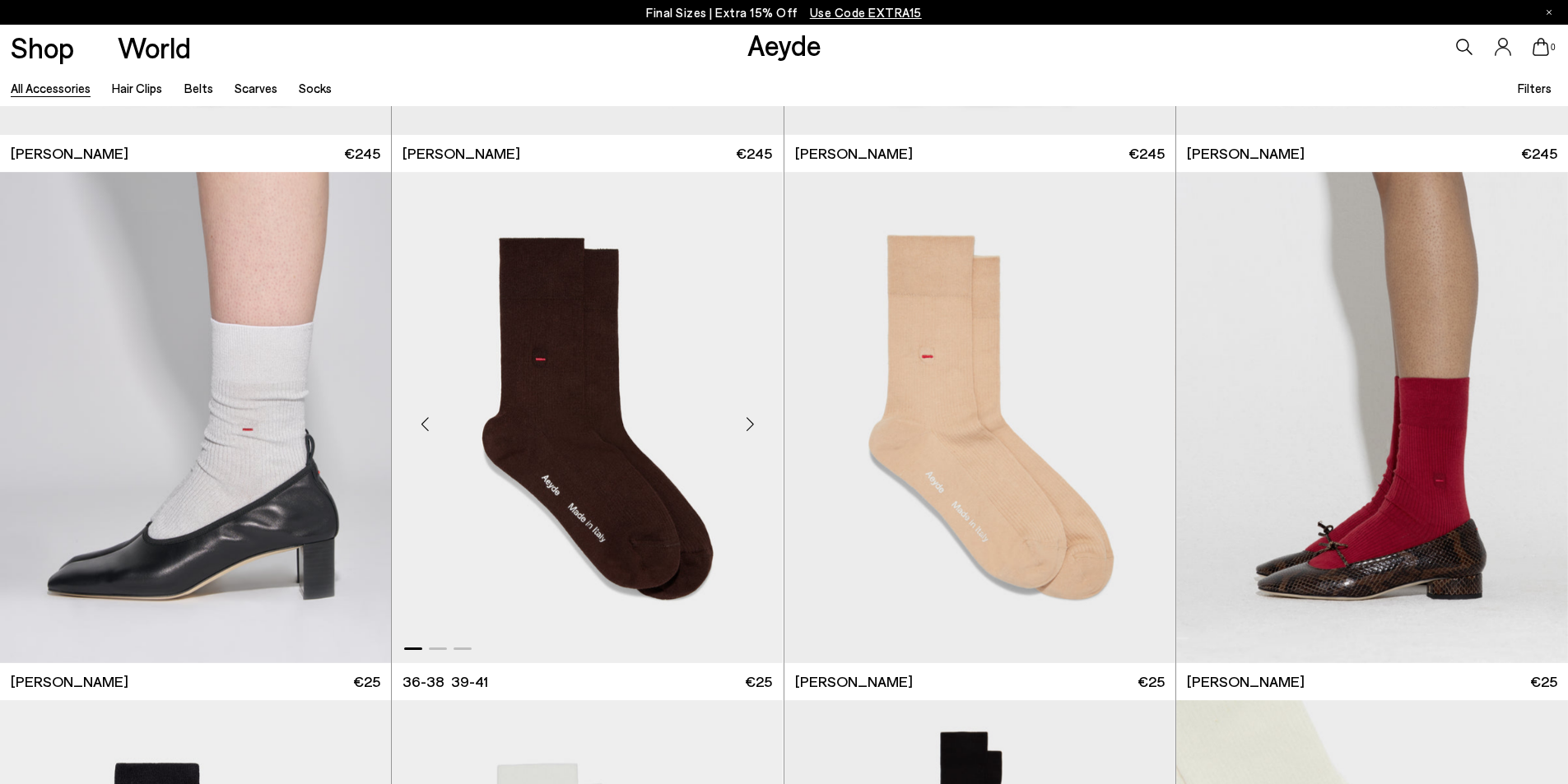
click at [753, 421] on div "Next slide" at bounding box center [751, 424] width 49 height 49
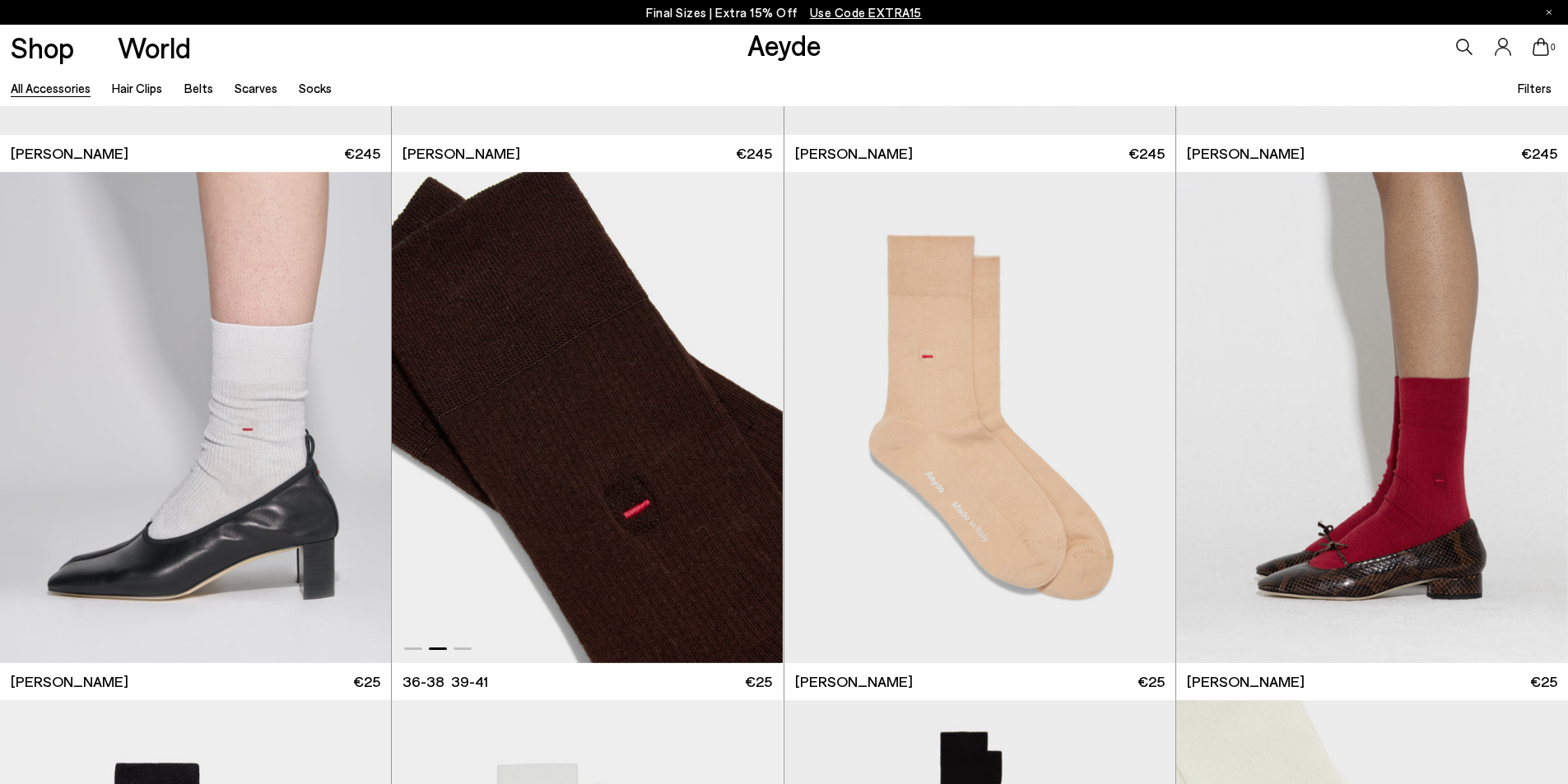
click at [753, 421] on div "Next slide" at bounding box center [751, 424] width 49 height 49
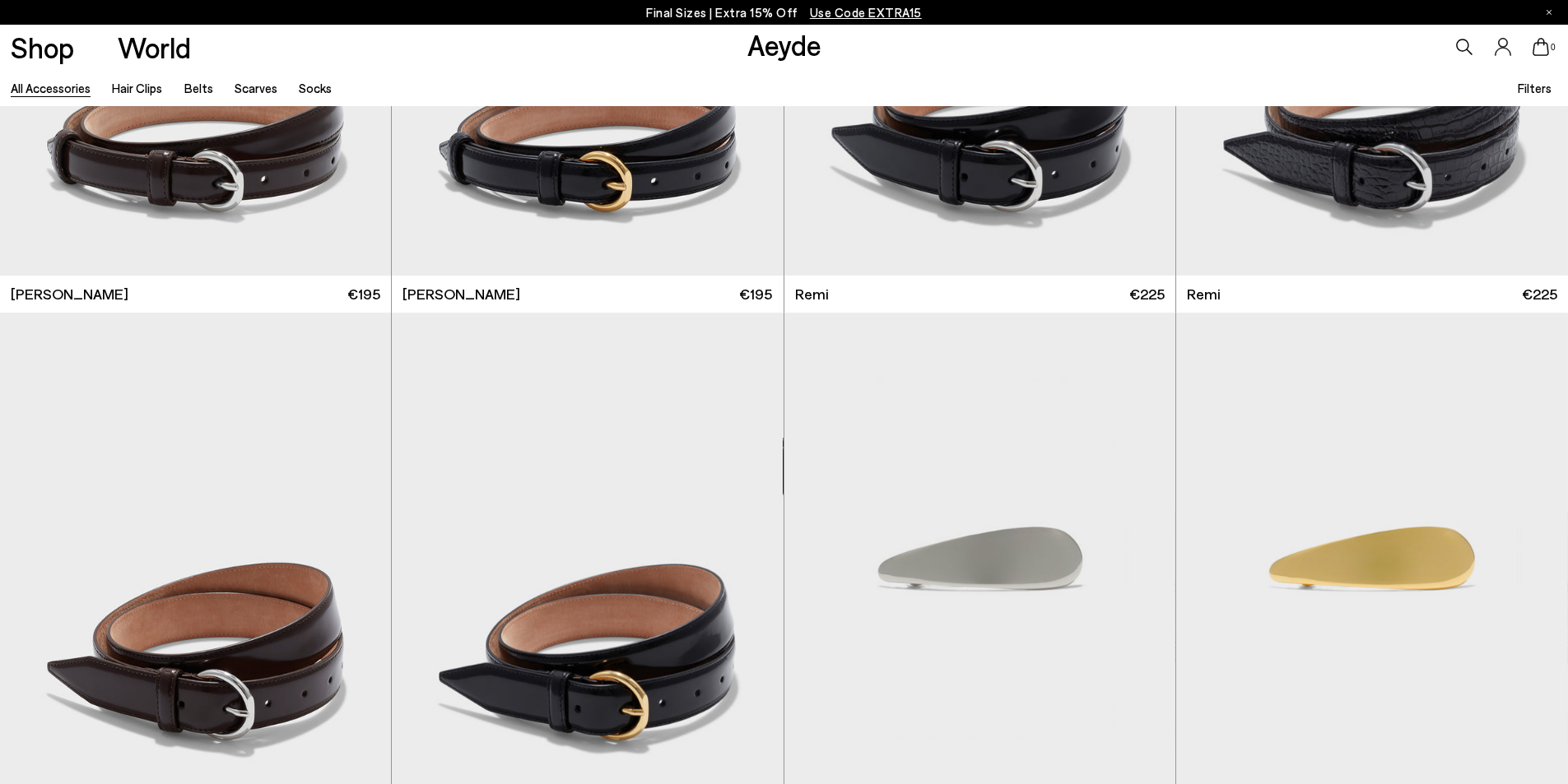
scroll to position [658, 0]
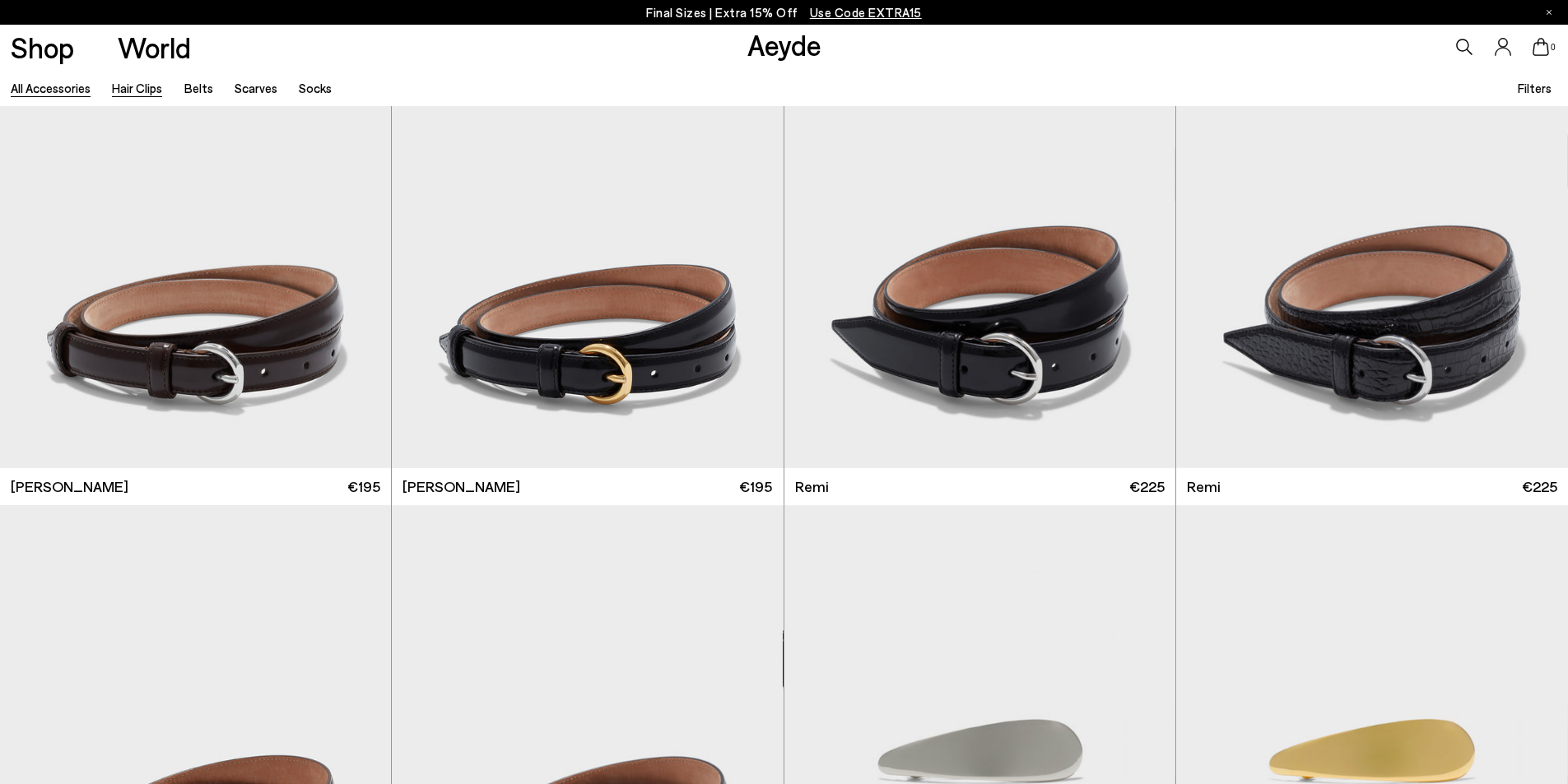
click at [148, 87] on link "Hair Clips" at bounding box center [136, 88] width 50 height 15
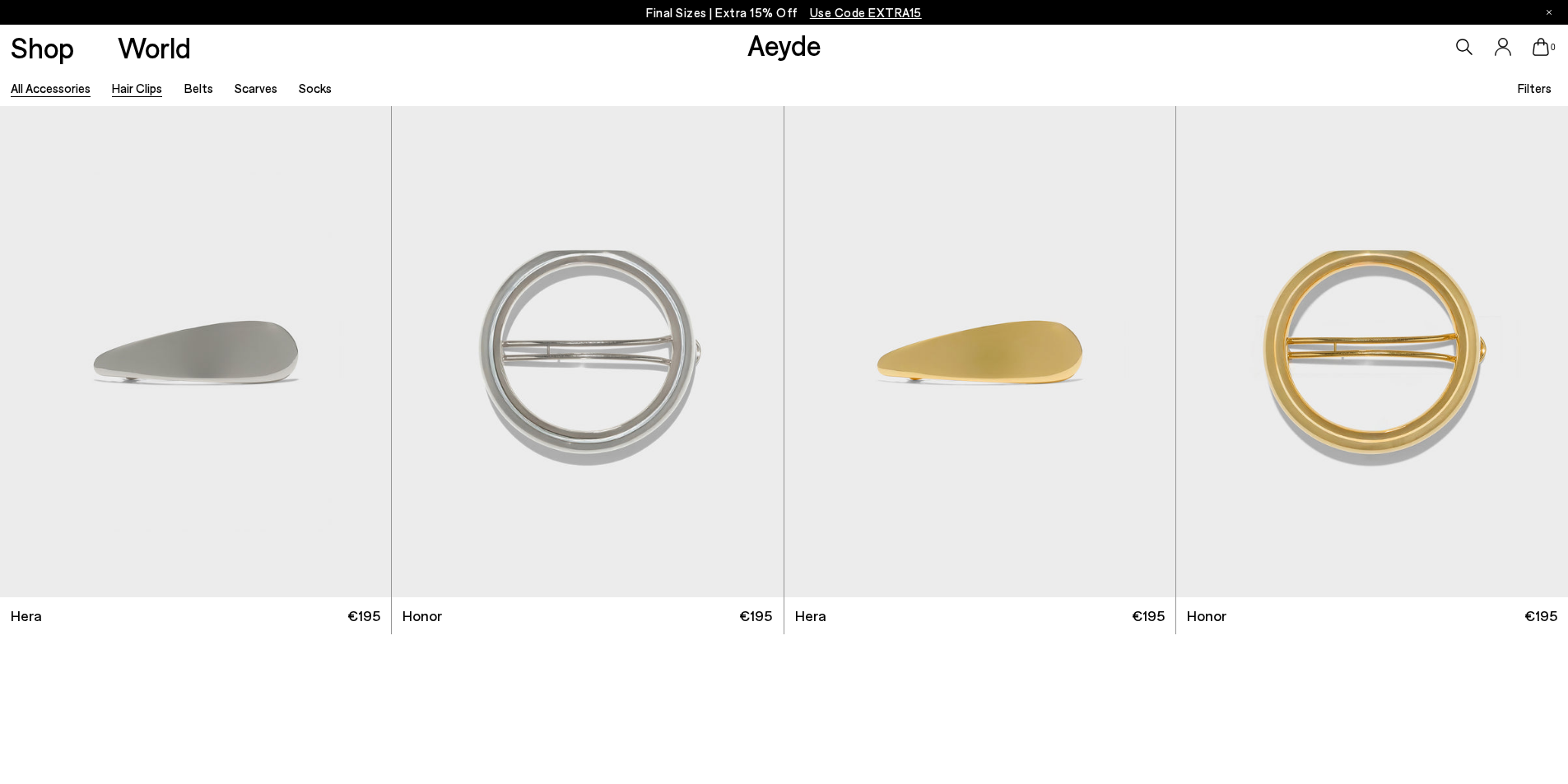
click at [40, 95] on link "All accessories" at bounding box center [50, 88] width 80 height 15
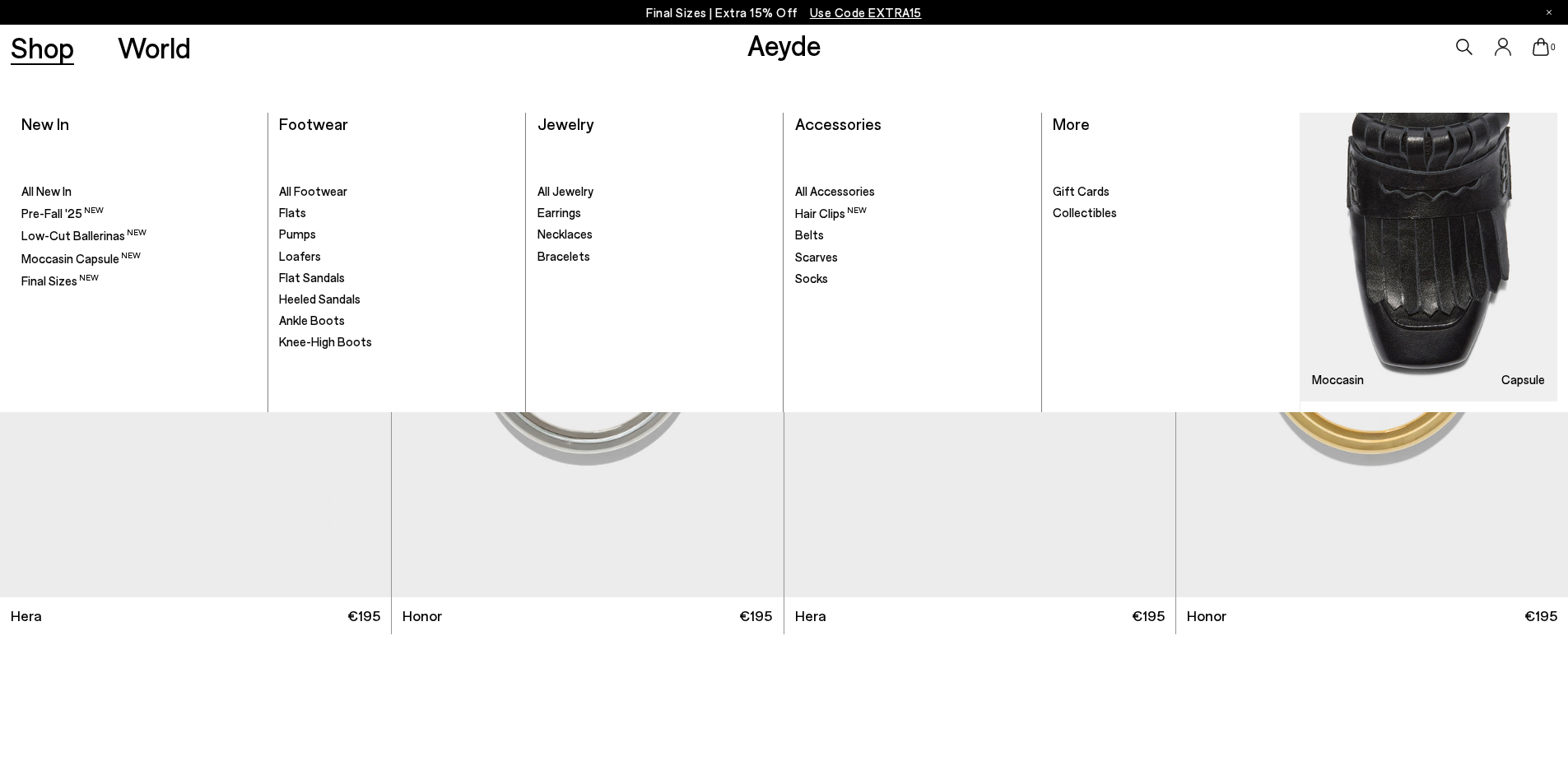
click at [39, 54] on link "Shop" at bounding box center [42, 47] width 63 height 29
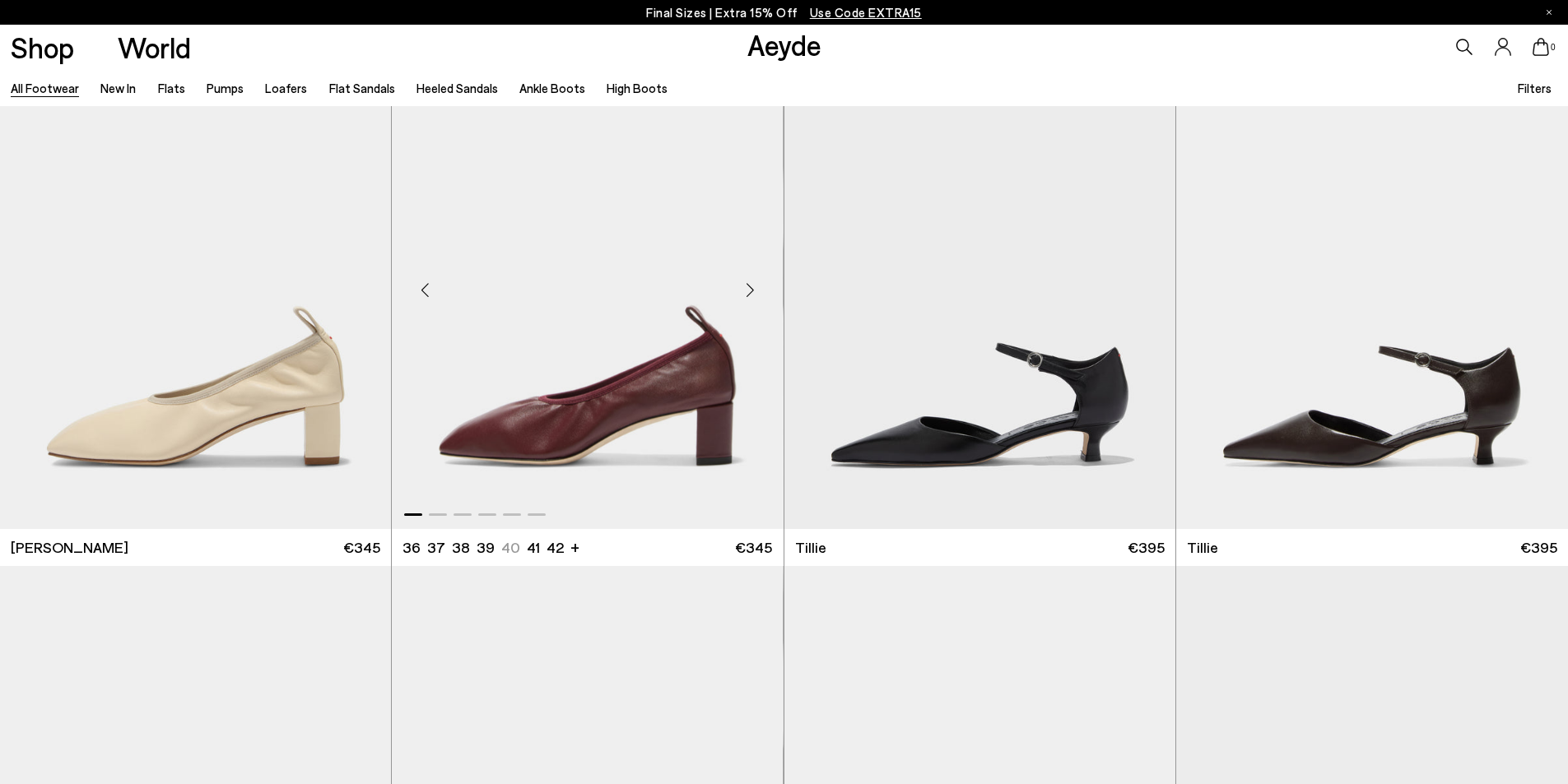
scroll to position [5266, 0]
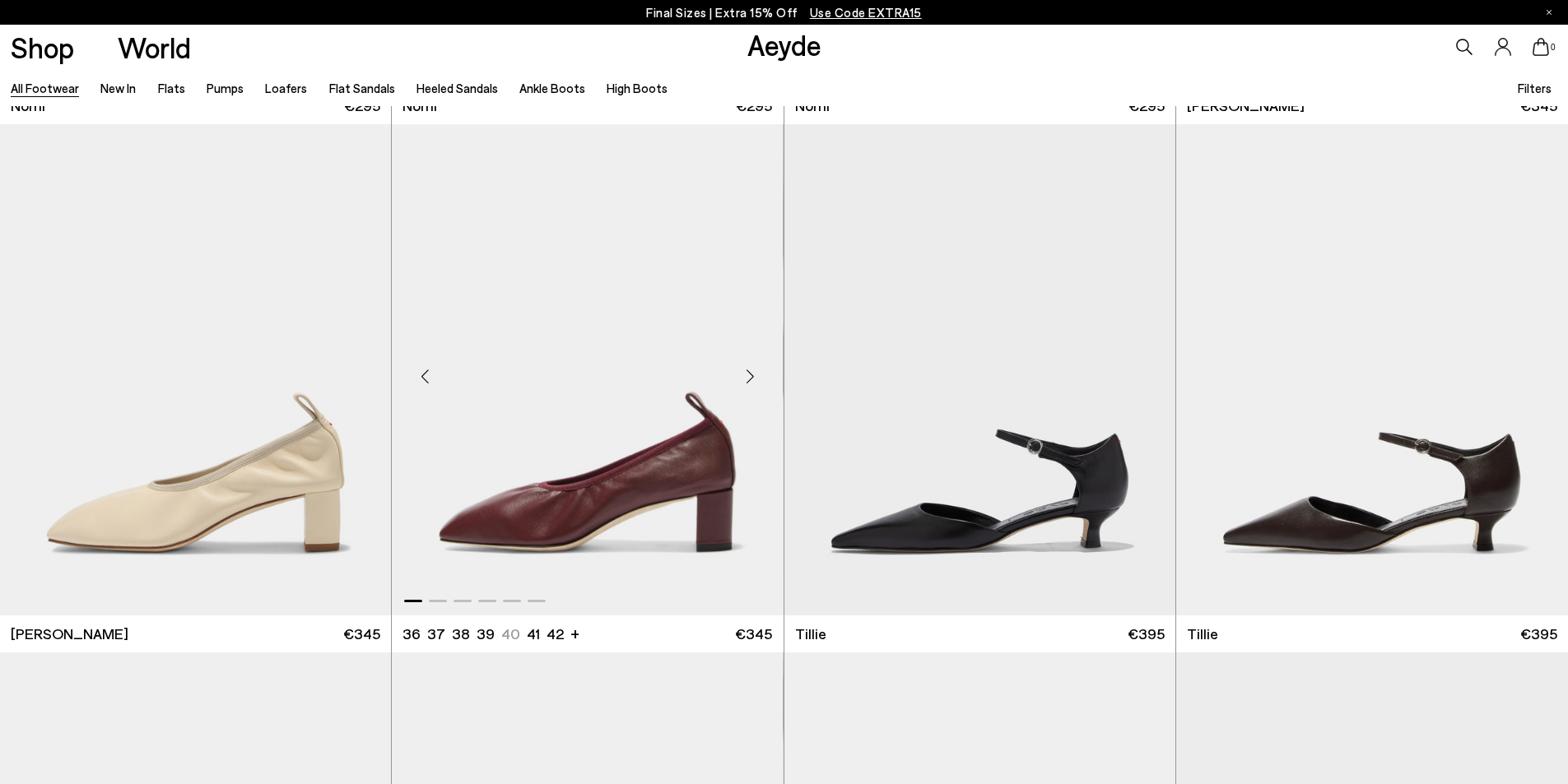
click at [754, 377] on div "Next slide" at bounding box center [751, 376] width 49 height 49
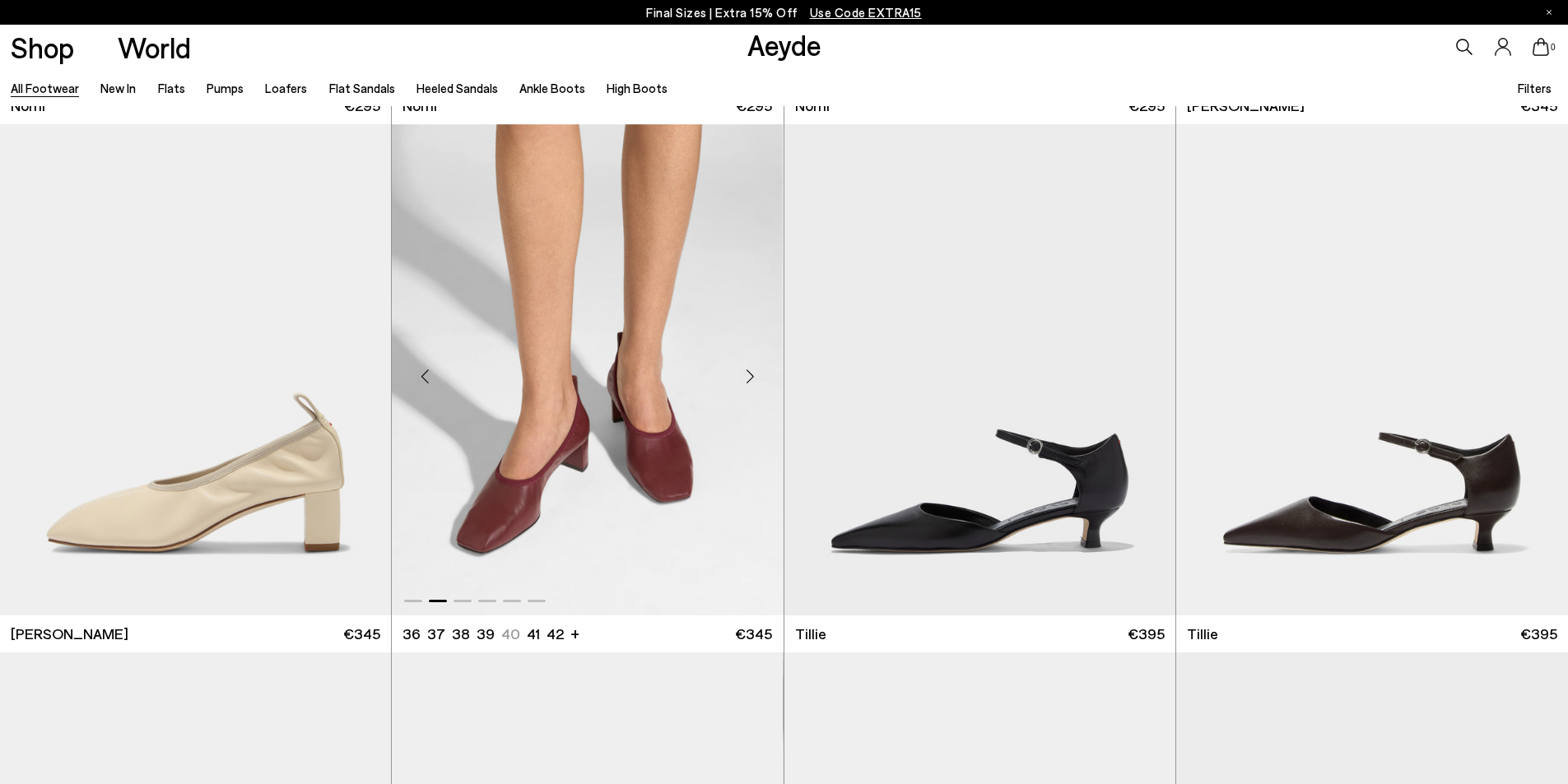
click at [754, 377] on div "Next slide" at bounding box center [751, 376] width 49 height 49
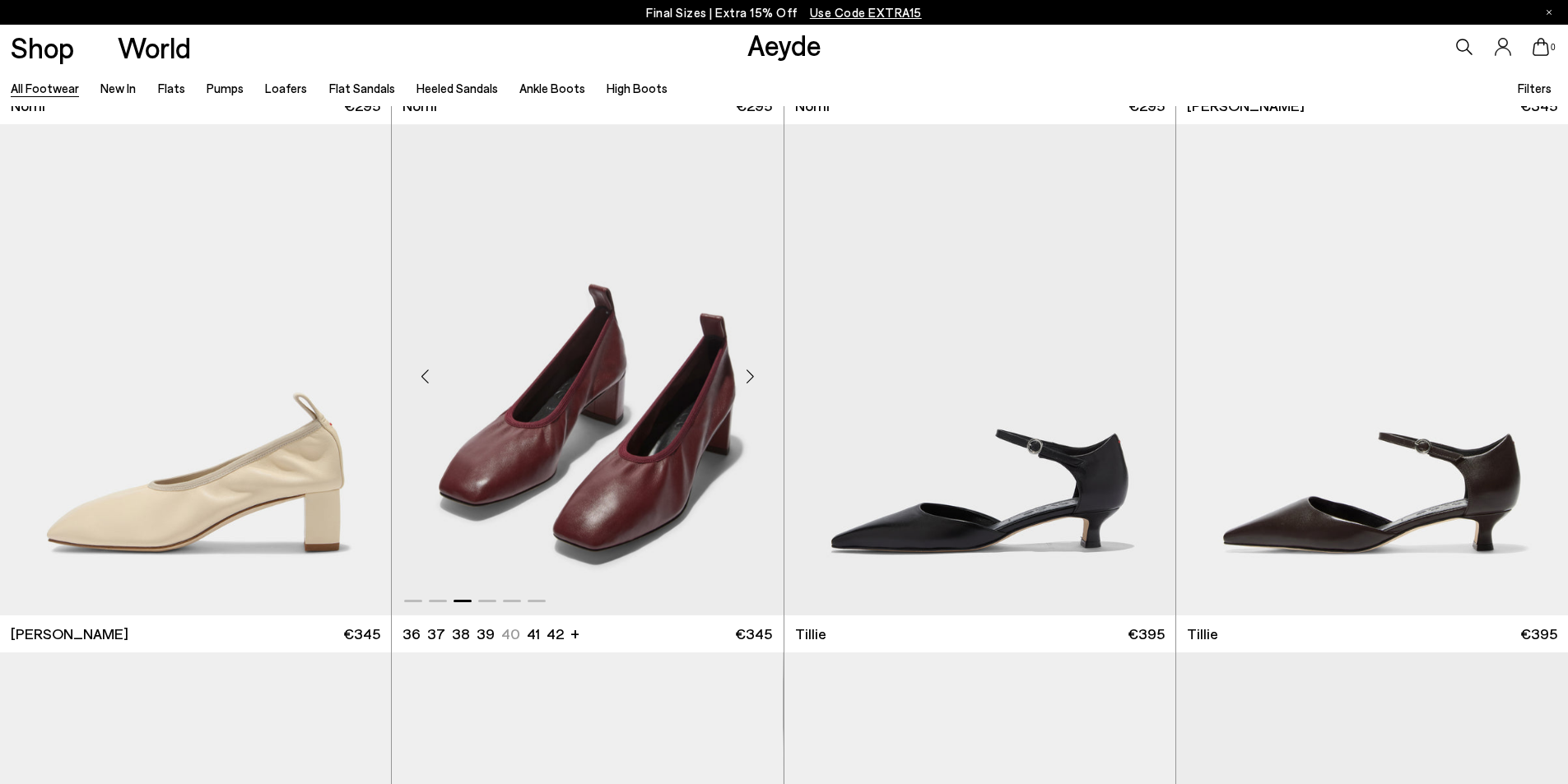
click at [754, 377] on div "Next slide" at bounding box center [751, 376] width 49 height 49
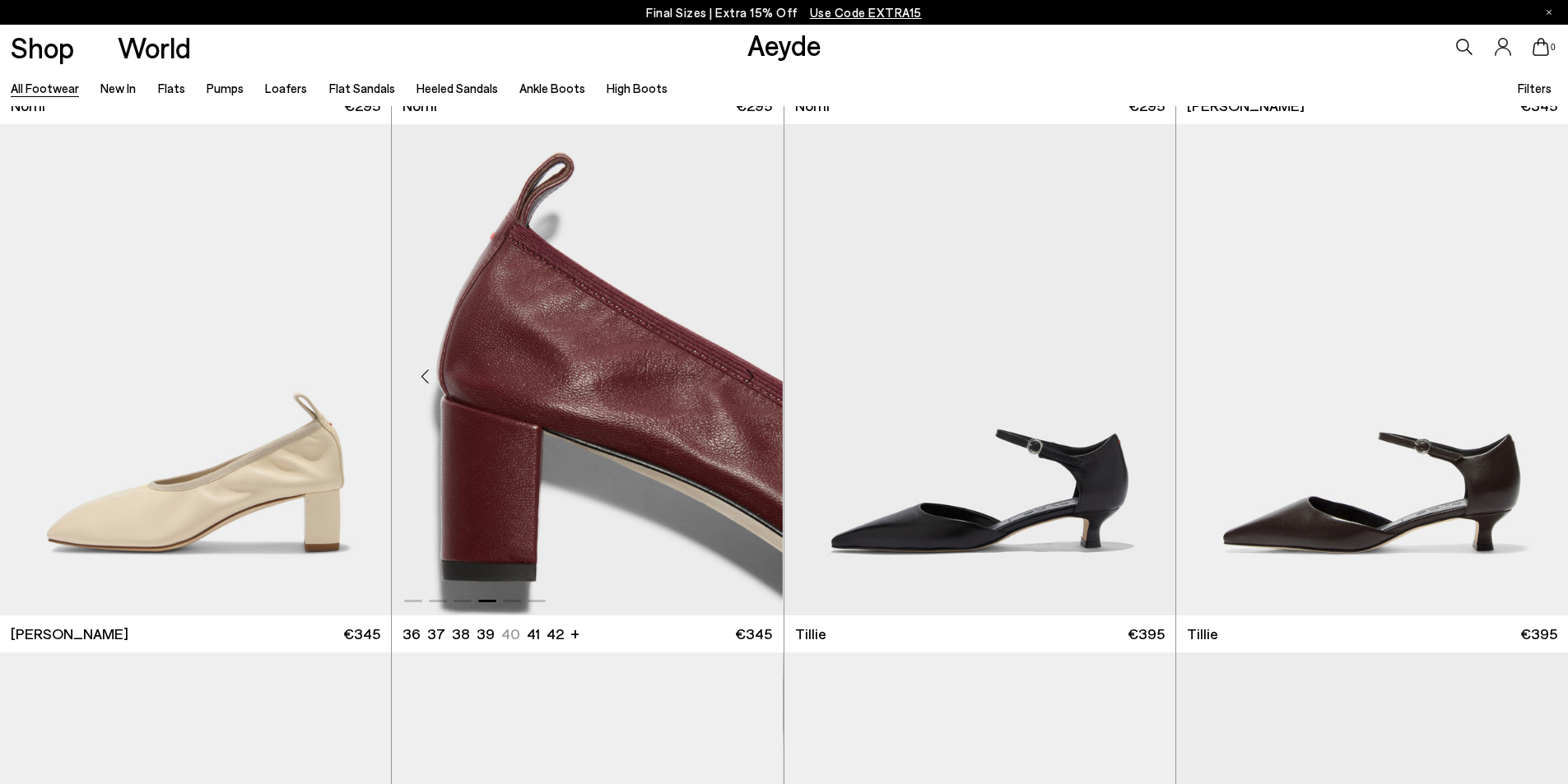
click at [754, 377] on div "Next slide" at bounding box center [751, 376] width 49 height 49
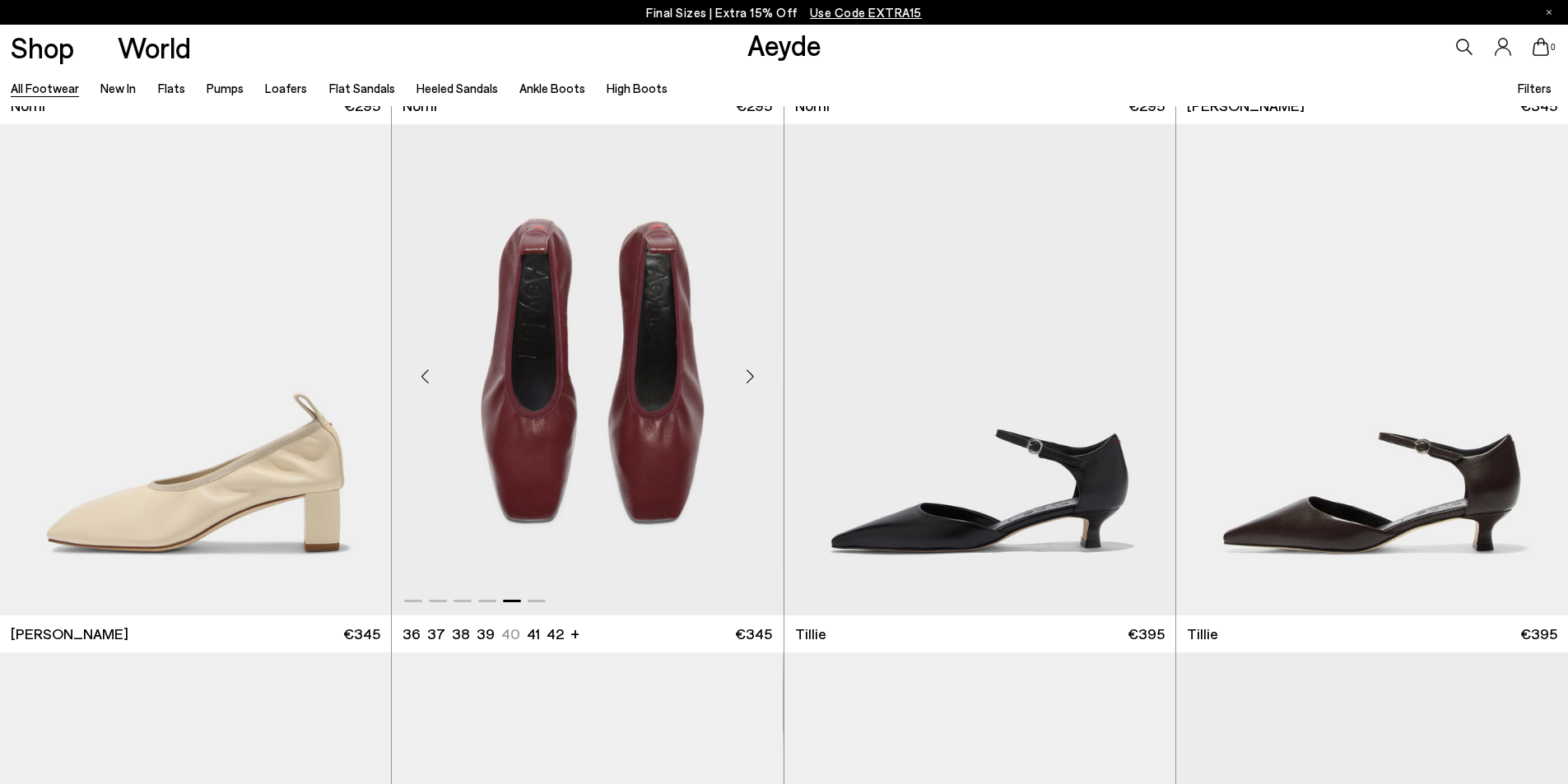
click at [754, 377] on div "Next slide" at bounding box center [751, 376] width 49 height 49
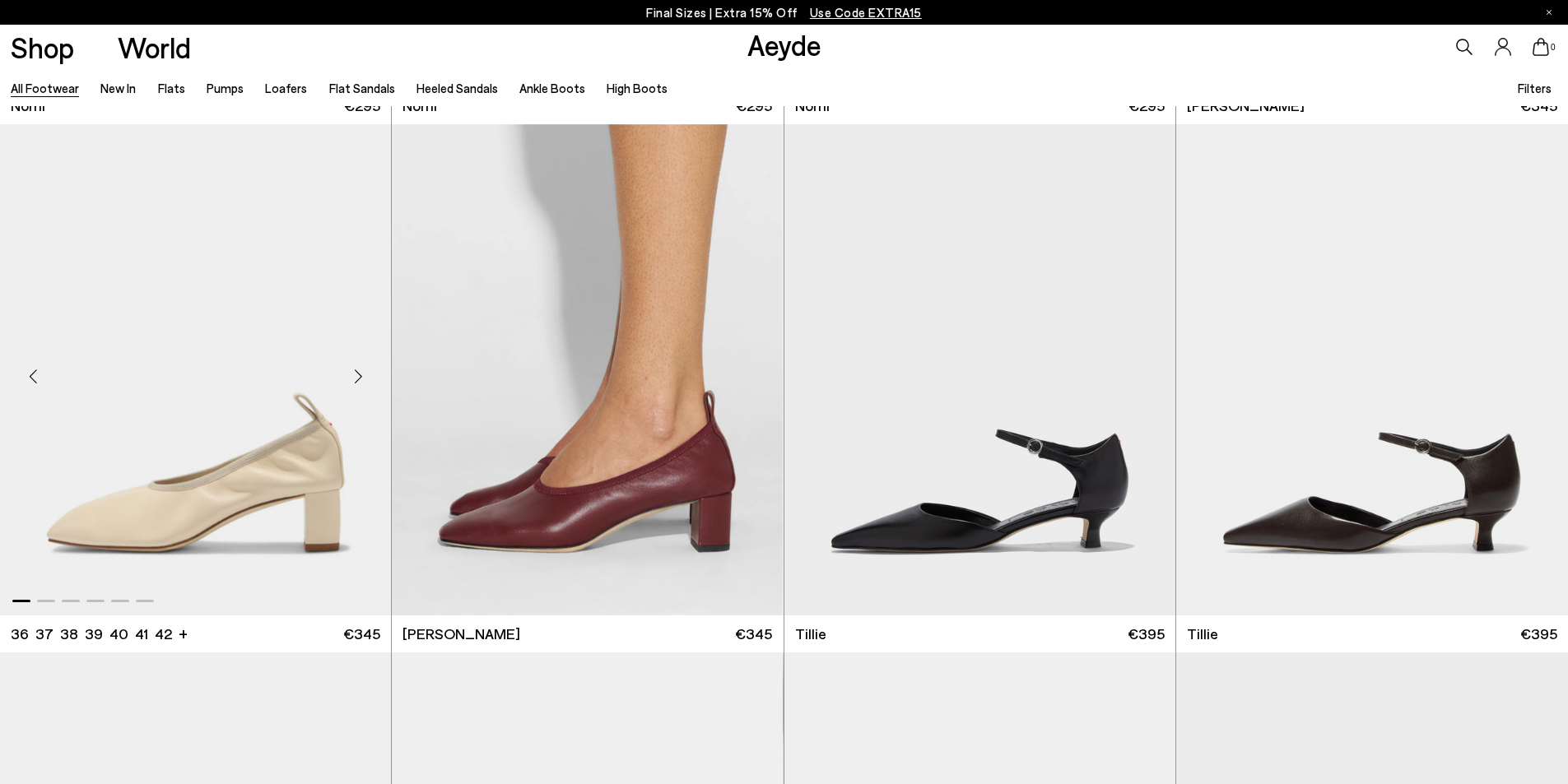
click at [354, 367] on div "Next slide" at bounding box center [358, 376] width 49 height 49
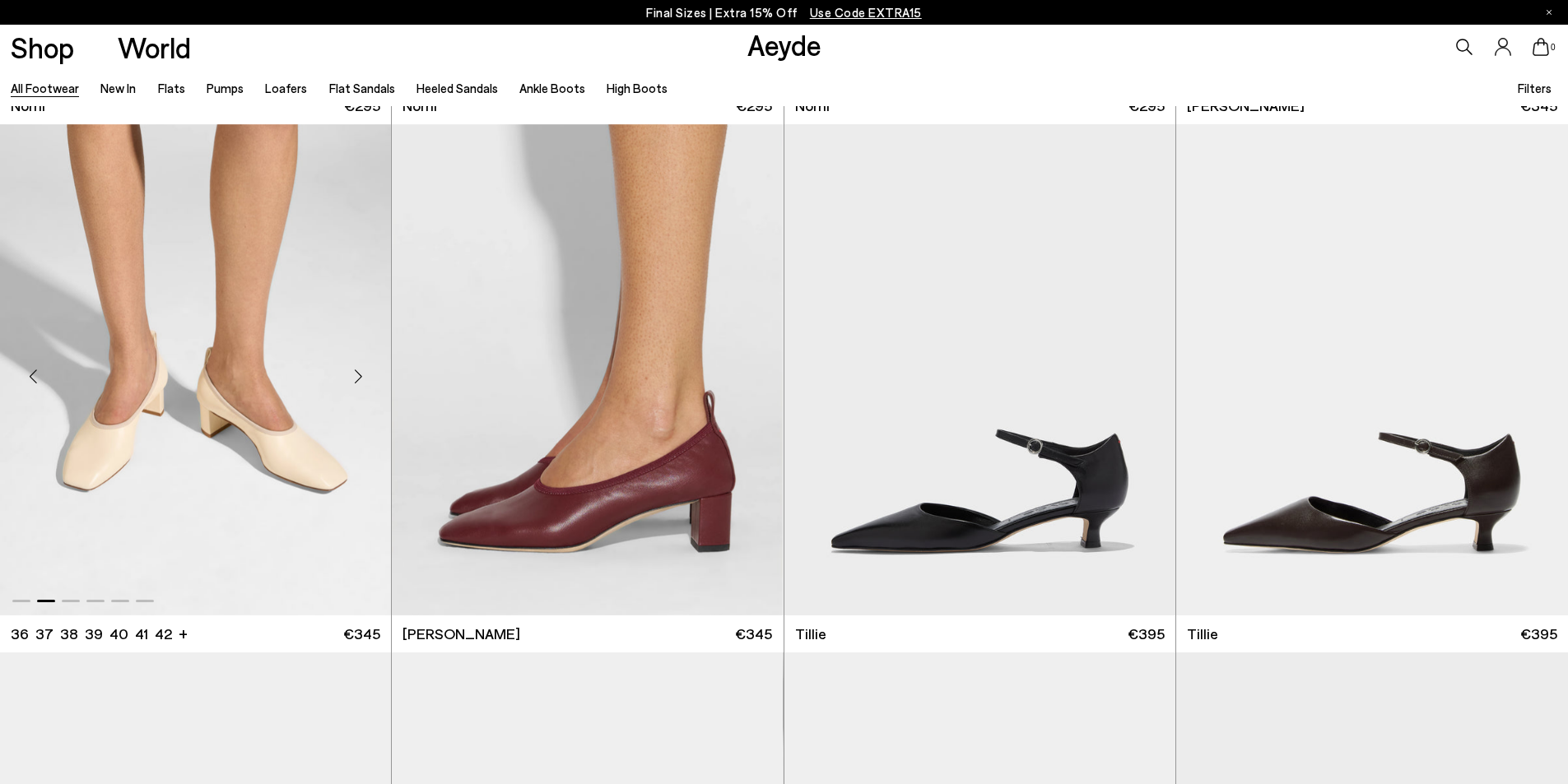
click at [354, 367] on div "Next slide" at bounding box center [358, 376] width 49 height 49
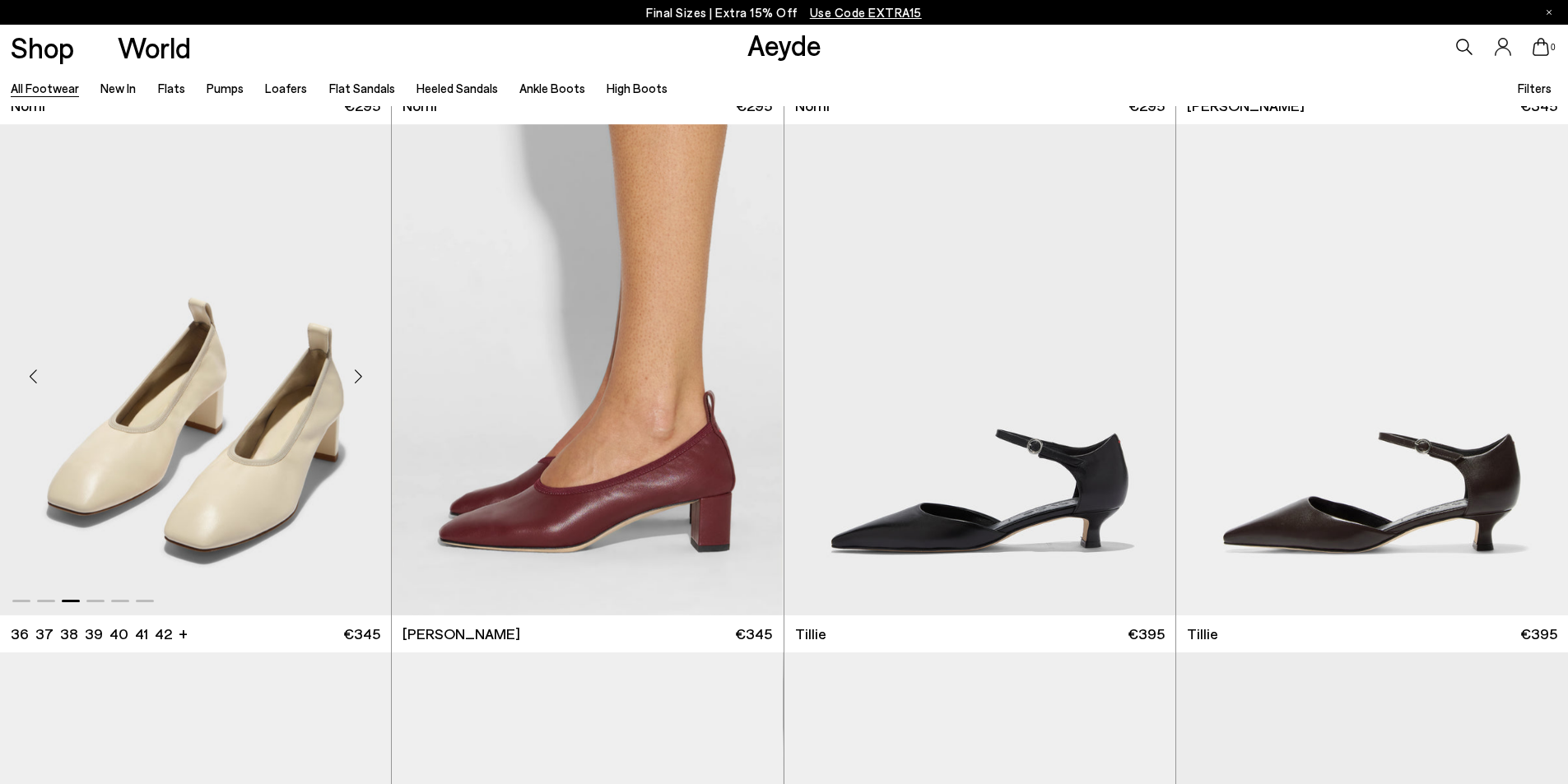
click at [354, 367] on div "Next slide" at bounding box center [358, 376] width 49 height 49
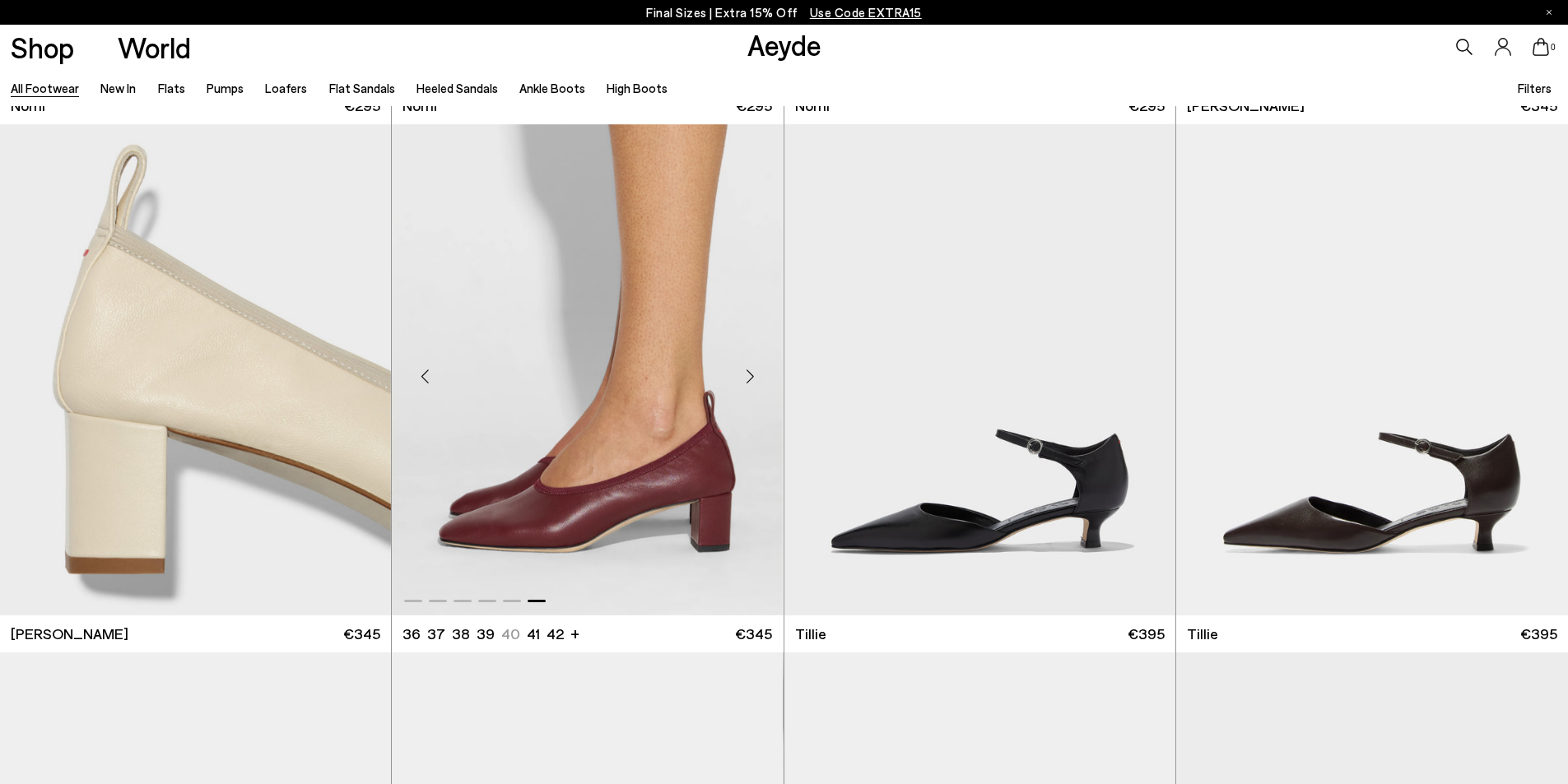
click at [744, 370] on div "Next slide" at bounding box center [751, 376] width 49 height 49
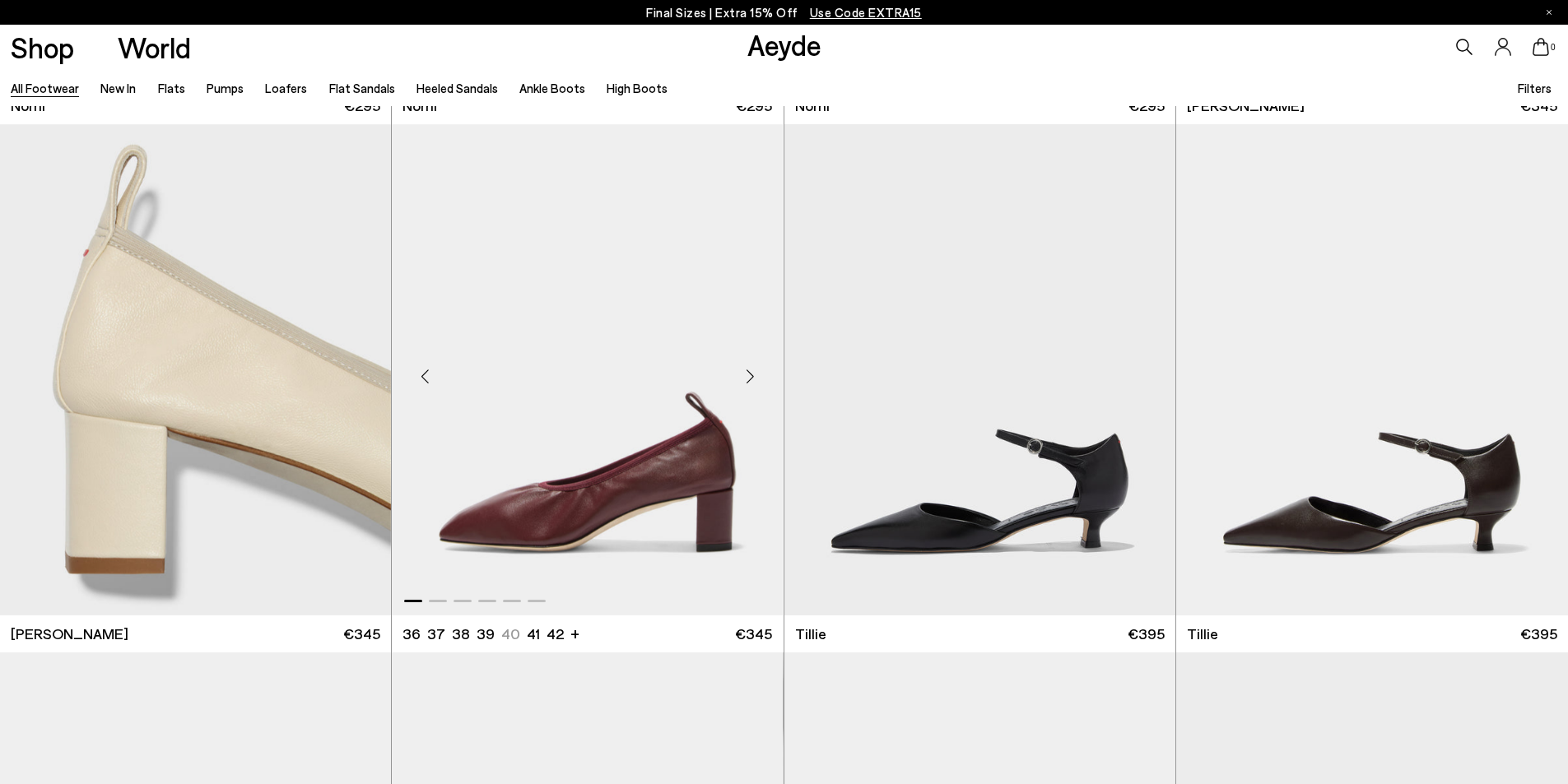
click at [744, 372] on div "Next slide" at bounding box center [751, 376] width 49 height 49
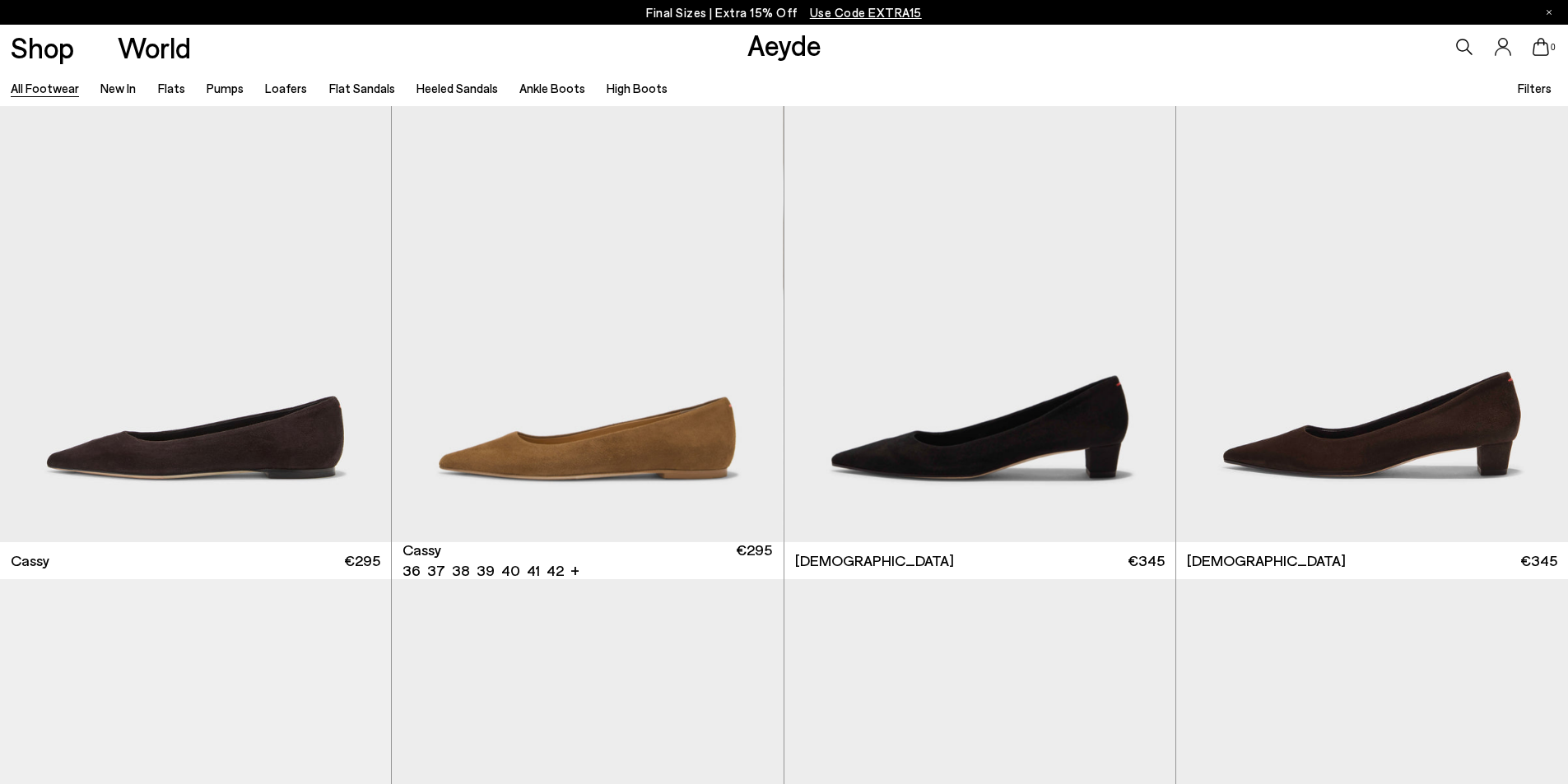
scroll to position [7488, 0]
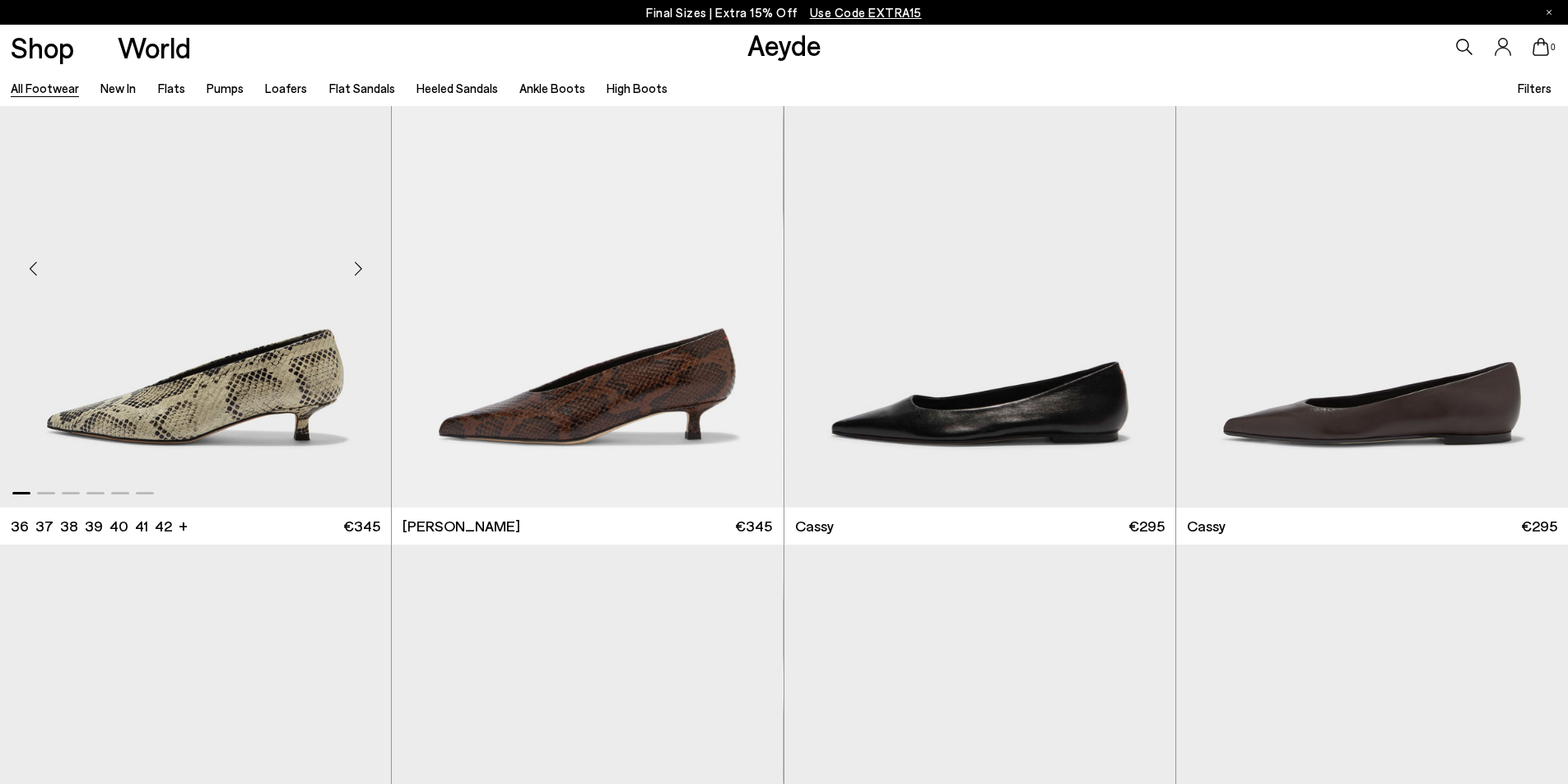
click at [354, 269] on div "Next slide" at bounding box center [358, 268] width 49 height 49
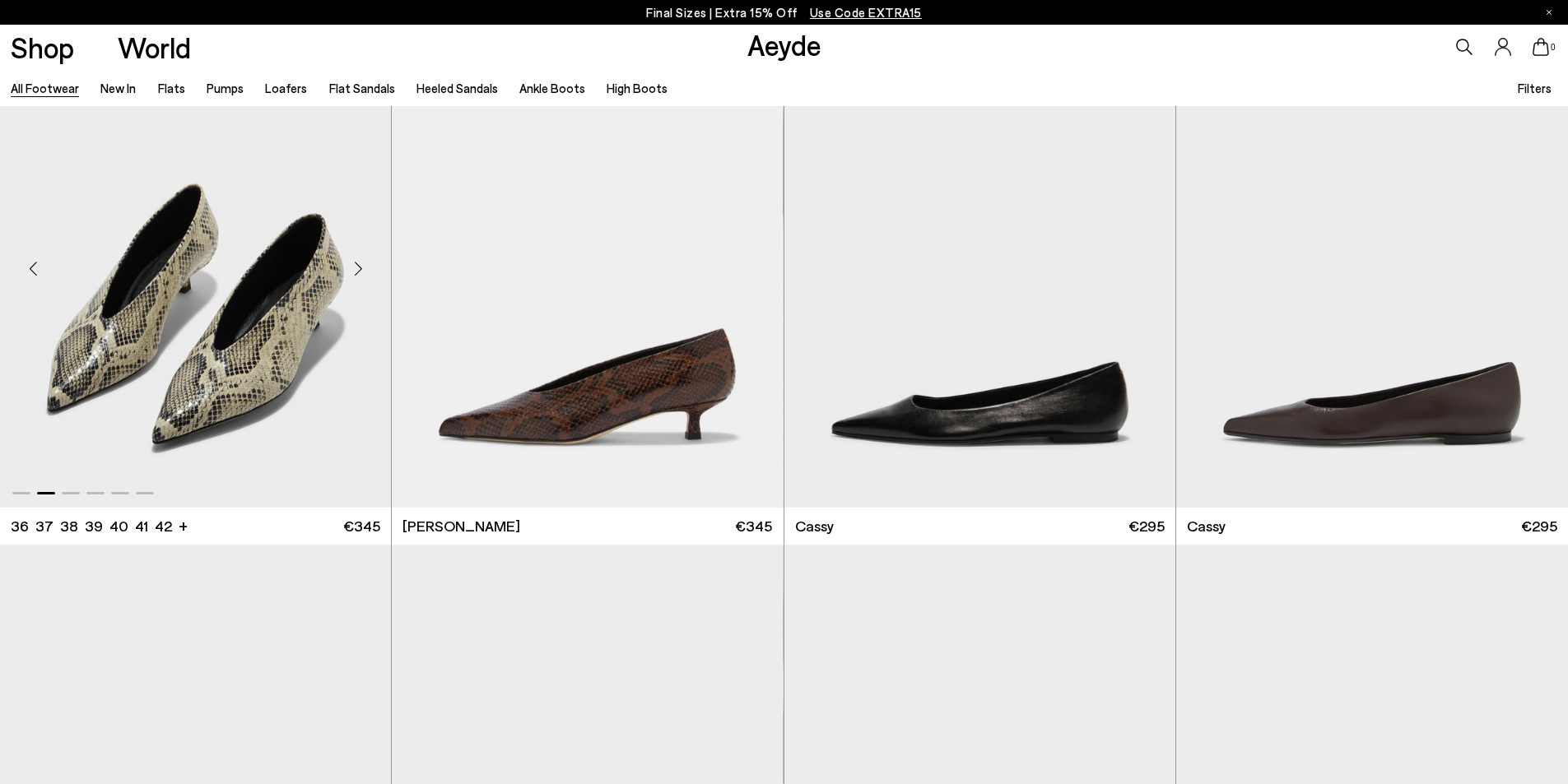
click at [355, 269] on div "Next slide" at bounding box center [358, 268] width 49 height 49
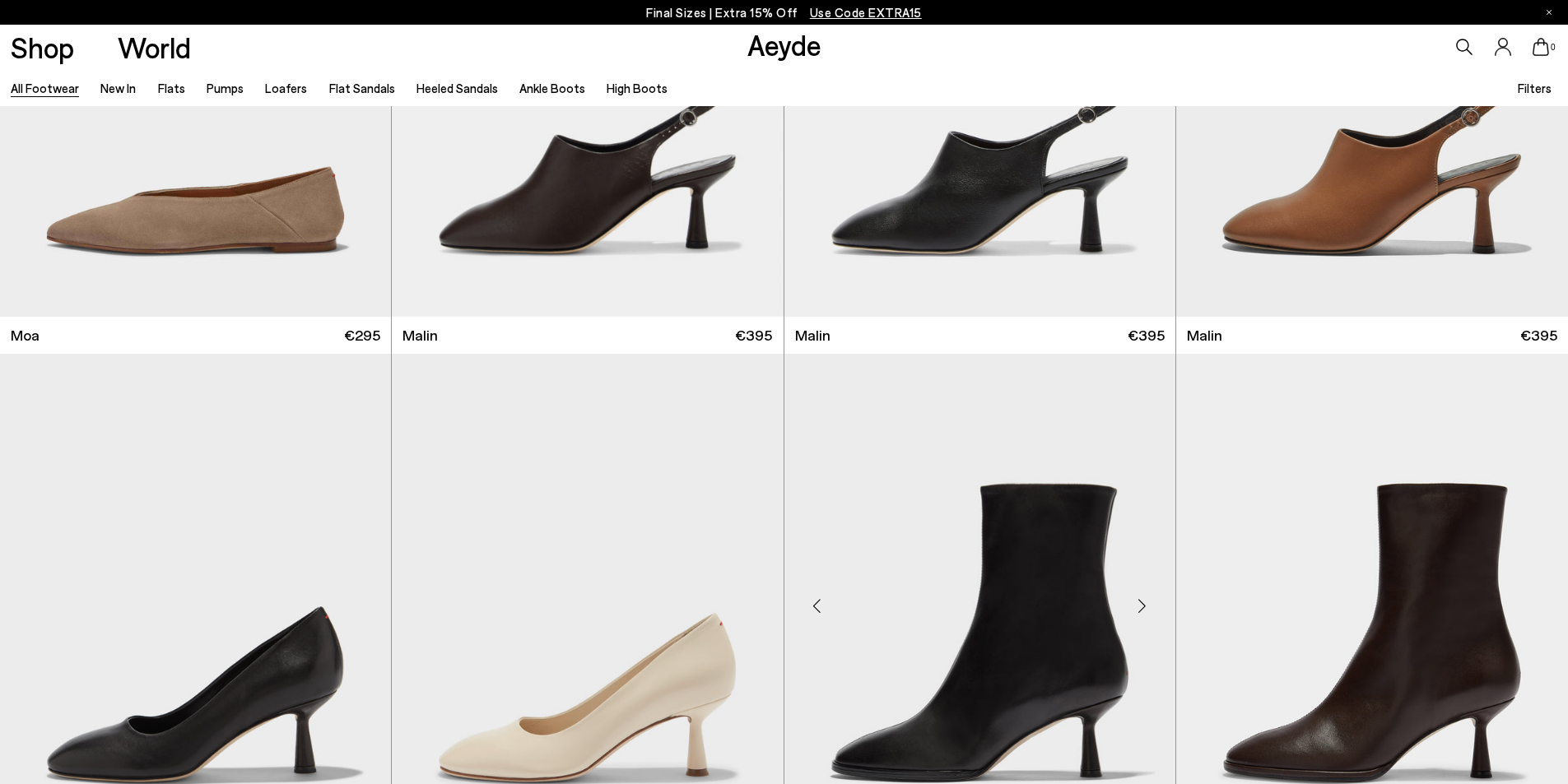
scroll to position [10122, 0]
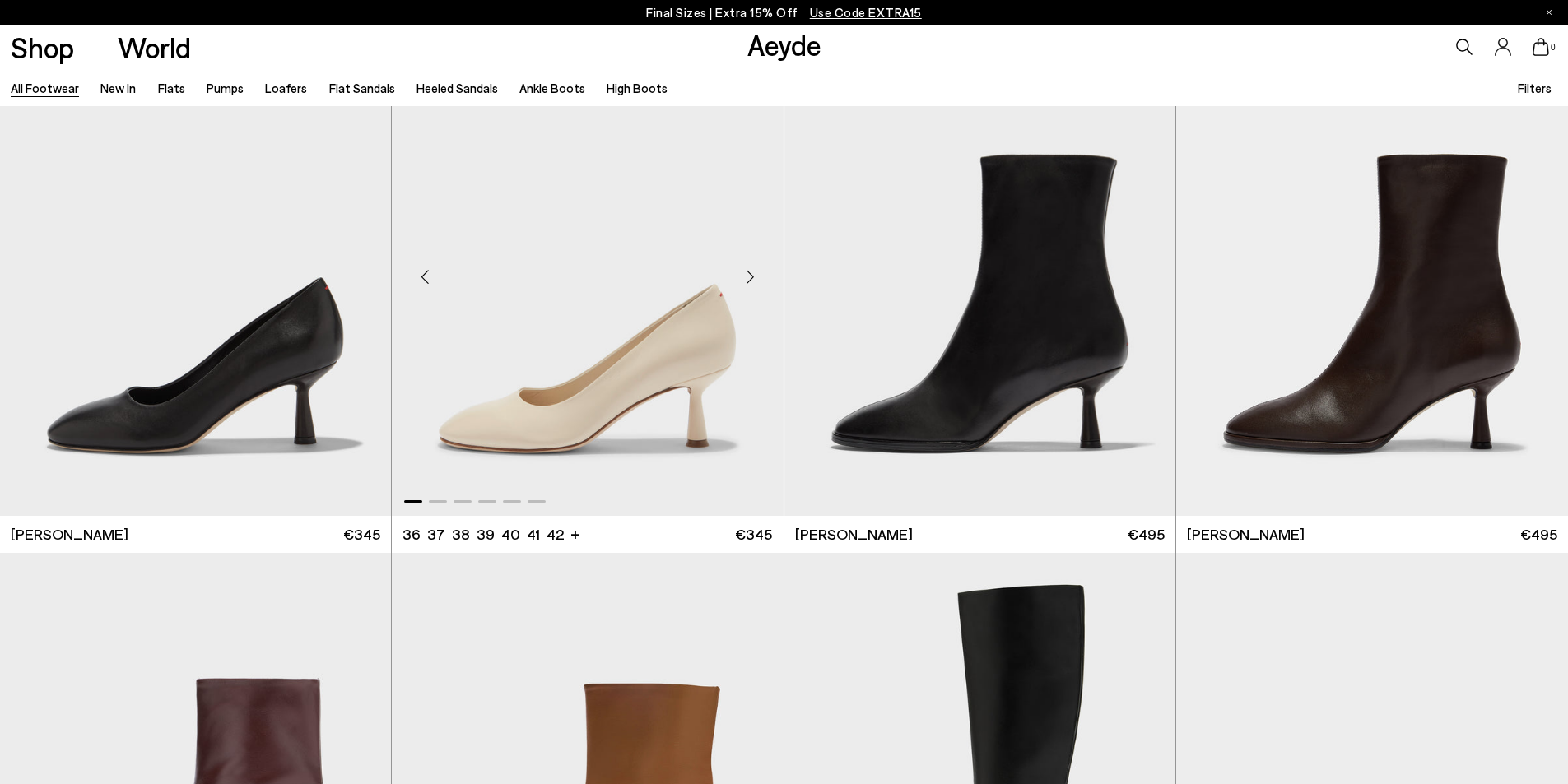
click at [753, 275] on div "Next slide" at bounding box center [751, 277] width 49 height 49
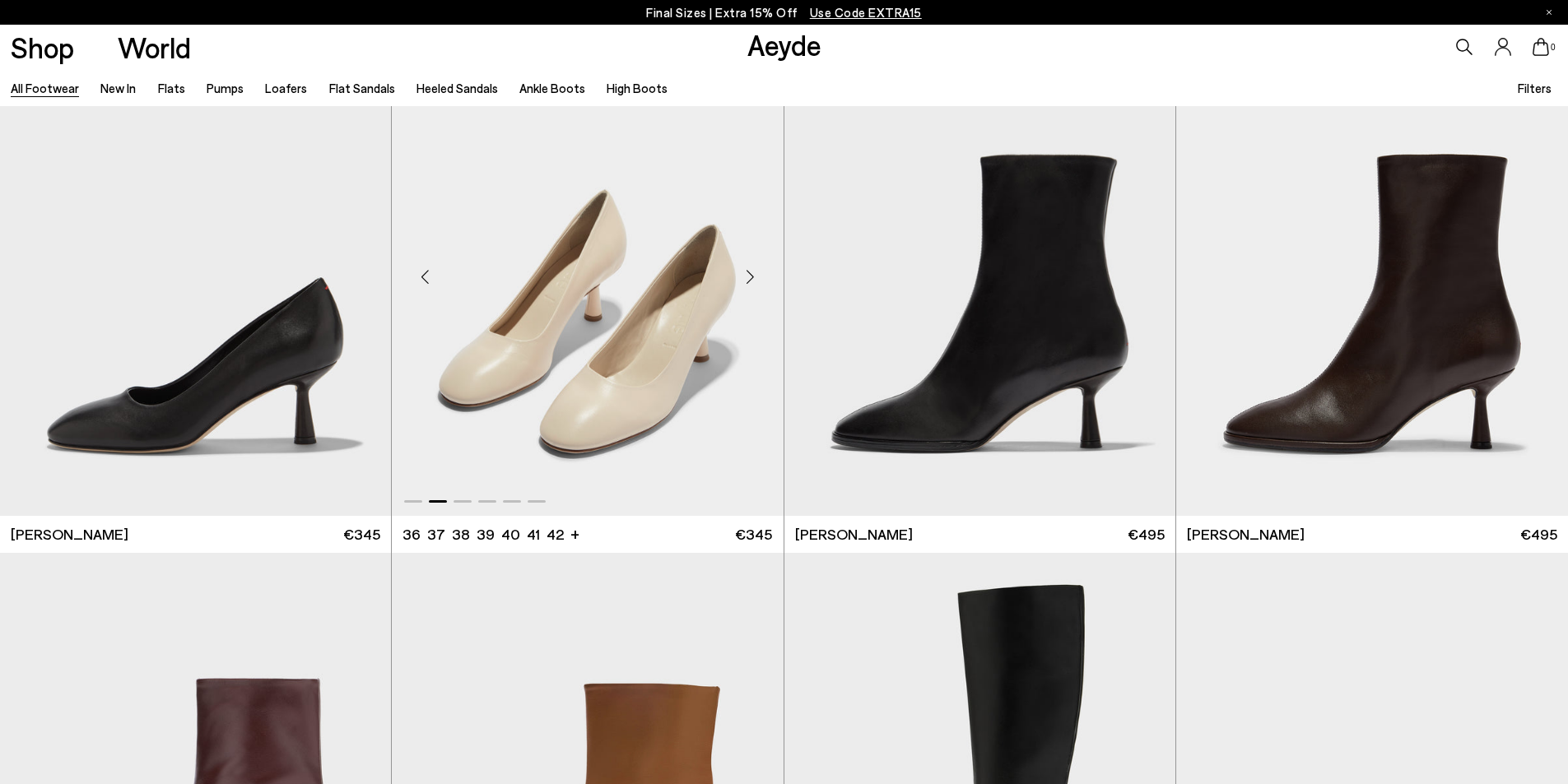
click at [753, 275] on div "Next slide" at bounding box center [751, 277] width 49 height 49
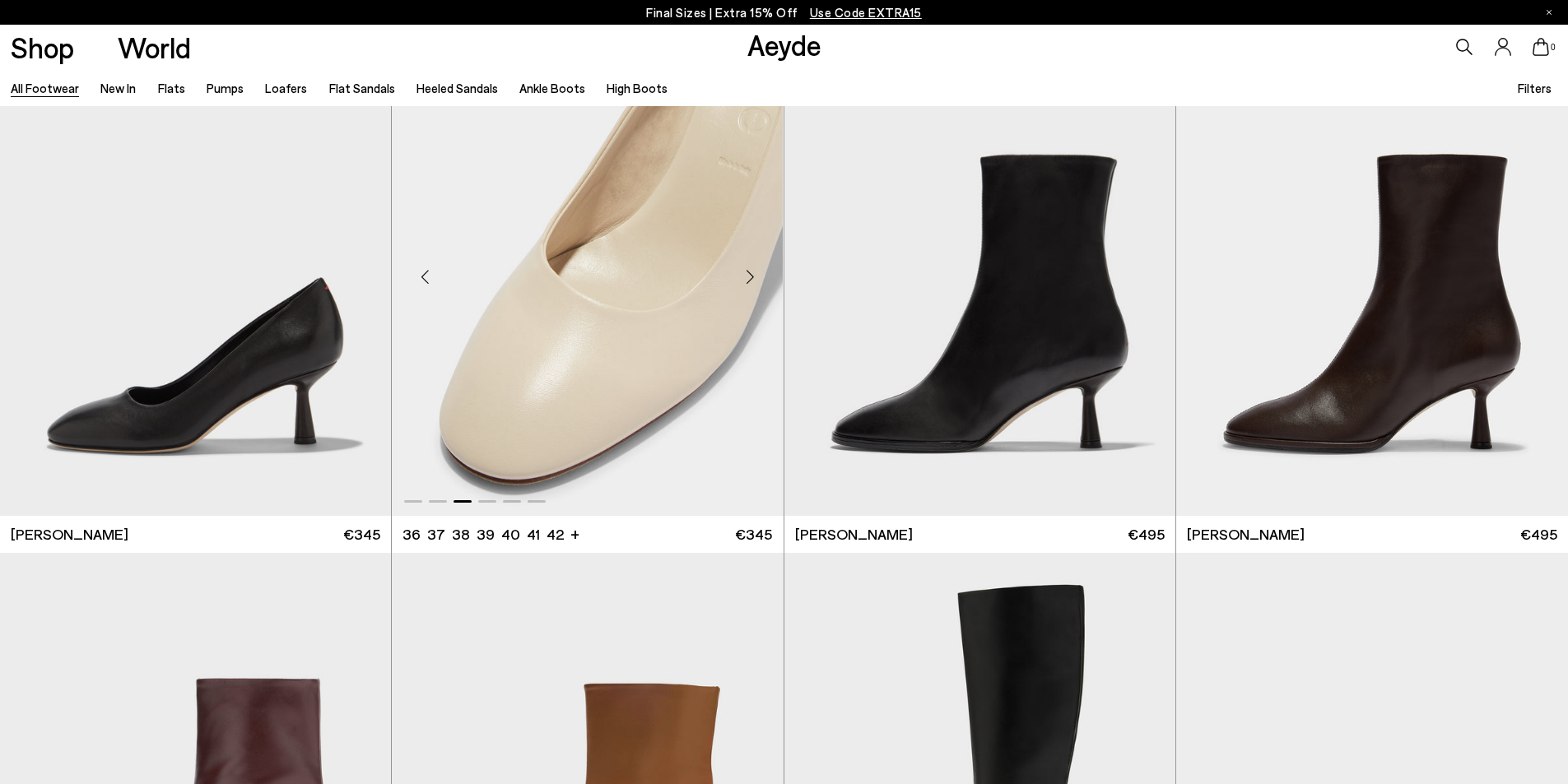
click at [753, 275] on div "Next slide" at bounding box center [751, 277] width 49 height 49
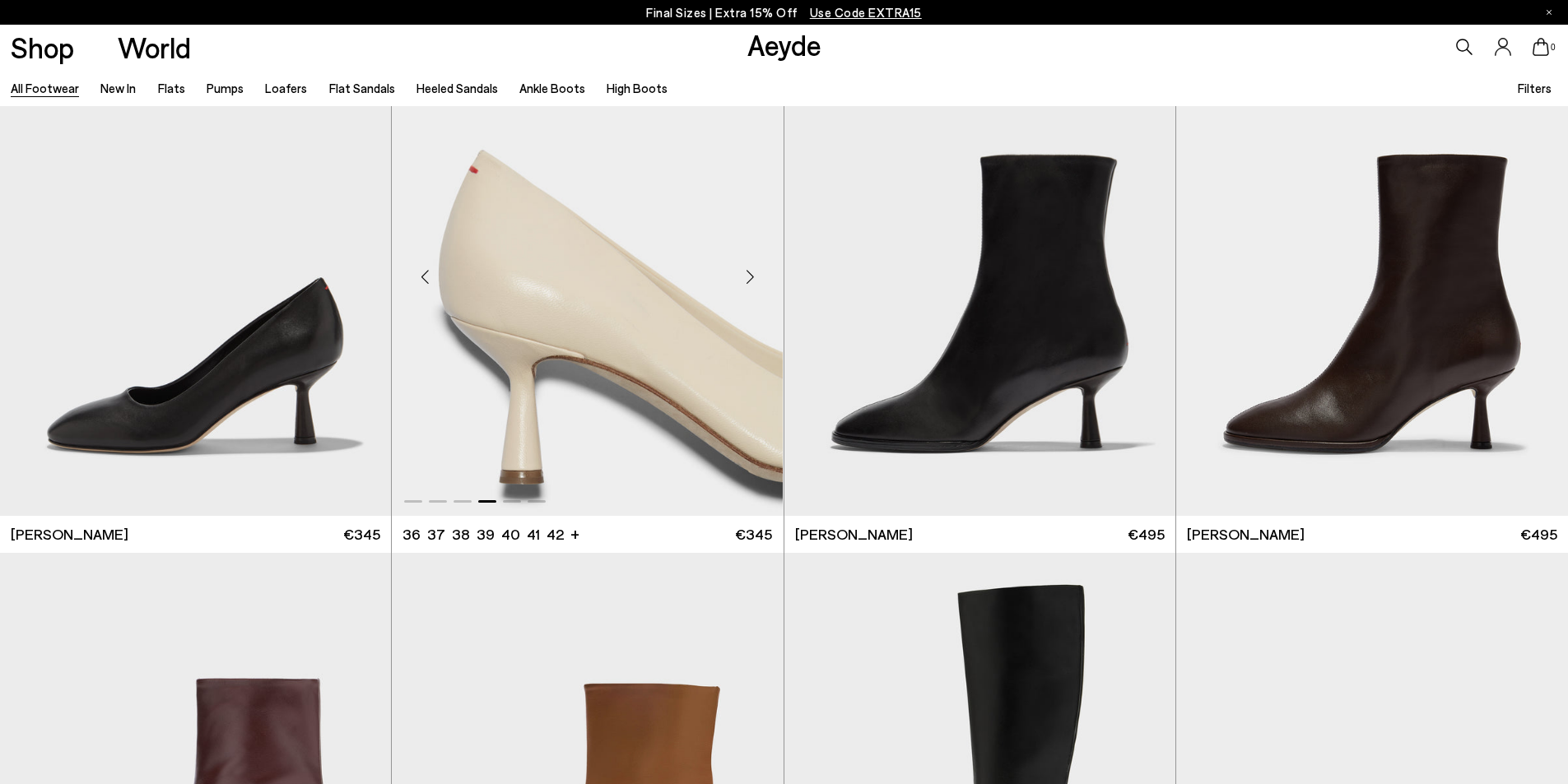
click at [753, 275] on div "Next slide" at bounding box center [751, 277] width 49 height 49
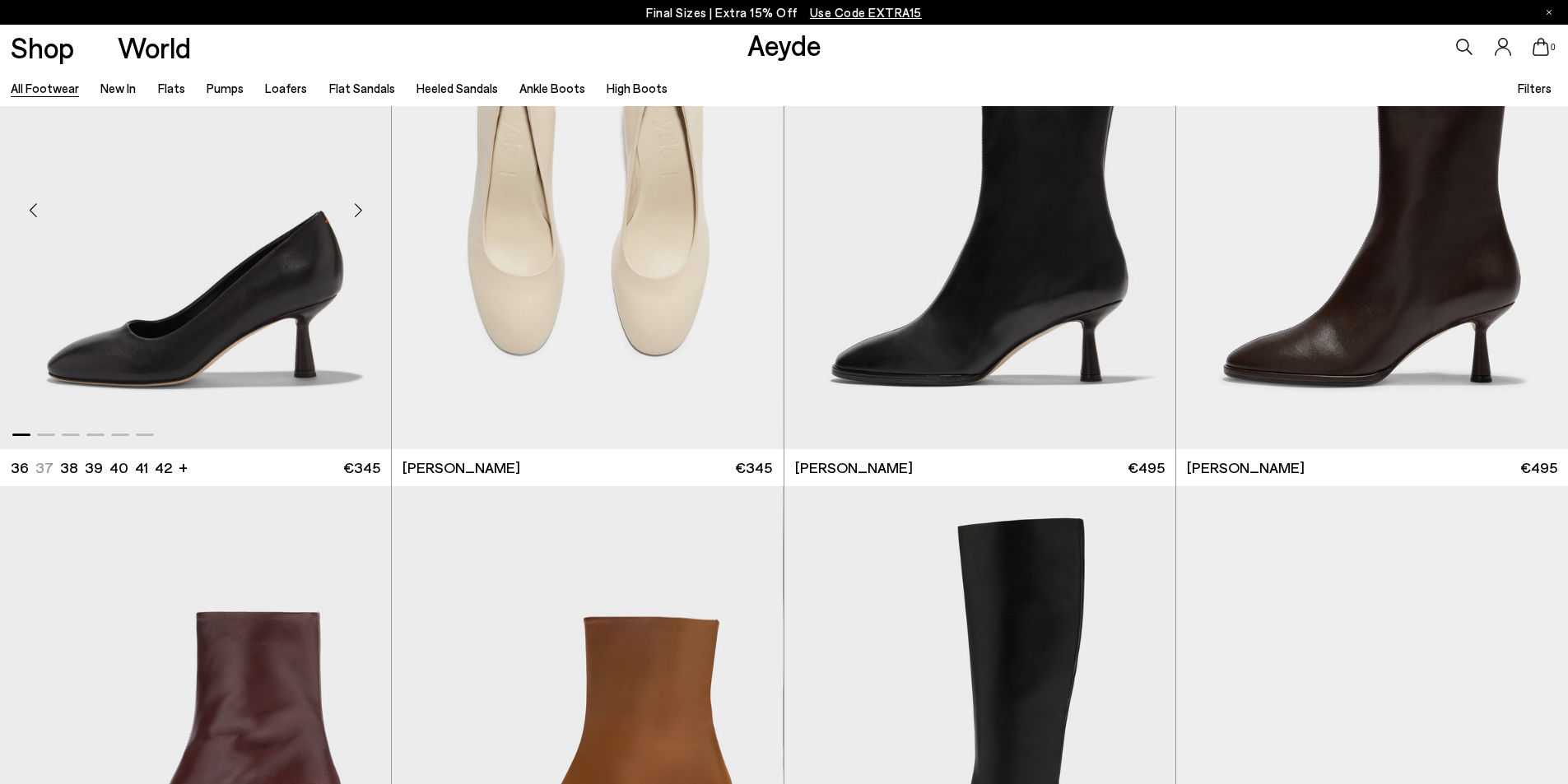
scroll to position [10039, 0]
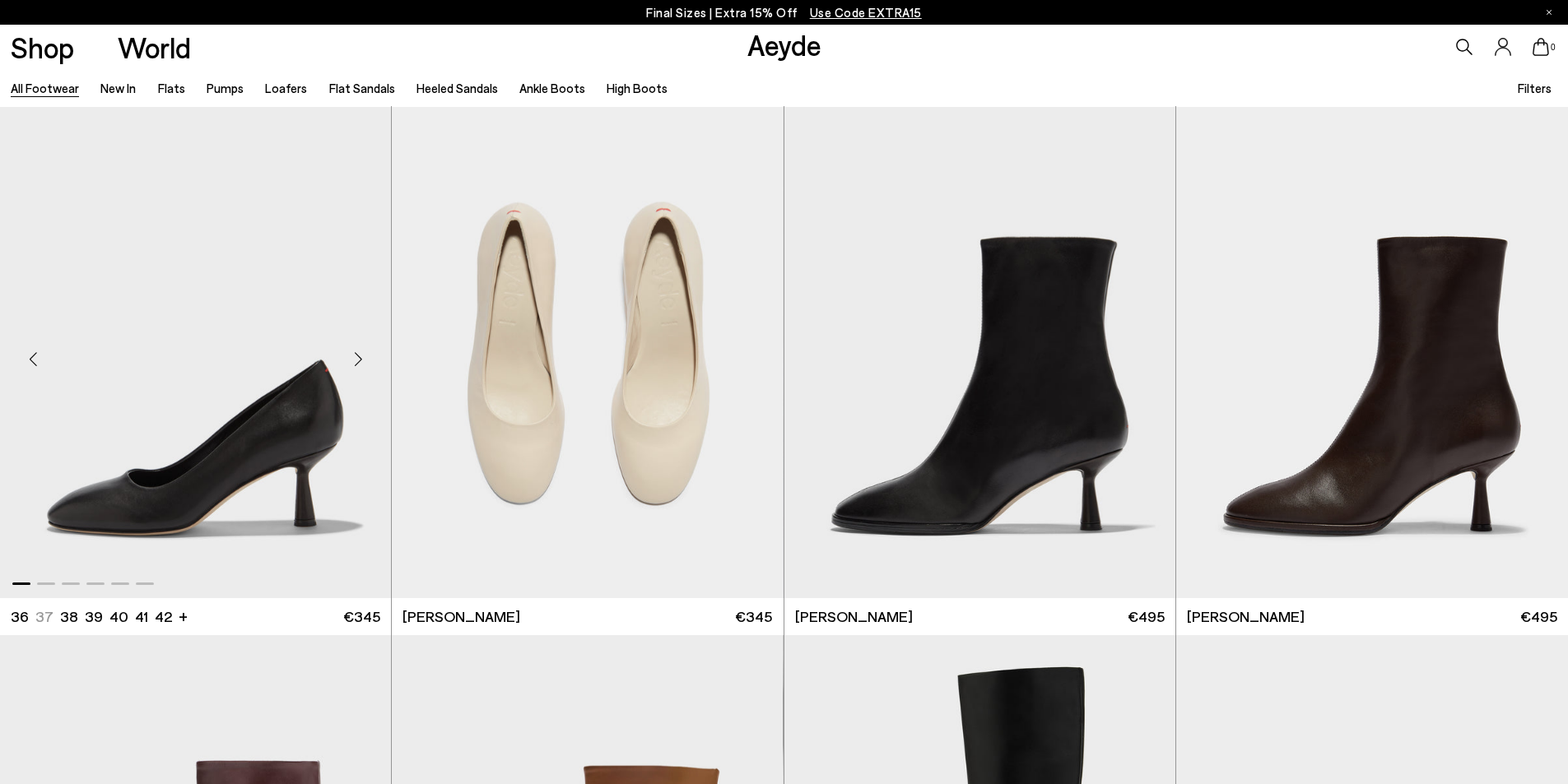
click at [362, 357] on div "Next slide" at bounding box center [358, 360] width 49 height 49
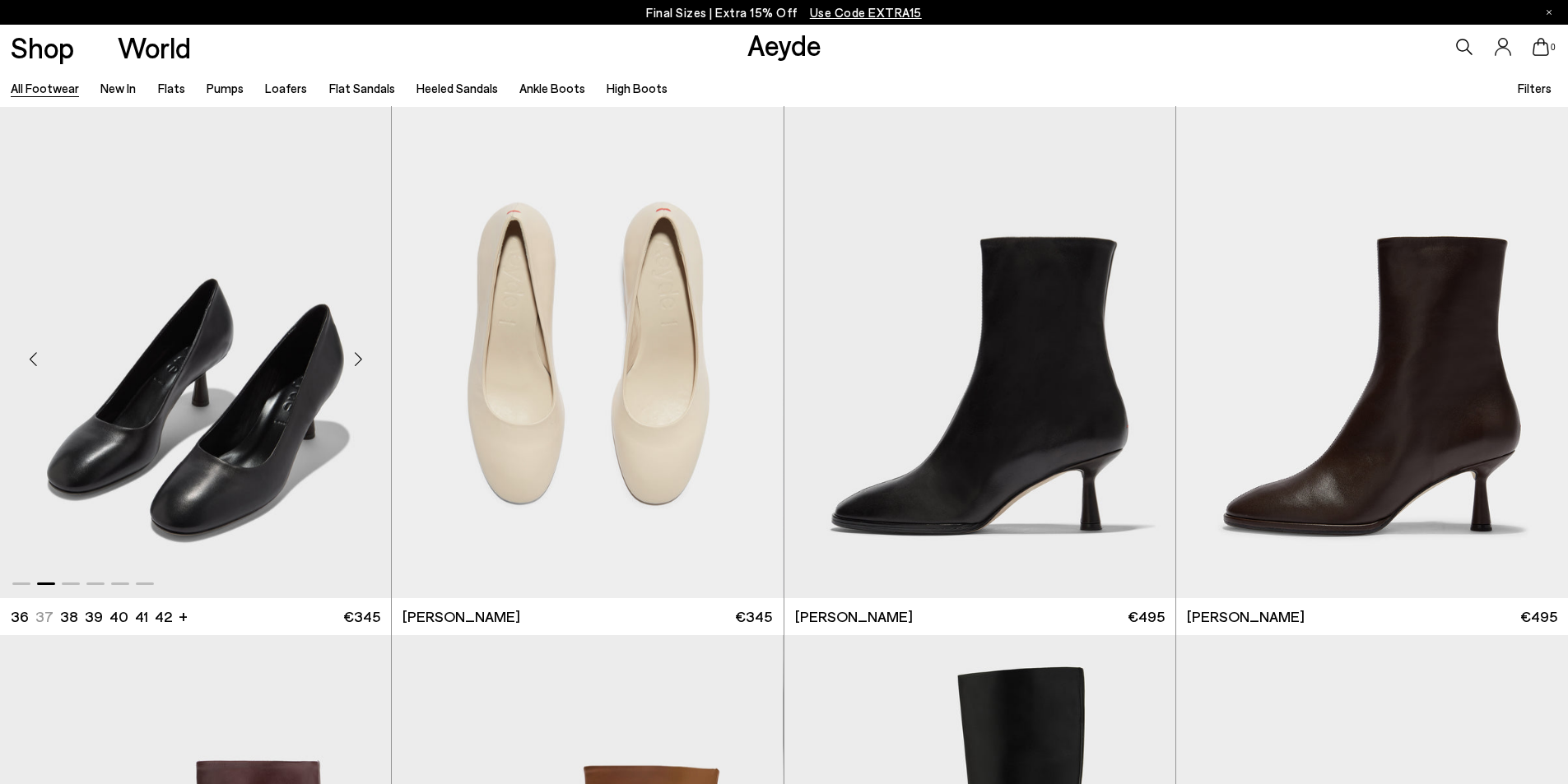
click at [362, 357] on div "Next slide" at bounding box center [358, 360] width 49 height 49
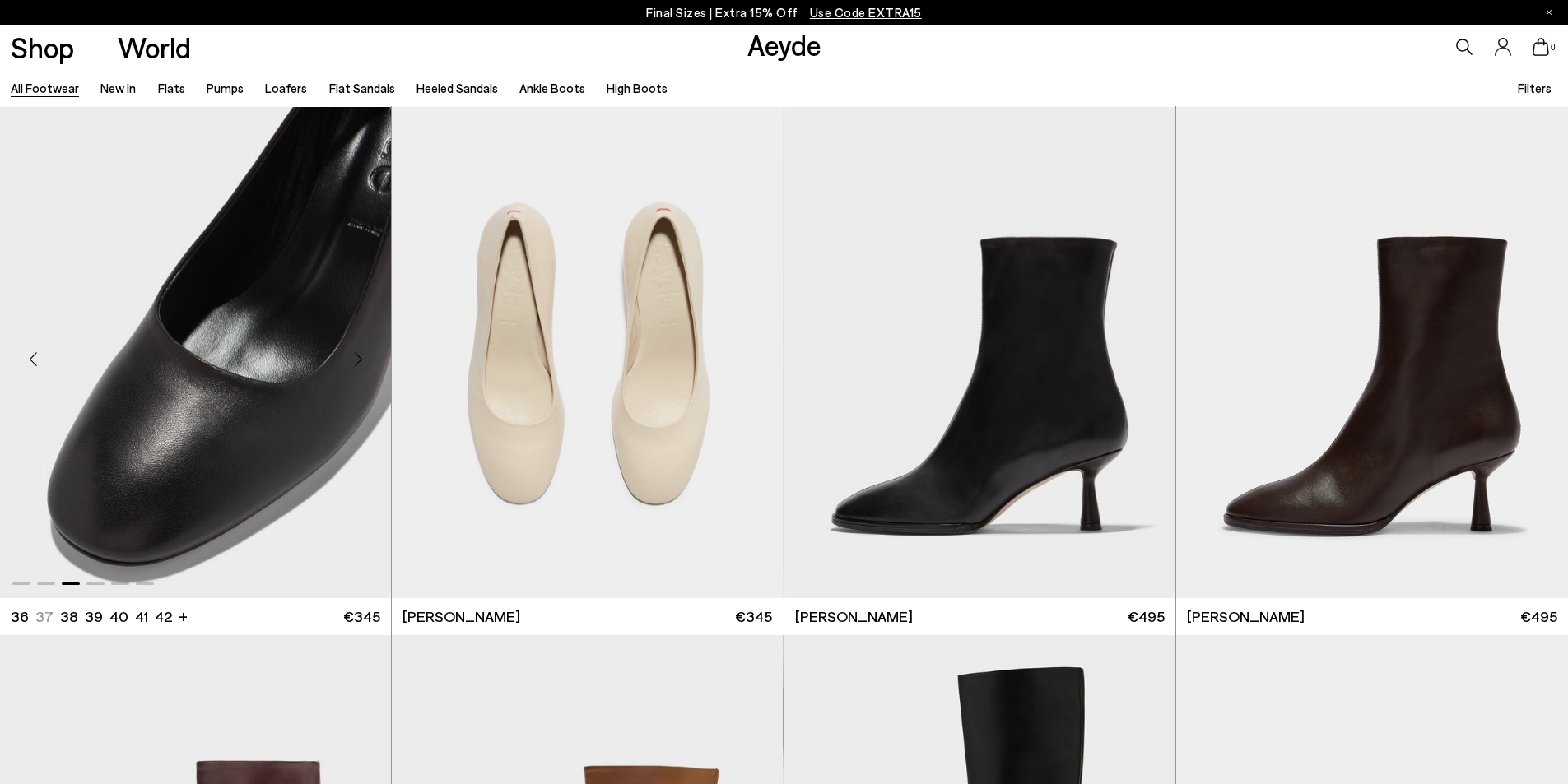
click at [362, 357] on div "Next slide" at bounding box center [358, 360] width 49 height 49
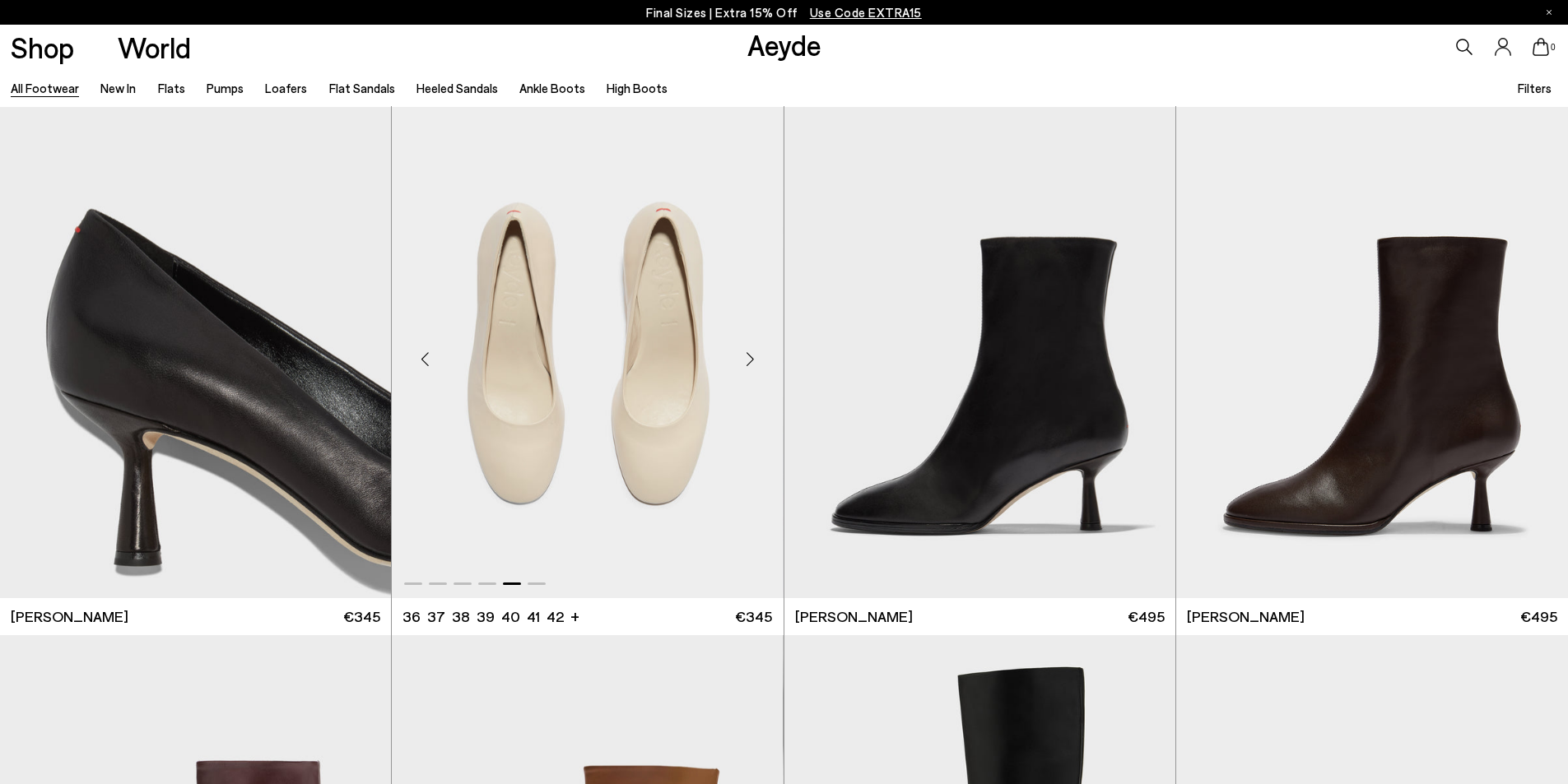
click at [748, 366] on div "Next slide" at bounding box center [751, 360] width 49 height 49
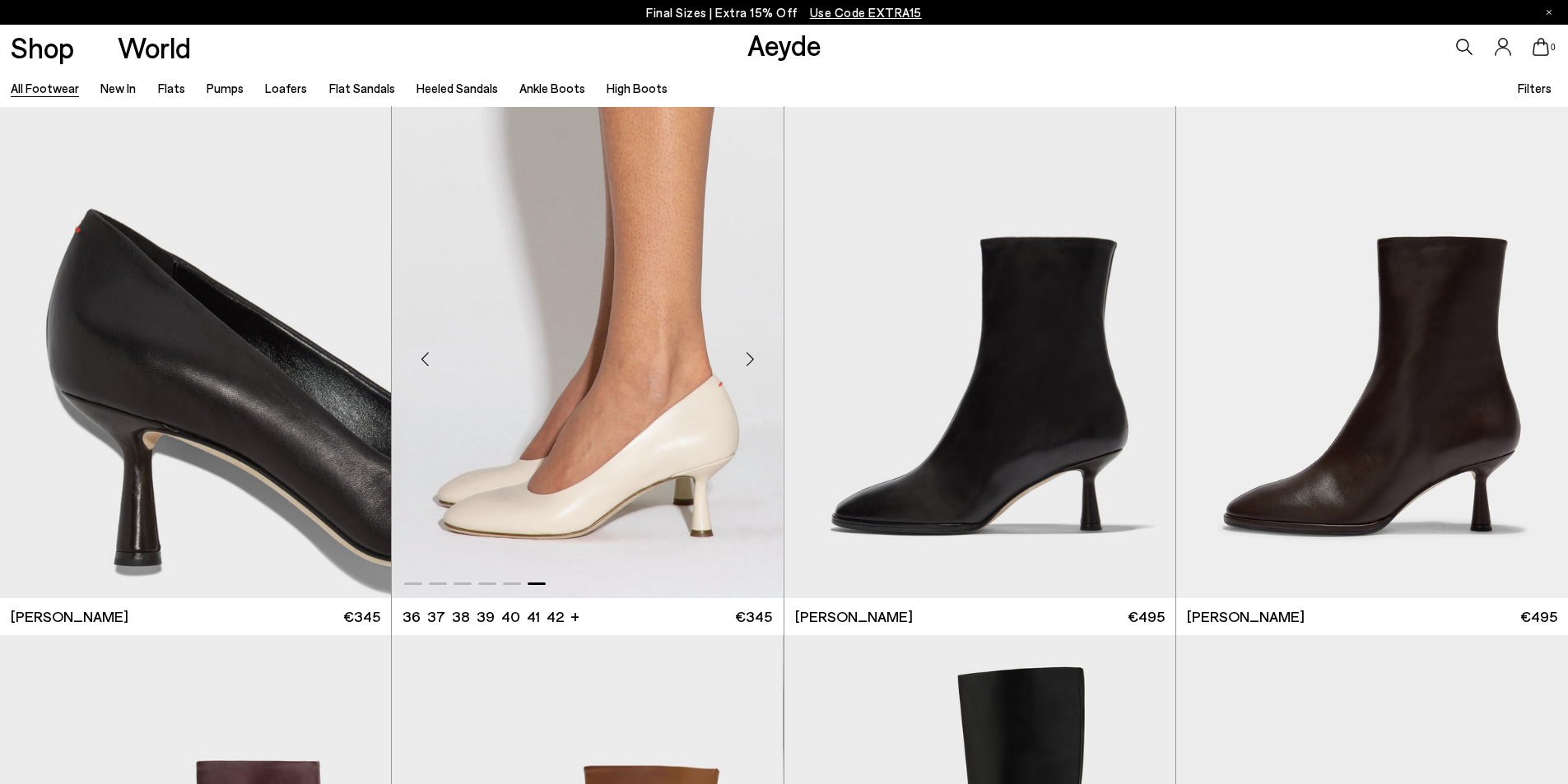
click at [748, 366] on div "Next slide" at bounding box center [751, 360] width 49 height 49
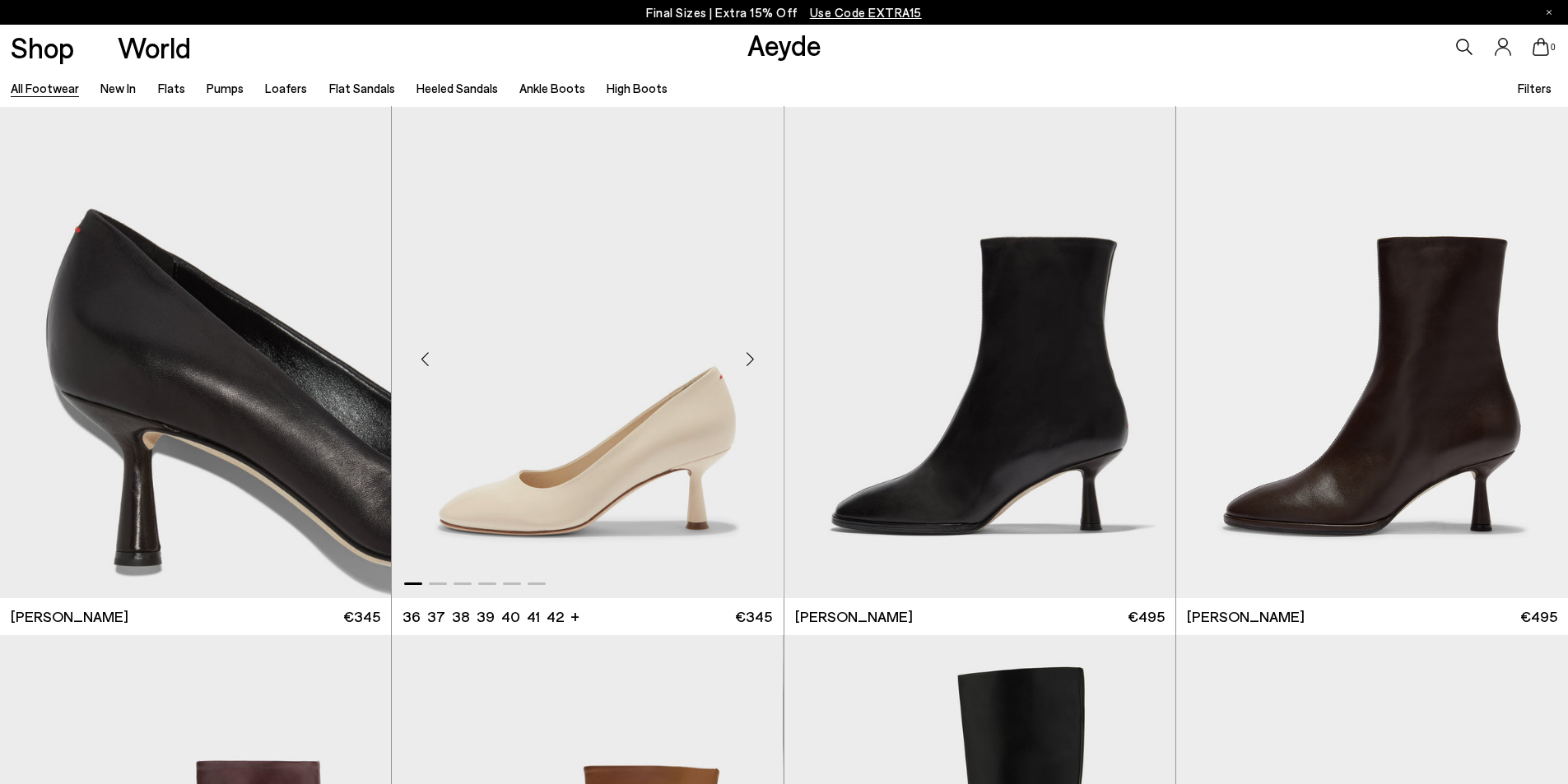
click at [748, 366] on div "Next slide" at bounding box center [751, 360] width 49 height 49
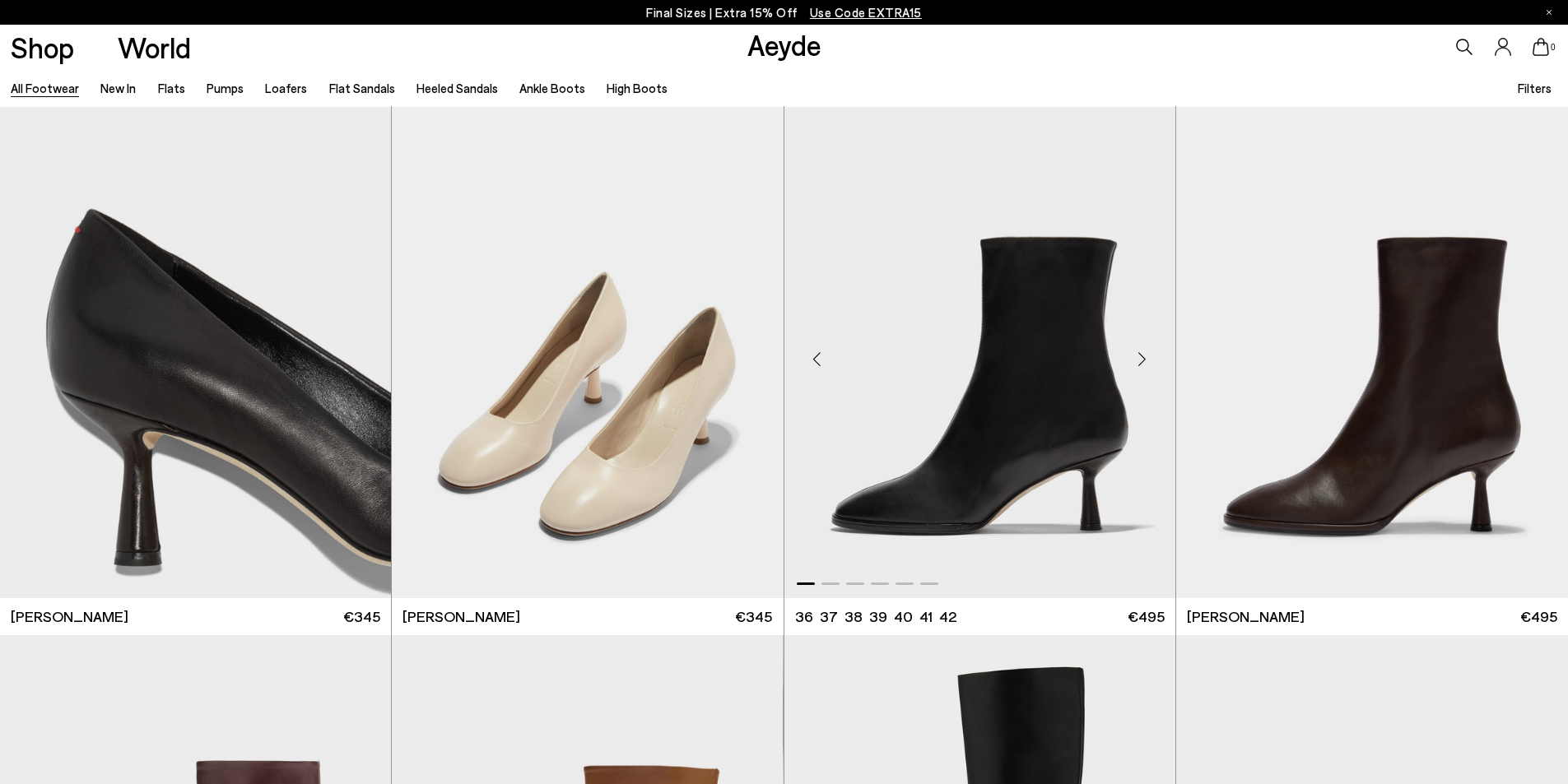
click at [1134, 352] on div "Next slide" at bounding box center [1142, 360] width 49 height 49
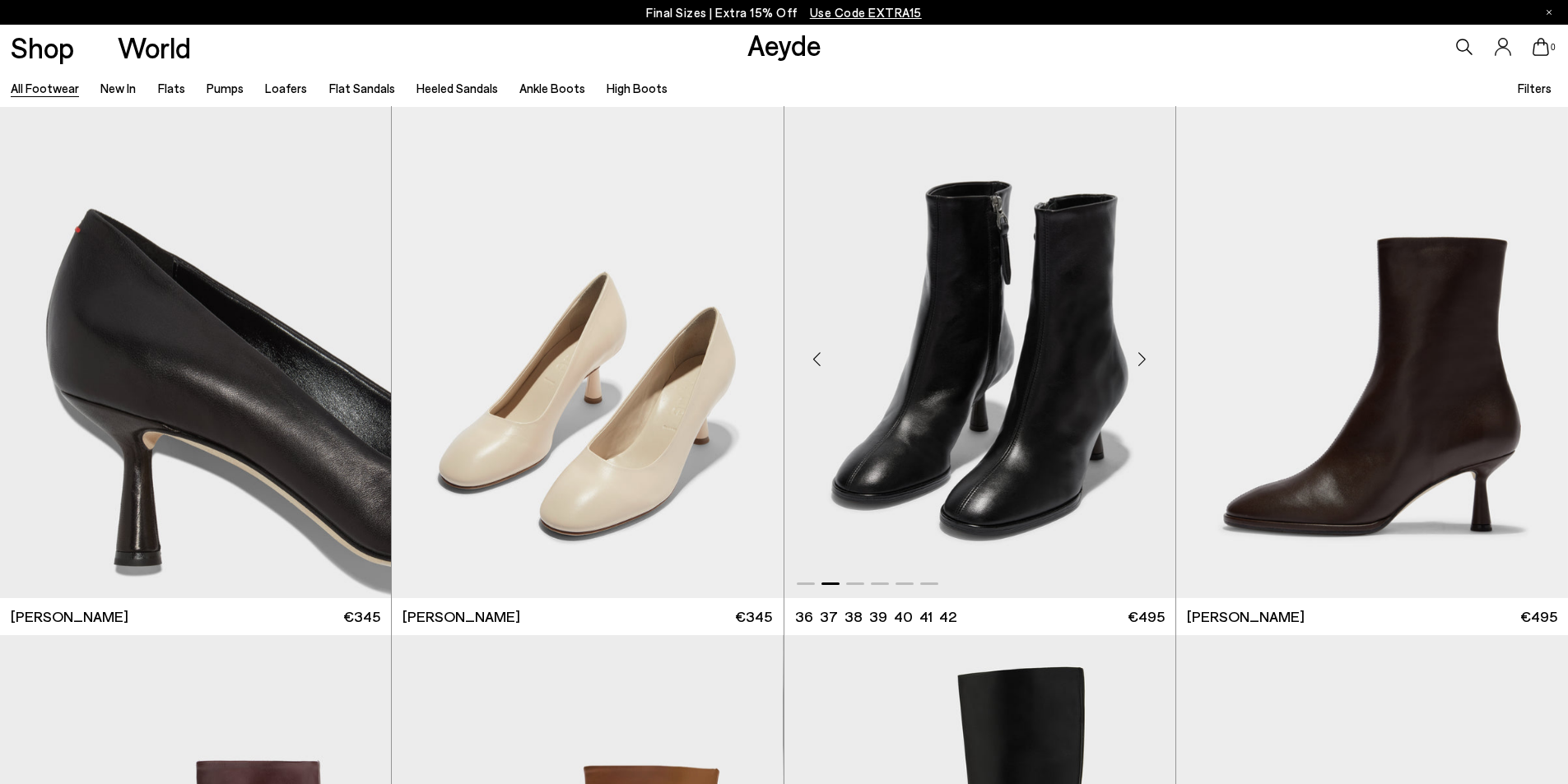
click at [1134, 352] on div "Next slide" at bounding box center [1142, 360] width 49 height 49
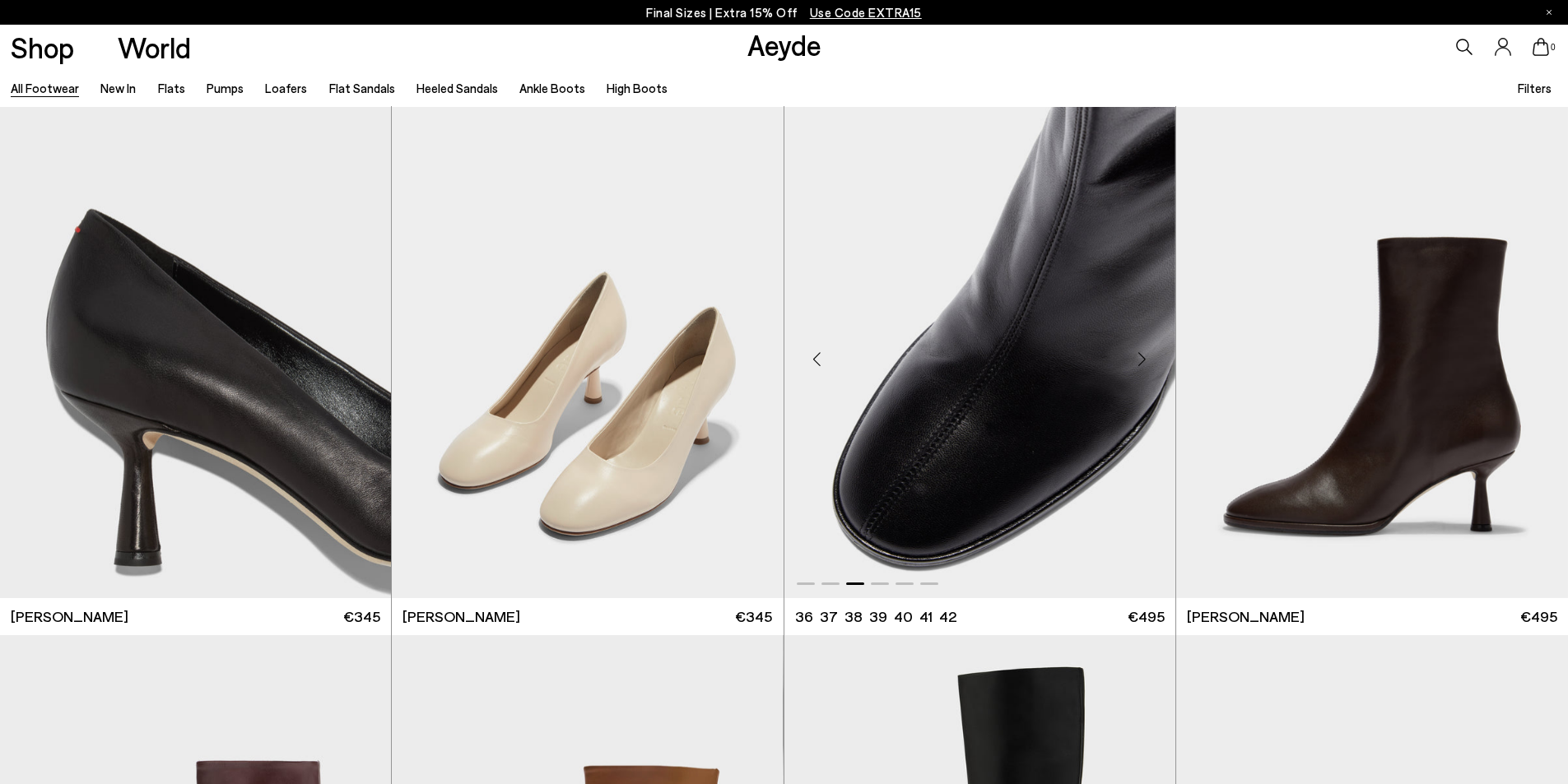
click at [1134, 352] on div "Next slide" at bounding box center [1142, 360] width 49 height 49
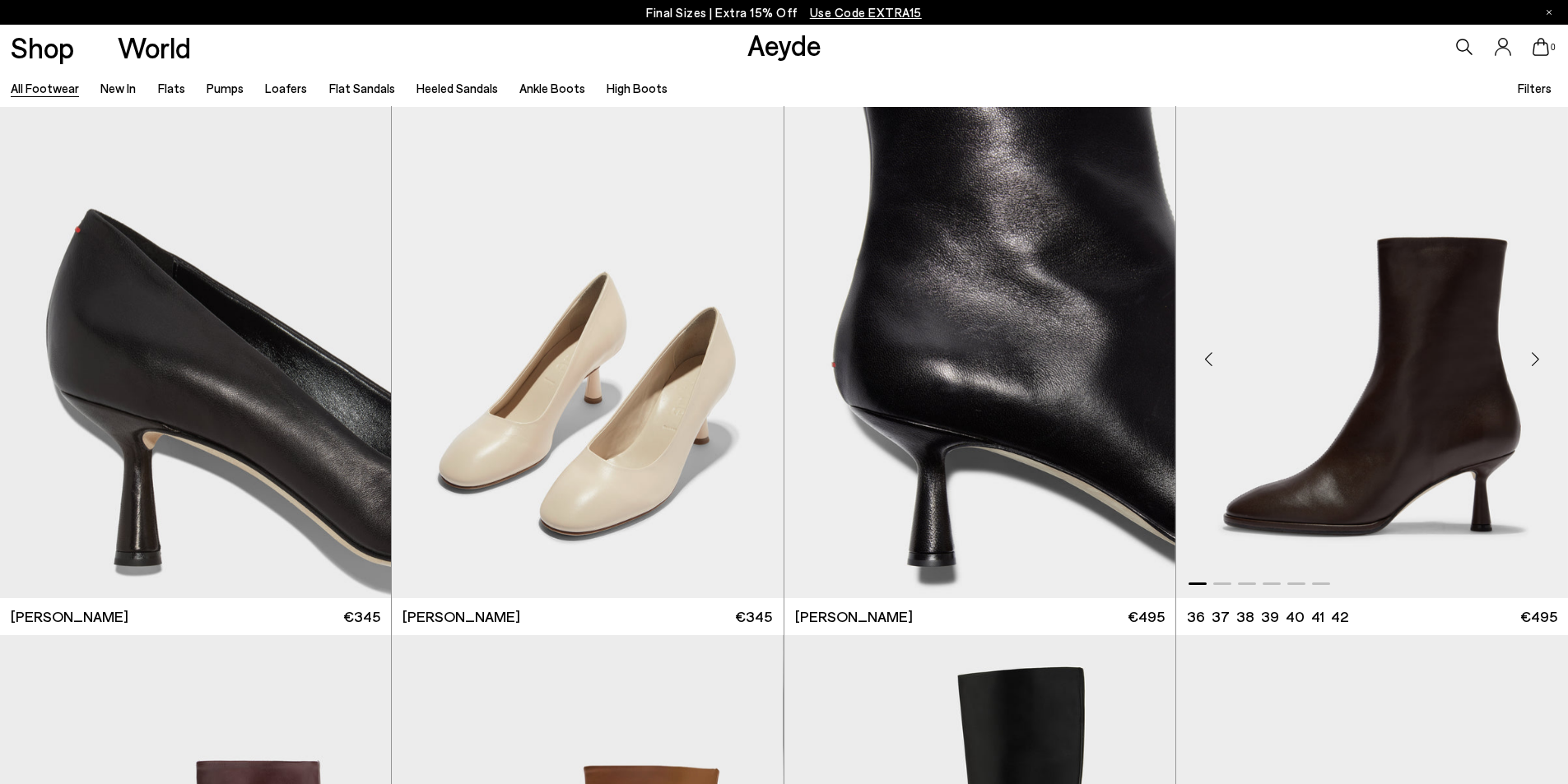
click at [1535, 365] on div "Next slide" at bounding box center [1535, 360] width 49 height 49
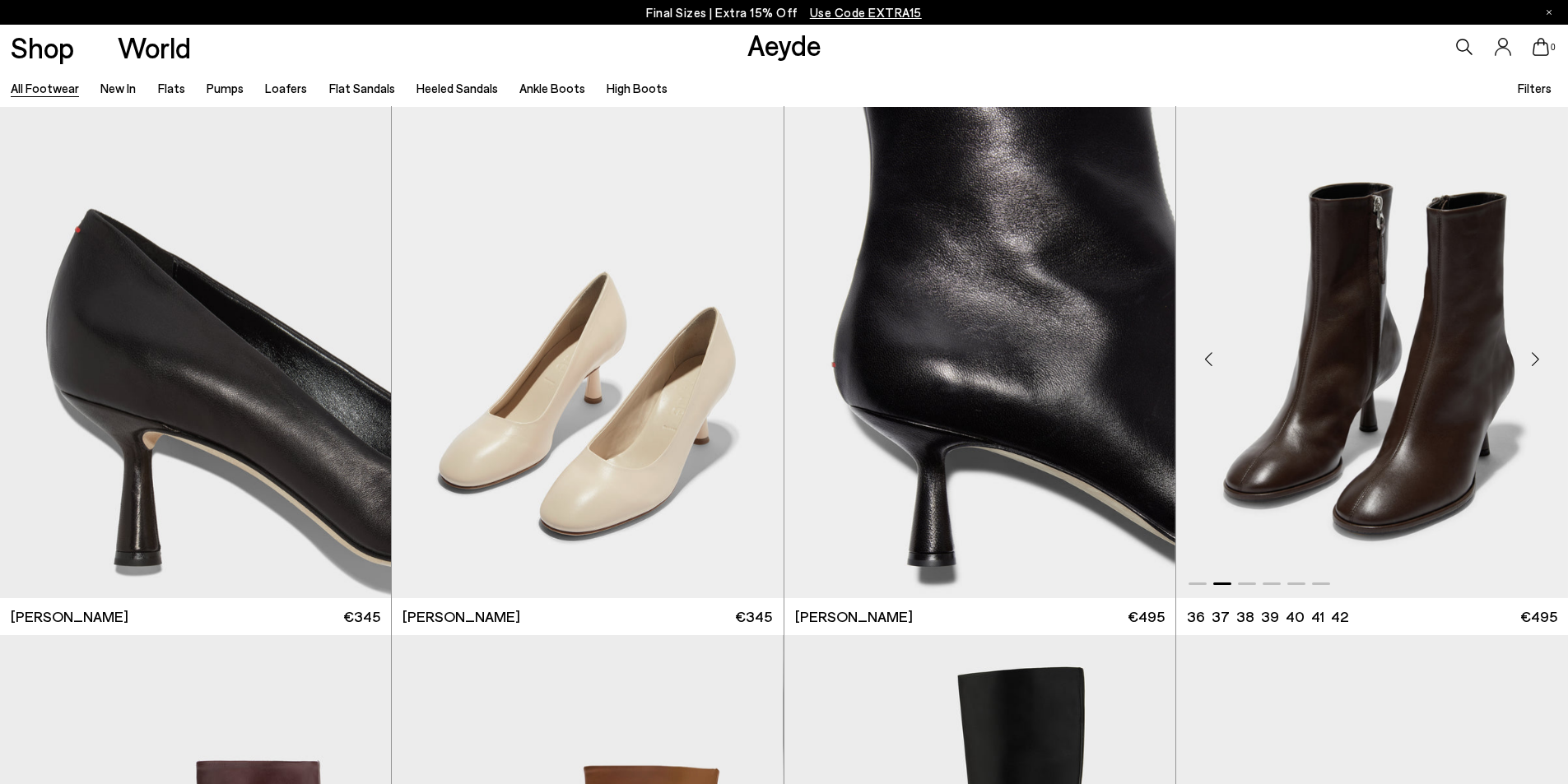
click at [1534, 363] on div "Next slide" at bounding box center [1535, 360] width 49 height 49
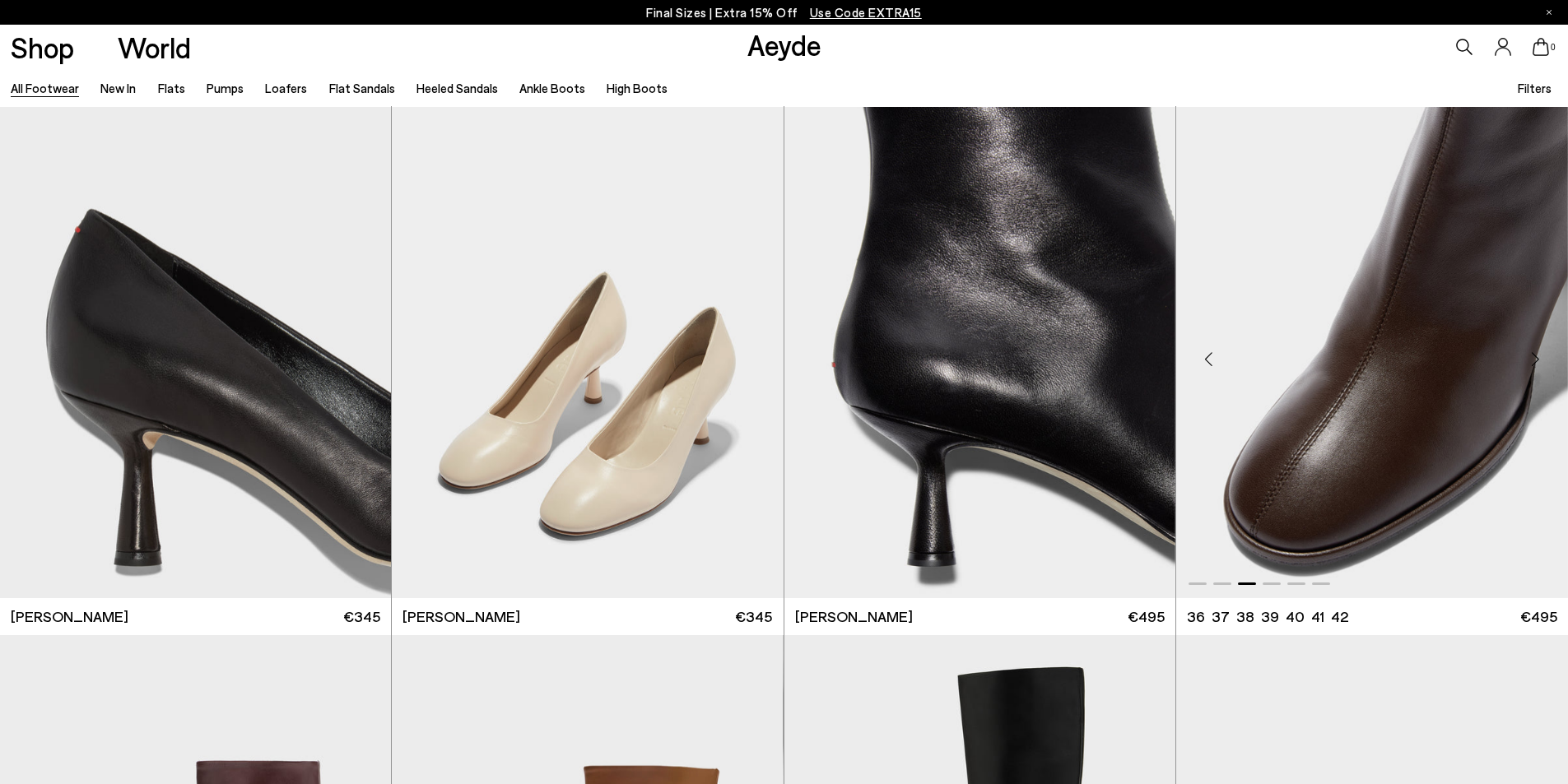
click at [1534, 362] on div "Next slide" at bounding box center [1535, 360] width 49 height 49
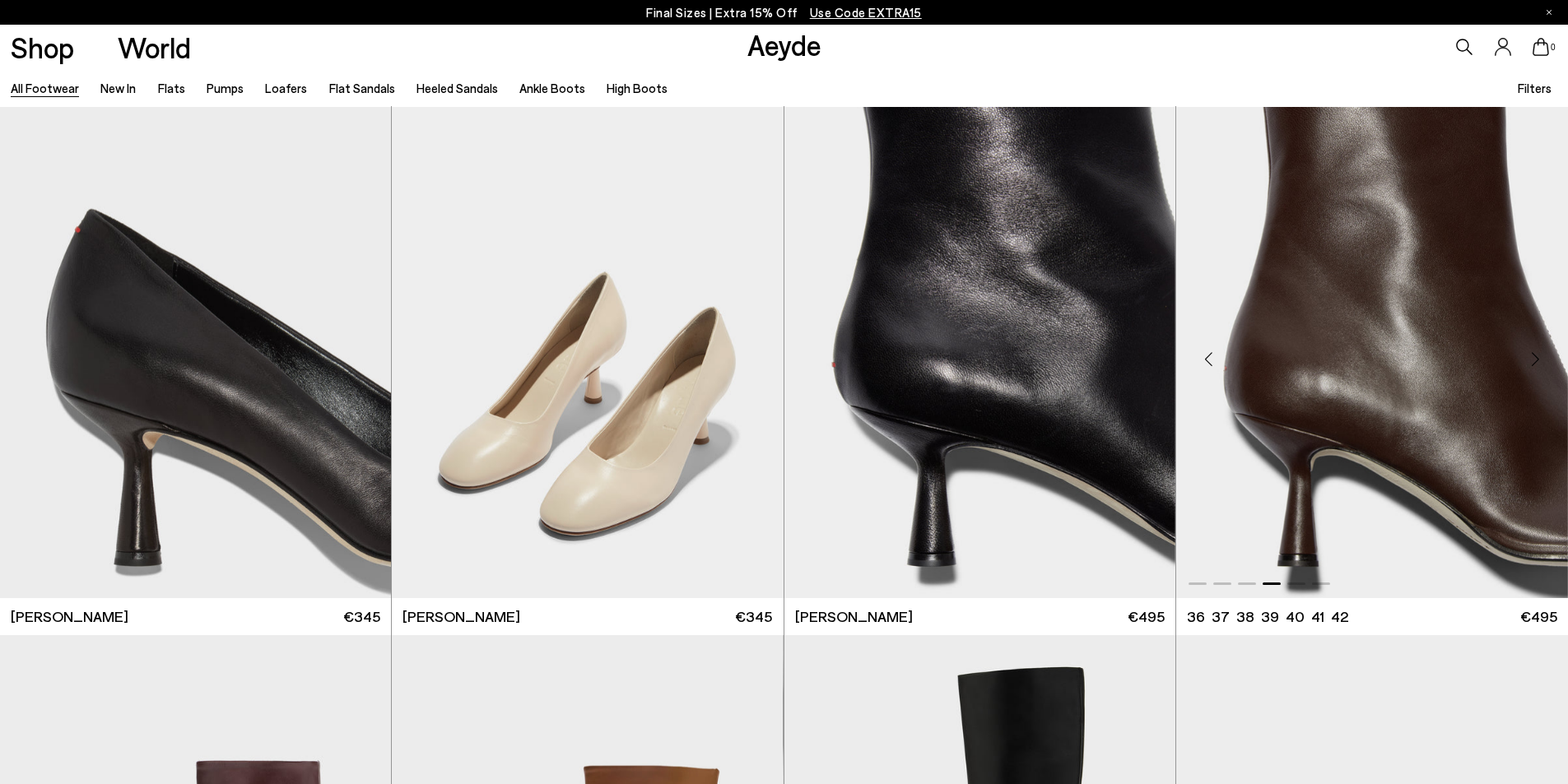
click at [1534, 362] on div "Next slide" at bounding box center [1535, 360] width 49 height 49
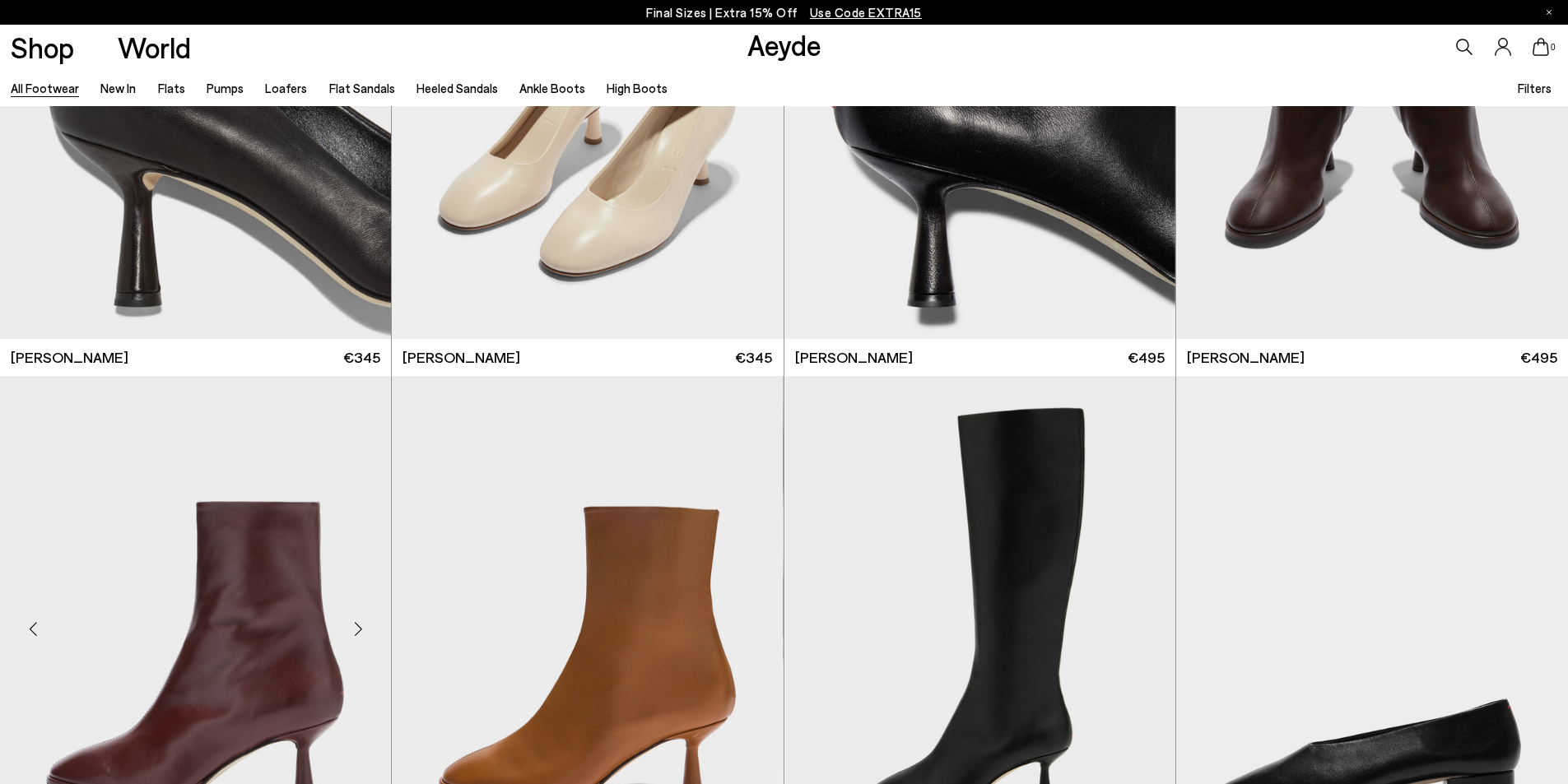
scroll to position [10451, 0]
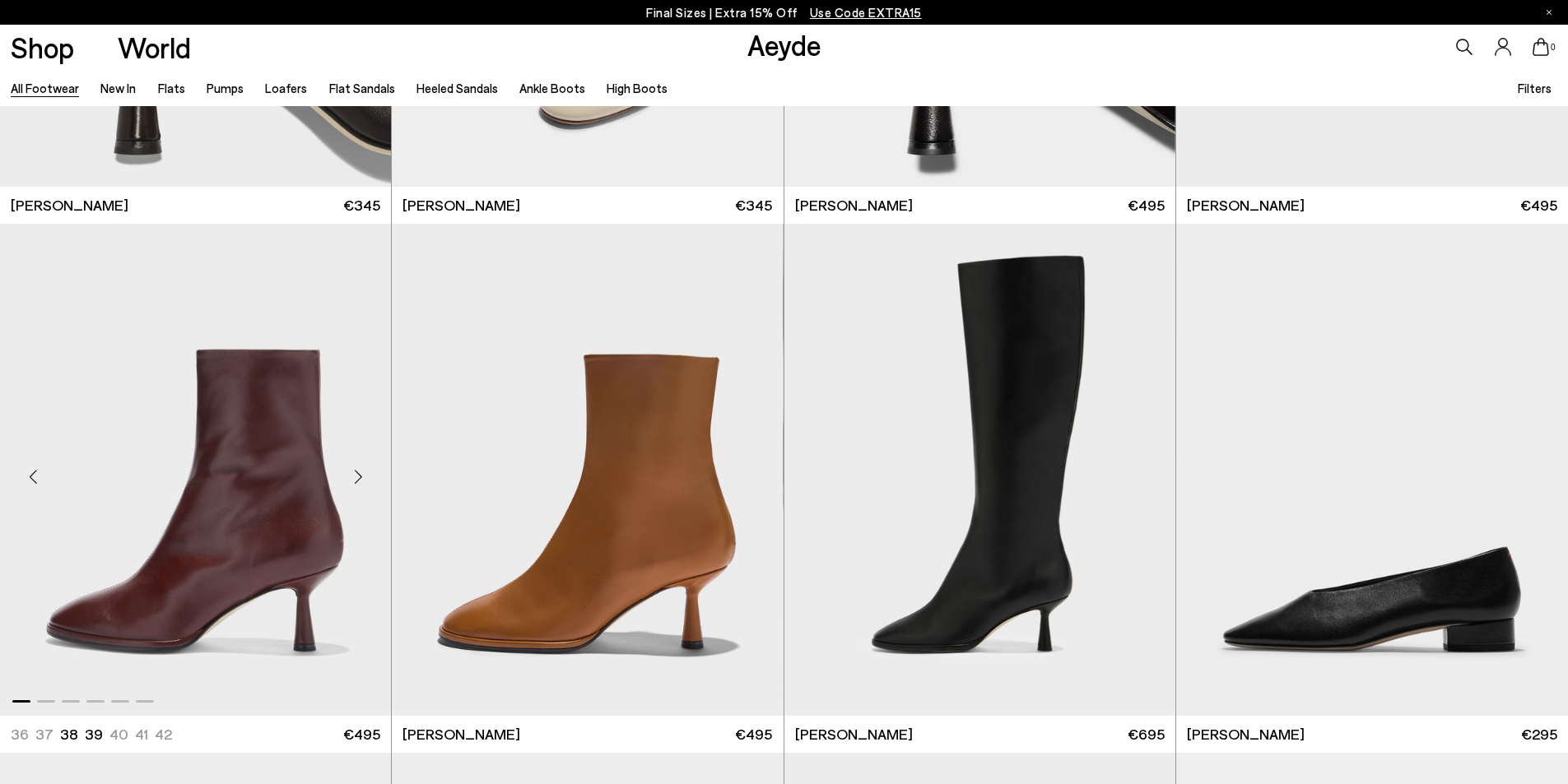
click at [362, 466] on div "Next slide" at bounding box center [358, 476] width 49 height 49
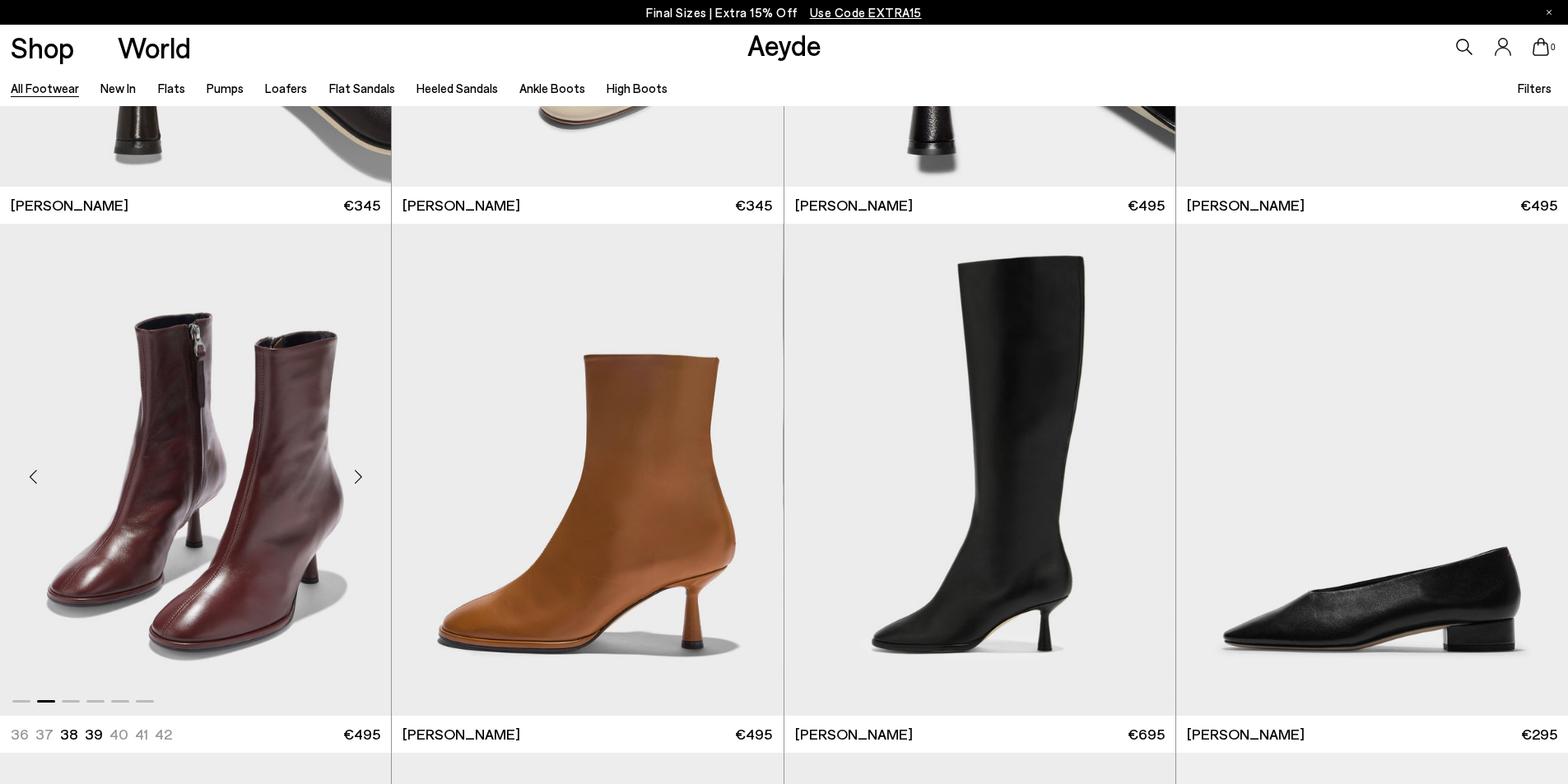
click at [360, 469] on div "Next slide" at bounding box center [358, 476] width 49 height 49
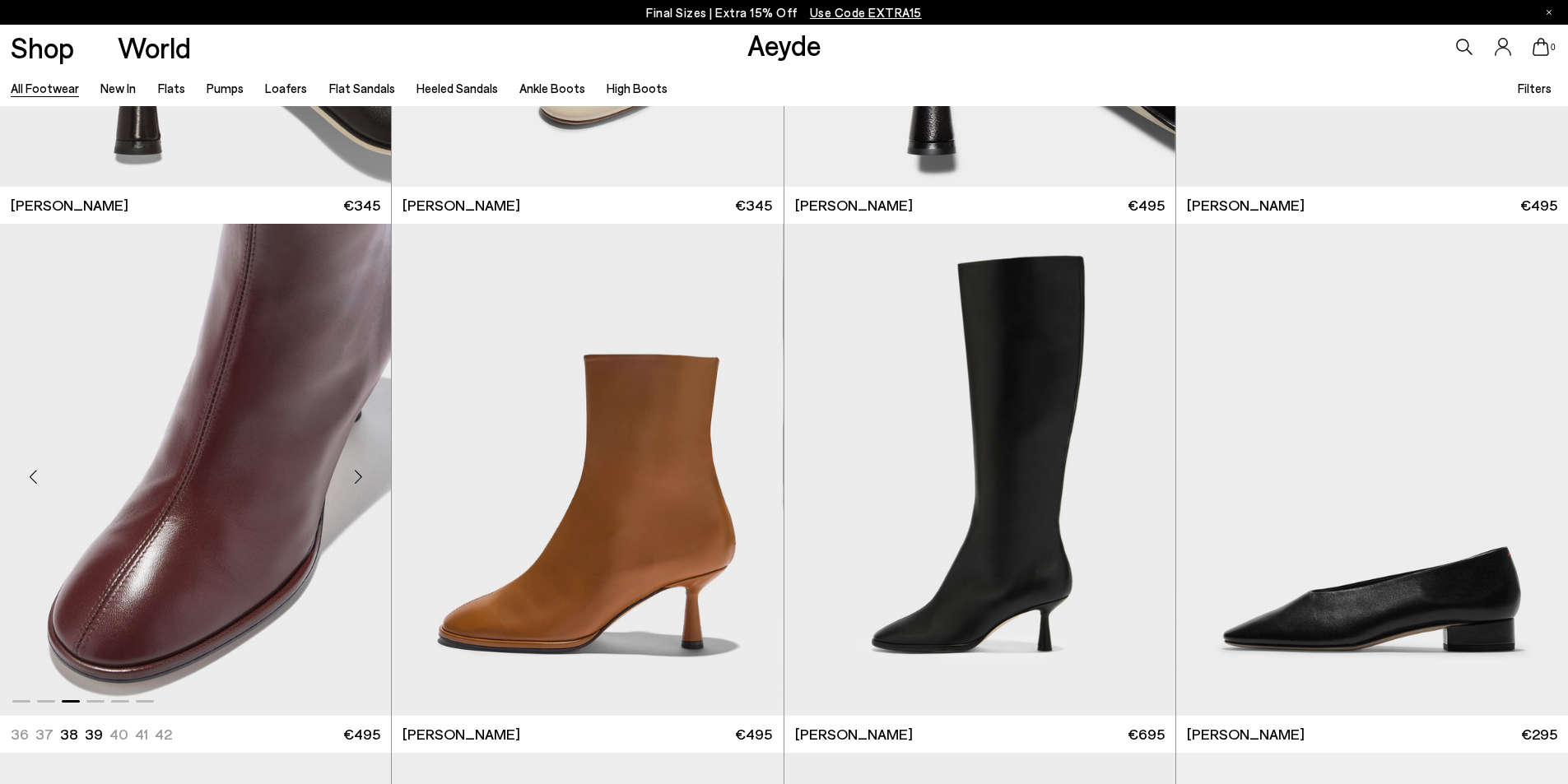
click at [360, 469] on div "Next slide" at bounding box center [358, 476] width 49 height 49
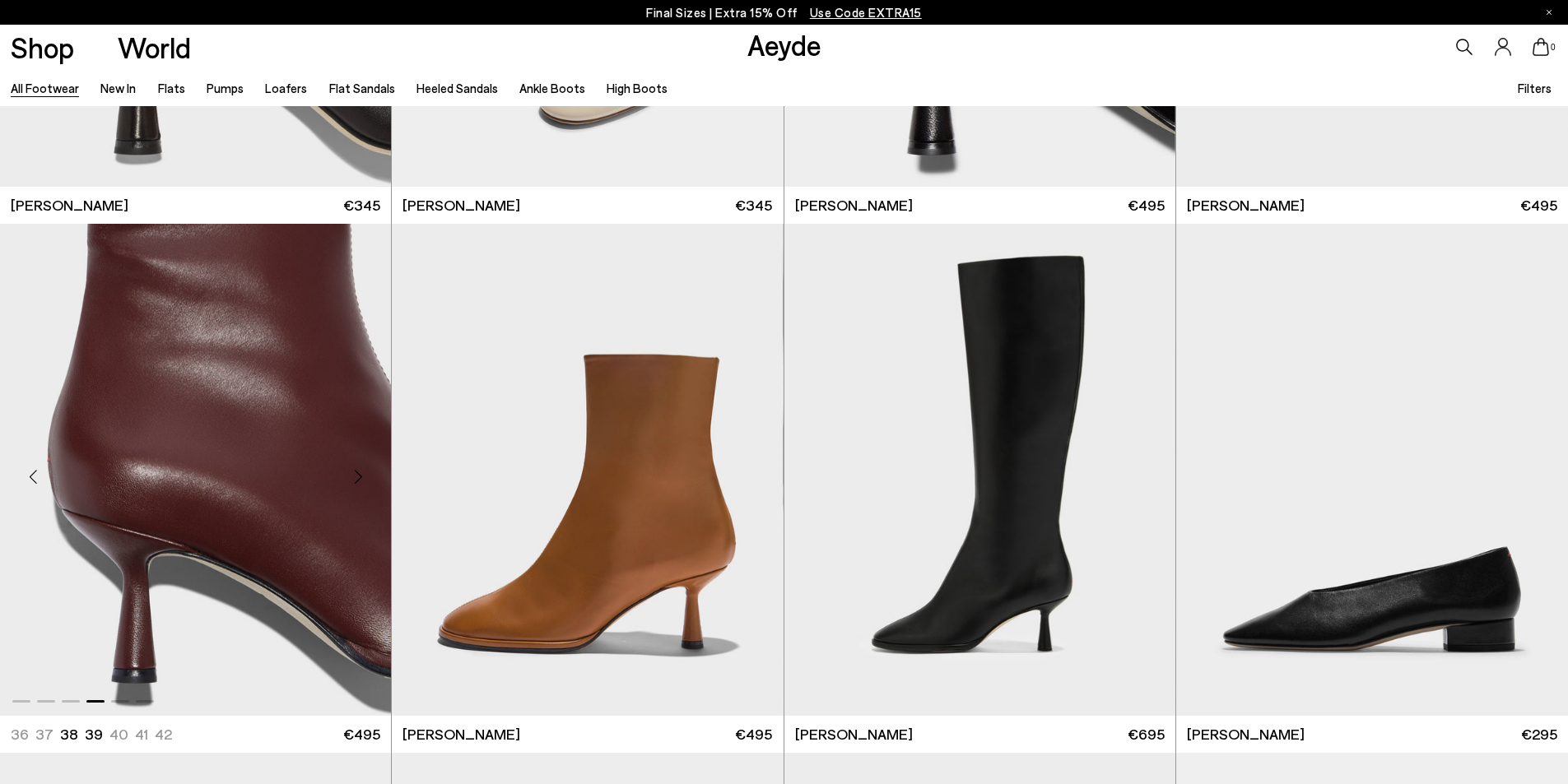
click at [360, 469] on div "Next slide" at bounding box center [358, 476] width 49 height 49
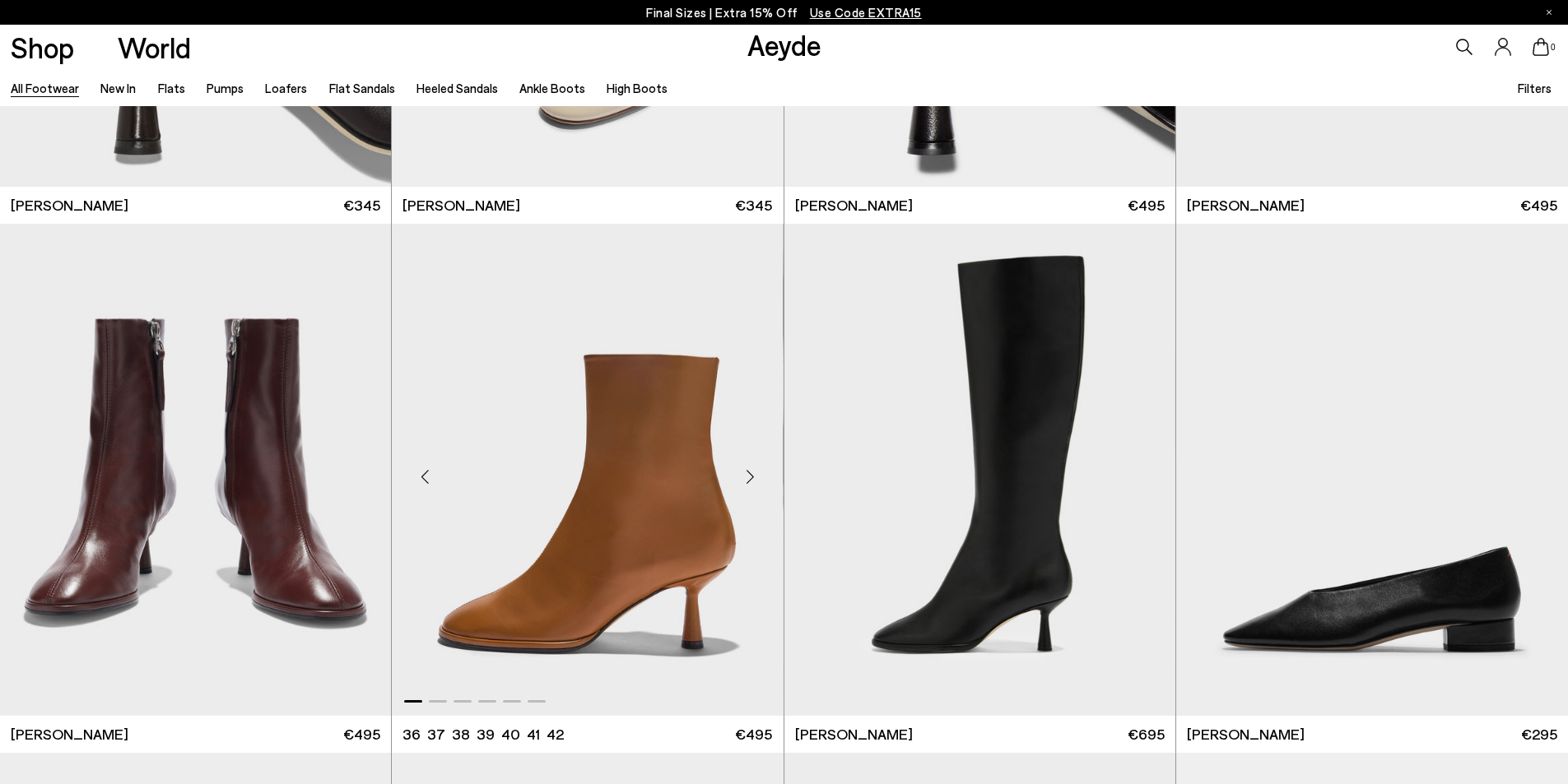
click at [743, 475] on div "Next slide" at bounding box center [751, 476] width 49 height 49
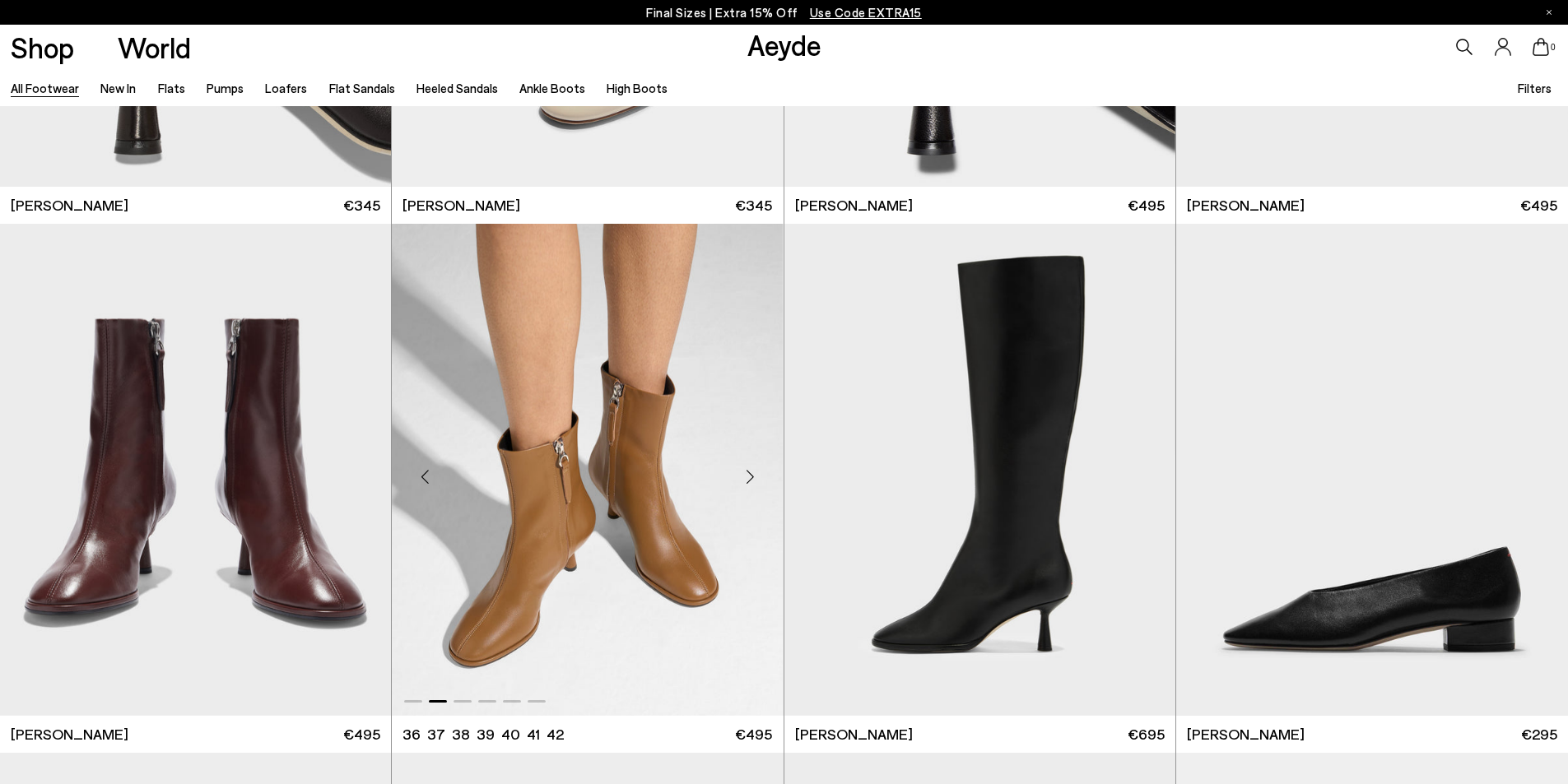
click at [743, 474] on div "Next slide" at bounding box center [751, 476] width 49 height 49
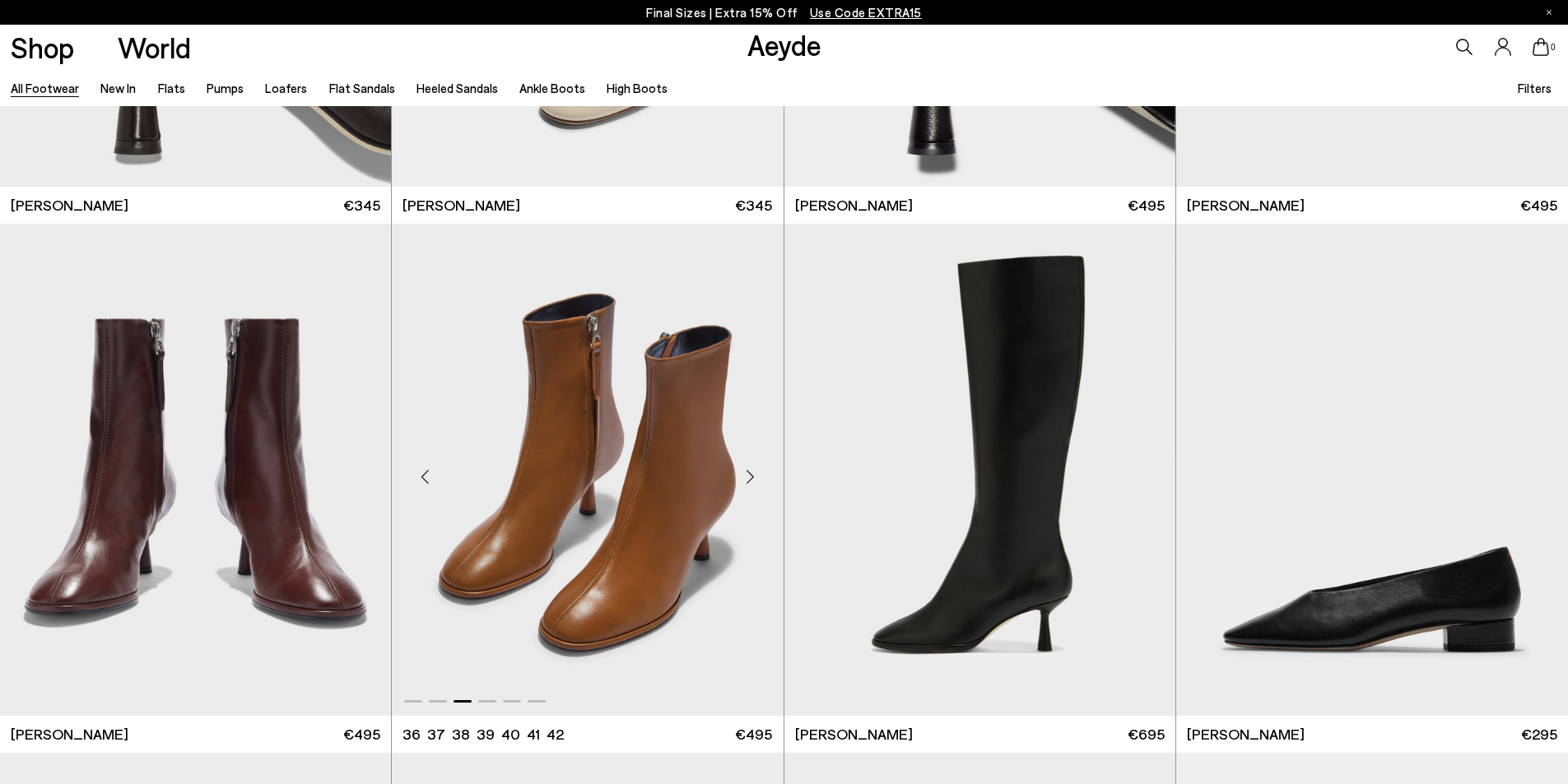
click at [743, 474] on div "Next slide" at bounding box center [751, 476] width 49 height 49
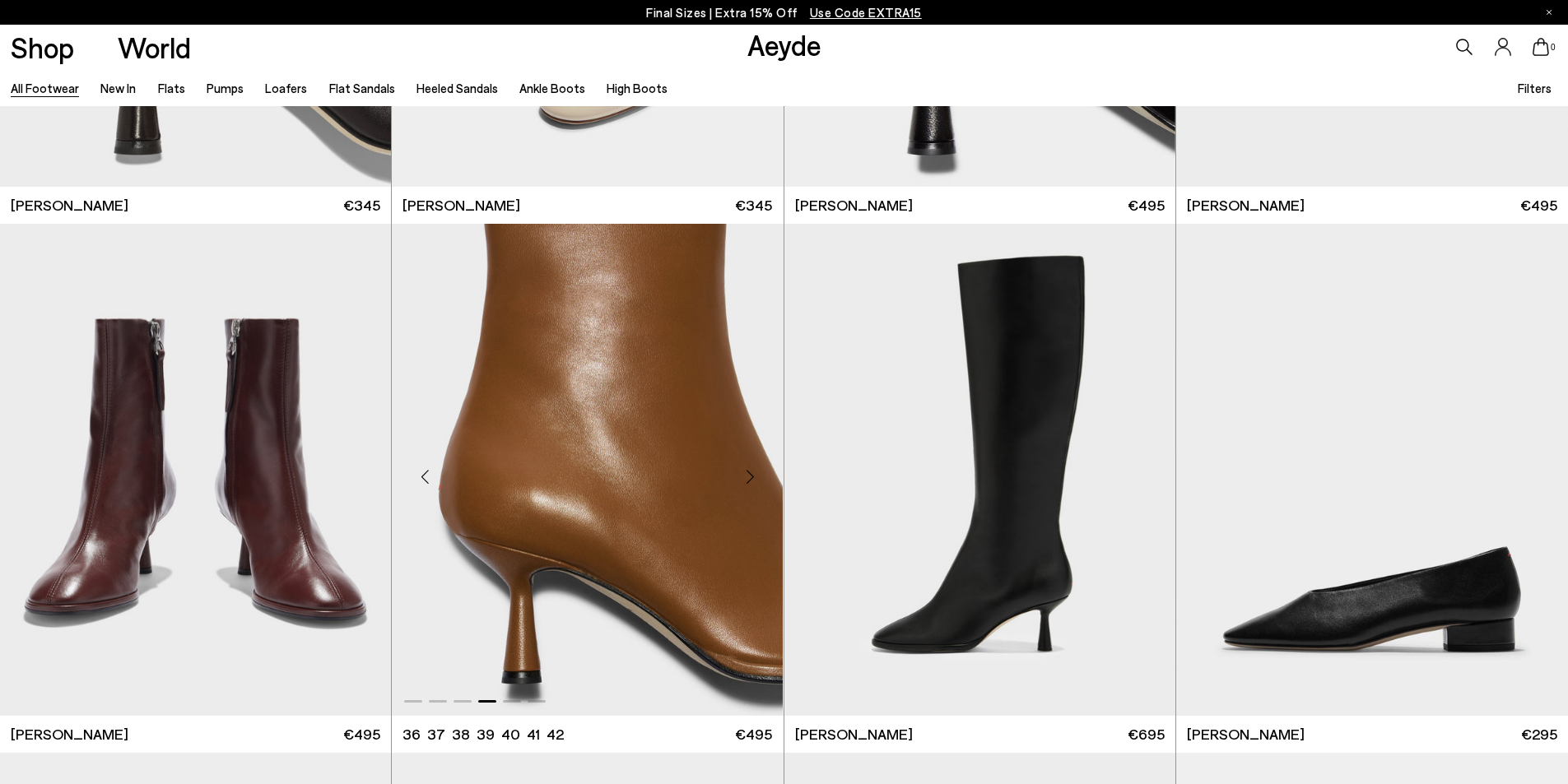
click at [743, 474] on div "Next slide" at bounding box center [751, 476] width 49 height 49
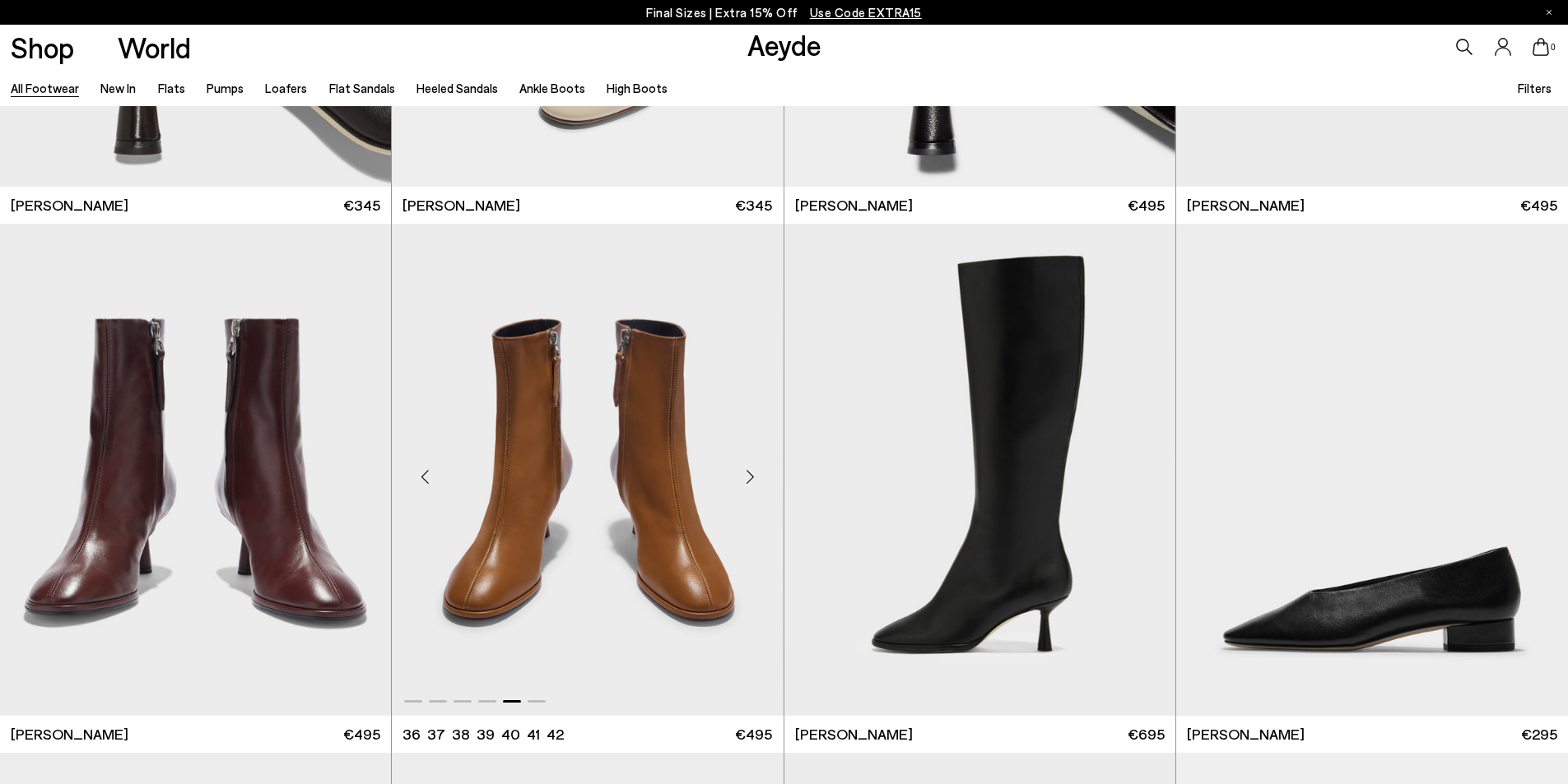
click at [743, 474] on div "Next slide" at bounding box center [751, 476] width 49 height 49
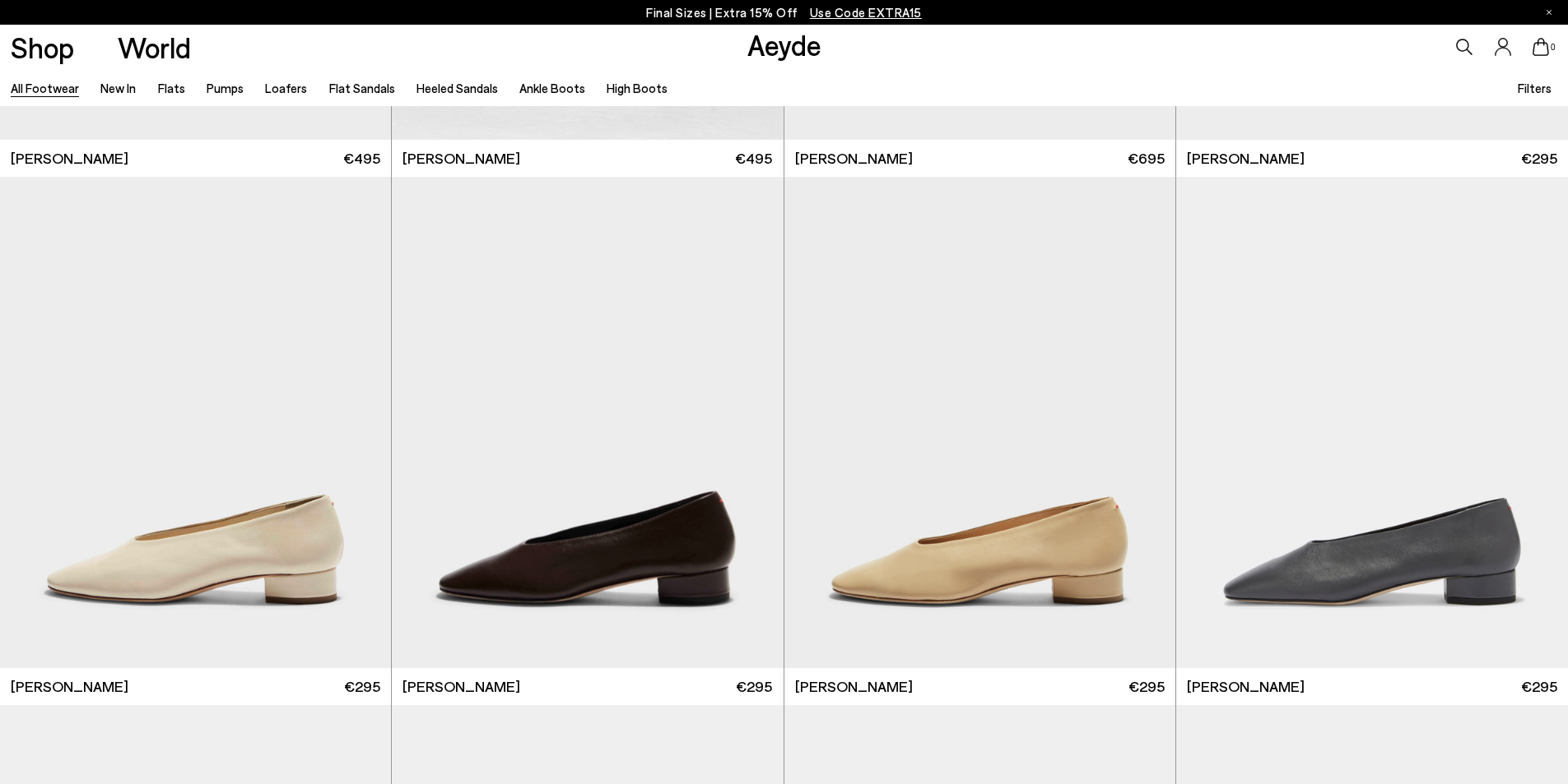
scroll to position [12625, 0]
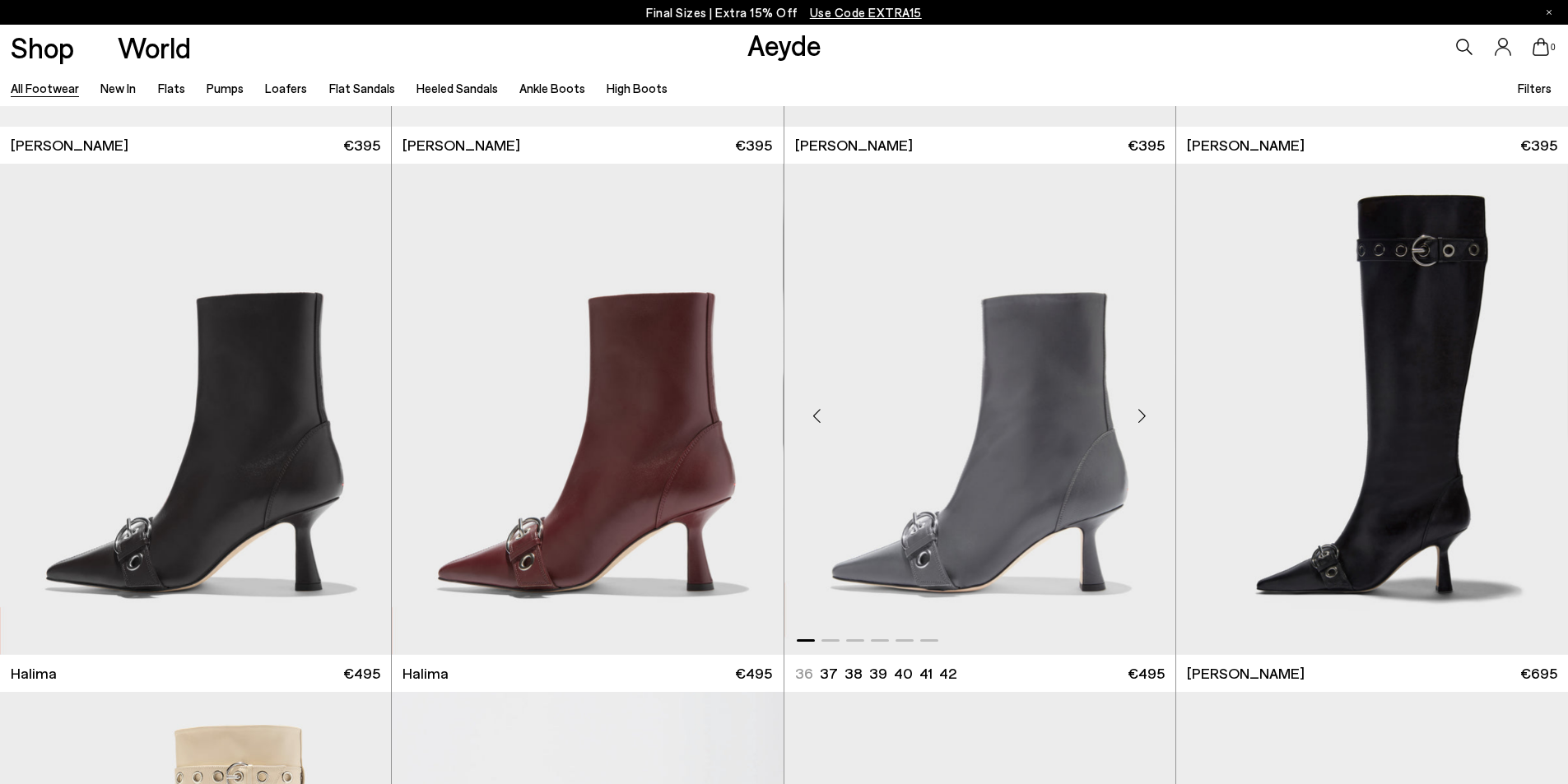
click at [1141, 417] on div "Next slide" at bounding box center [1142, 416] width 49 height 49
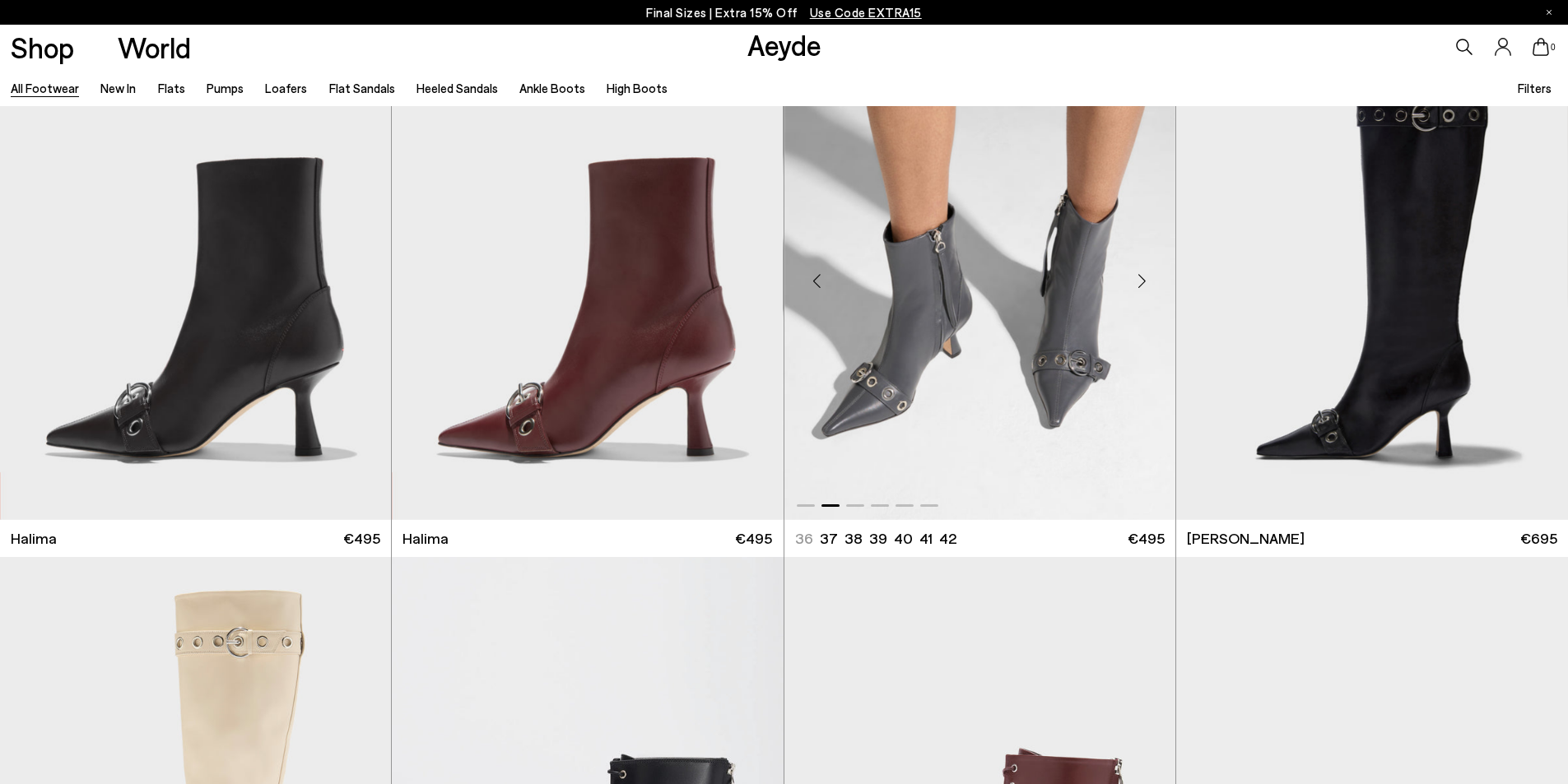
scroll to position [13031, 0]
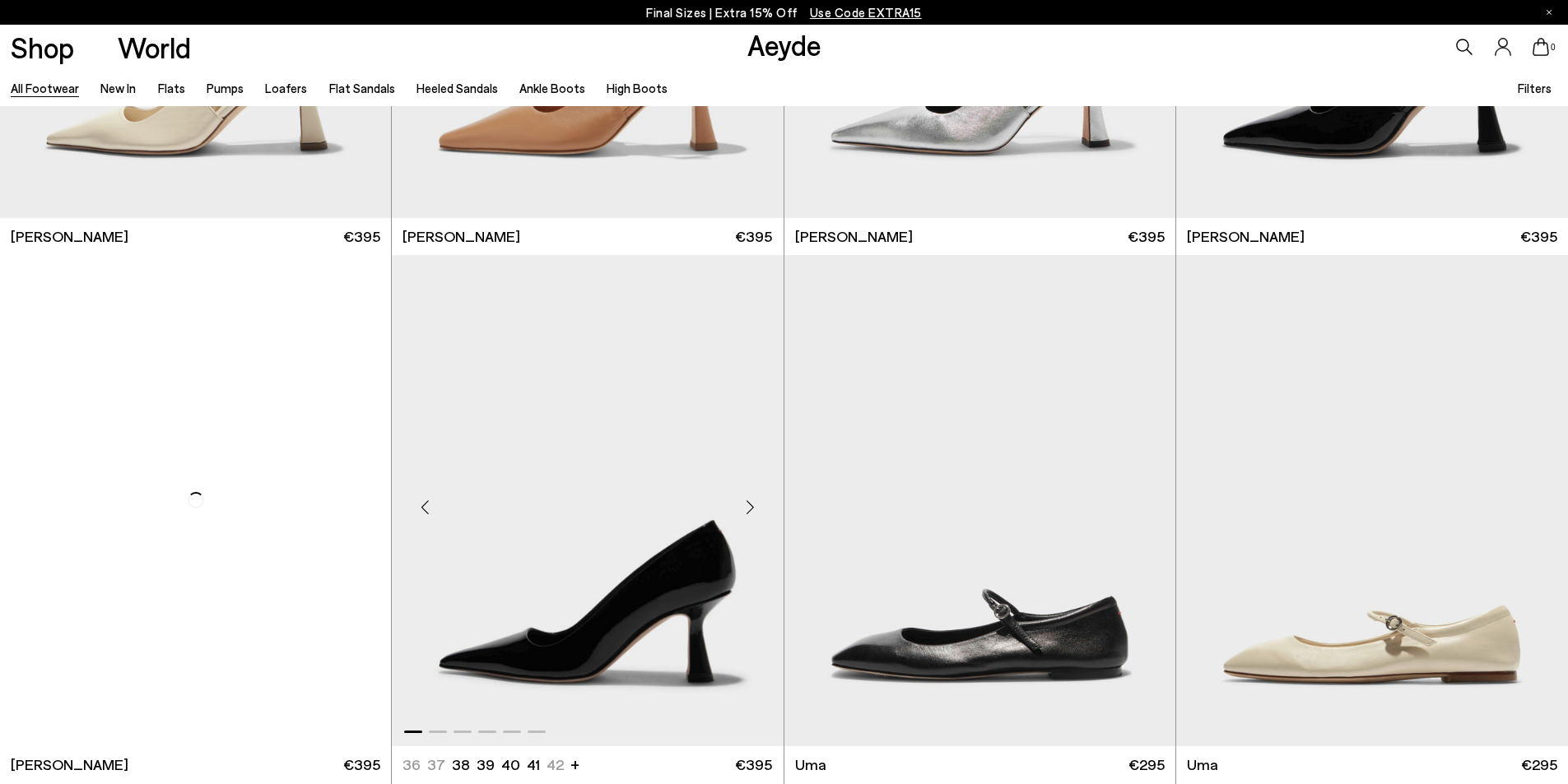
scroll to position [15423, 0]
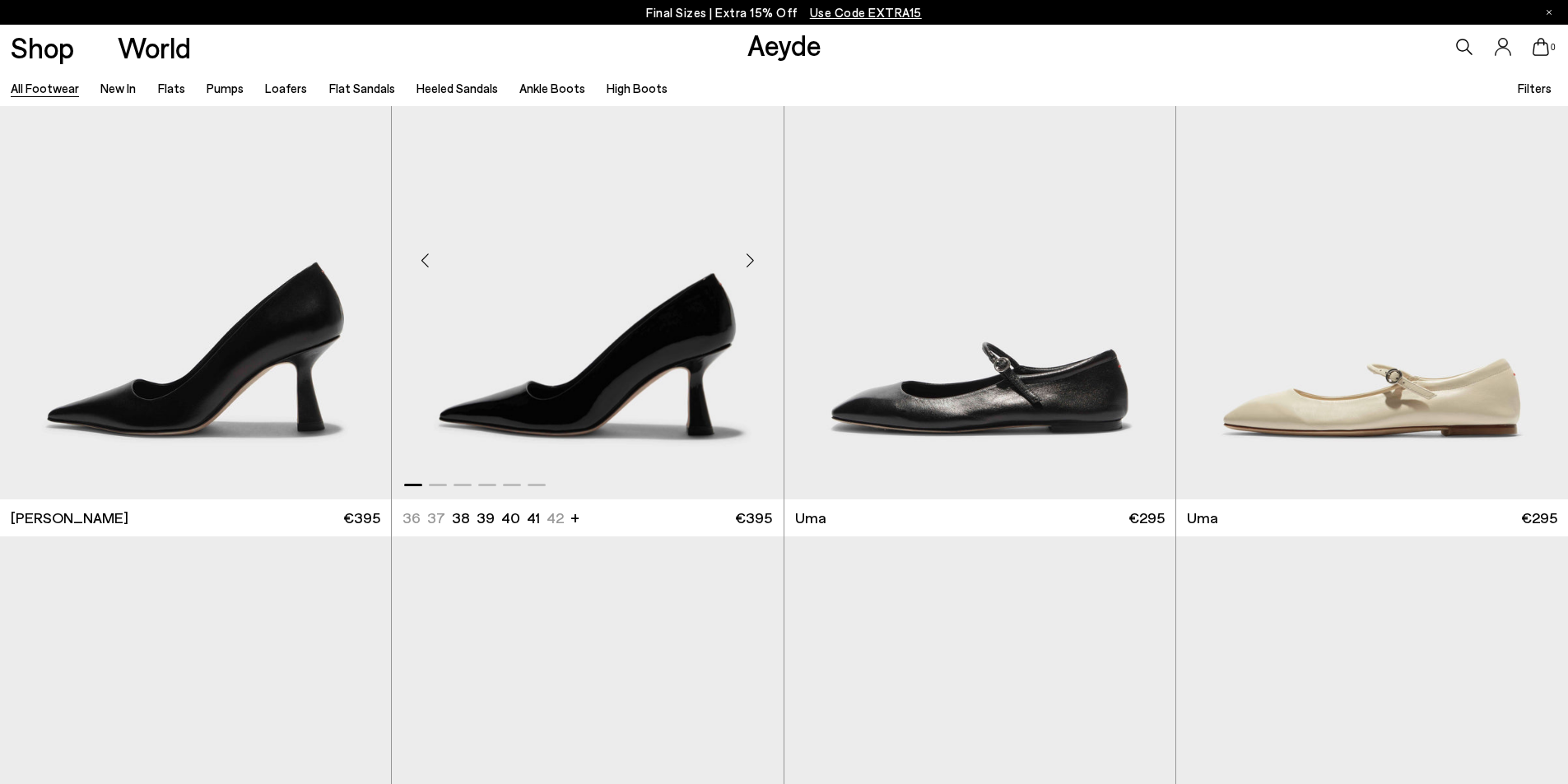
click at [747, 261] on div "Next slide" at bounding box center [751, 260] width 49 height 49
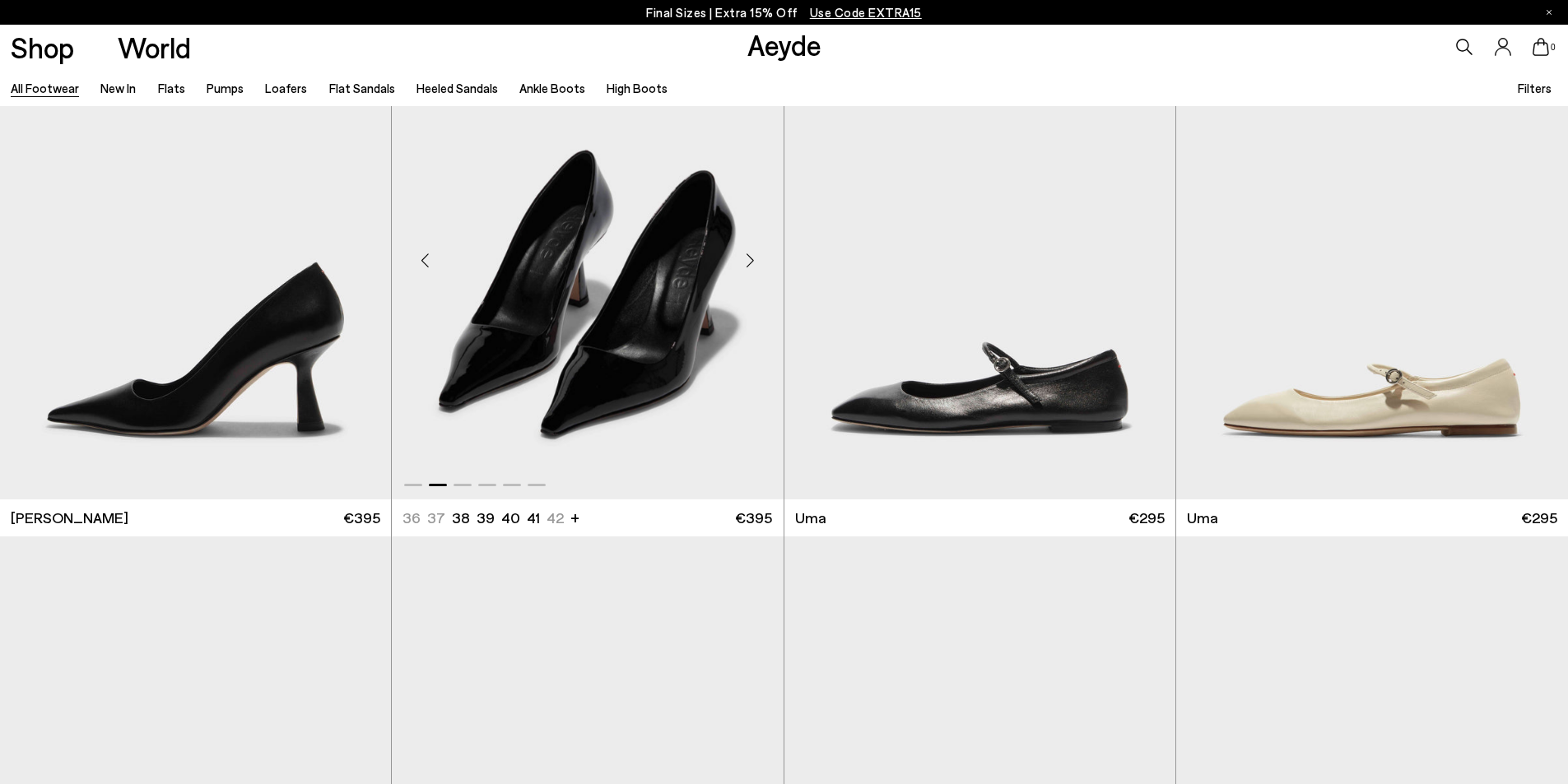
click at [743, 260] on div "Next slide" at bounding box center [751, 260] width 49 height 49
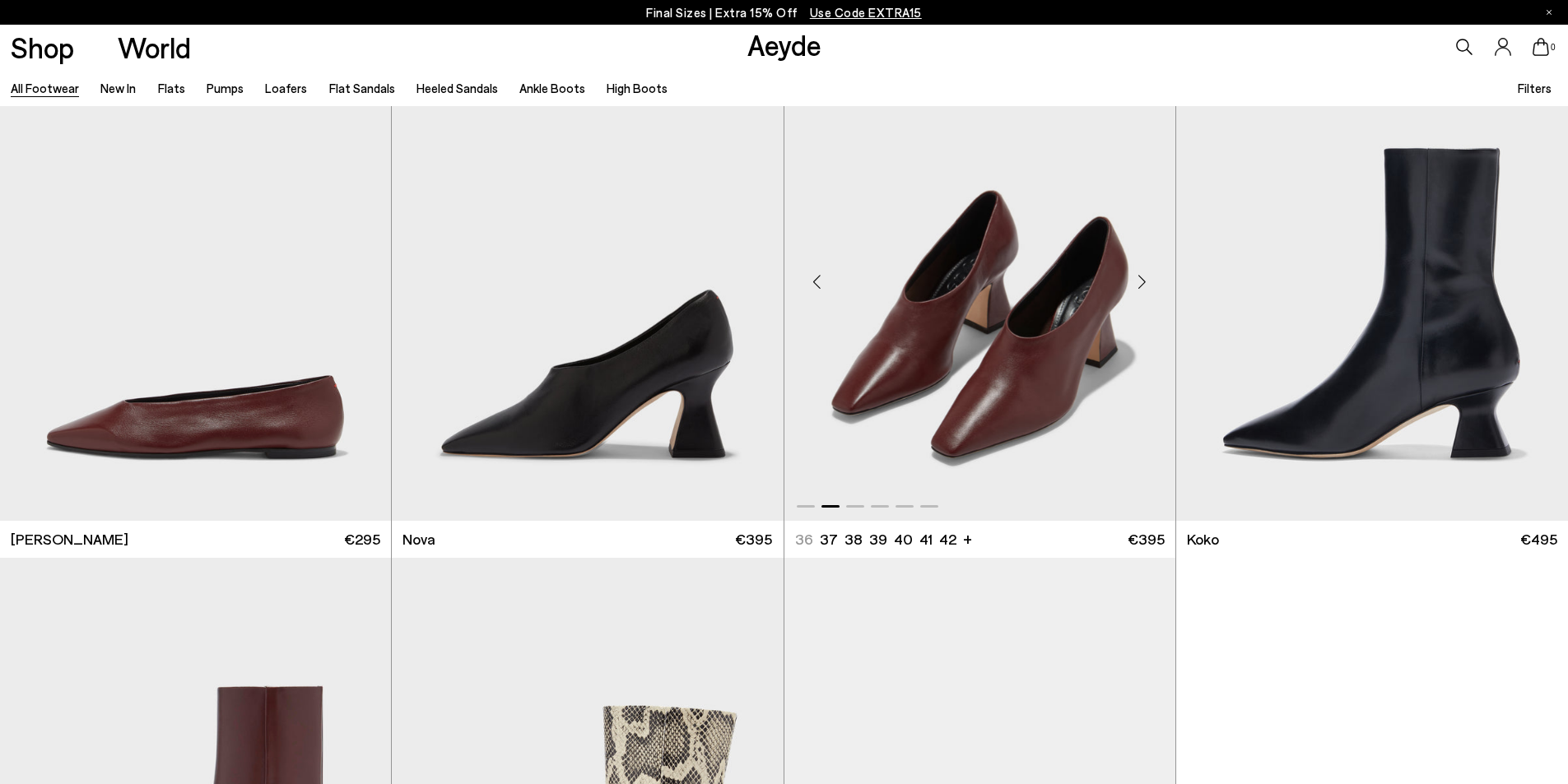
click at [1139, 291] on div "Next slide" at bounding box center [1142, 282] width 49 height 49
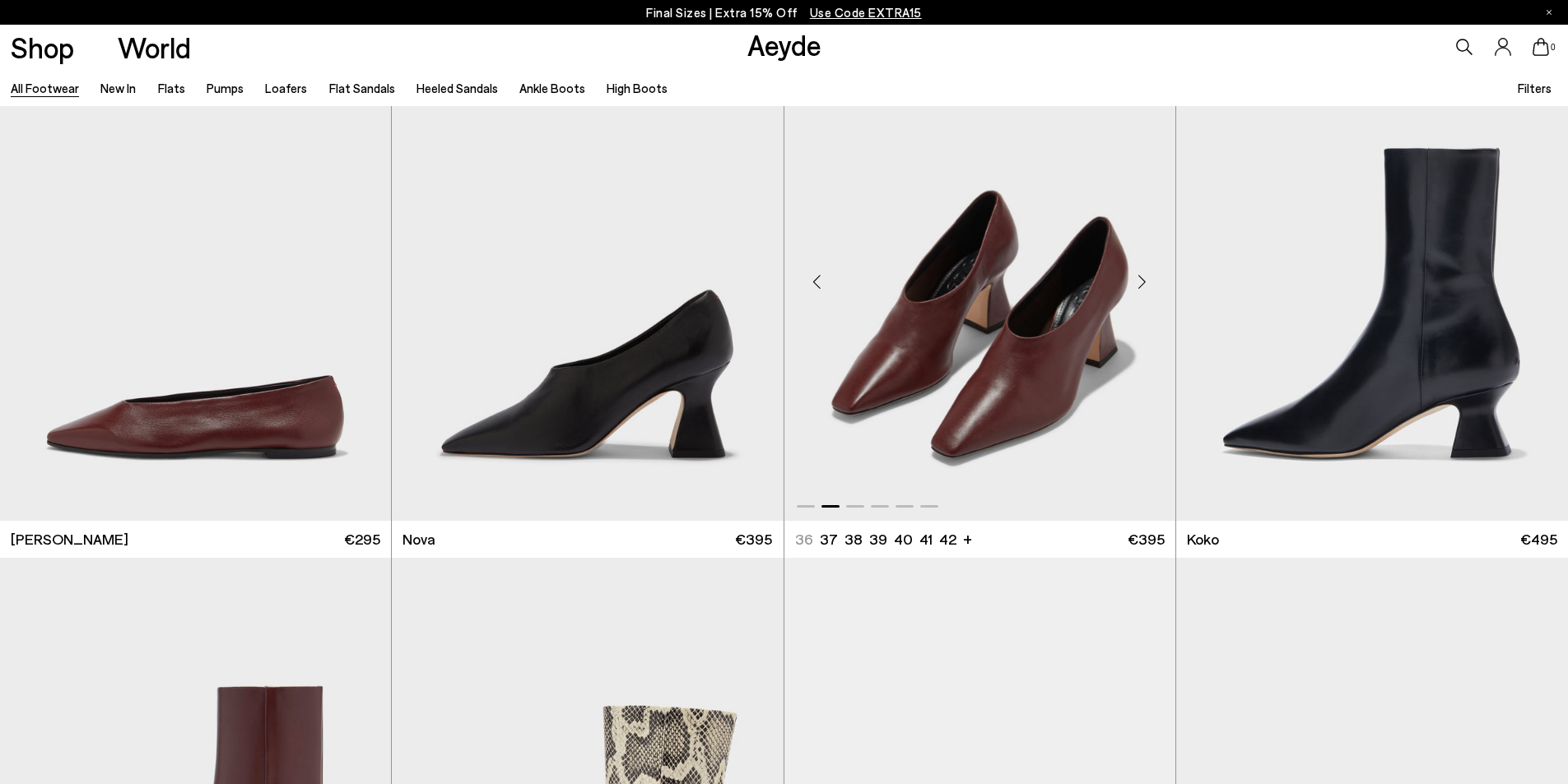
click at [1139, 281] on div "Next slide" at bounding box center [1142, 282] width 49 height 49
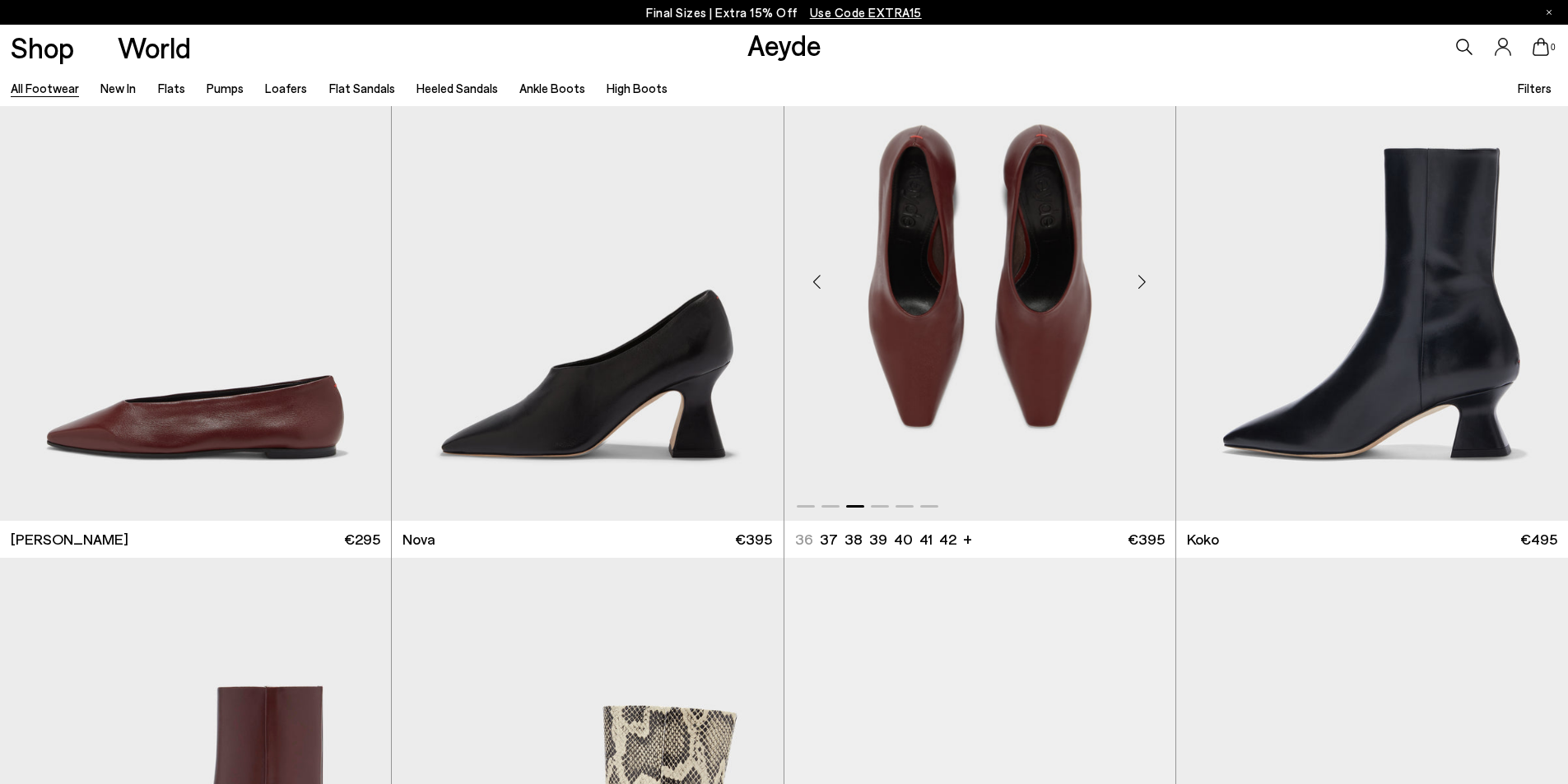
click at [1139, 281] on div "Next slide" at bounding box center [1142, 282] width 49 height 49
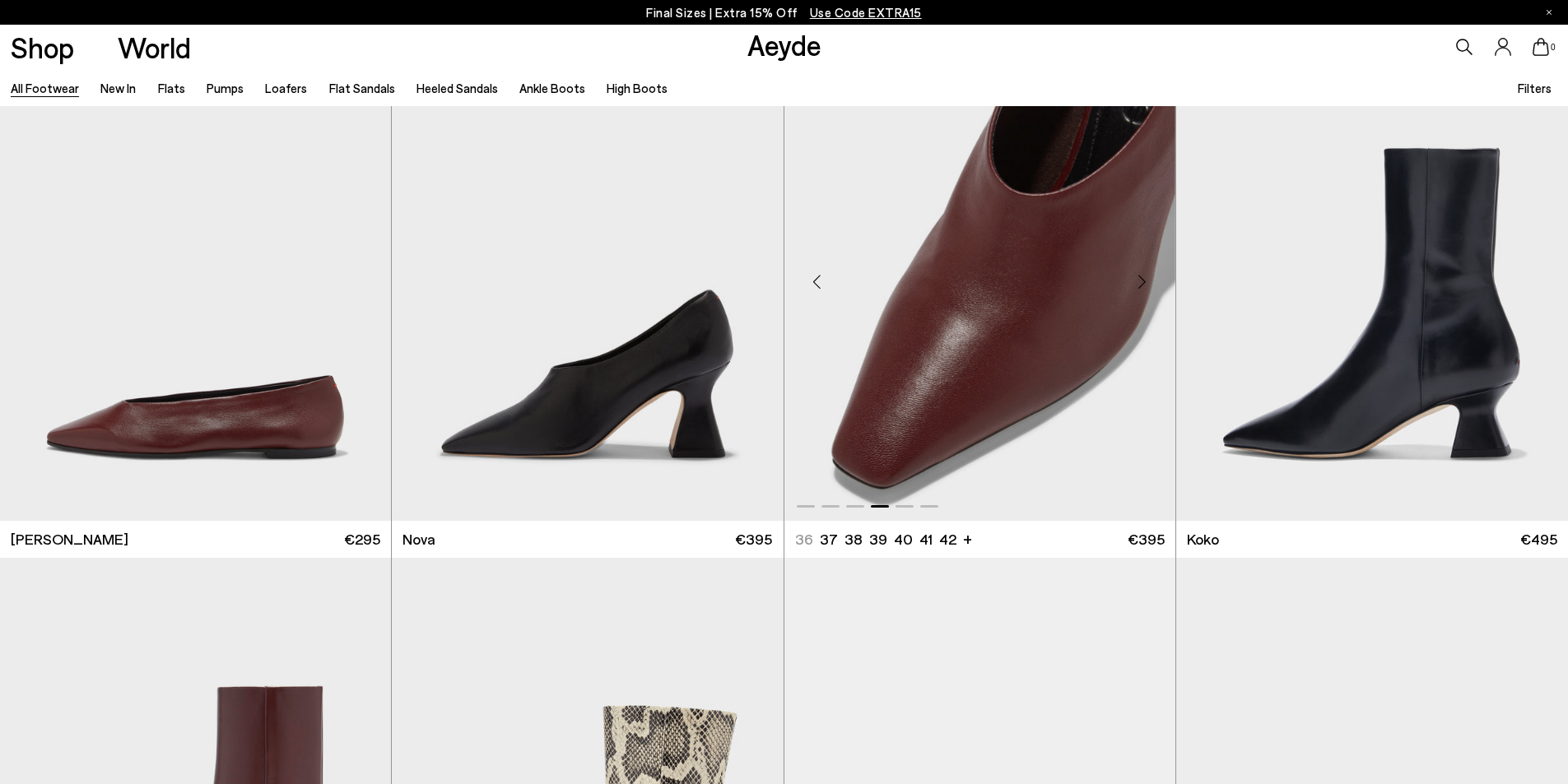
click at [1139, 281] on div "Next slide" at bounding box center [1142, 282] width 49 height 49
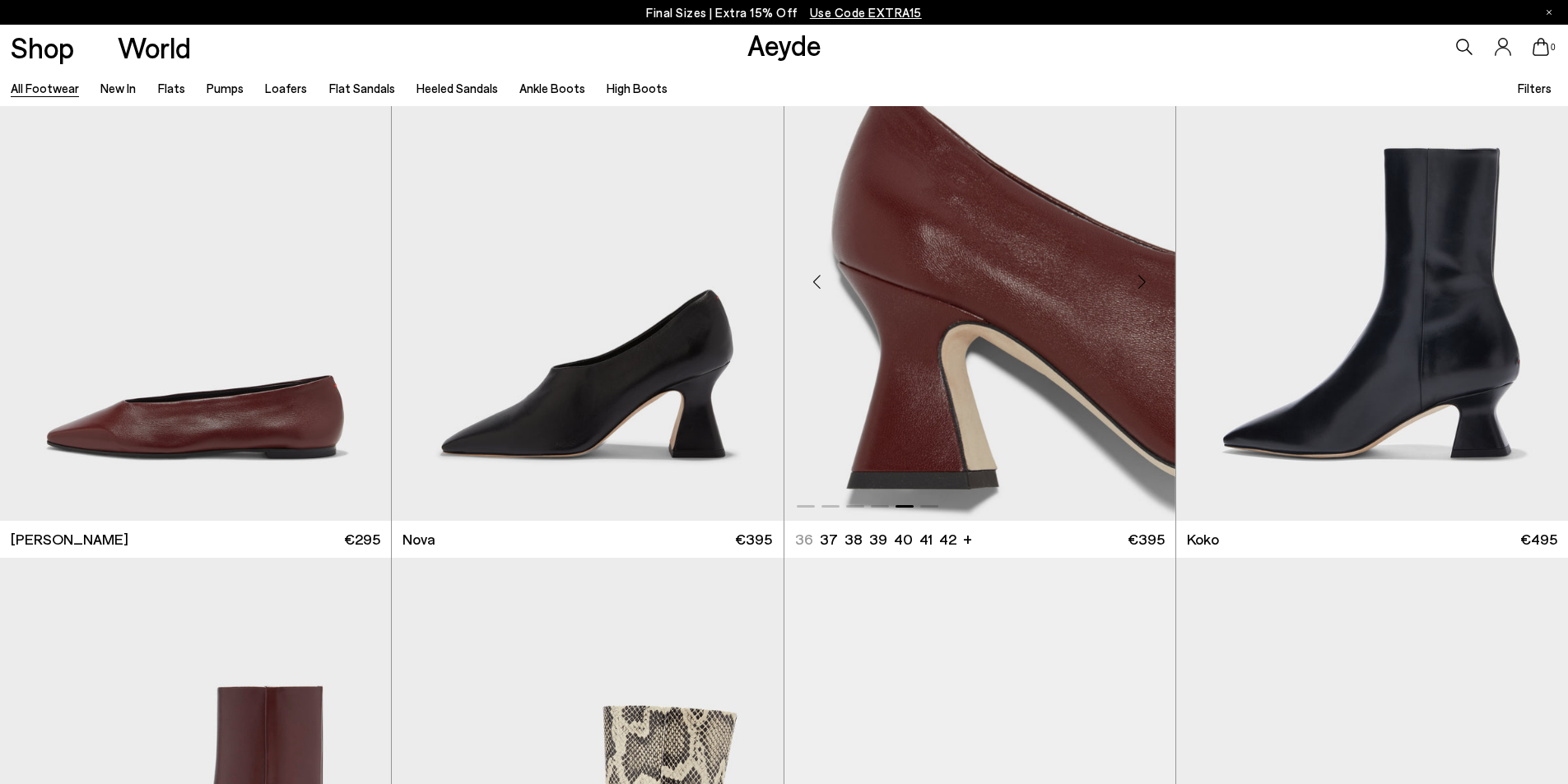
click at [1139, 281] on div "Next slide" at bounding box center [1142, 282] width 49 height 49
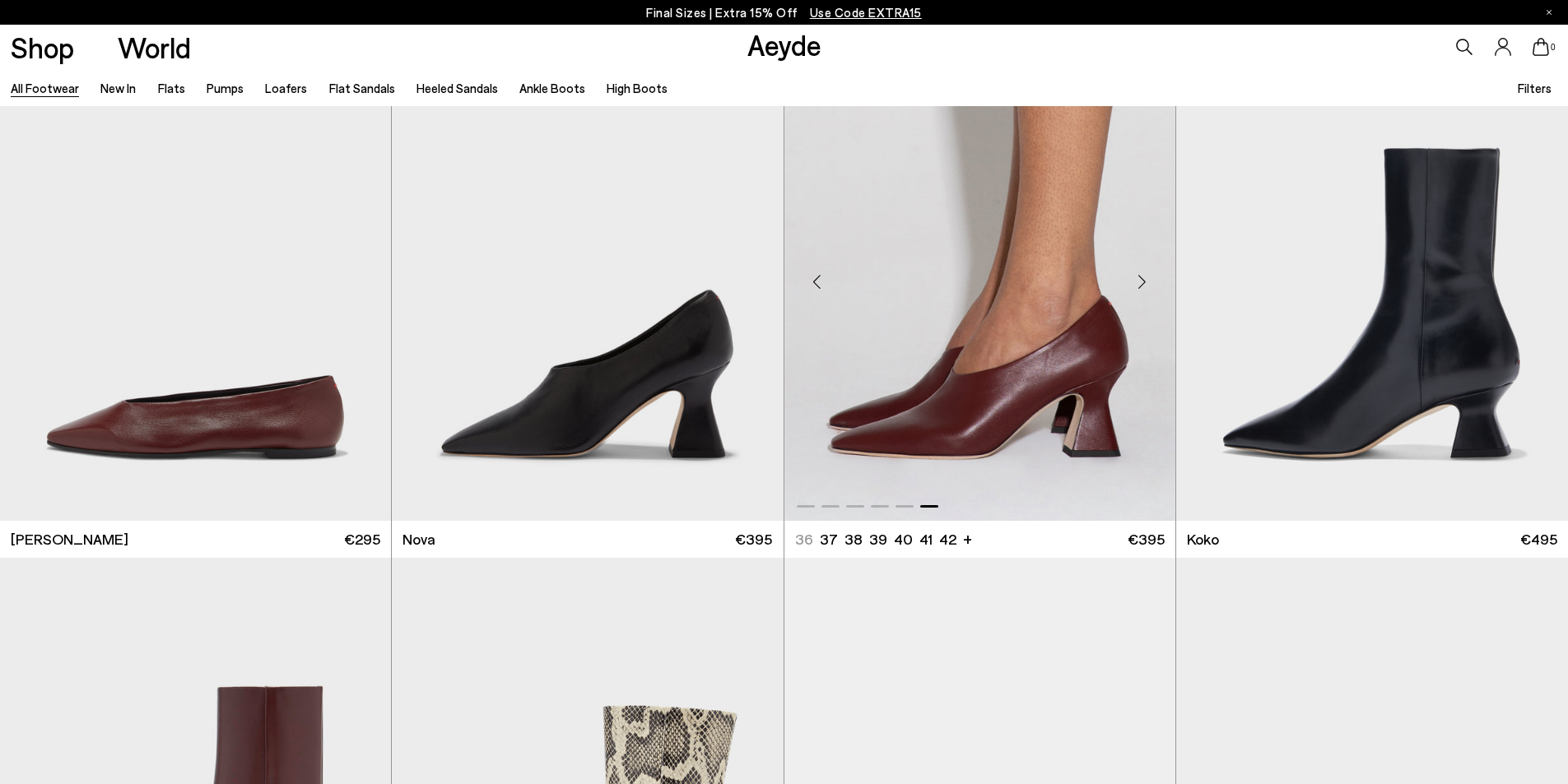
click at [1139, 281] on div "Next slide" at bounding box center [1142, 282] width 49 height 49
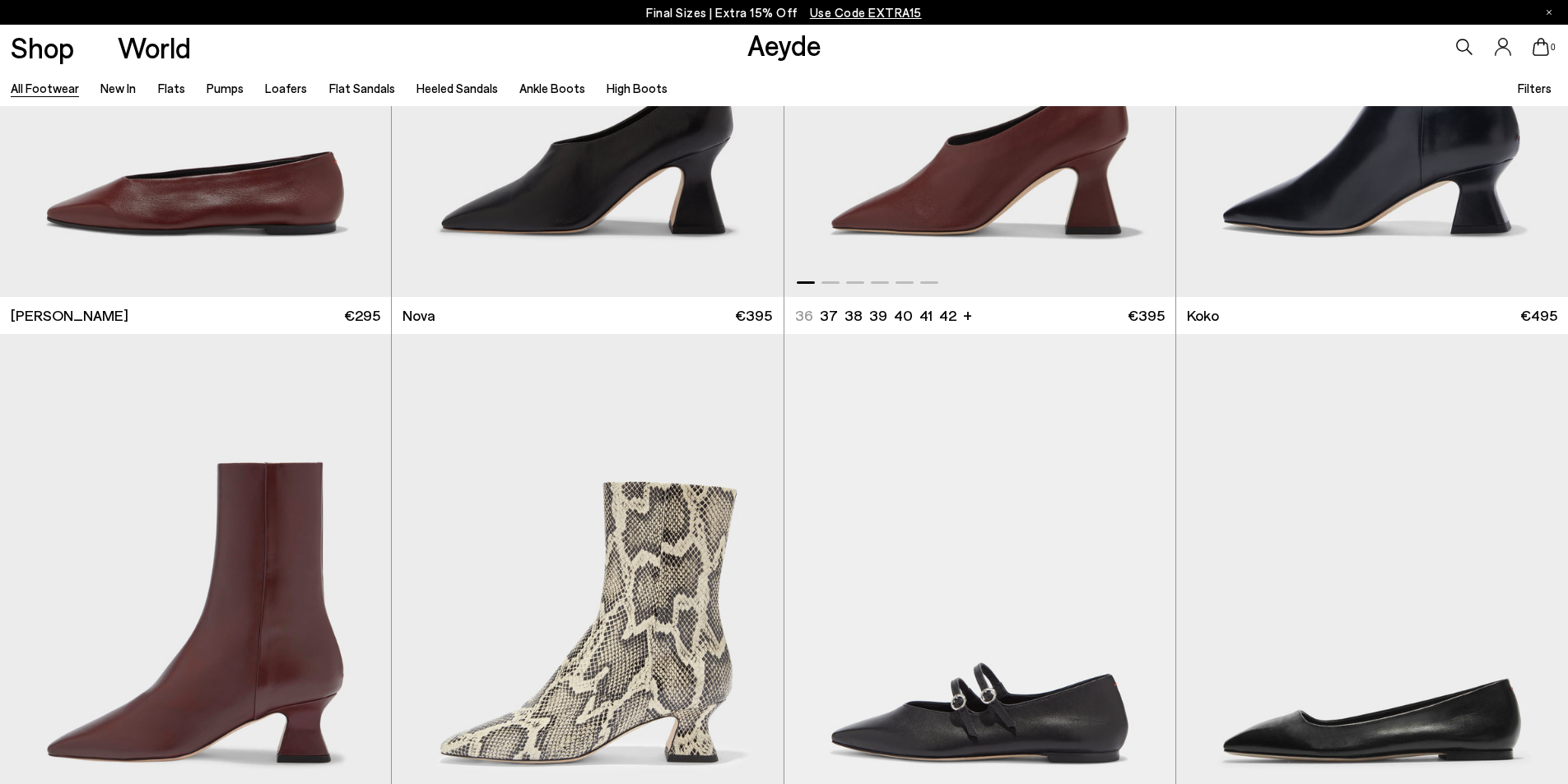
scroll to position [17398, 0]
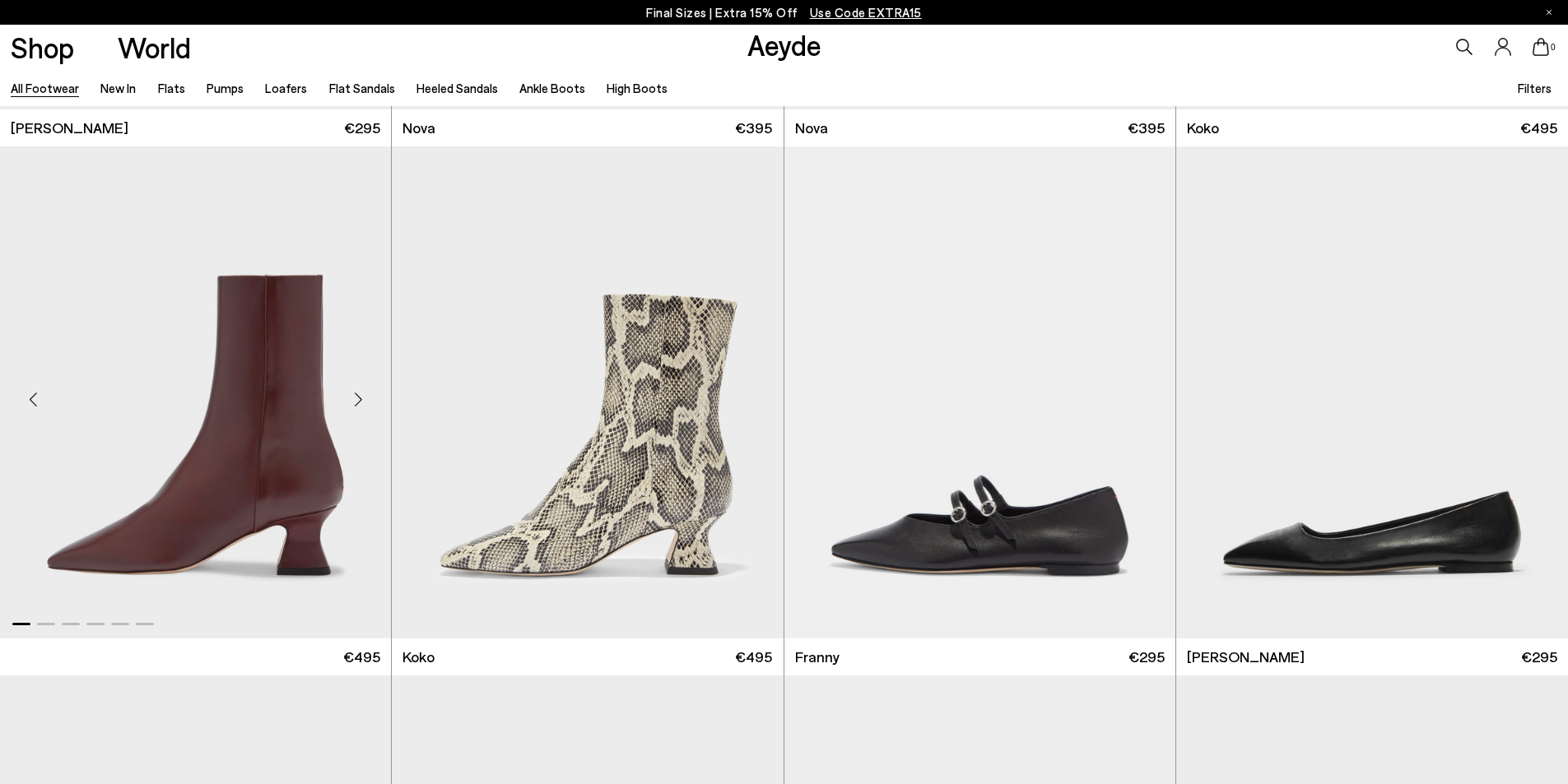
click at [360, 400] on div "Next slide" at bounding box center [358, 399] width 49 height 49
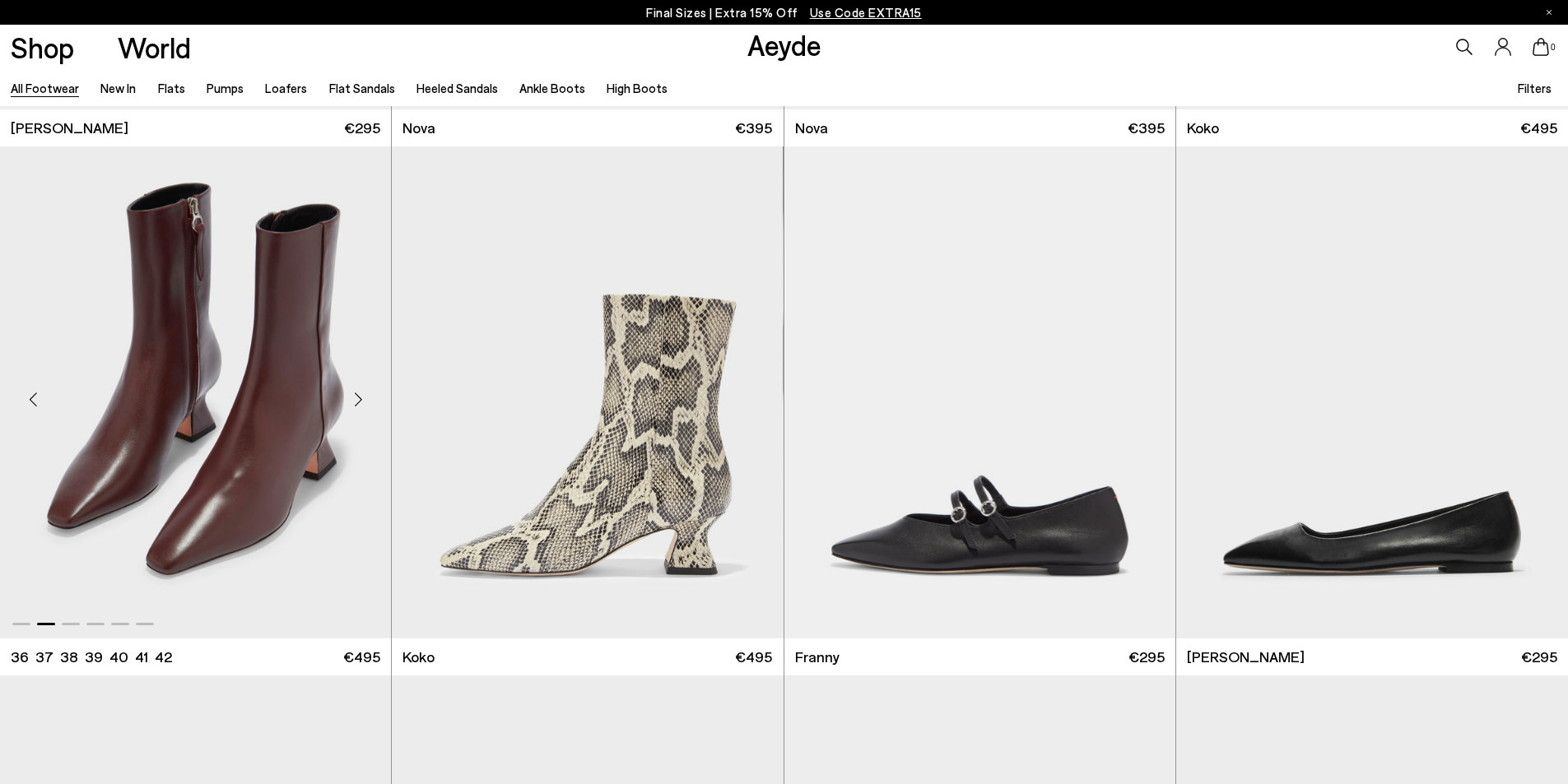
click at [360, 400] on div "Next slide" at bounding box center [358, 399] width 49 height 49
click at [359, 399] on div "Next slide" at bounding box center [358, 399] width 49 height 49
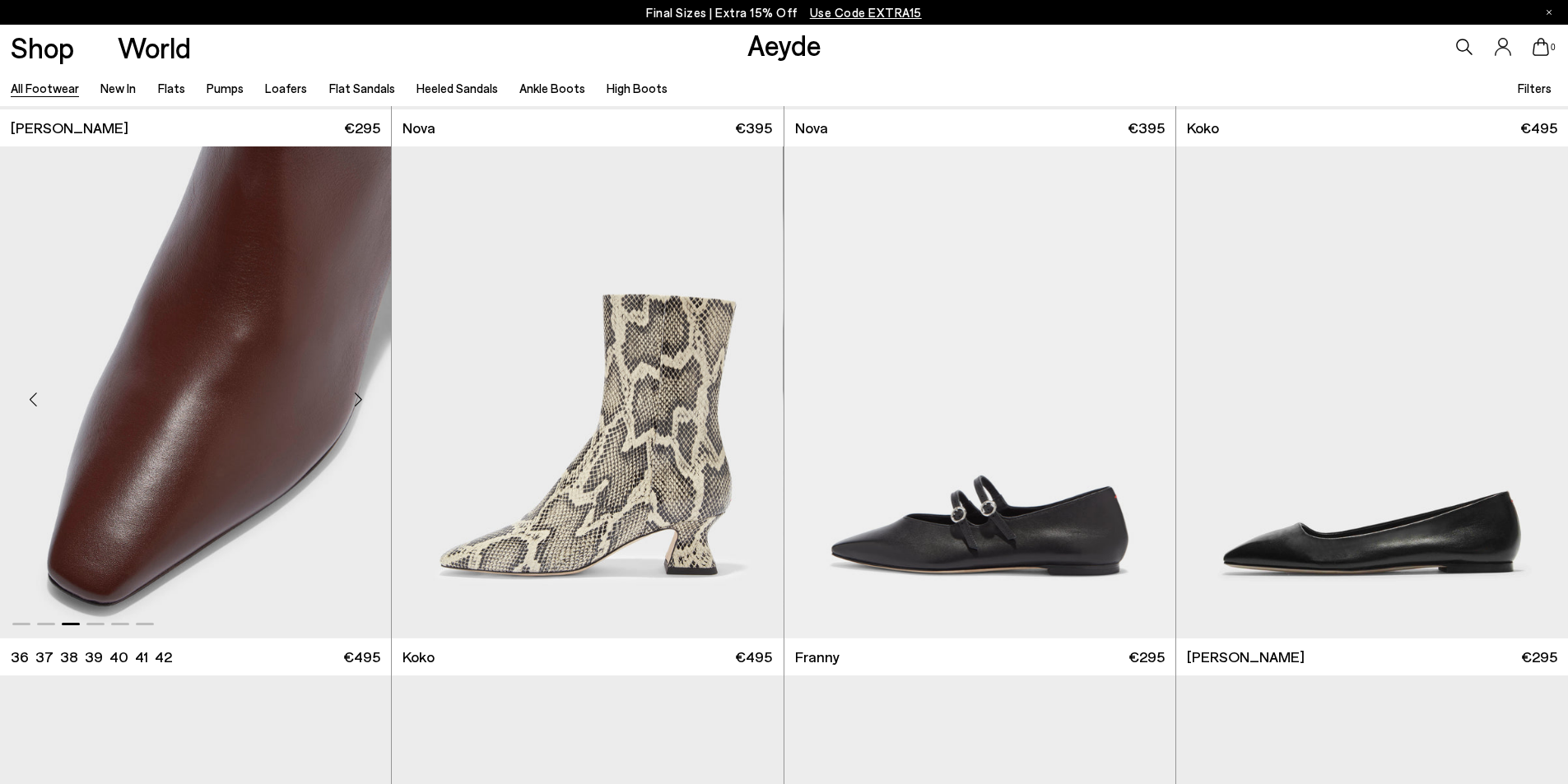
click at [359, 399] on div "Next slide" at bounding box center [358, 399] width 49 height 49
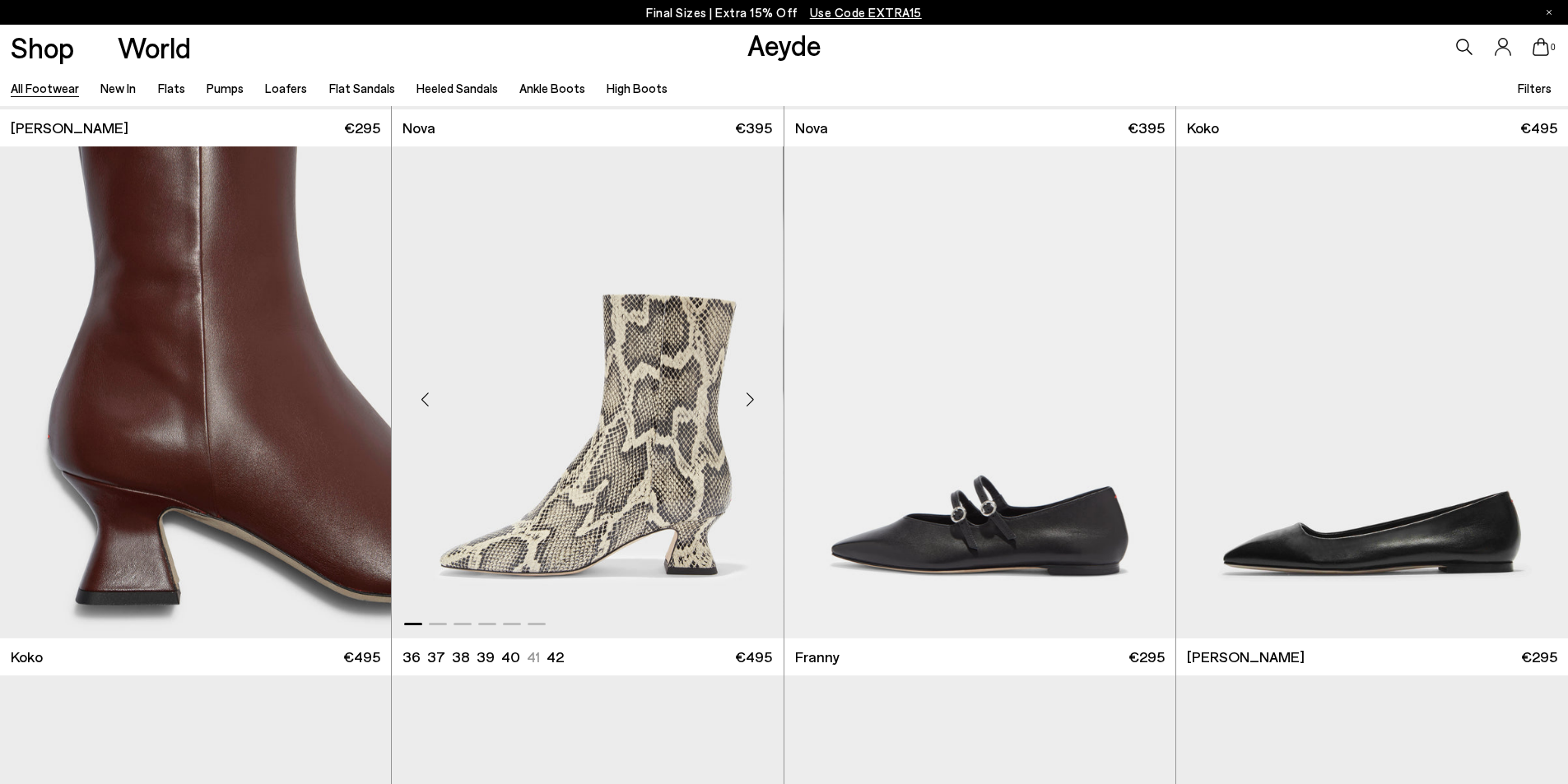
click at [747, 397] on div "Next slide" at bounding box center [751, 399] width 49 height 49
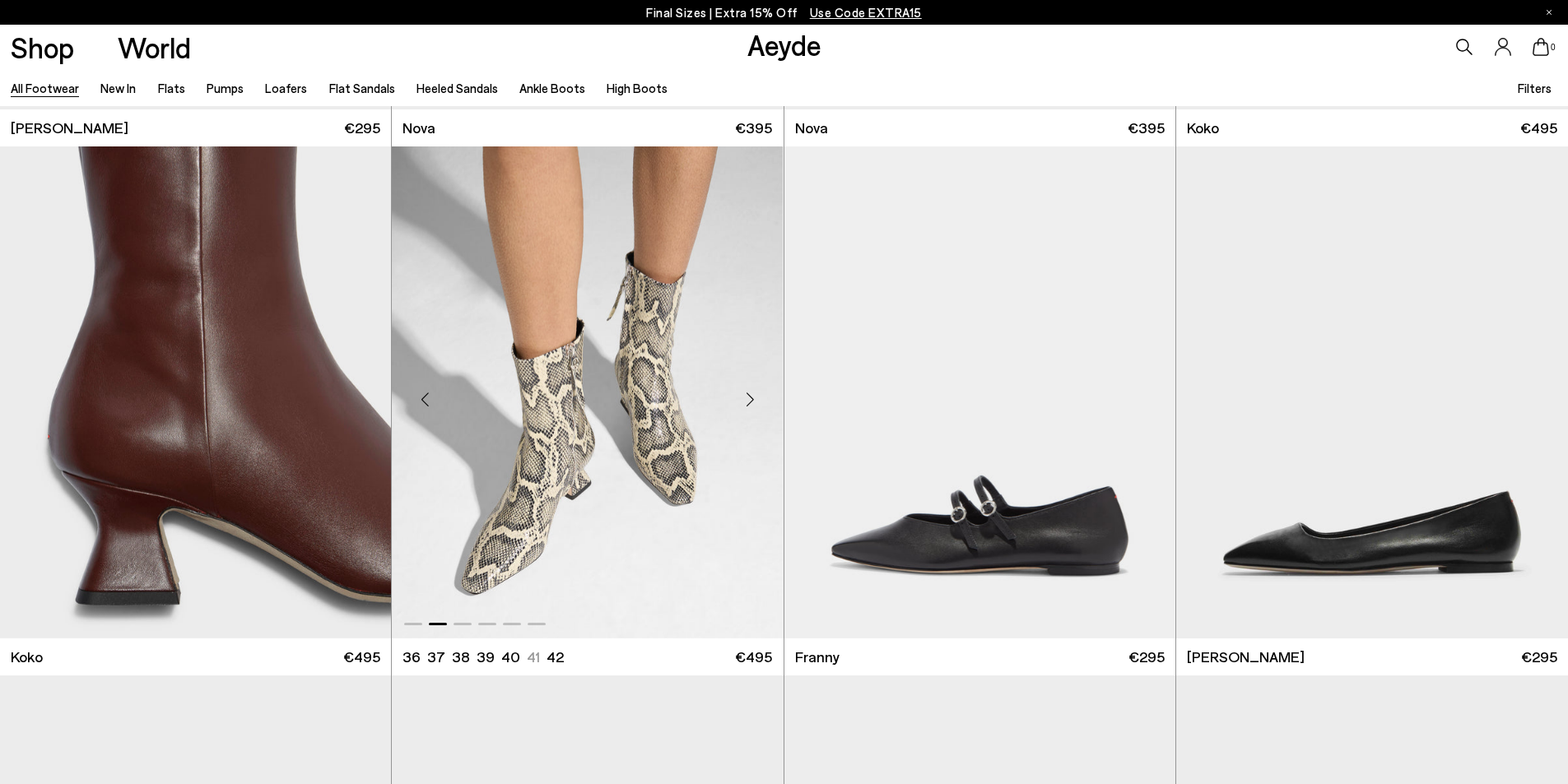
click at [746, 397] on div "Next slide" at bounding box center [751, 399] width 49 height 49
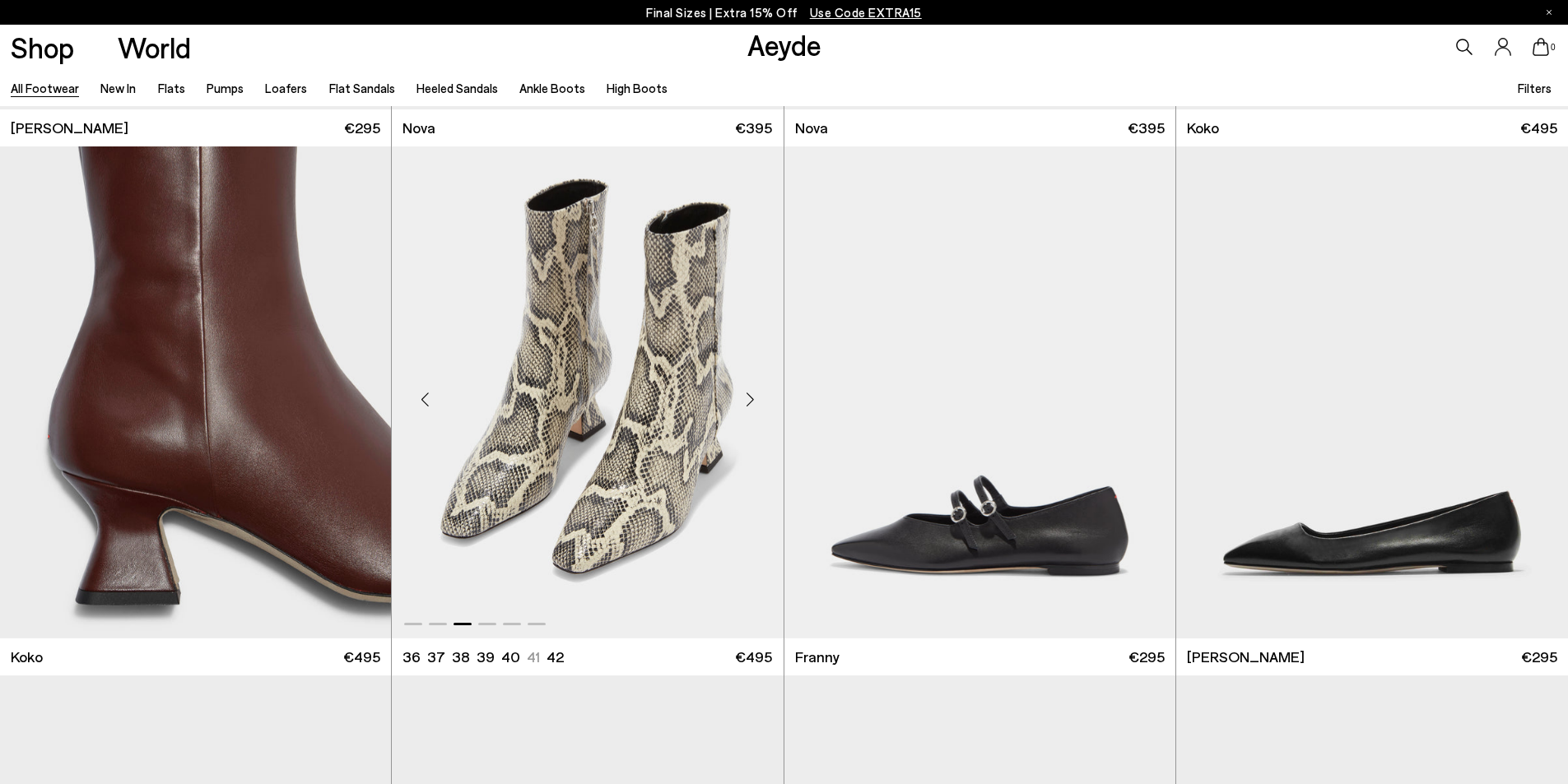
click at [746, 397] on div "Next slide" at bounding box center [751, 399] width 49 height 49
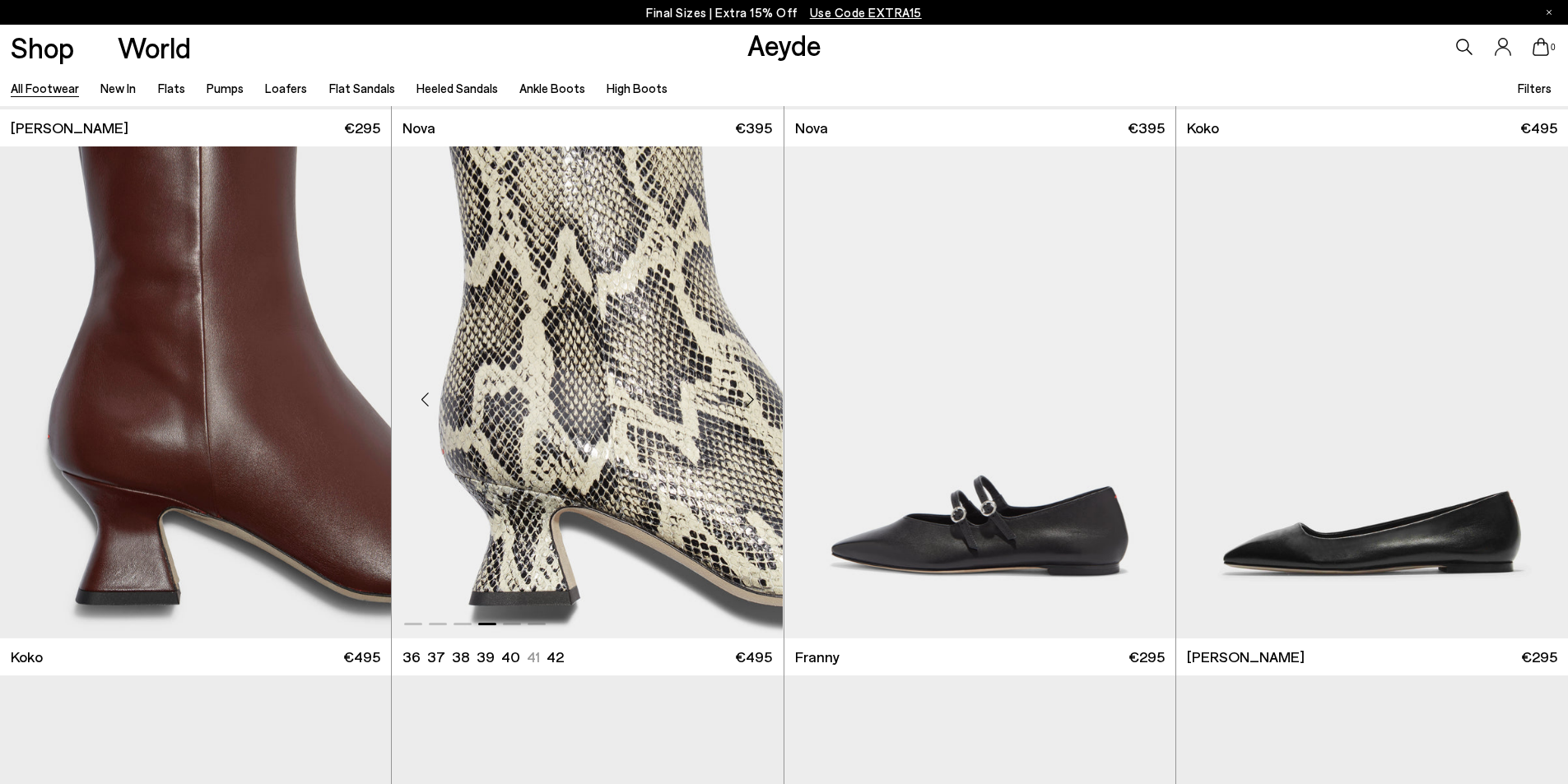
click at [746, 397] on div "Next slide" at bounding box center [751, 399] width 49 height 49
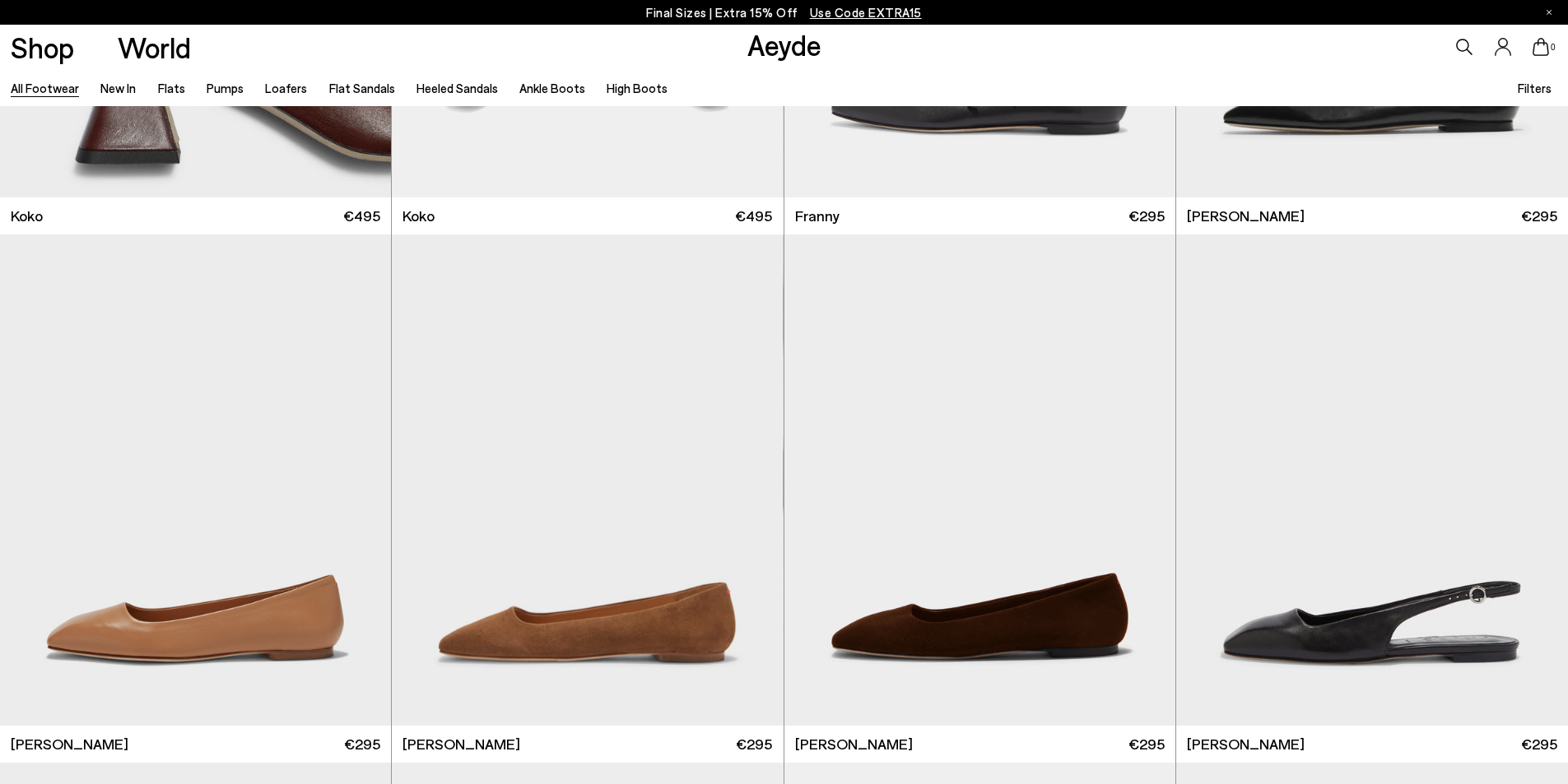
scroll to position [19948, 0]
